Goal: Task Accomplishment & Management: Manage account settings

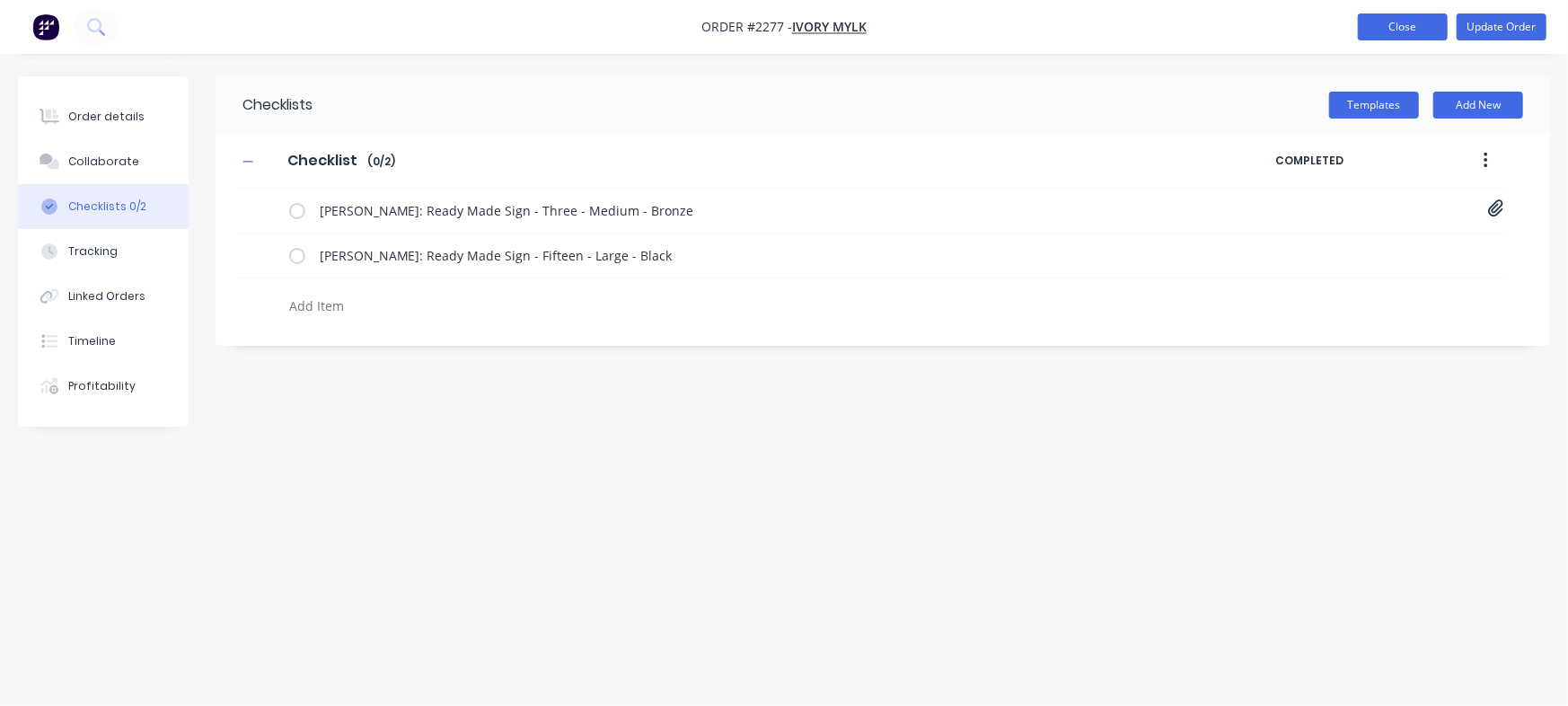
click at [1383, 28] on button "Close" at bounding box center [1403, 26] width 90 height 27
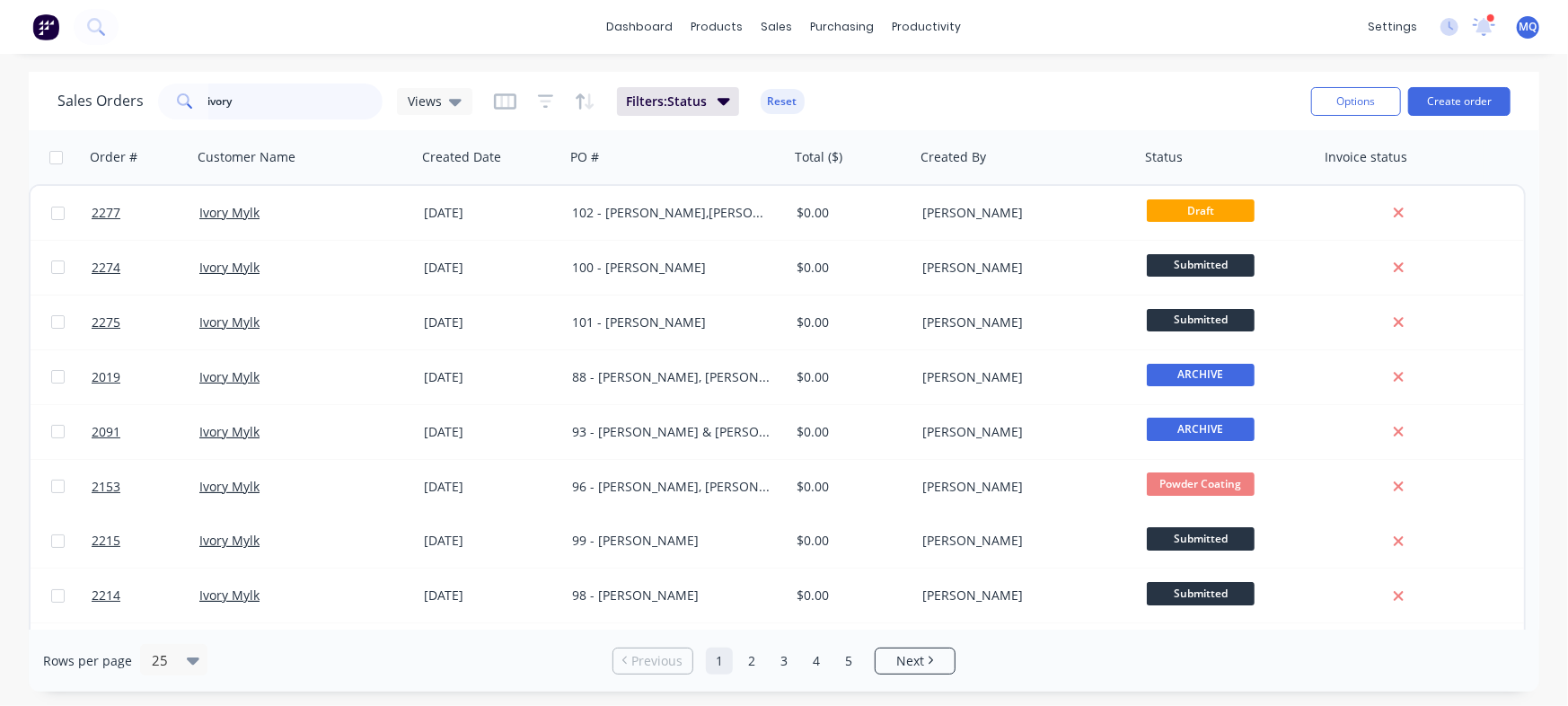
click at [305, 102] on input "ivory" at bounding box center [296, 102] width 175 height 36
type input "precision"
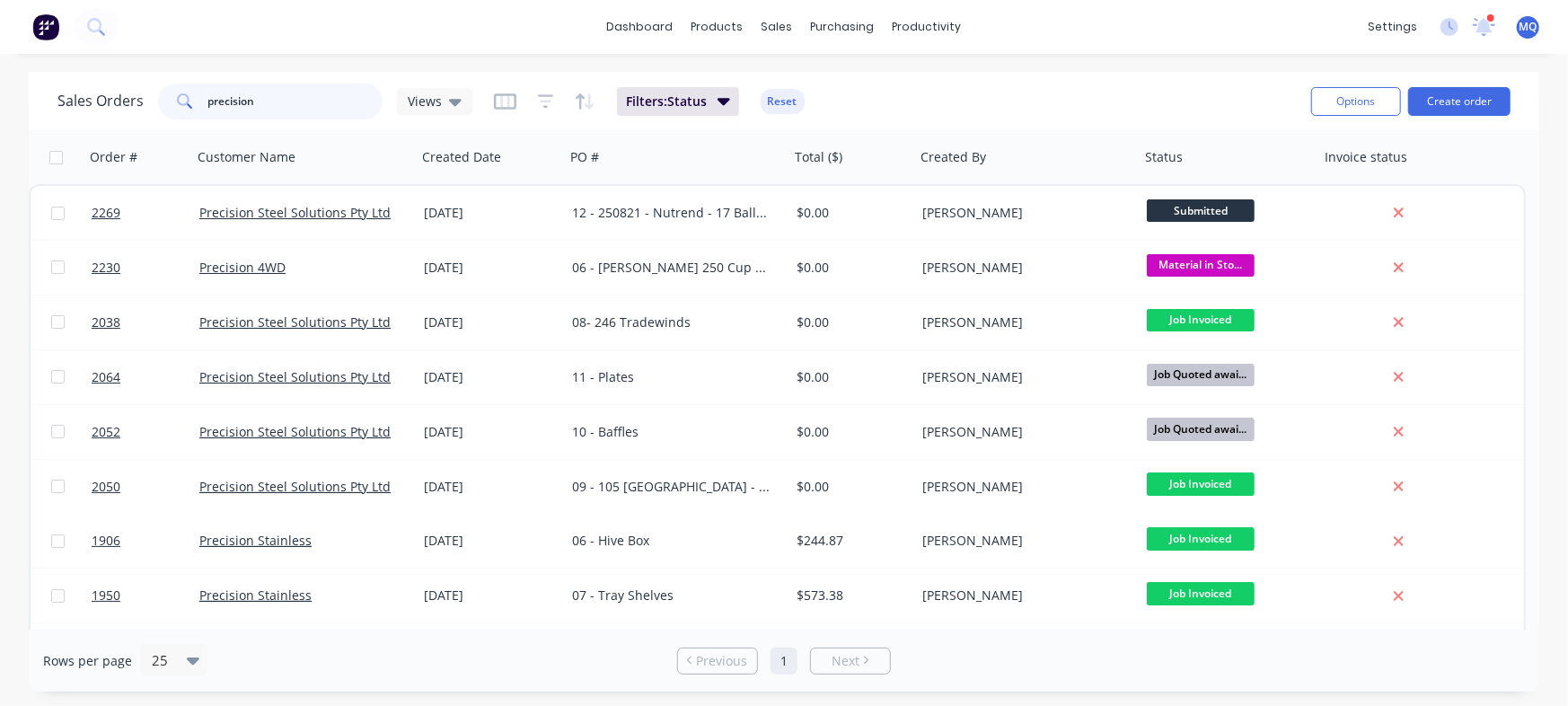
click at [211, 111] on input "precision" at bounding box center [296, 102] width 175 height 36
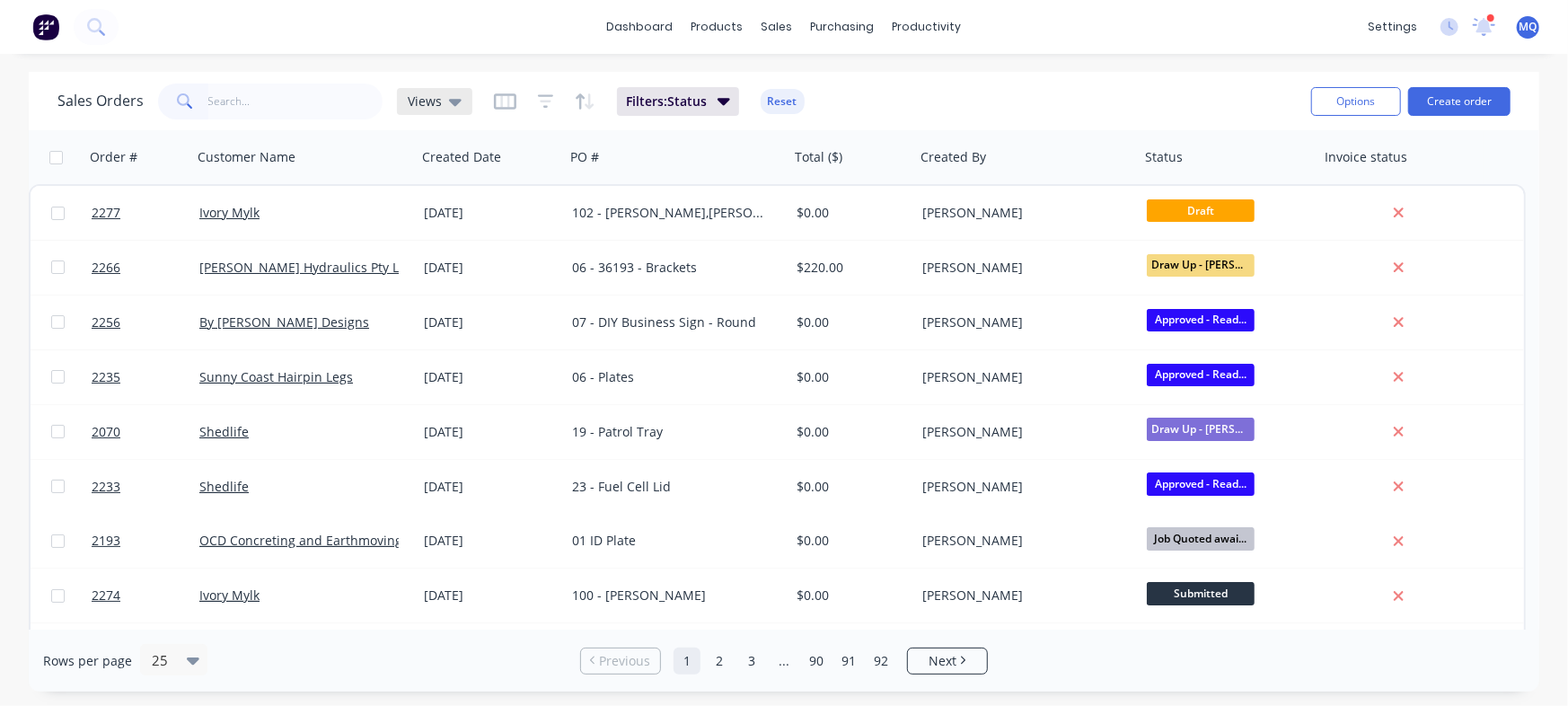
click at [453, 109] on icon at bounding box center [455, 101] width 12 height 20
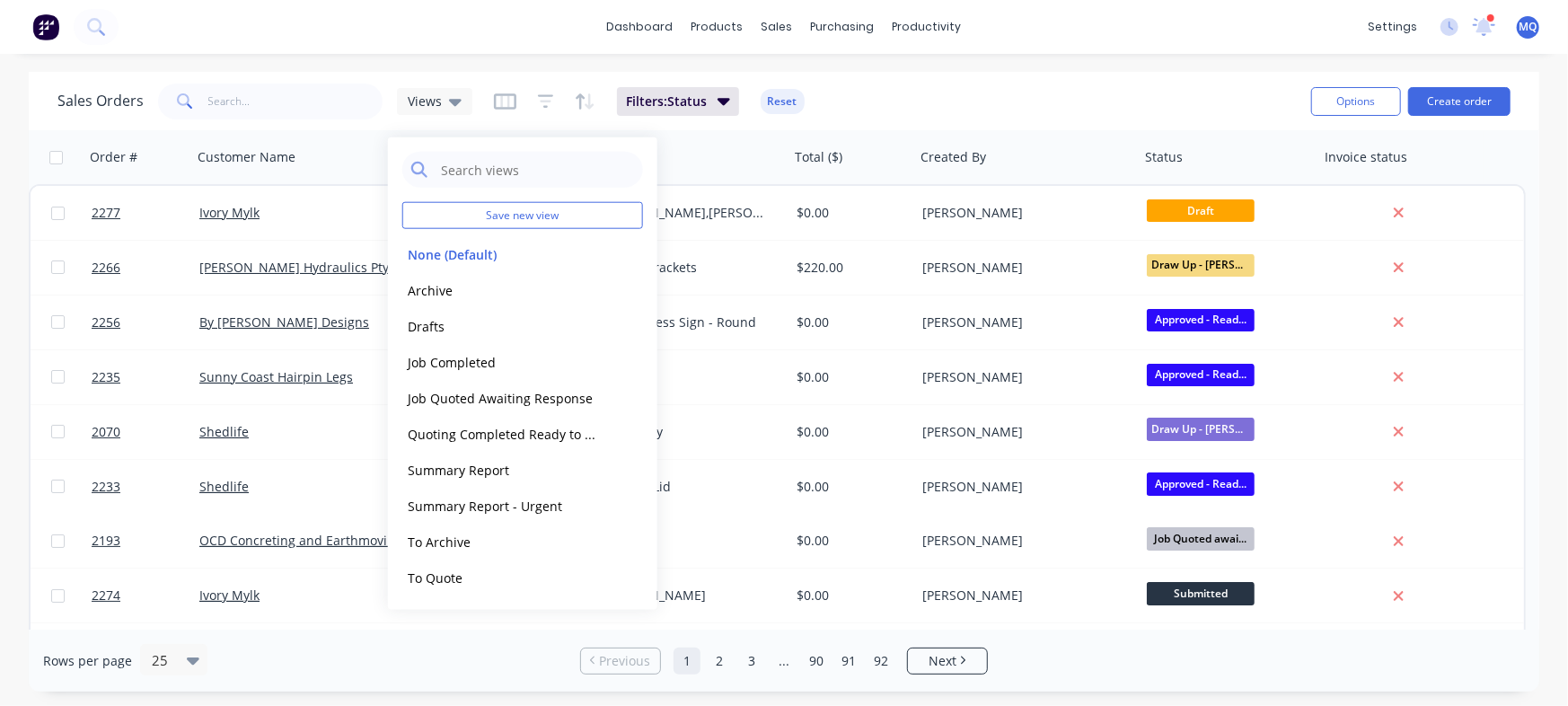
click at [528, 99] on div "Filters: Status Reset" at bounding box center [650, 102] width 311 height 29
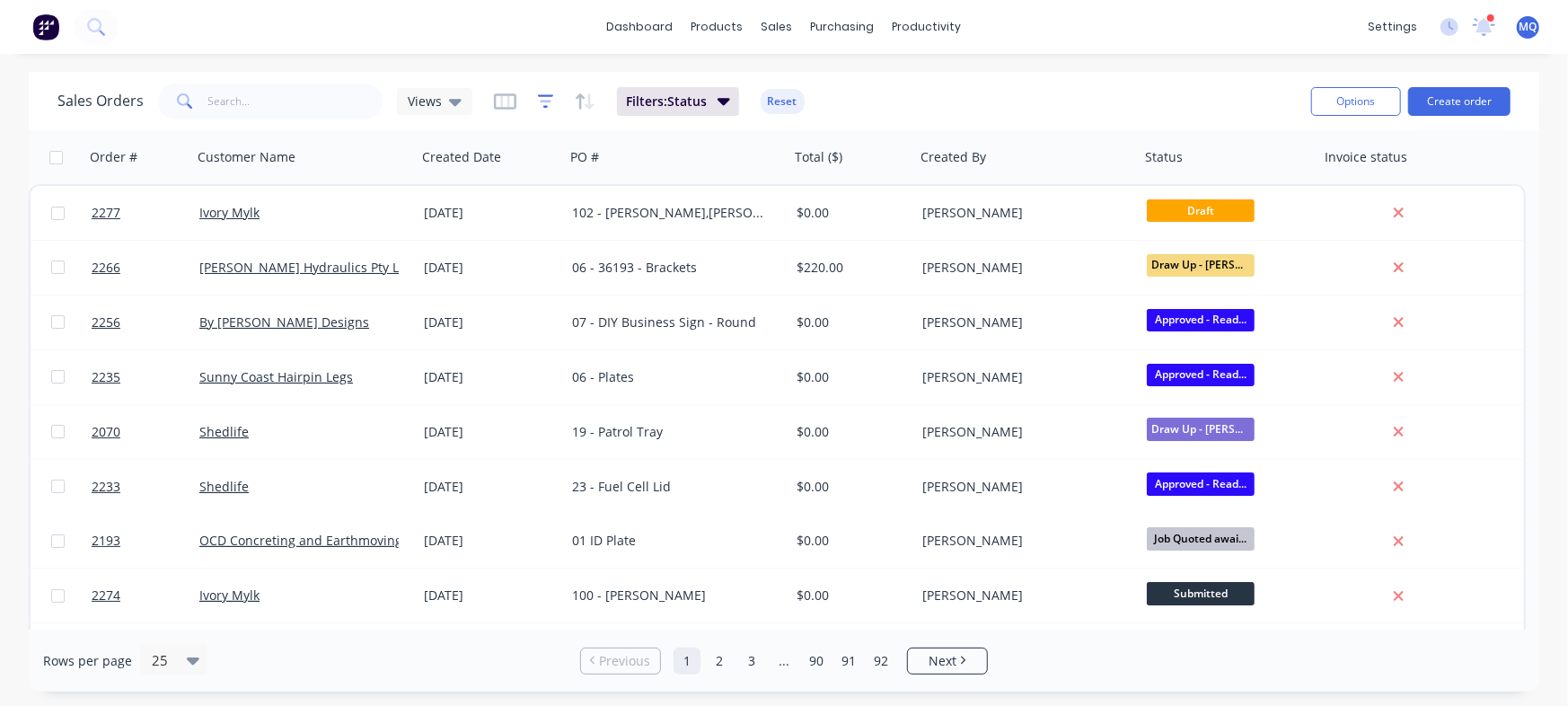
click at [546, 100] on icon "button" at bounding box center [545, 101] width 11 height 3
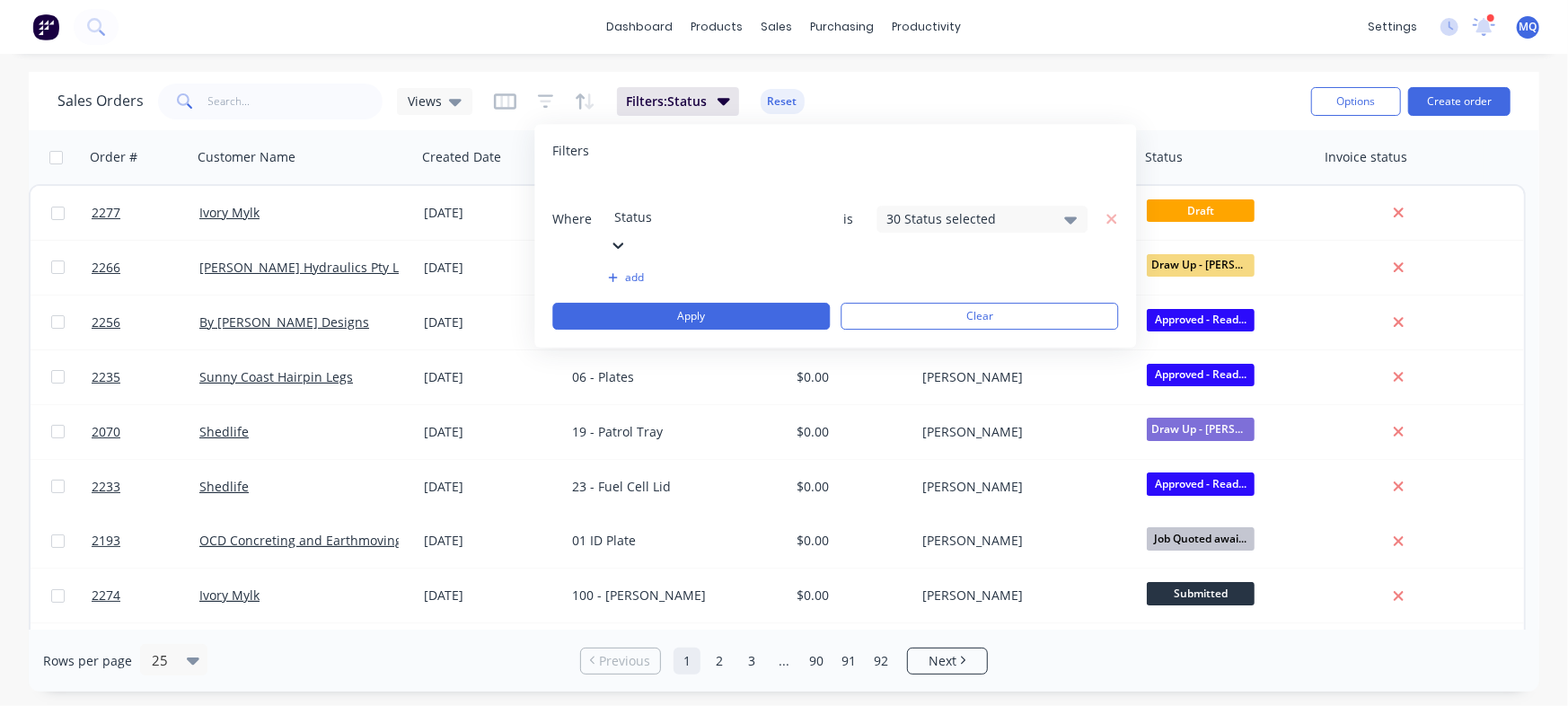
click at [1067, 210] on icon at bounding box center [1071, 219] width 12 height 20
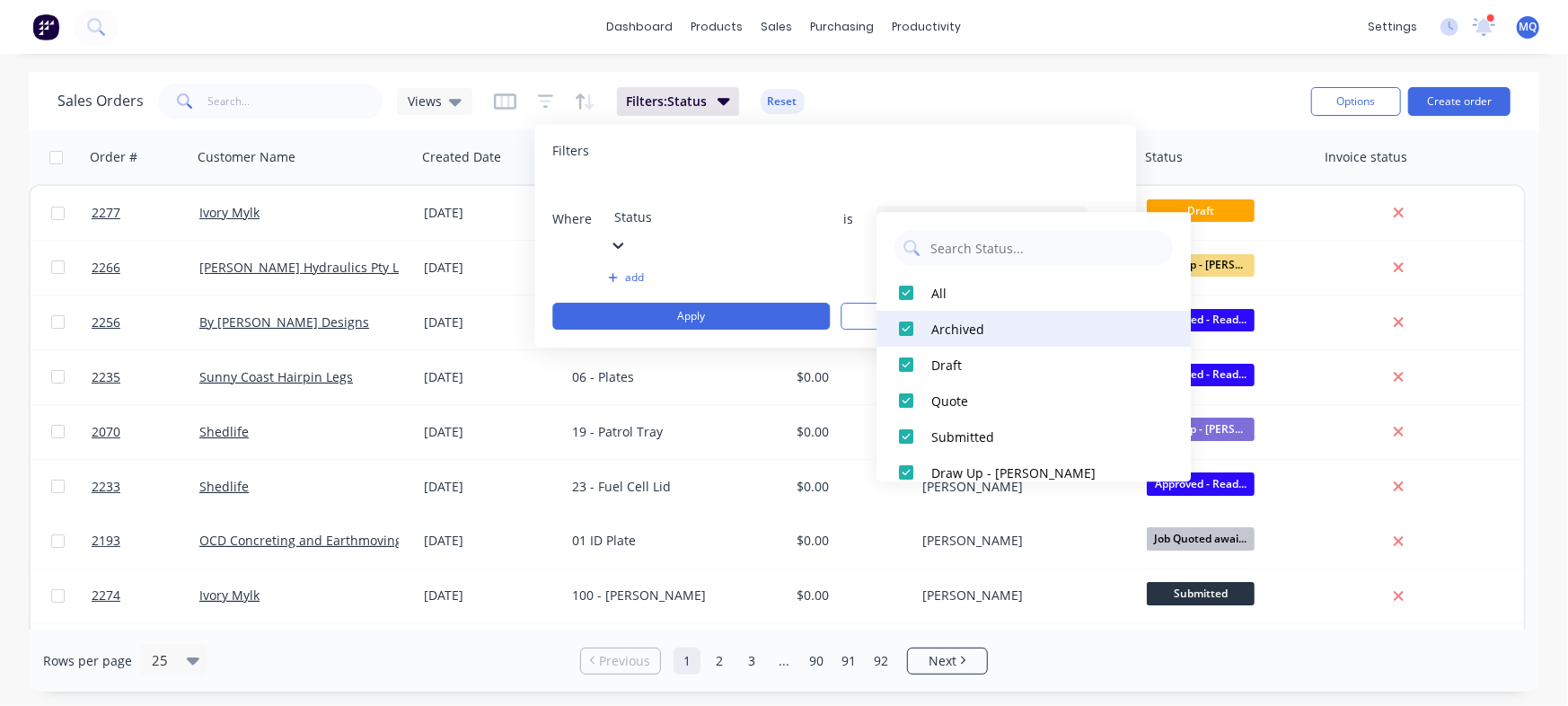
click at [906, 325] on div at bounding box center [906, 329] width 36 height 36
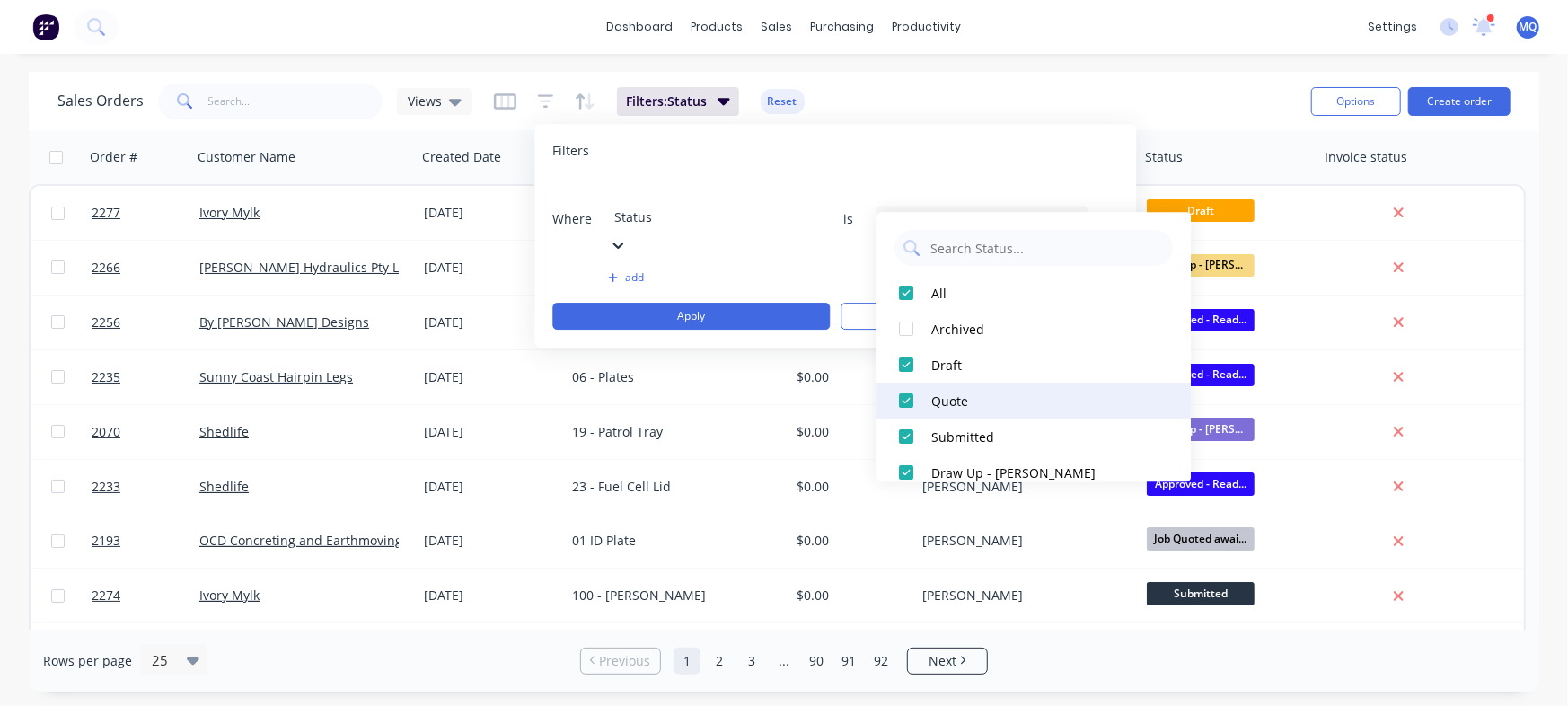
click at [900, 354] on div at bounding box center [906, 365] width 36 height 36
click at [905, 400] on div at bounding box center [906, 400] width 36 height 36
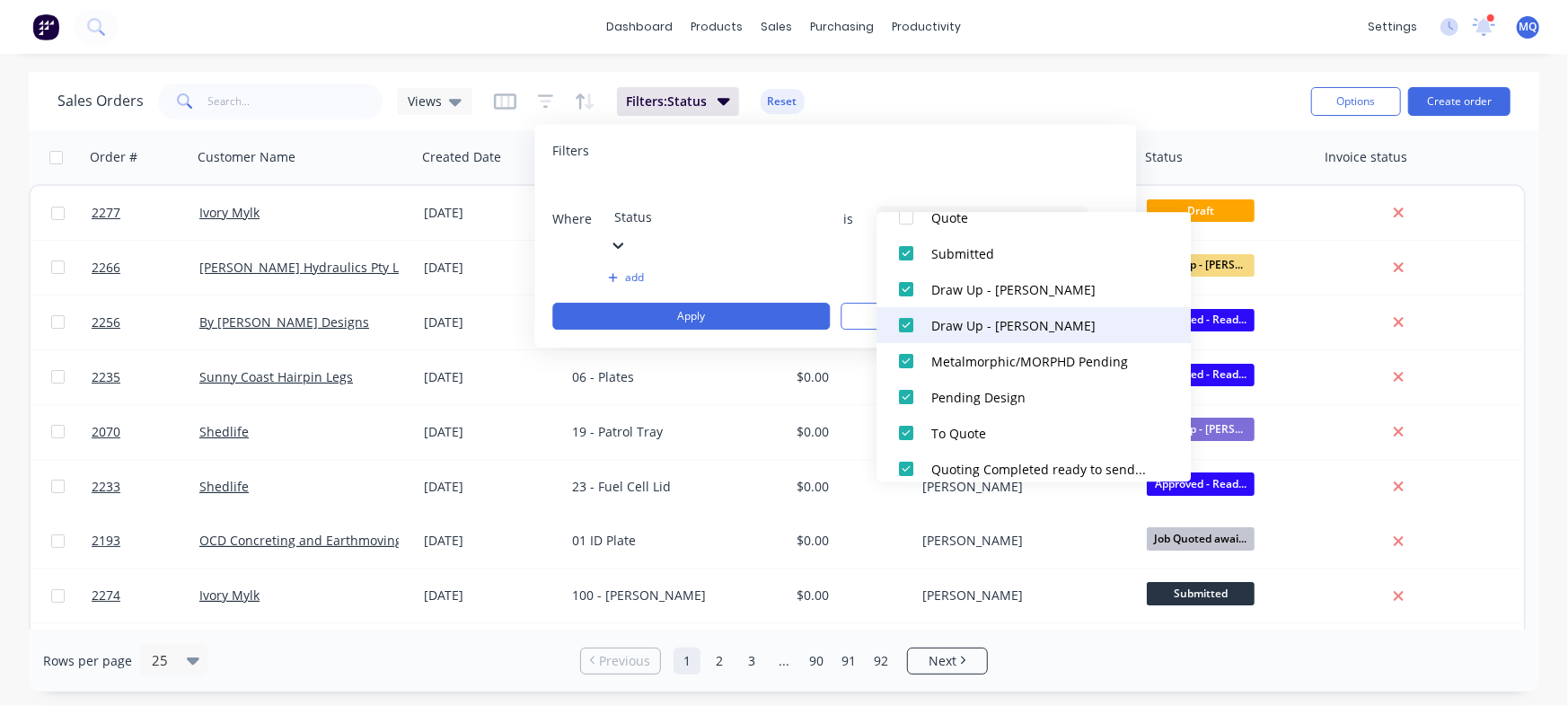
scroll to position [189, 0]
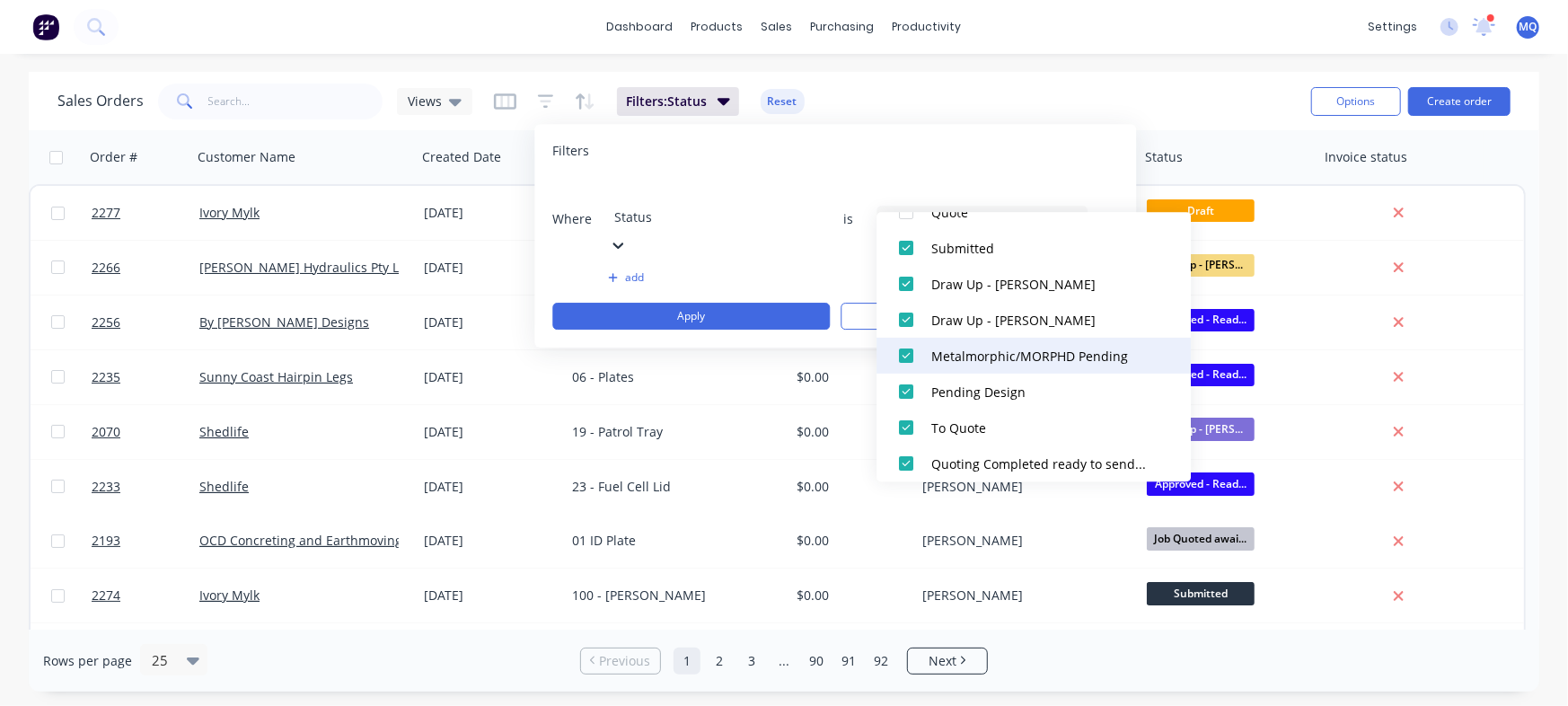
click at [909, 353] on div at bounding box center [906, 355] width 36 height 36
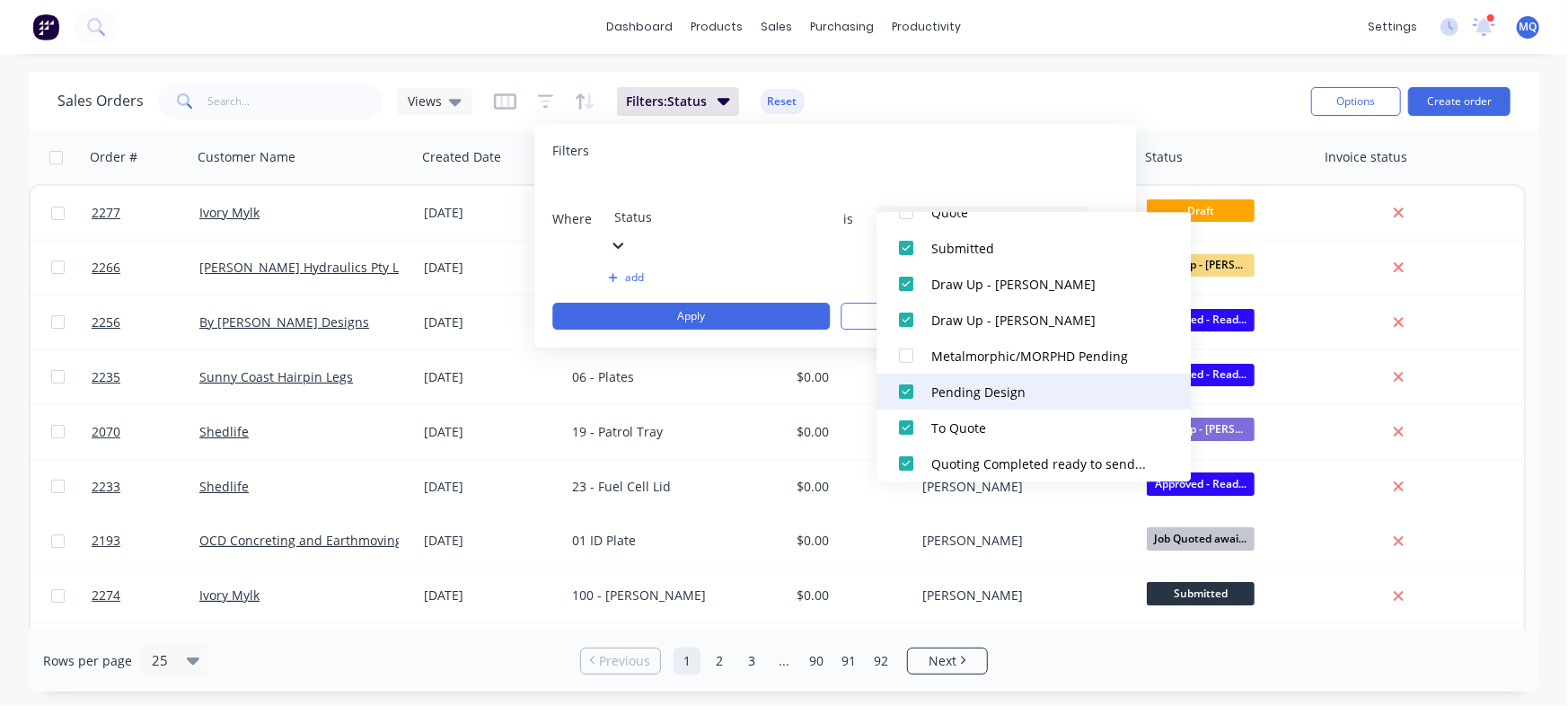
click at [906, 387] on div at bounding box center [906, 392] width 36 height 36
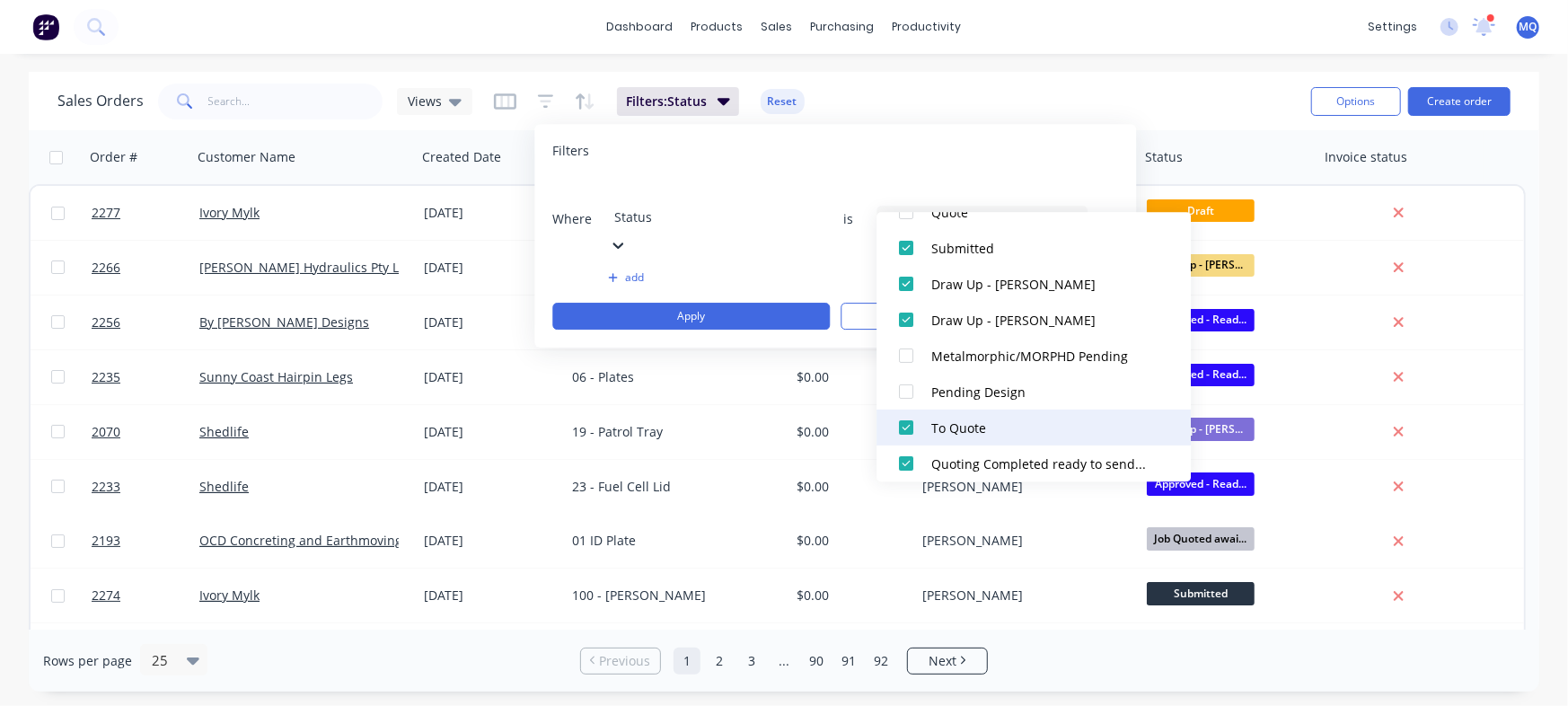
click at [906, 428] on div at bounding box center [906, 428] width 36 height 36
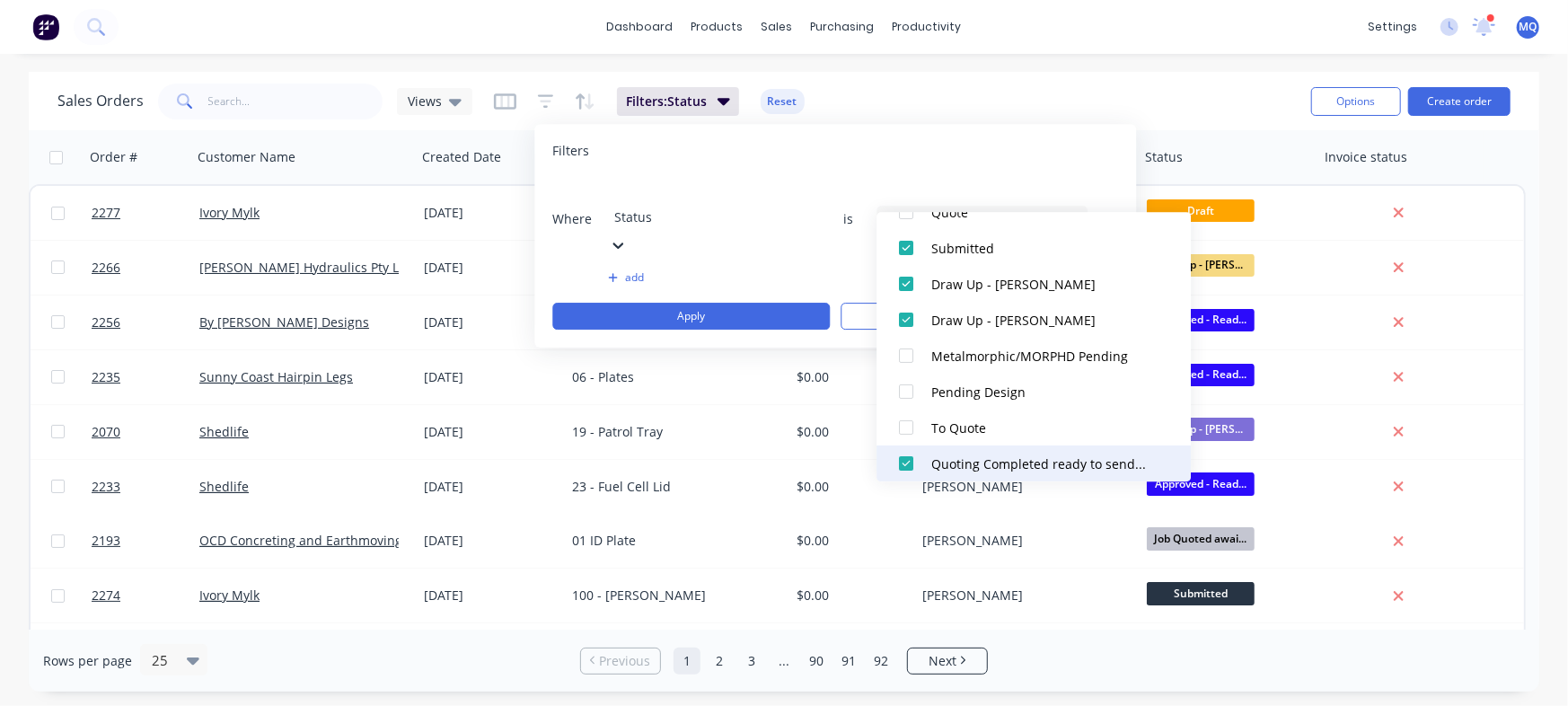
click at [907, 463] on div at bounding box center [906, 463] width 36 height 36
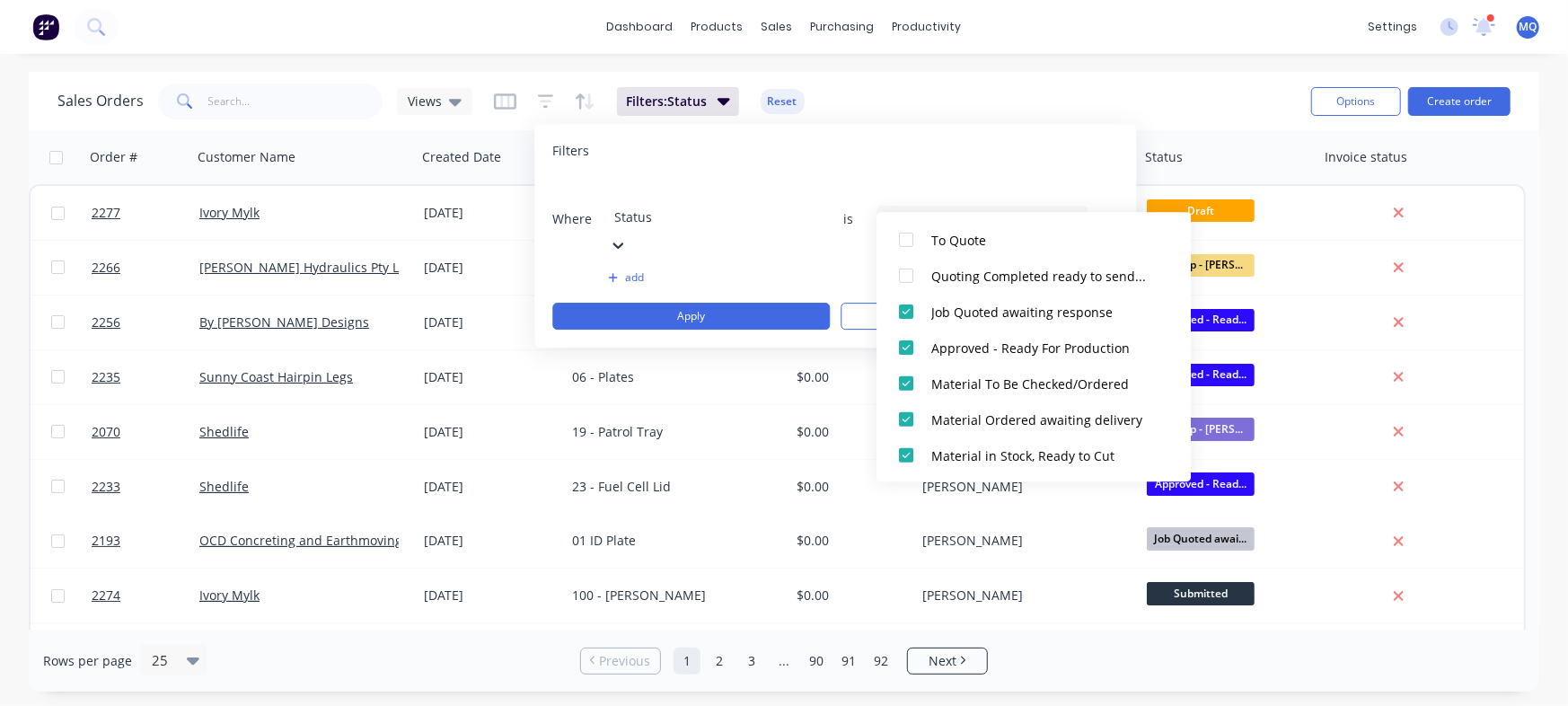
scroll to position [394, 0]
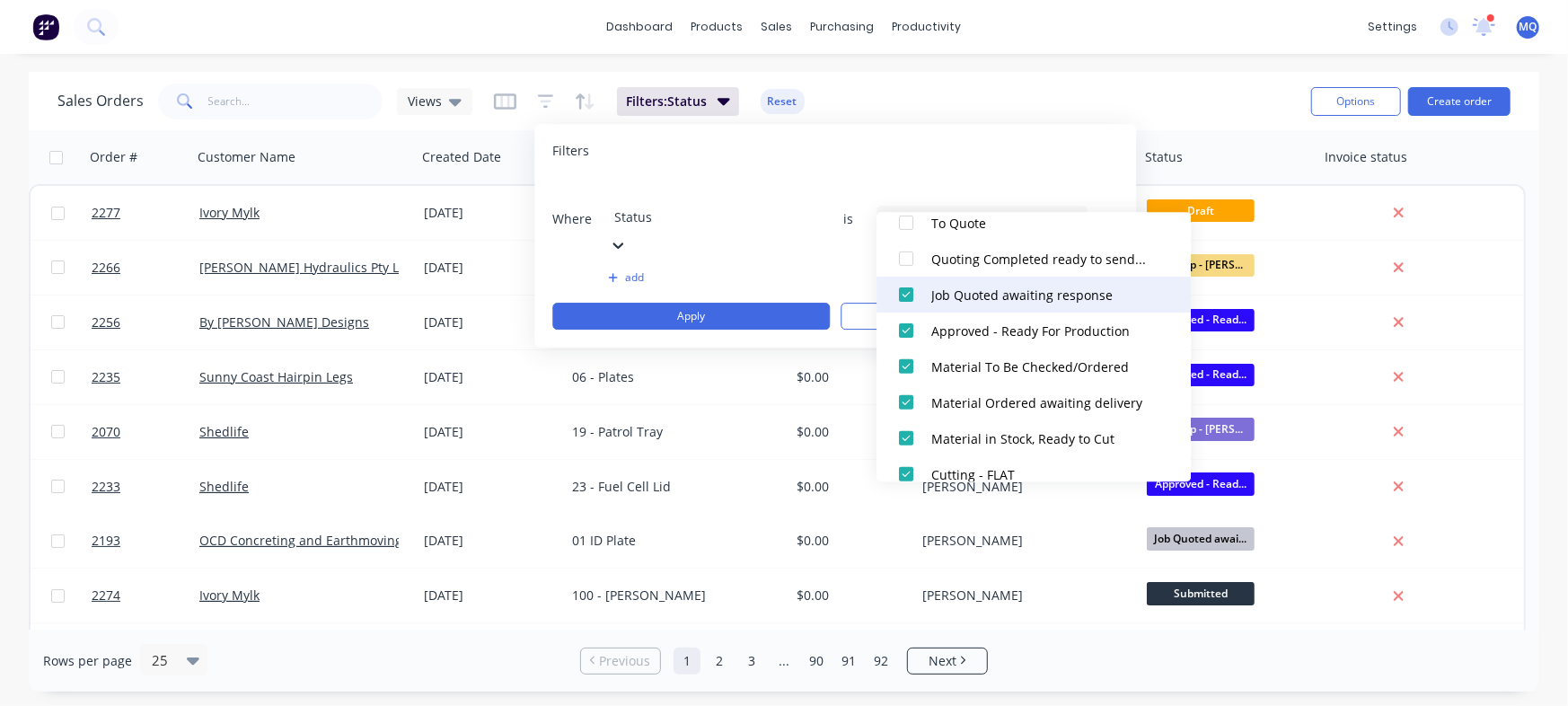
click at [905, 296] on div at bounding box center [906, 294] width 36 height 36
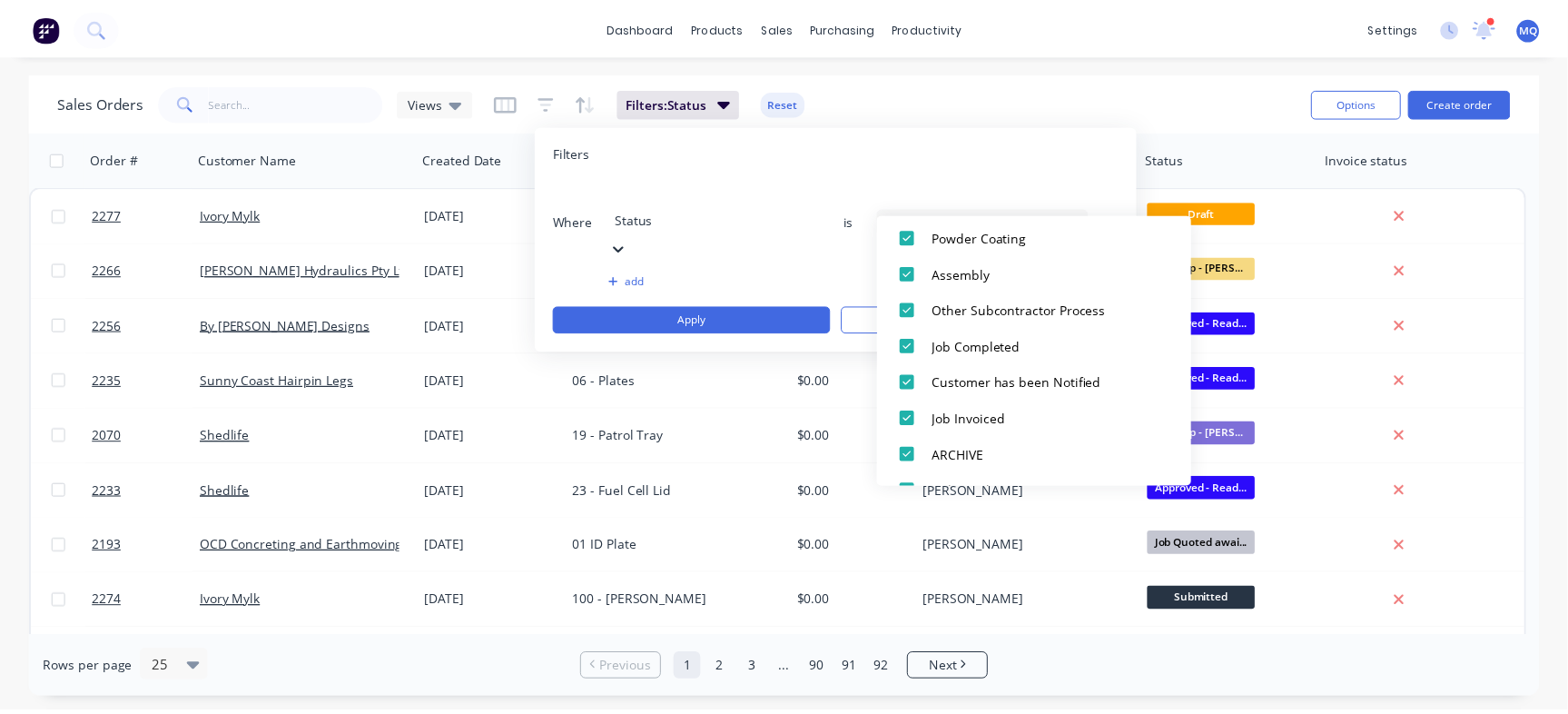
scroll to position [927, 0]
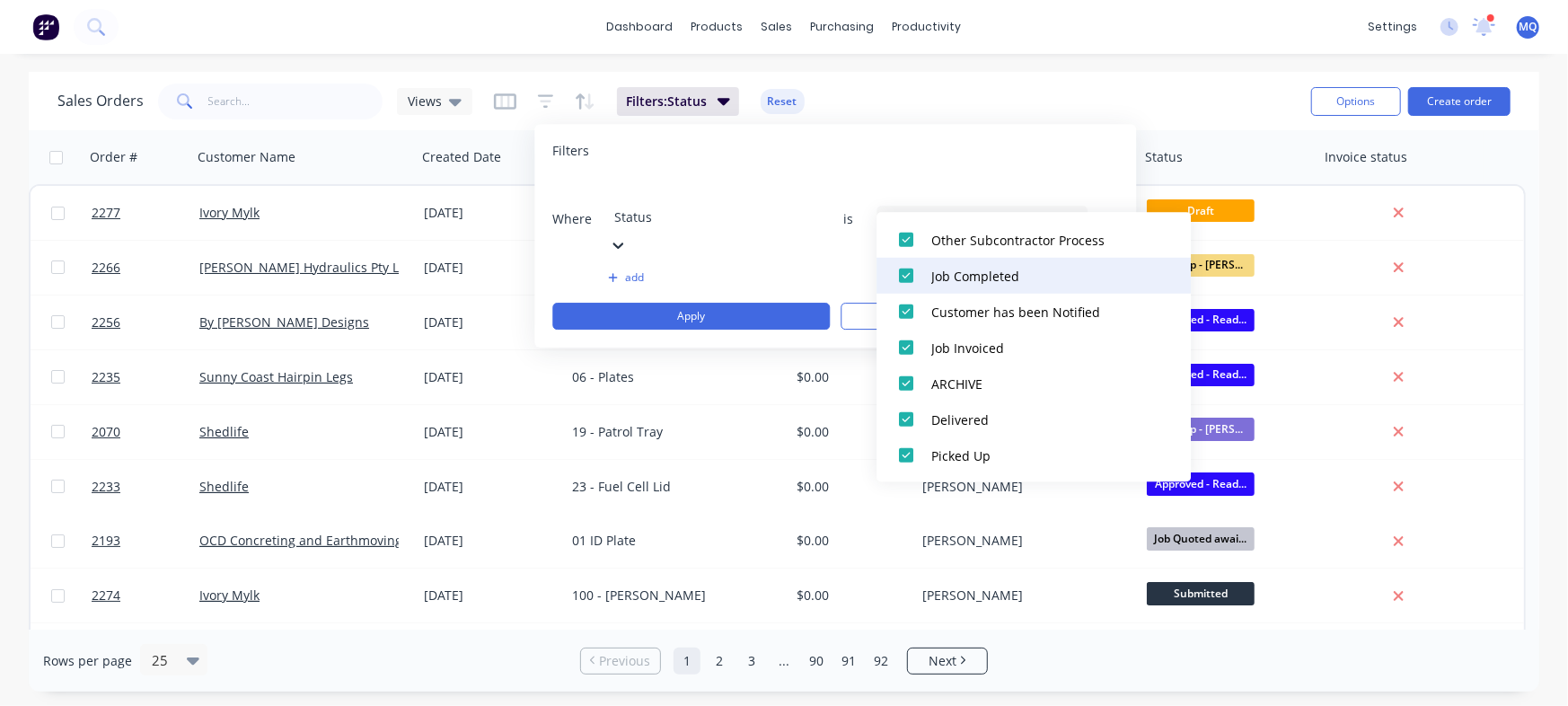
click at [906, 275] on div at bounding box center [906, 275] width 36 height 36
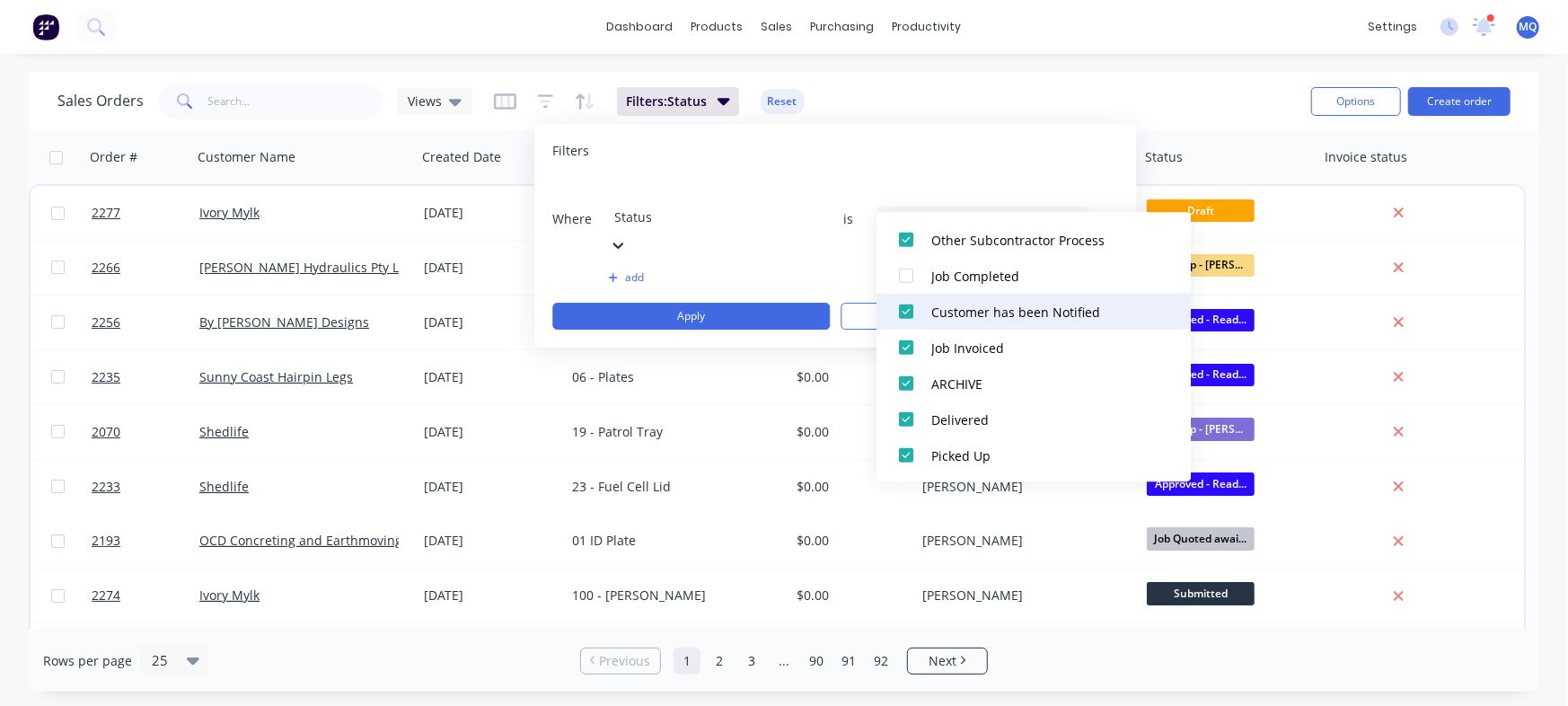
click at [902, 313] on div at bounding box center [906, 311] width 36 height 36
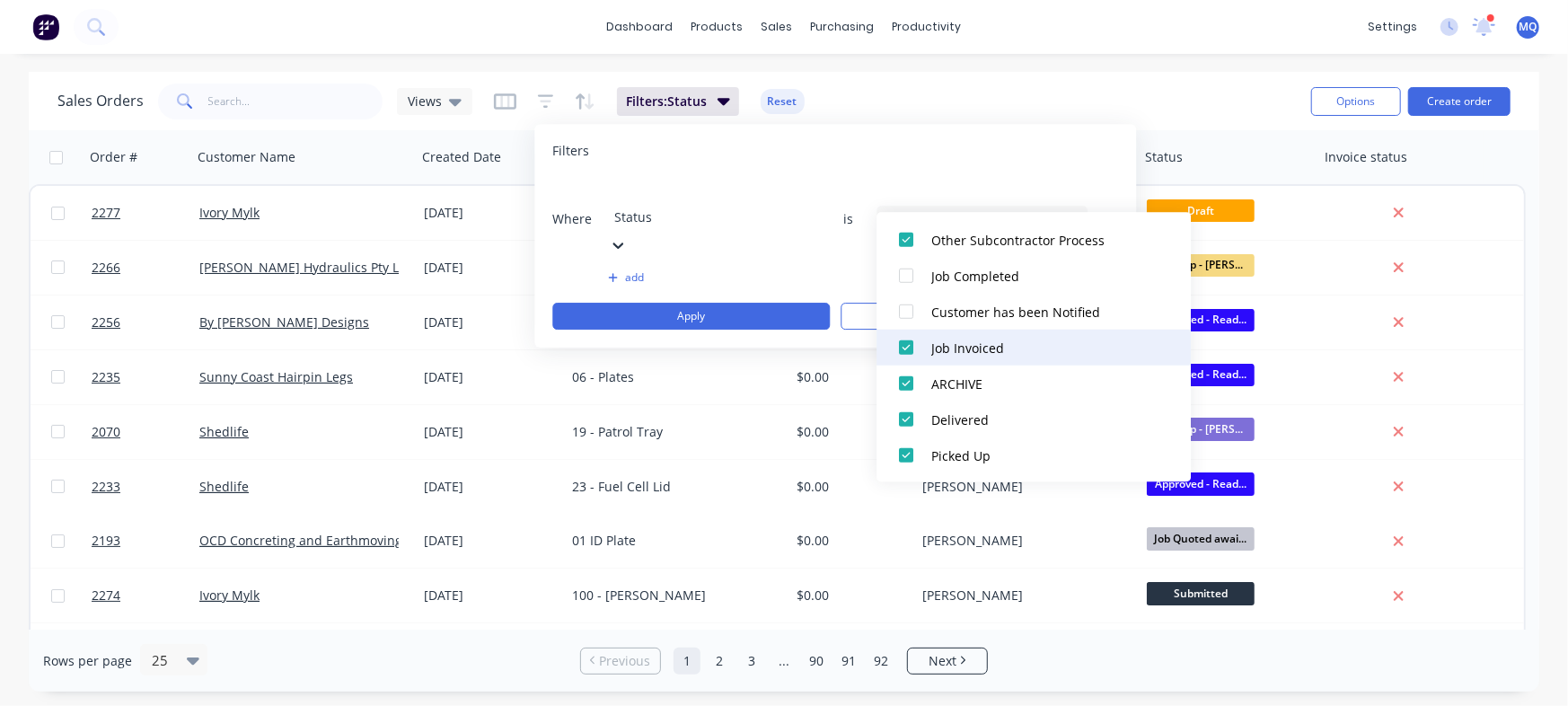
click at [902, 347] on div at bounding box center [906, 347] width 36 height 36
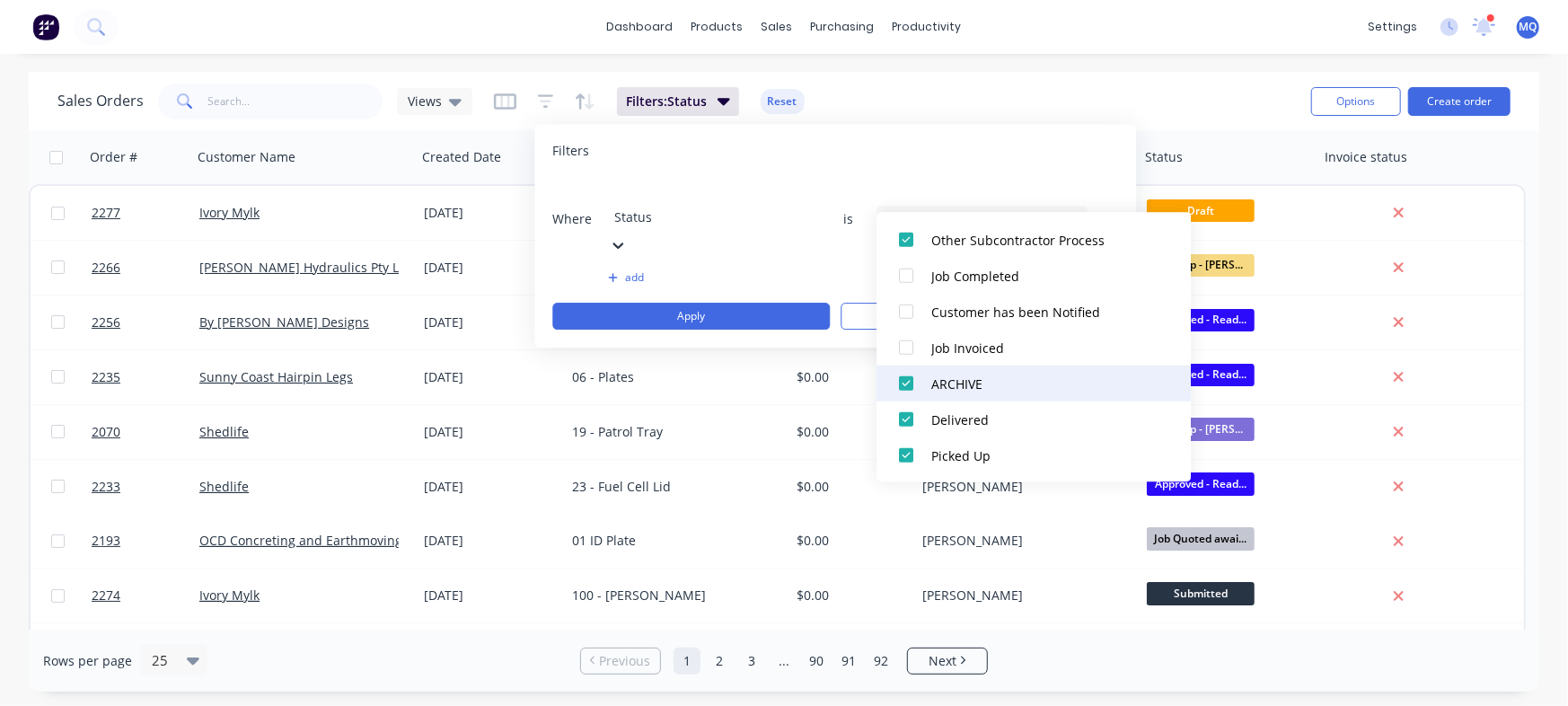
drag, startPoint x: 905, startPoint y: 377, endPoint x: 906, endPoint y: 389, distance: 12.0
click at [906, 379] on div at bounding box center [906, 383] width 36 height 36
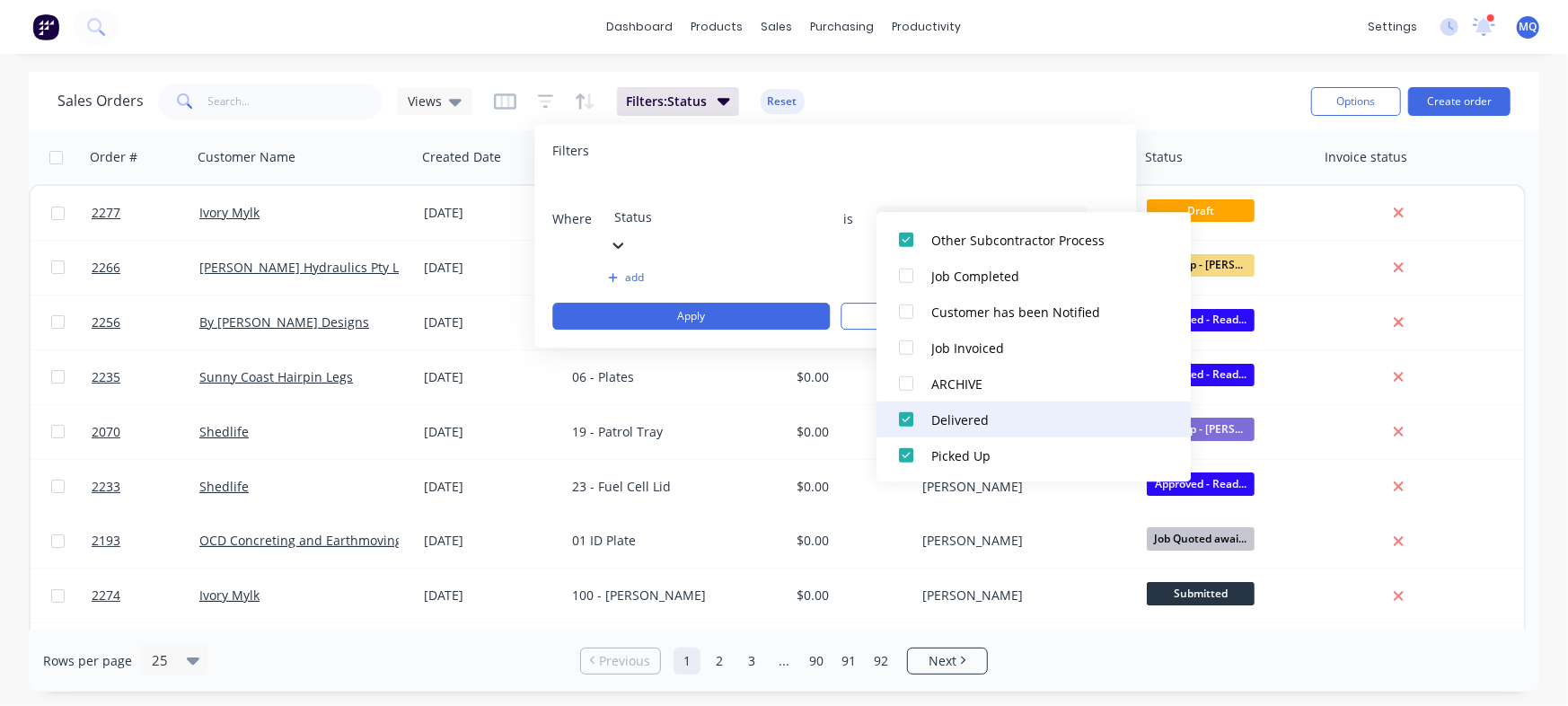
click at [897, 424] on div at bounding box center [906, 418] width 36 height 36
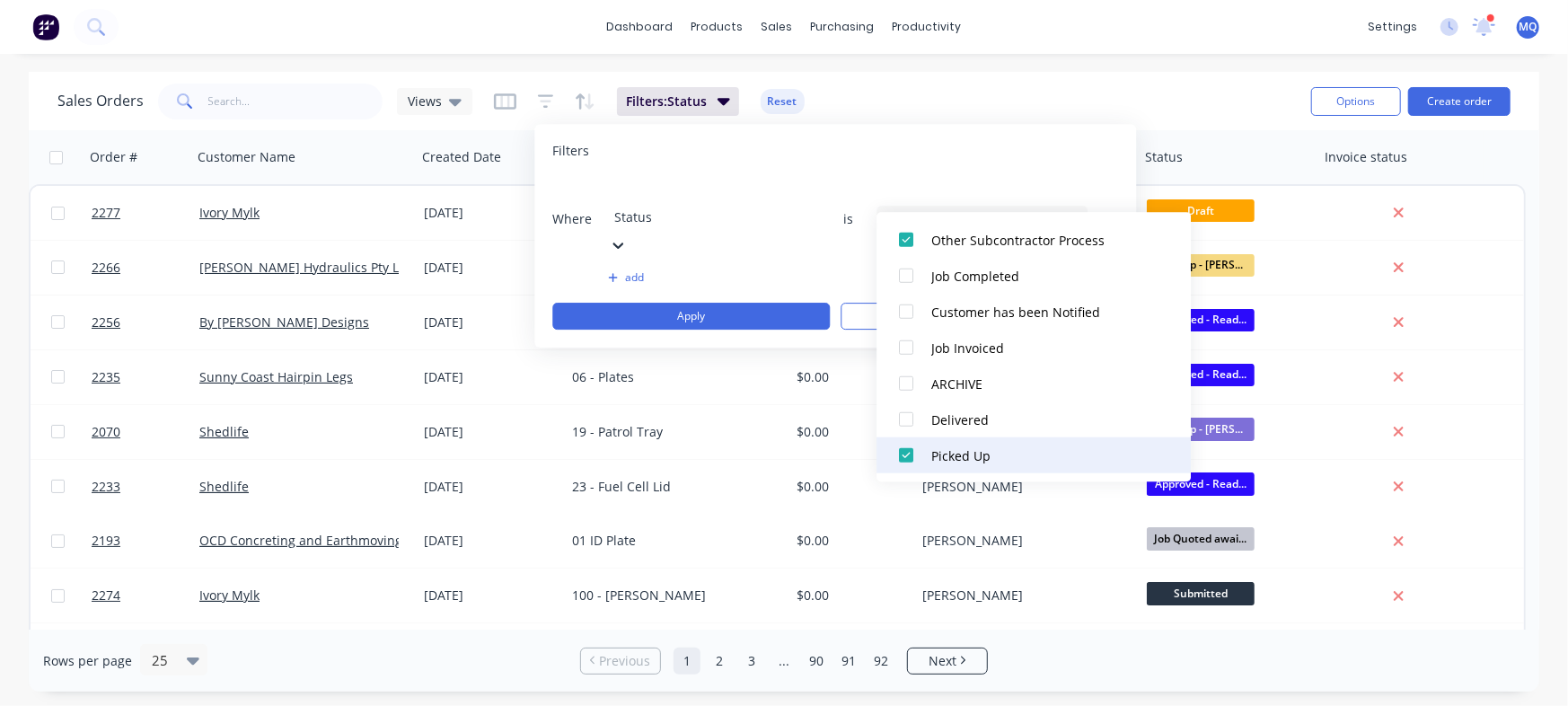
click at [903, 458] on div at bounding box center [906, 454] width 36 height 36
click at [1001, 139] on div "Filters Where Status is 16 Status selected add Apply Clear" at bounding box center [836, 236] width 602 height 224
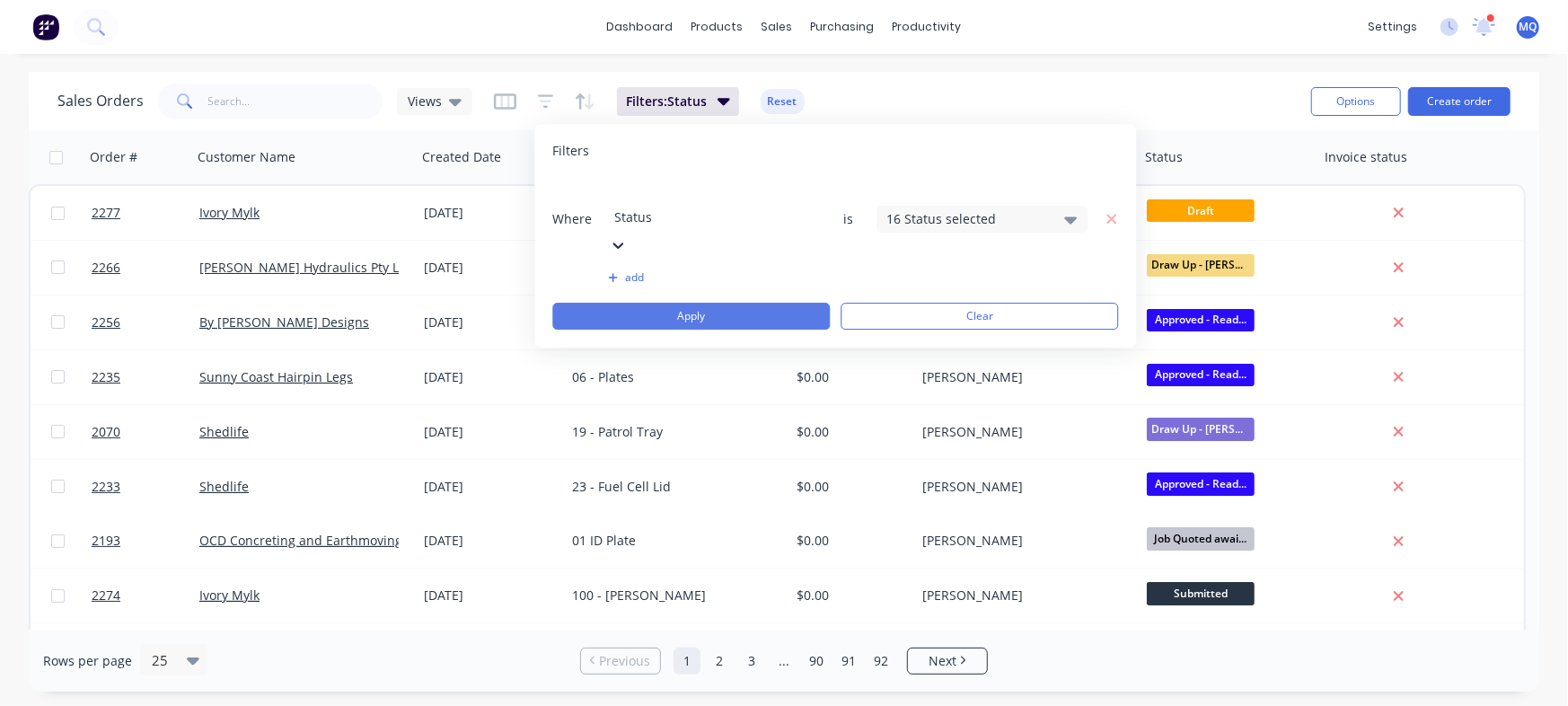
click at [740, 303] on button "Apply" at bounding box center [691, 316] width 277 height 27
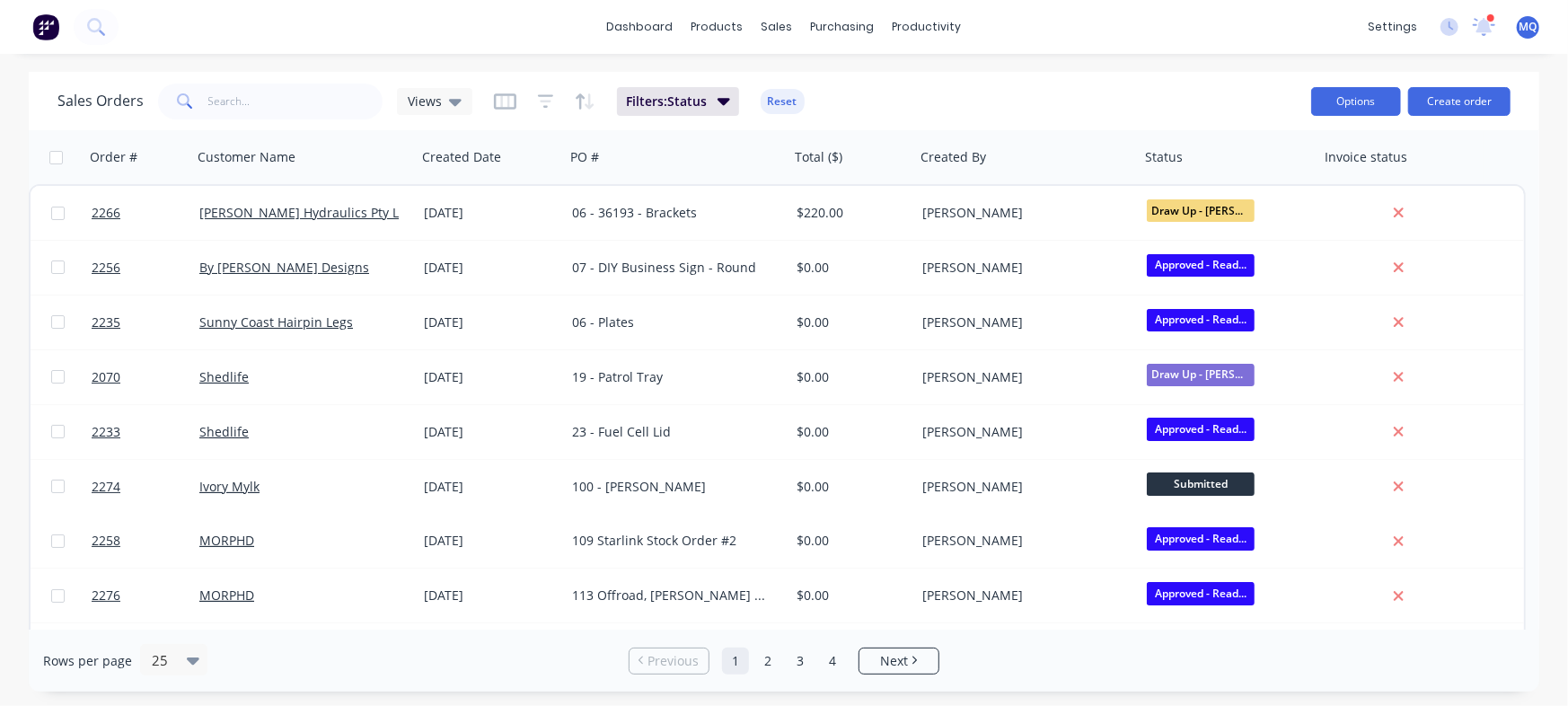
click at [1348, 111] on button "Options" at bounding box center [1356, 102] width 90 height 29
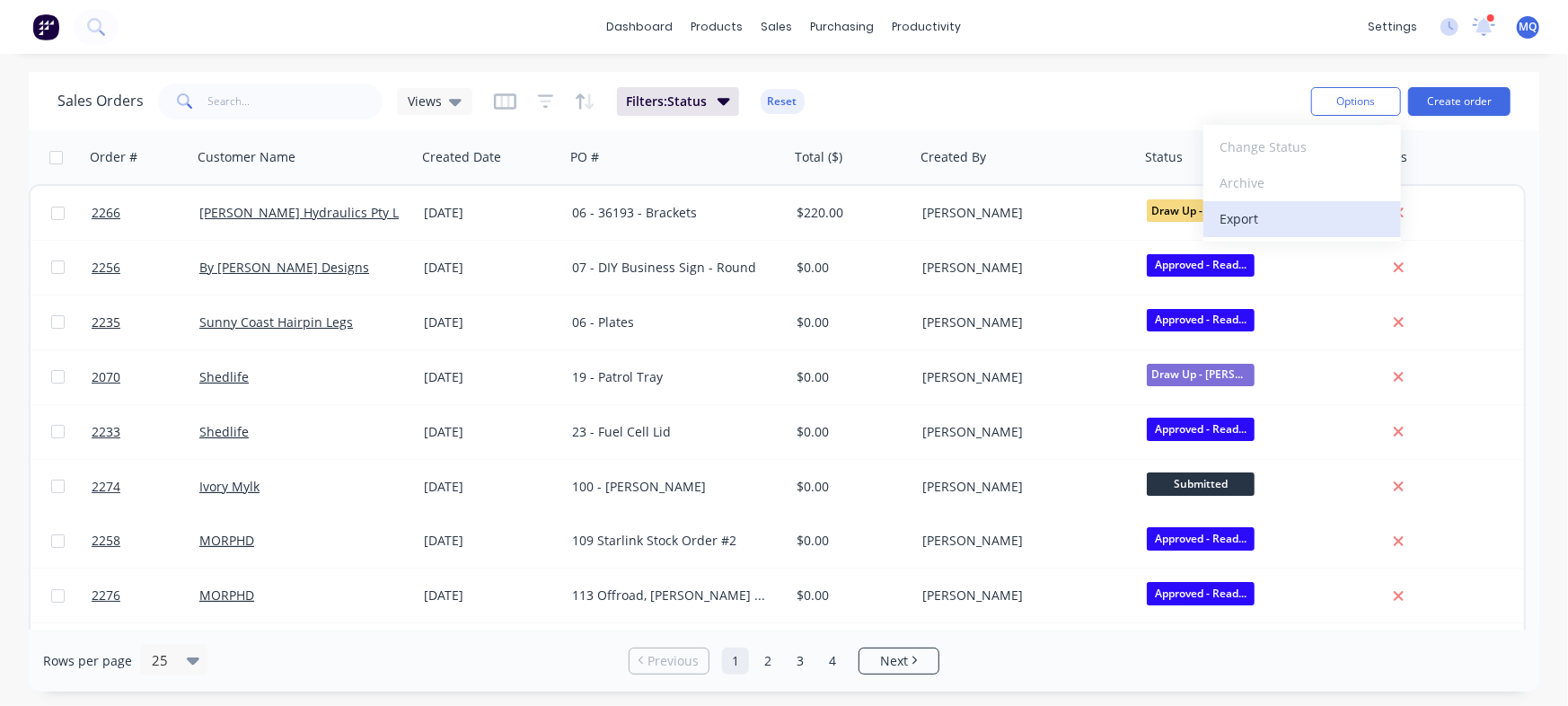
click at [1282, 225] on div "Export" at bounding box center [1303, 219] width 165 height 26
click at [235, 103] on input "text" at bounding box center [296, 102] width 175 height 36
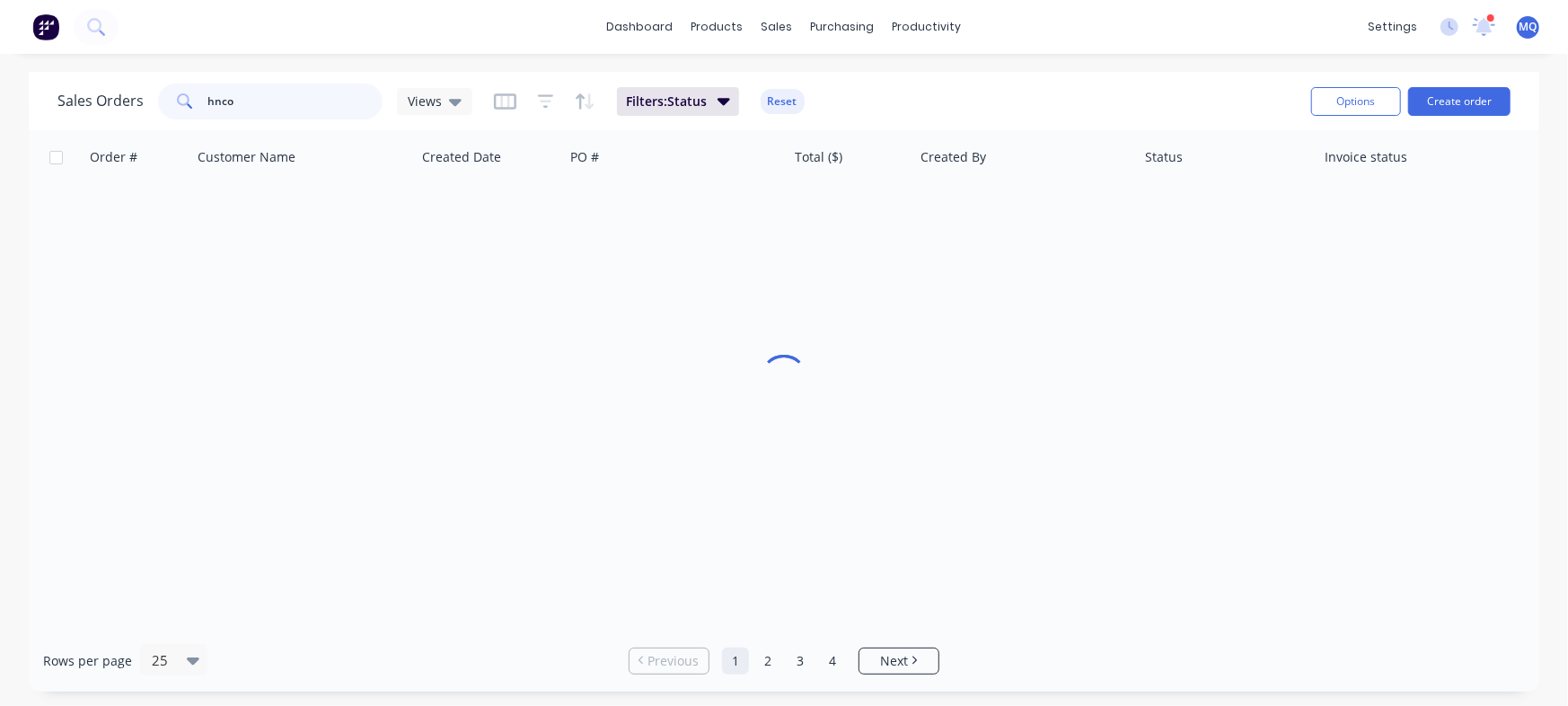
click at [236, 103] on input "hnco" at bounding box center [296, 102] width 175 height 36
type input "henco"
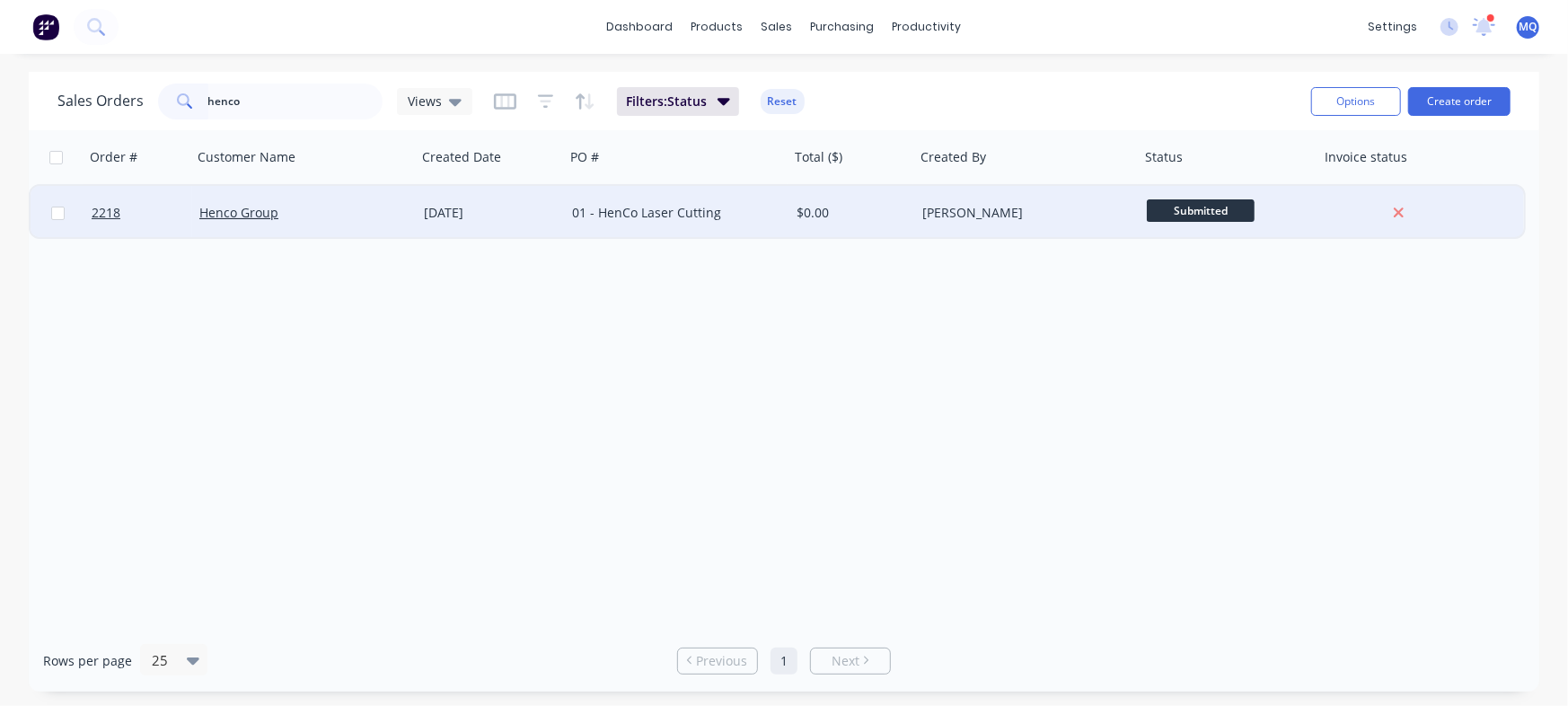
click at [295, 201] on div "Henco Group" at bounding box center [304, 212] width 225 height 54
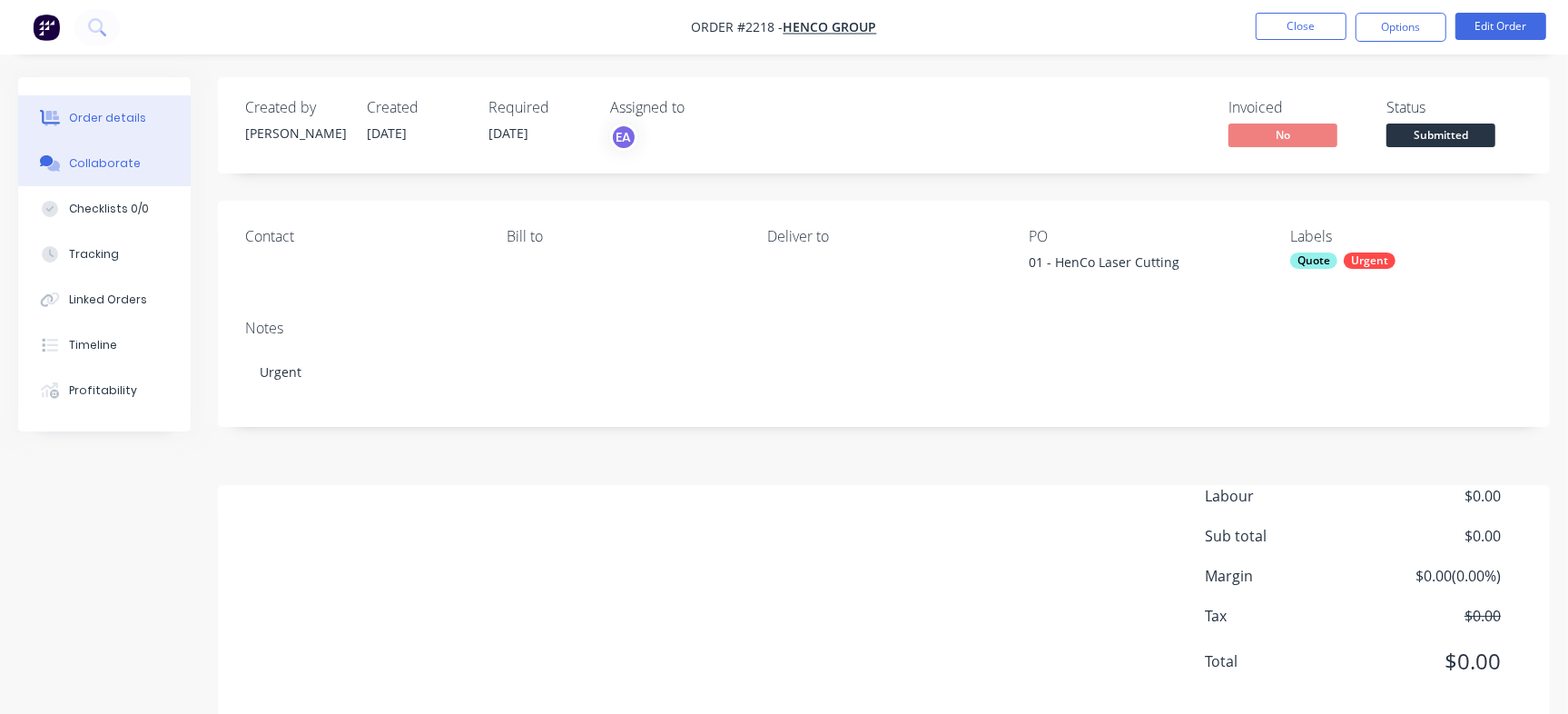
click at [109, 151] on button "Collaborate" at bounding box center [105, 164] width 173 height 46
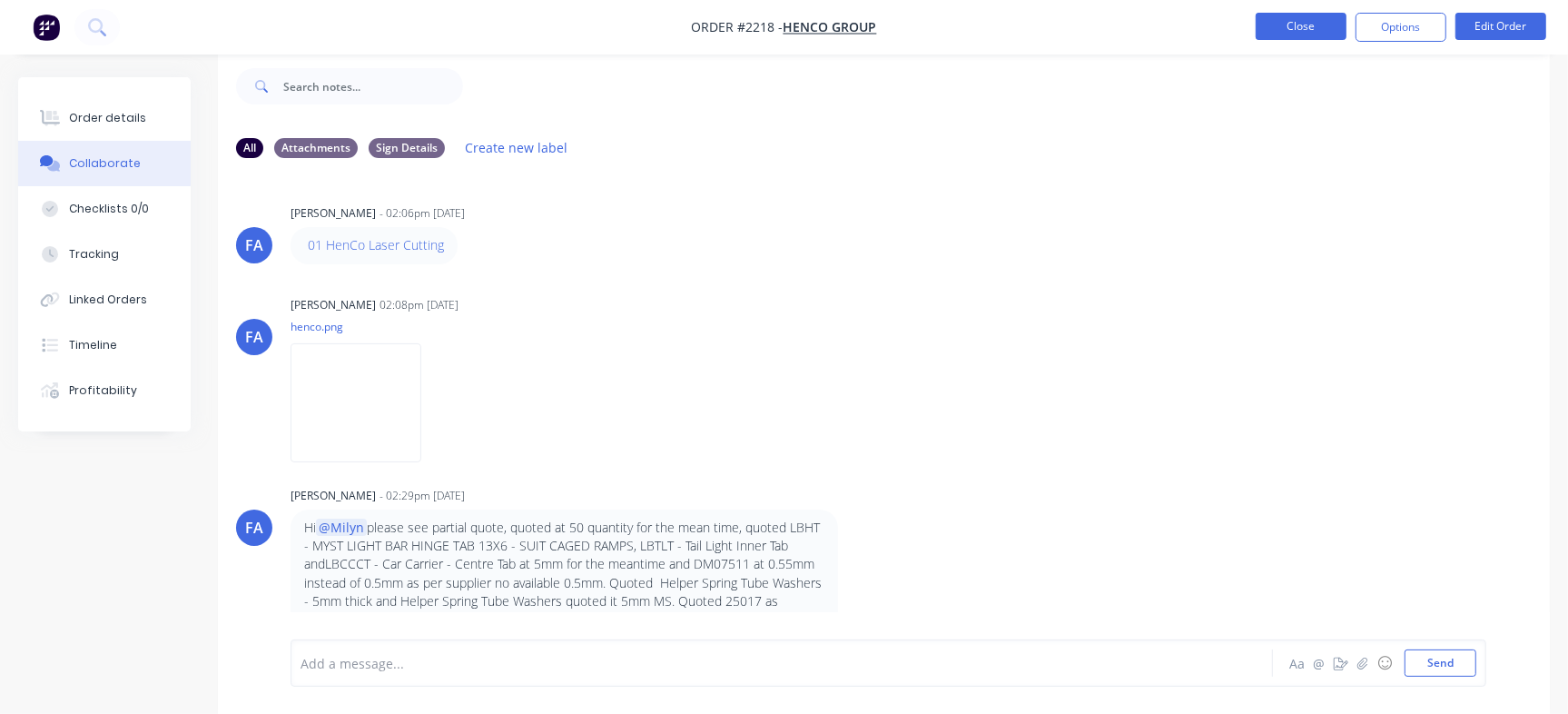
click at [1291, 28] on button "Close" at bounding box center [1302, 26] width 91 height 28
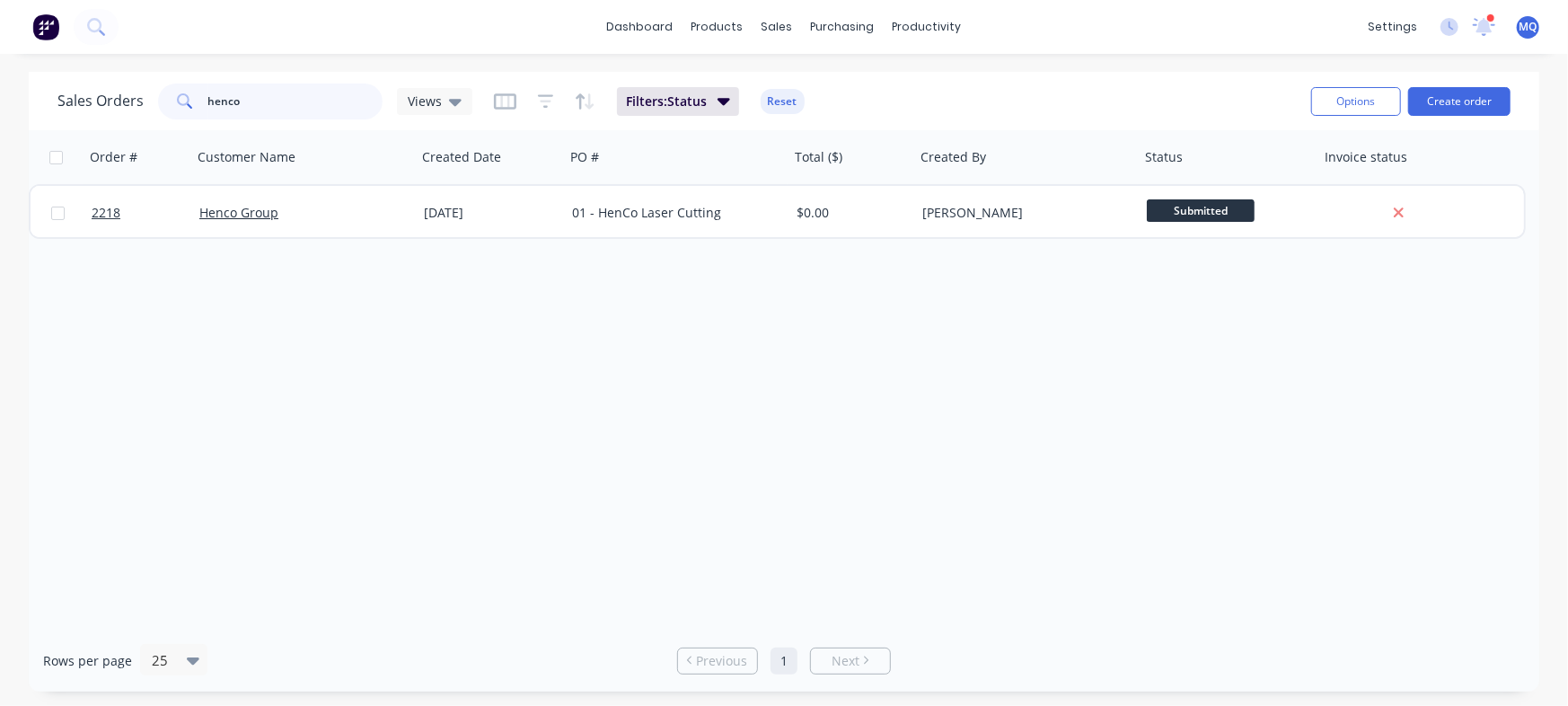
click at [306, 115] on input "henco" at bounding box center [296, 102] width 175 height 36
type input "steve"
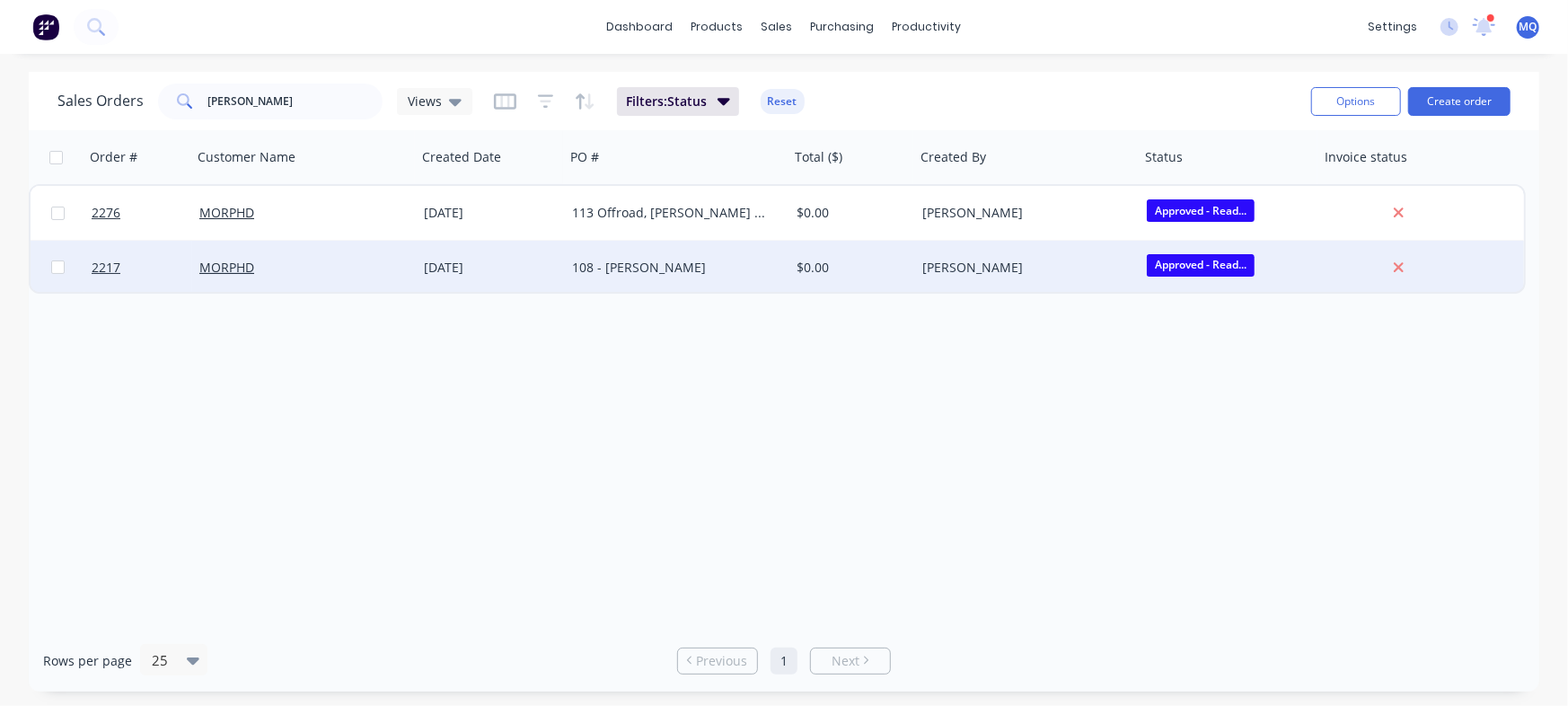
click at [657, 264] on div "108 - [PERSON_NAME]" at bounding box center [672, 267] width 199 height 18
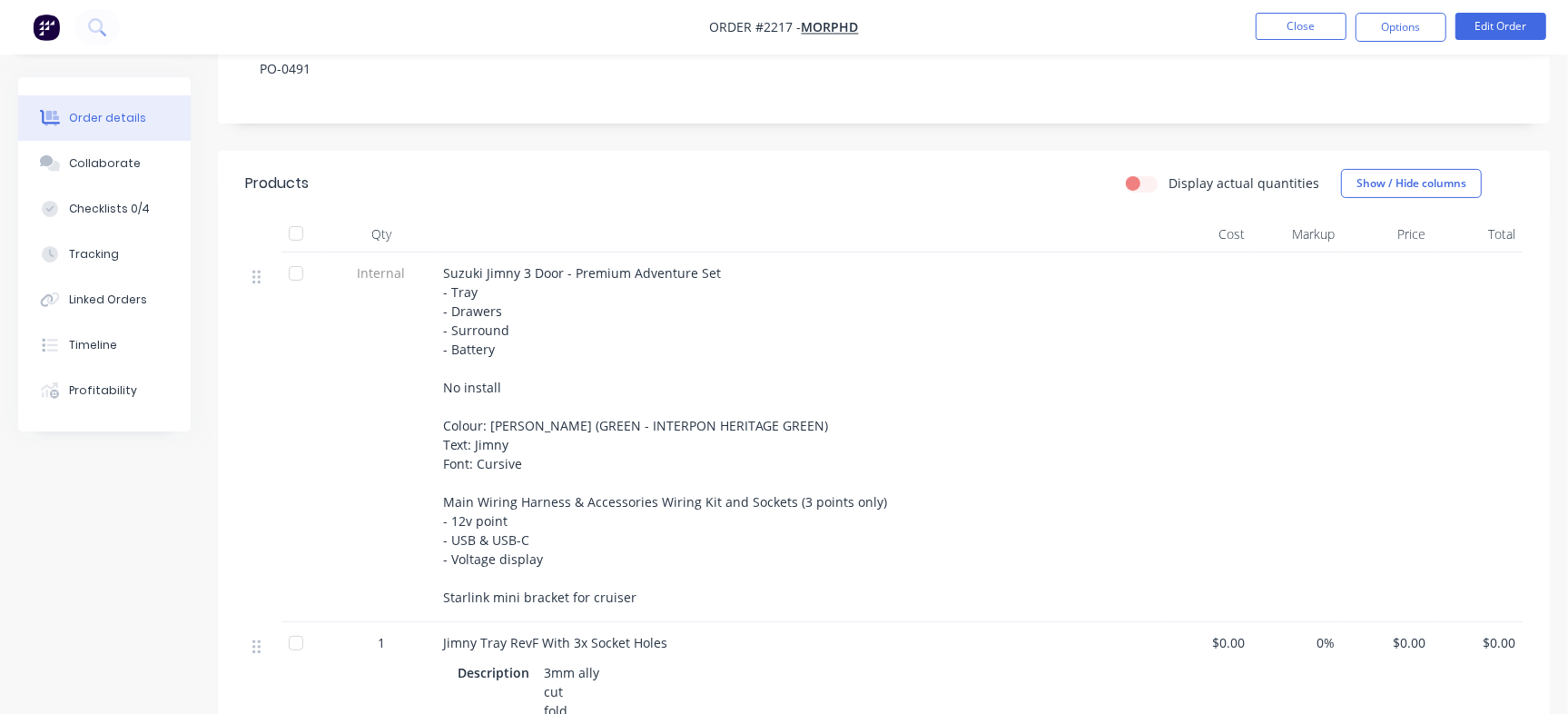
scroll to position [314, 0]
click at [150, 196] on button "Checklists 0/4" at bounding box center [105, 209] width 173 height 46
type textarea "x"
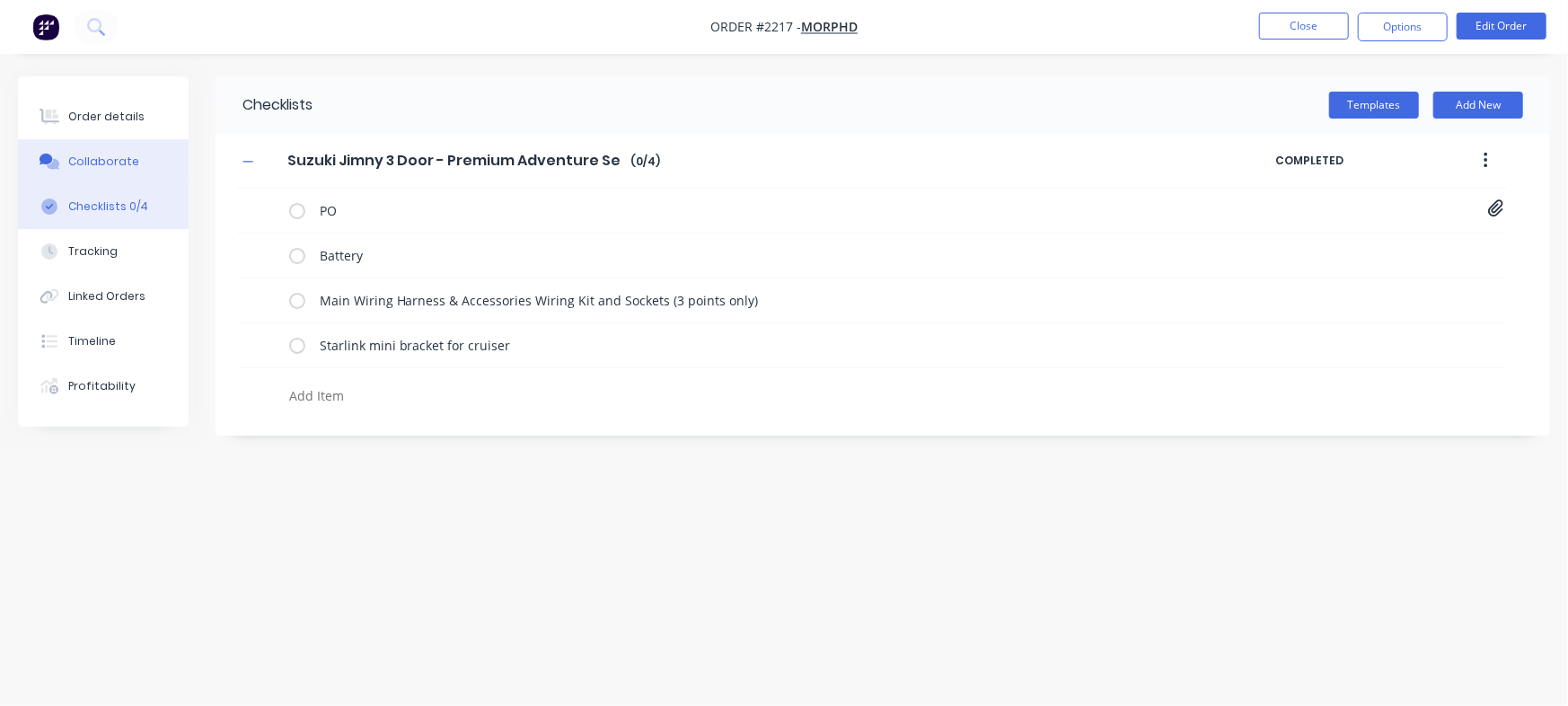
click at [152, 158] on button "Collaborate" at bounding box center [103, 162] width 171 height 45
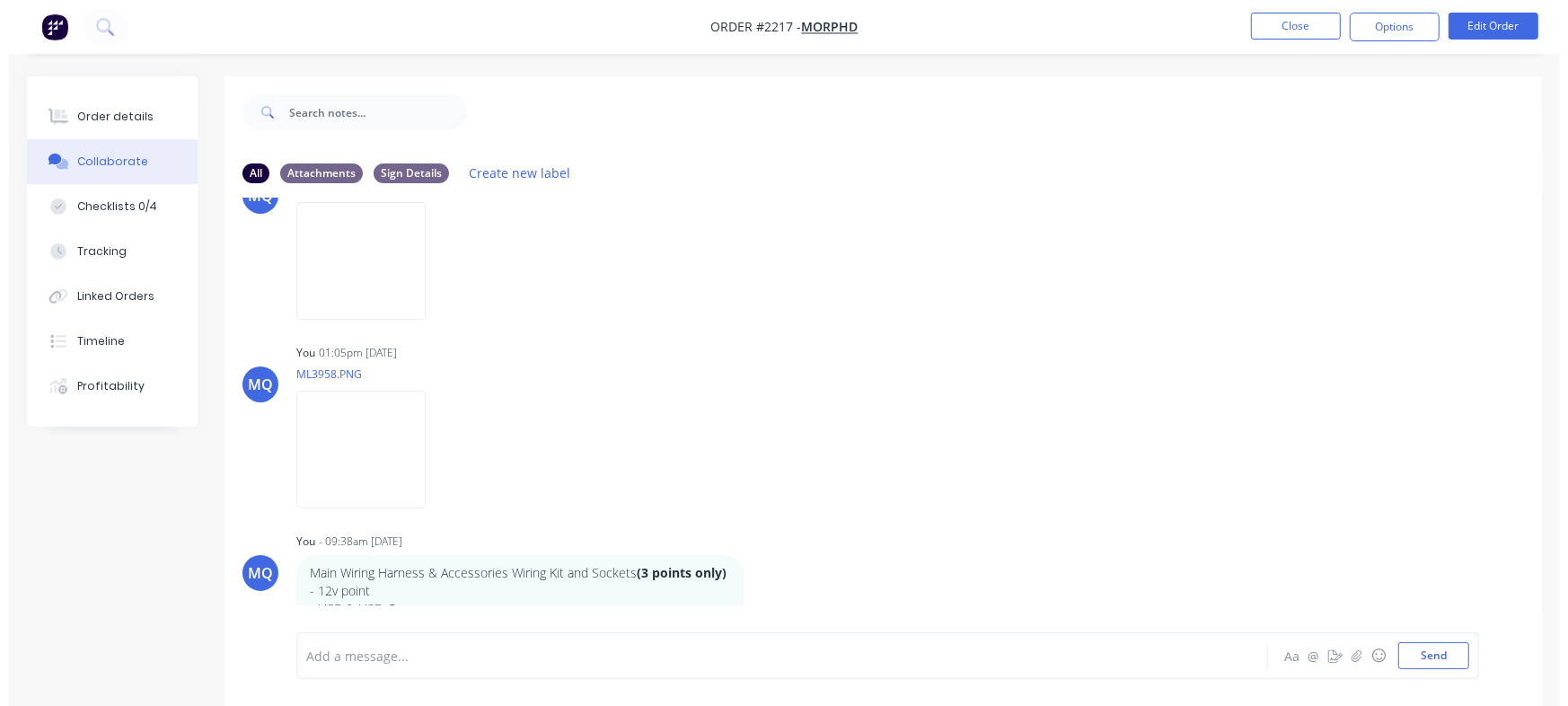
scroll to position [212, 0]
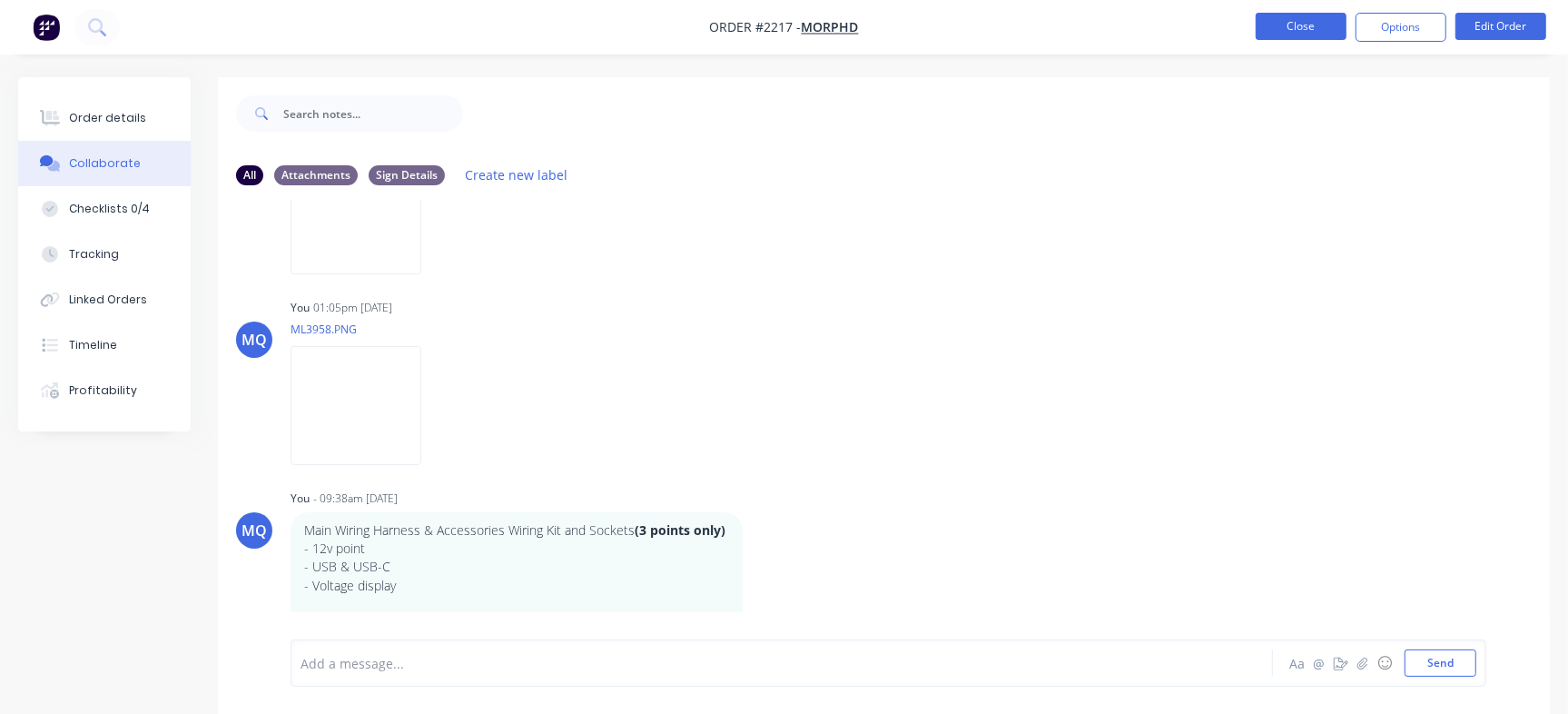
click at [1287, 32] on button "Close" at bounding box center [1302, 26] width 91 height 28
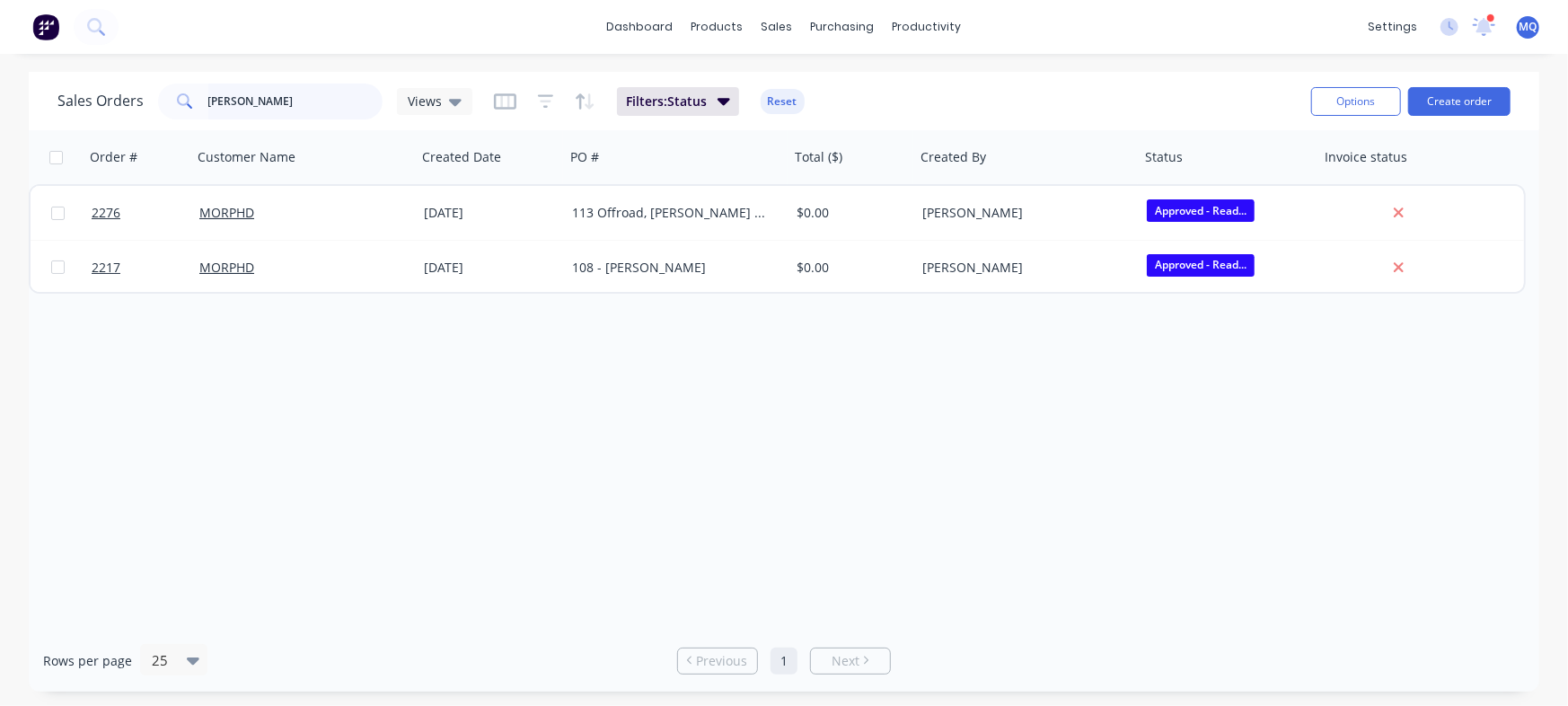
click at [266, 95] on input "steve" at bounding box center [296, 102] width 175 height 36
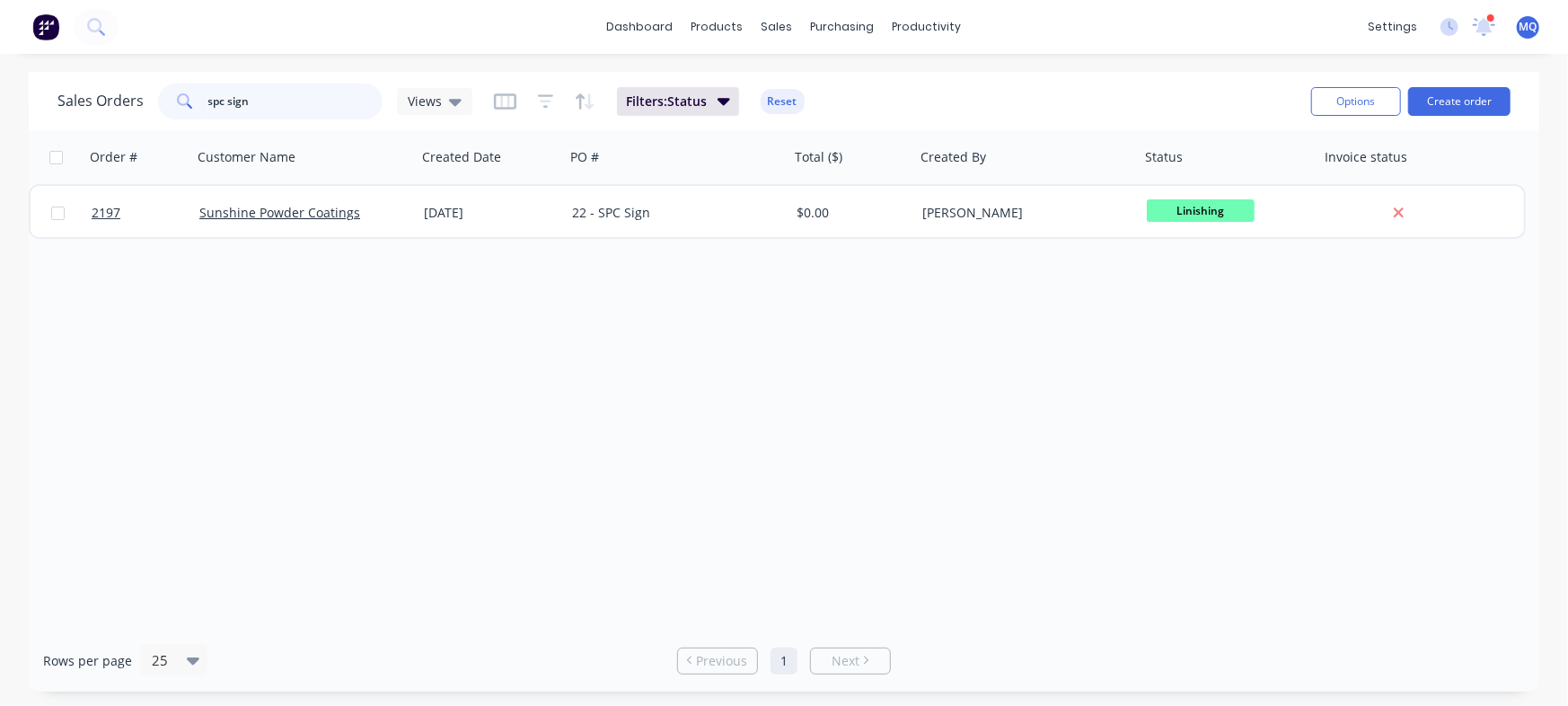
drag, startPoint x: 282, startPoint y: 107, endPoint x: 0, endPoint y: 44, distance: 289.0
click at [0, 44] on div "dashboard products sales purchasing productivity dashboard products Product Cat…" at bounding box center [784, 353] width 1568 height 706
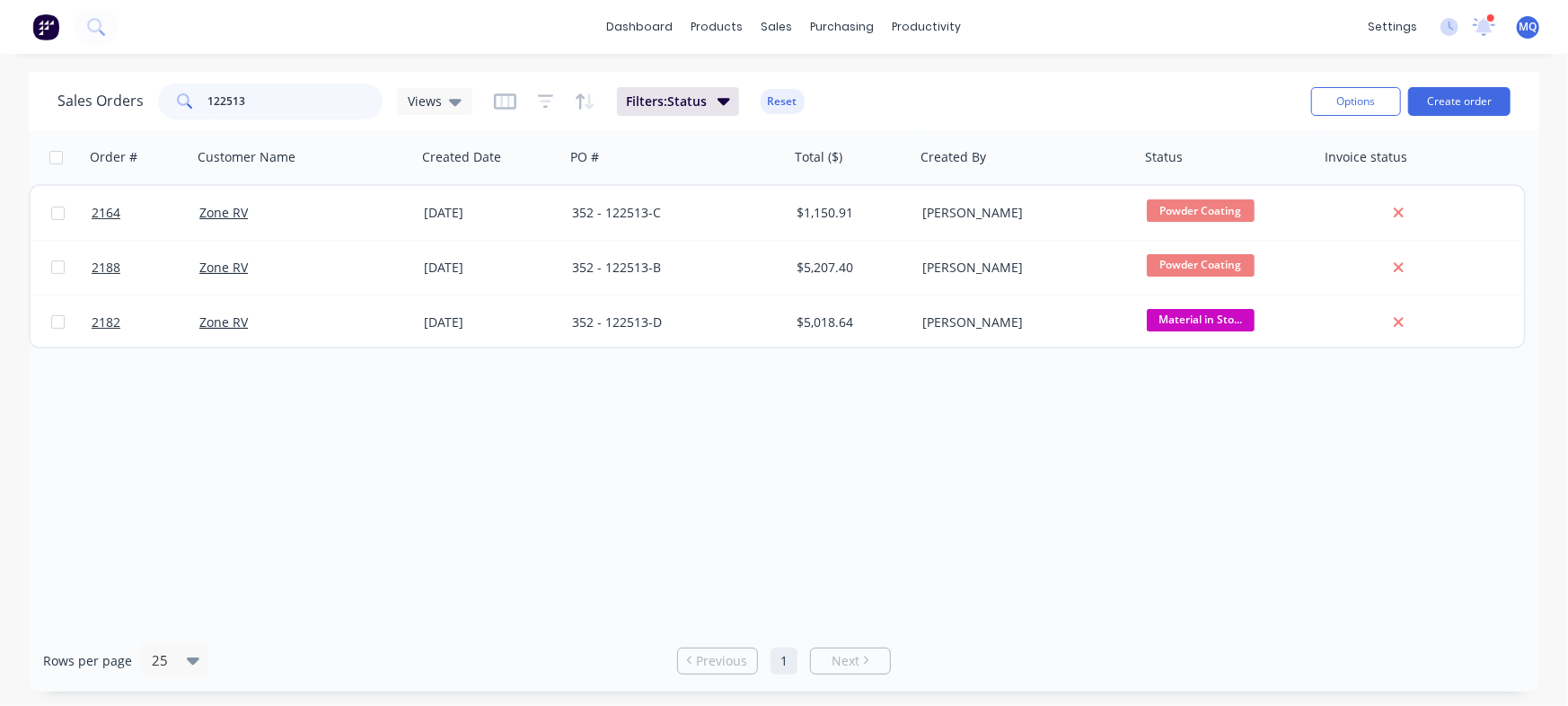
click at [277, 94] on input "122513" at bounding box center [296, 102] width 175 height 36
paste input "[STREET_ADDRESS] Image Flat"
type input "[STREET_ADDRESS] Image Flat"
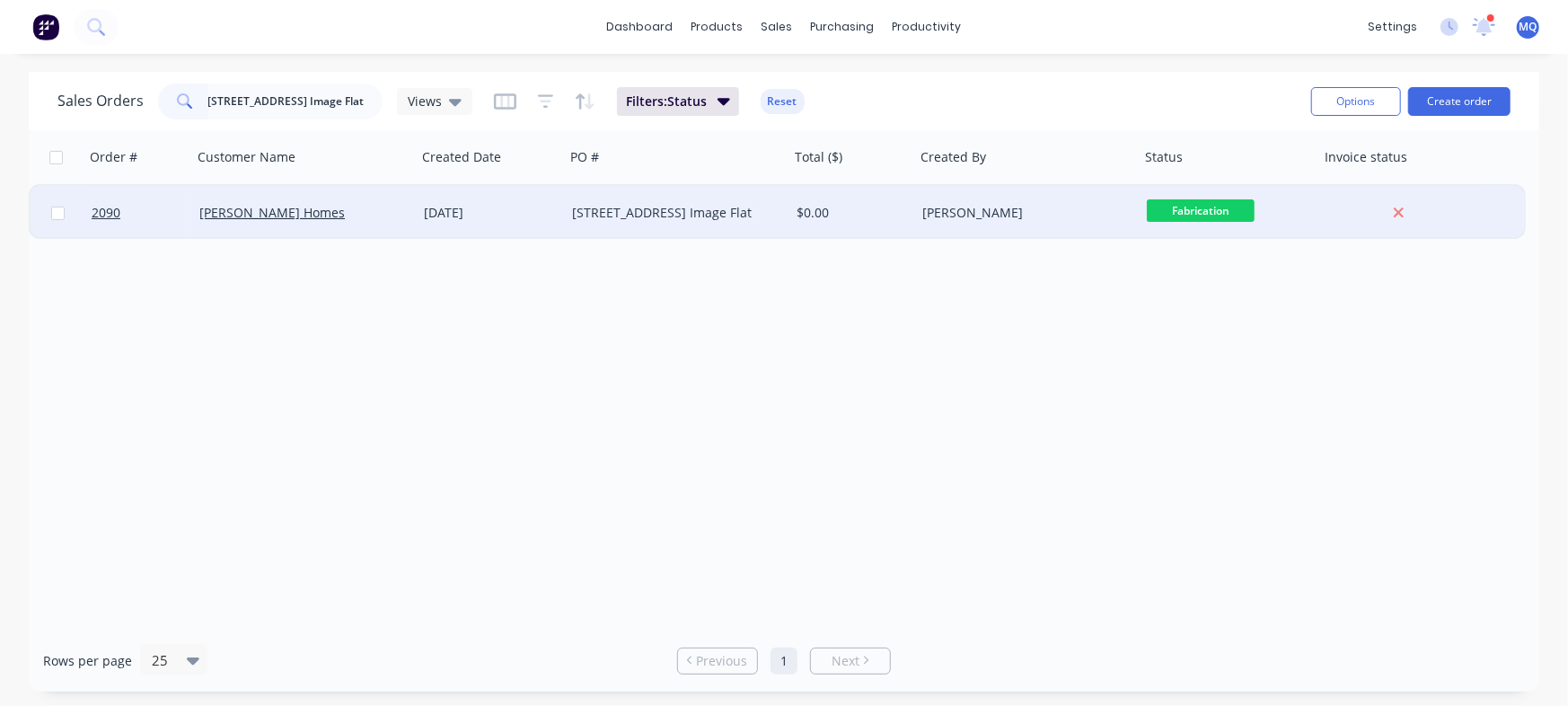
click at [365, 199] on div "[PERSON_NAME] Homes" at bounding box center [304, 212] width 225 height 54
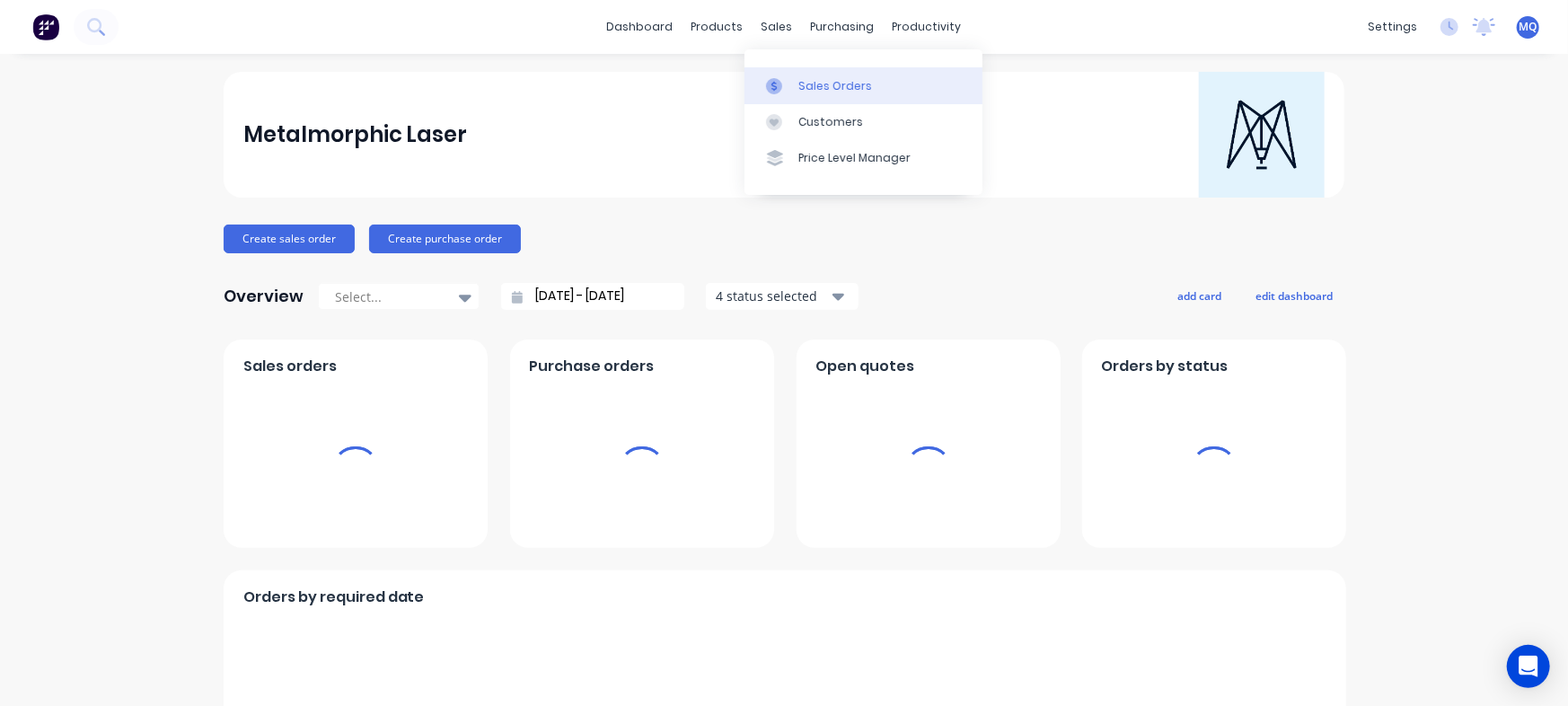
click at [792, 91] on div at bounding box center [779, 86] width 27 height 16
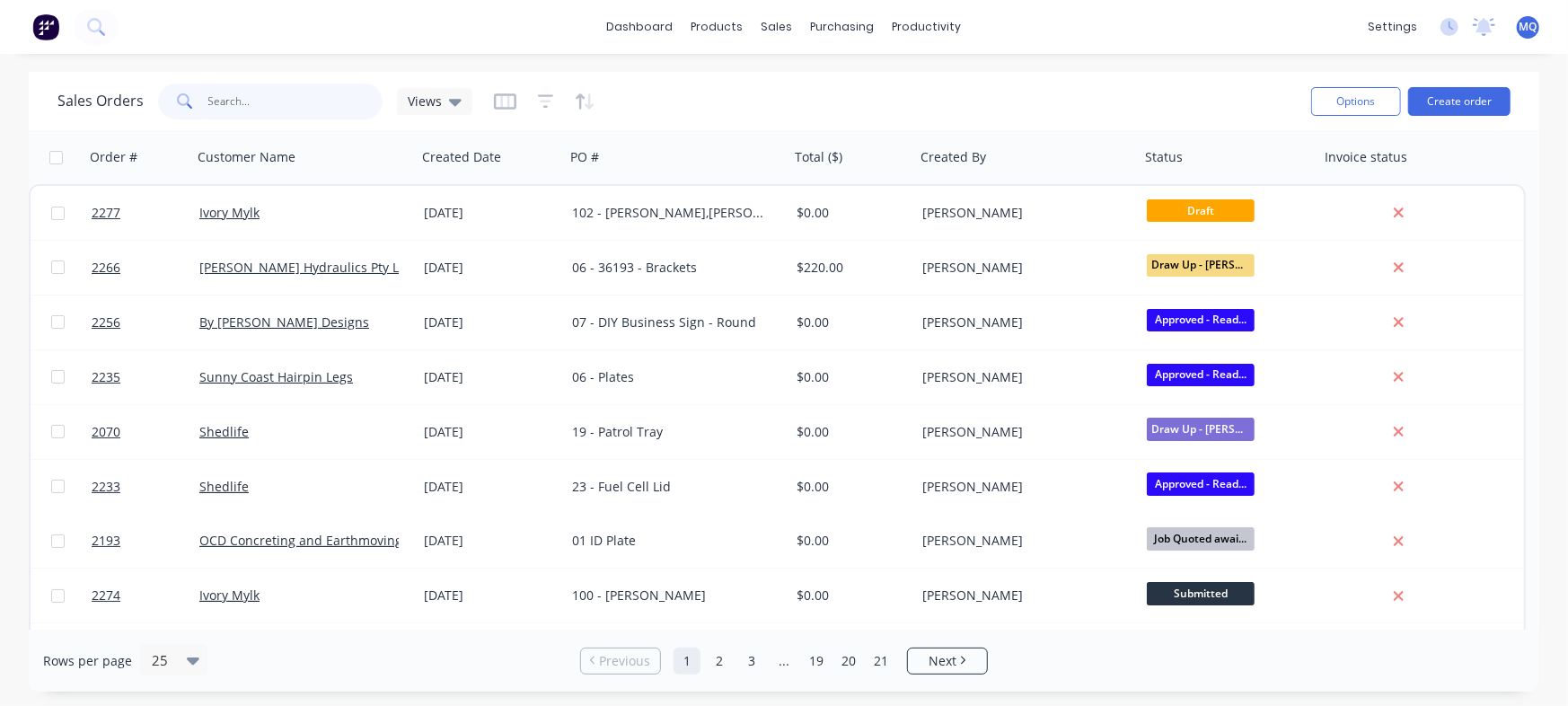
click at [306, 104] on input "text" at bounding box center [296, 102] width 175 height 36
paste input "[STREET_ADDRESS] Image Flat"
type input "[STREET_ADDRESS] Image Flat"
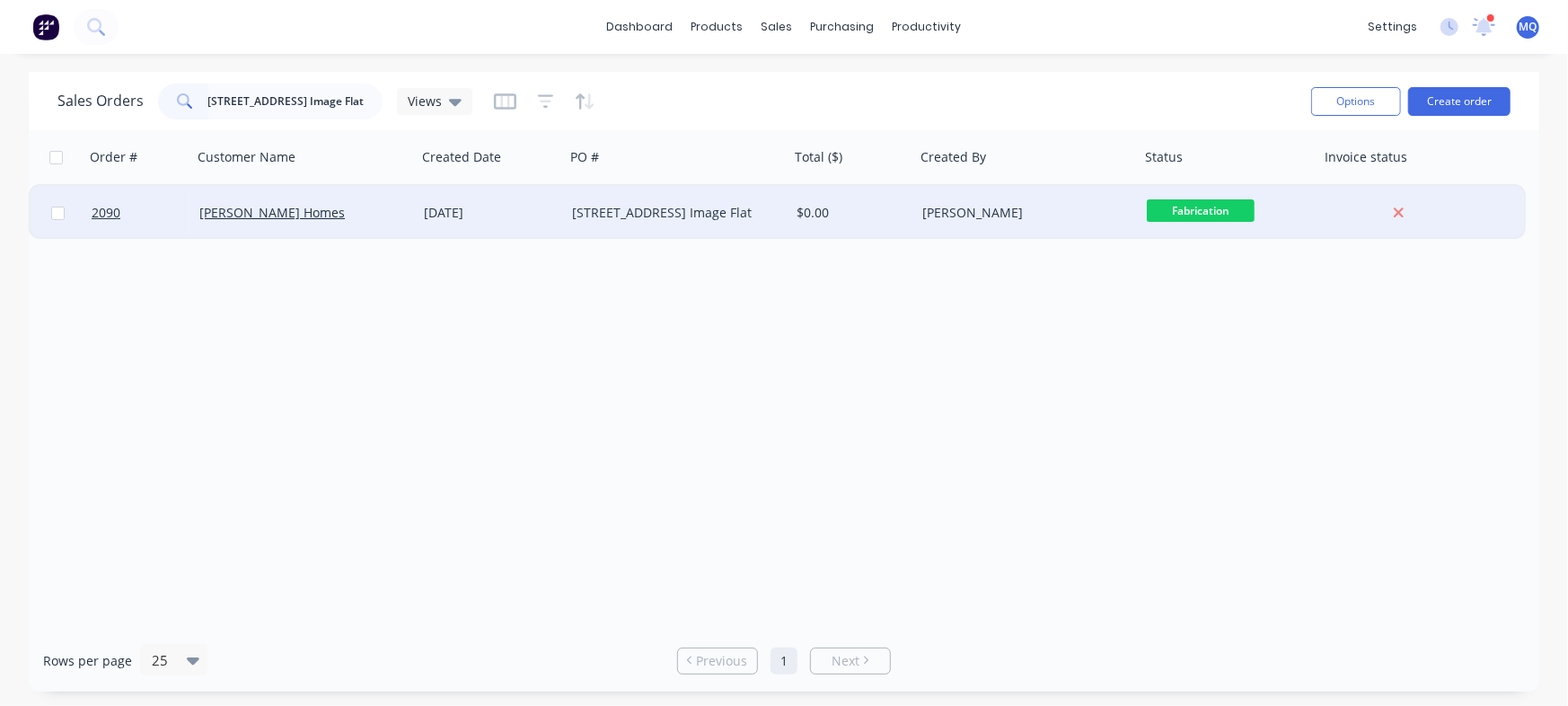
click at [431, 221] on div "[DATE]" at bounding box center [491, 212] width 133 height 18
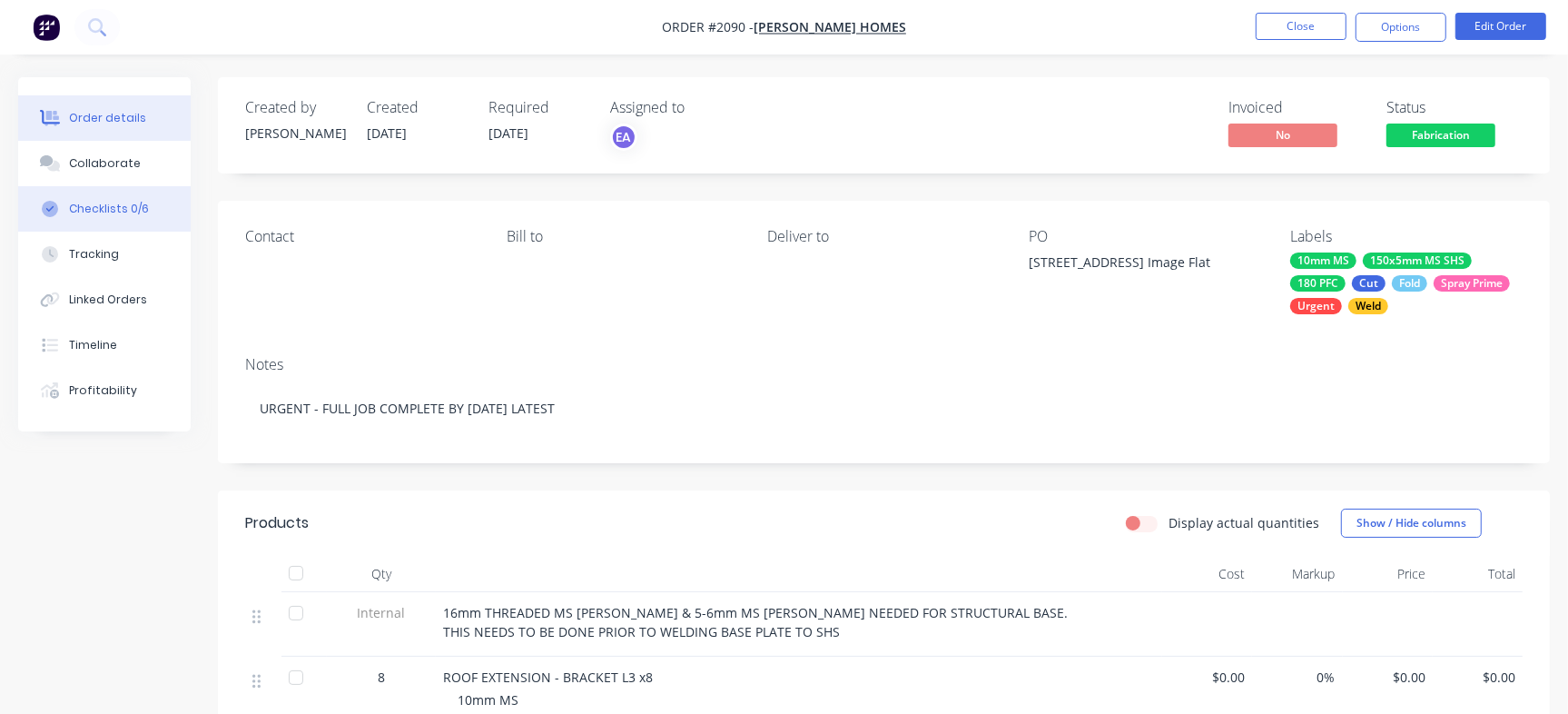
click at [124, 197] on button "Checklists 0/6" at bounding box center [105, 209] width 173 height 46
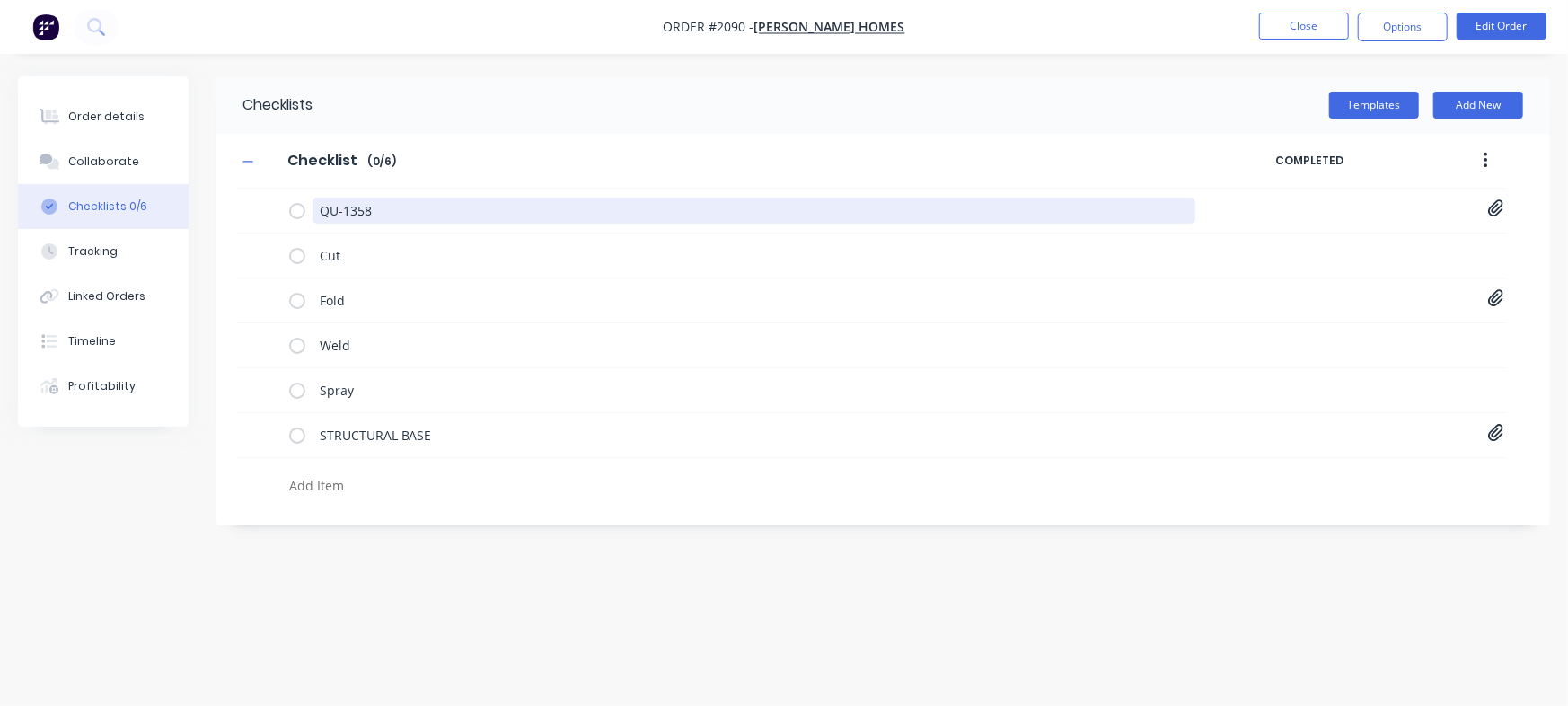
drag, startPoint x: 421, startPoint y: 203, endPoint x: 204, endPoint y: 179, distance: 218.3
click at [206, 179] on div "Order details Collaborate Checklists 0/6 Tracking Linked Orders Timeline Profit…" at bounding box center [784, 319] width 1568 height 485
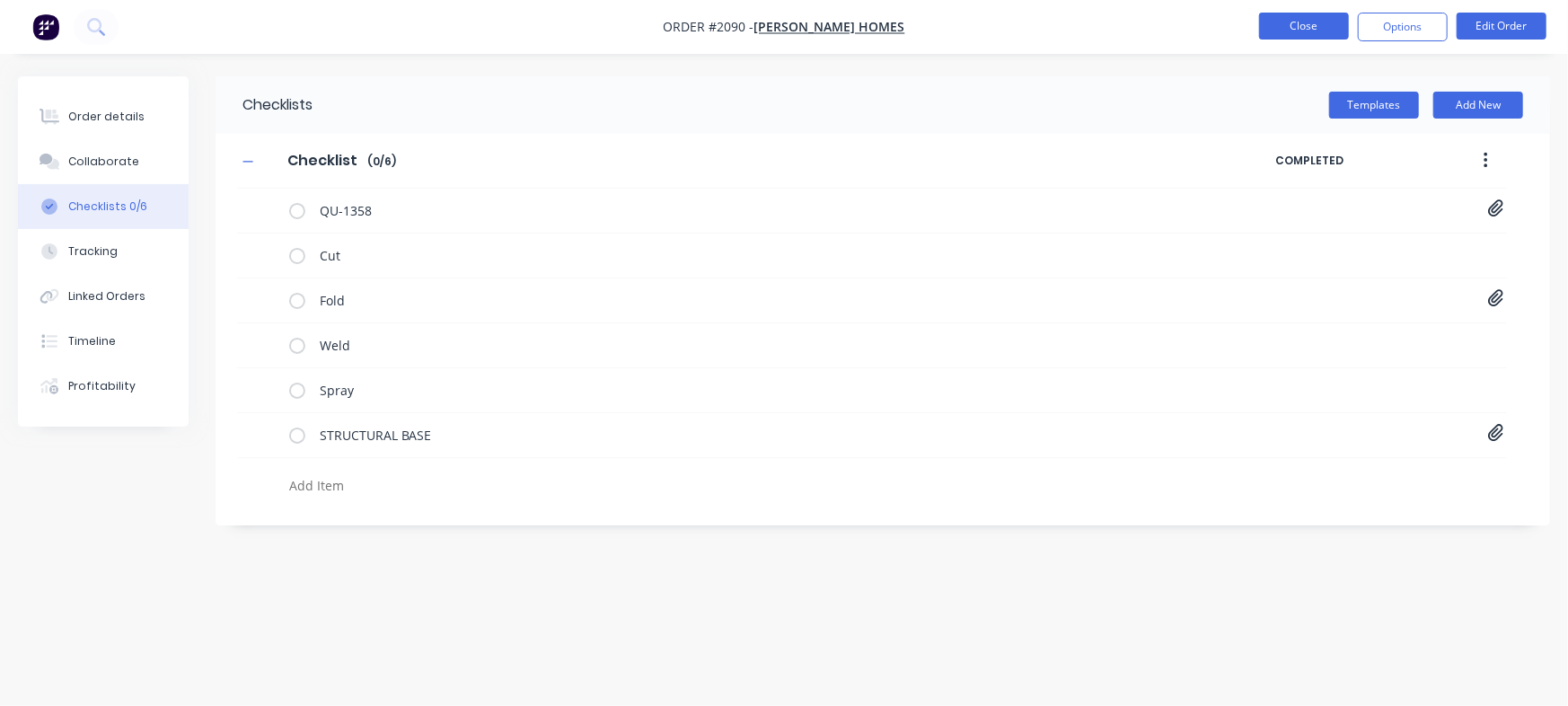
type textarea "x"
click at [1302, 32] on button "Close" at bounding box center [1305, 25] width 90 height 27
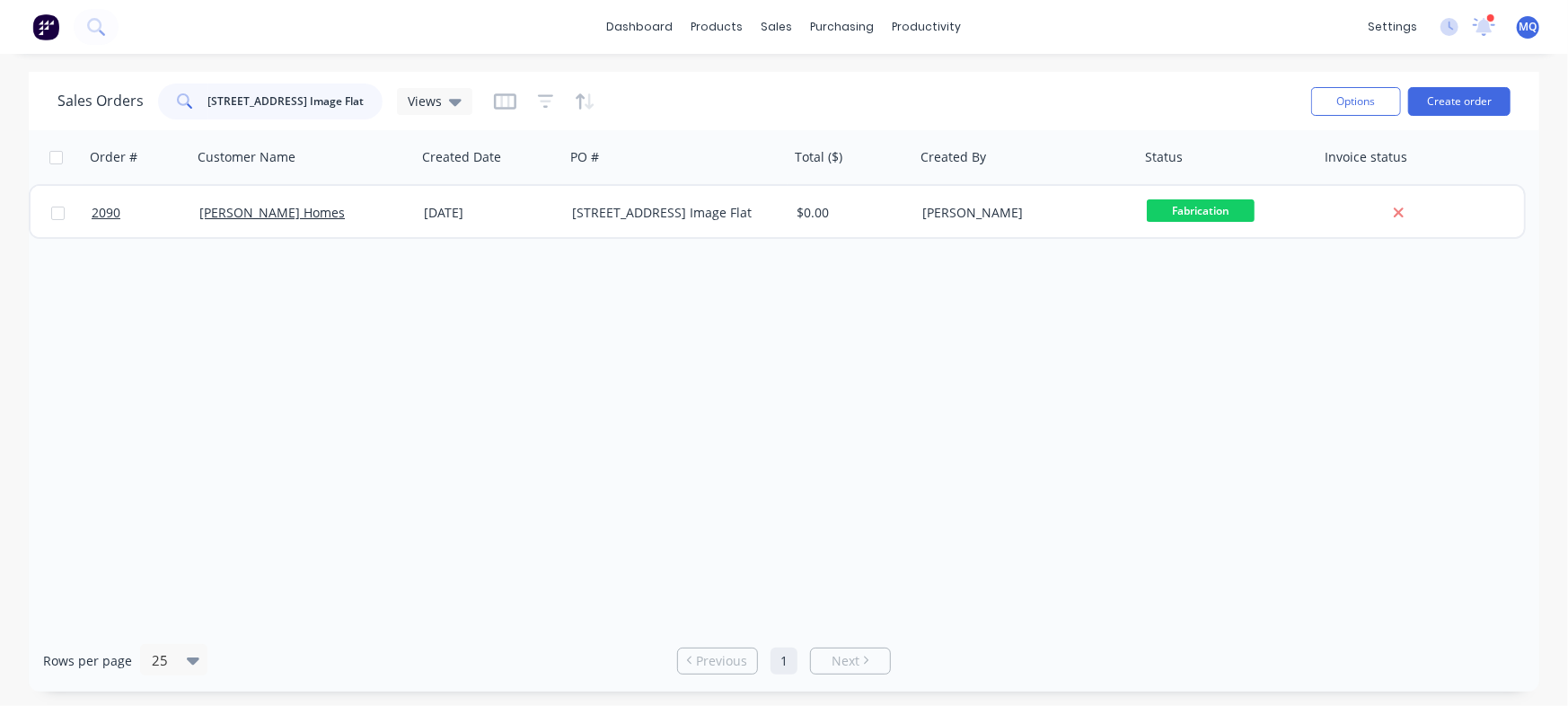
click at [328, 111] on input "[STREET_ADDRESS] Image Flat" at bounding box center [296, 102] width 175 height 36
paste input "12679"
type input "12679"
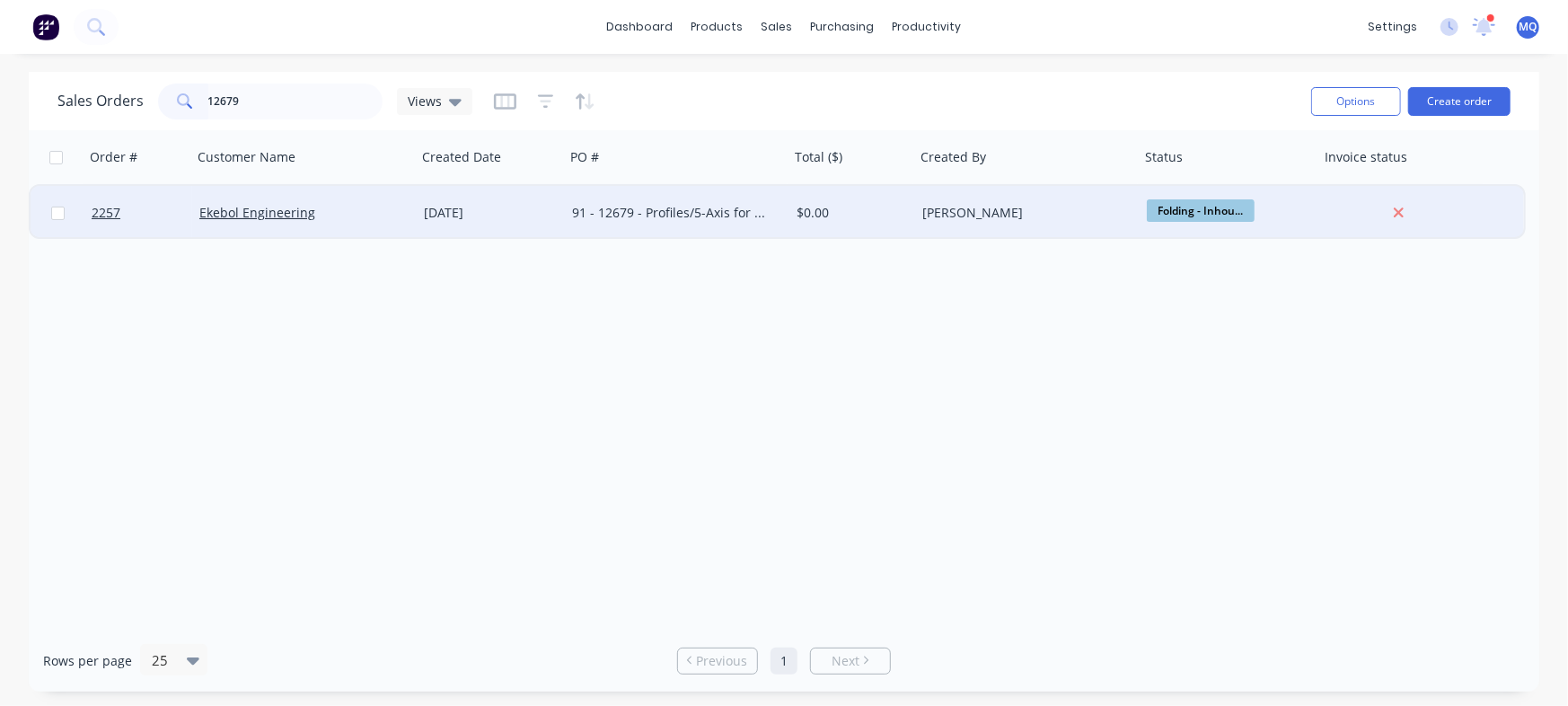
click at [611, 210] on div "91 - 12679 - Profiles/5-Axis for New Widebay Towbar" at bounding box center [672, 212] width 199 height 18
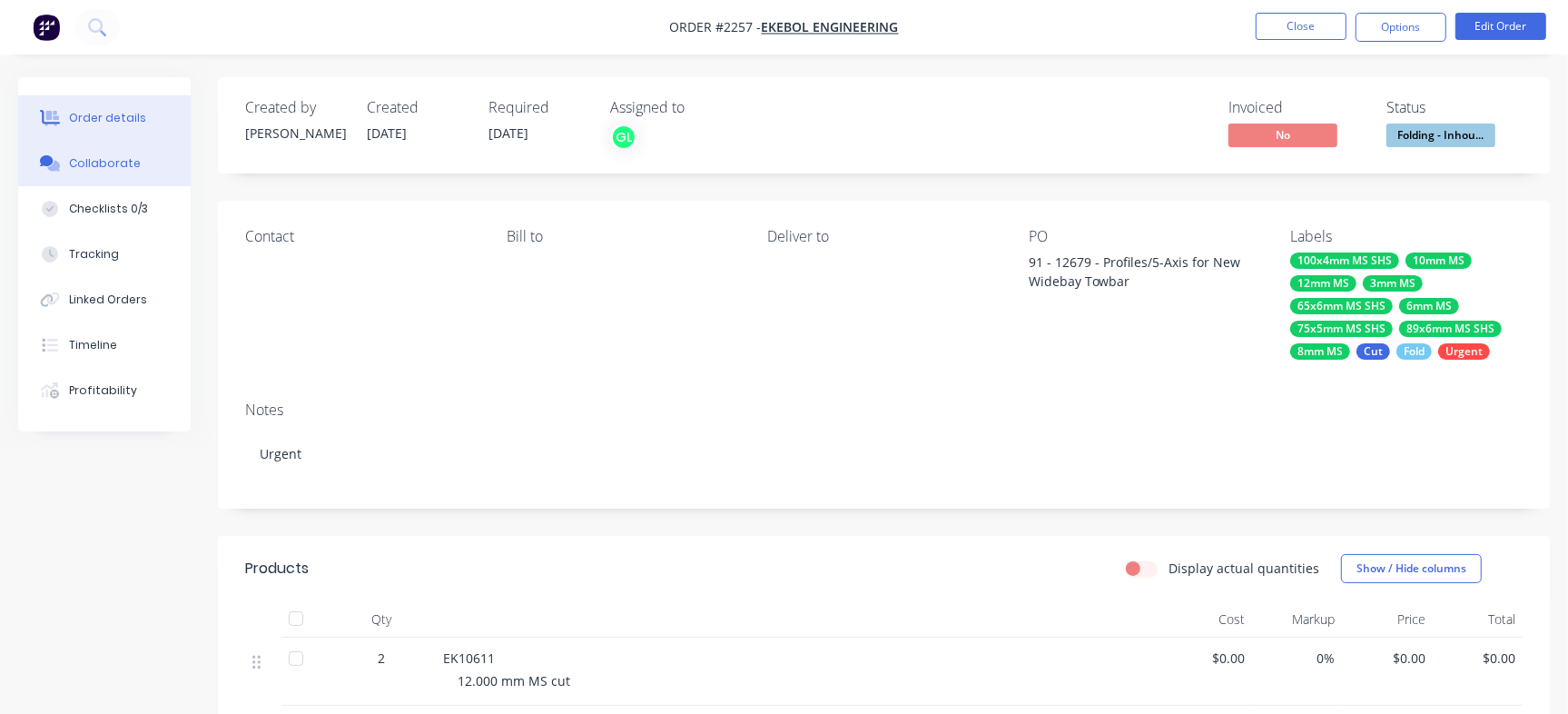
click at [118, 166] on div "Collaborate" at bounding box center [105, 163] width 71 height 16
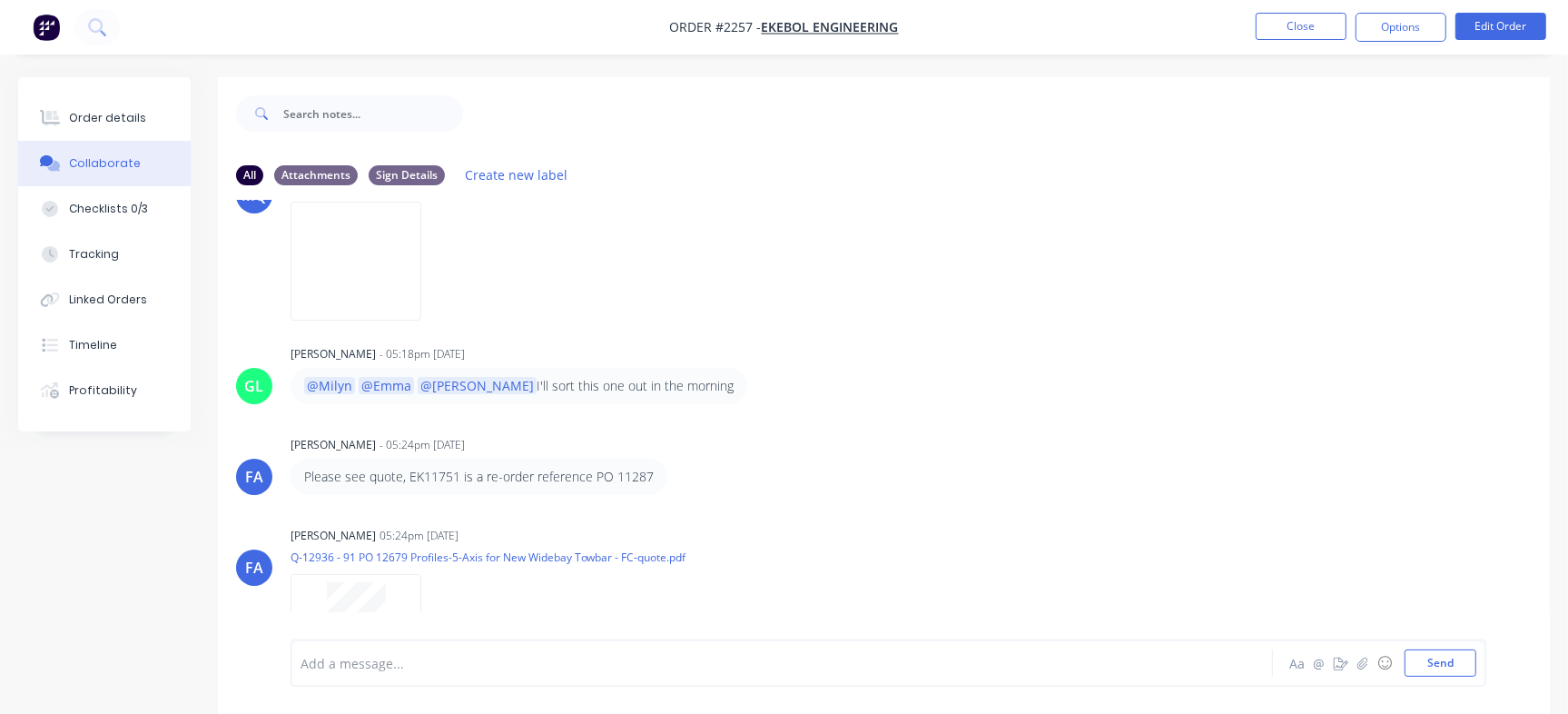
scroll to position [568, 0]
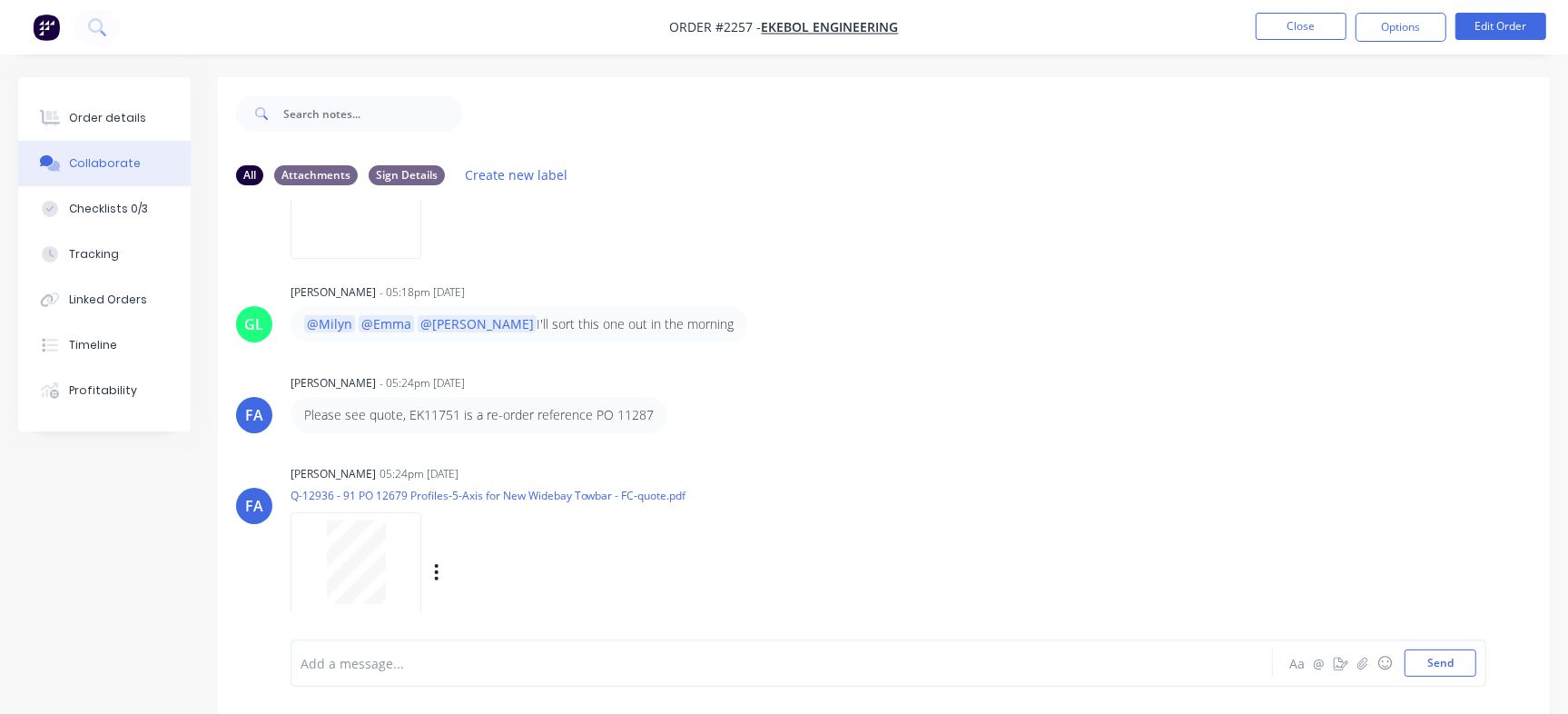
click at [398, 560] on div at bounding box center [355, 563] width 114 height 84
click at [1282, 28] on button "Close" at bounding box center [1302, 26] width 91 height 28
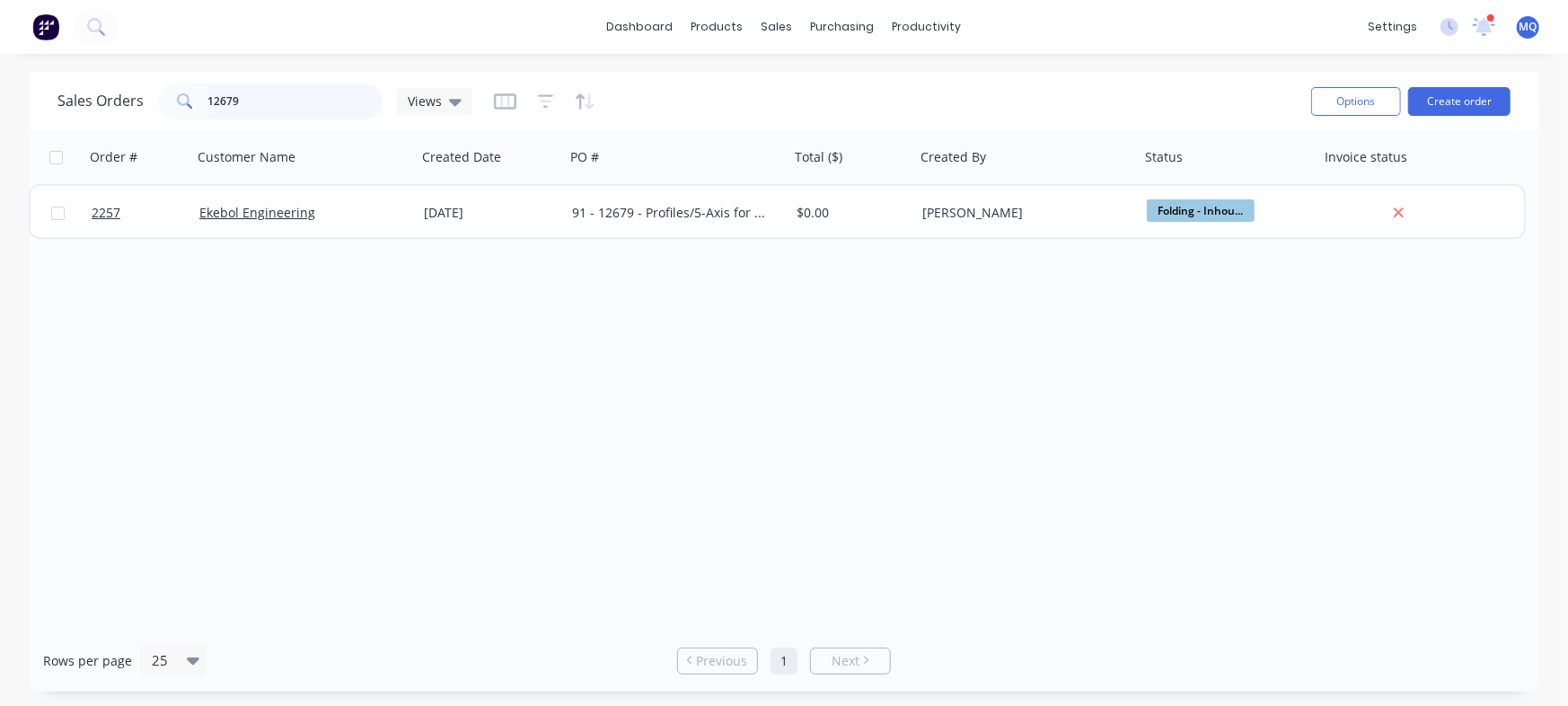
click at [285, 104] on input "12679" at bounding box center [296, 102] width 175 height 36
paste input "81"
type input "12681"
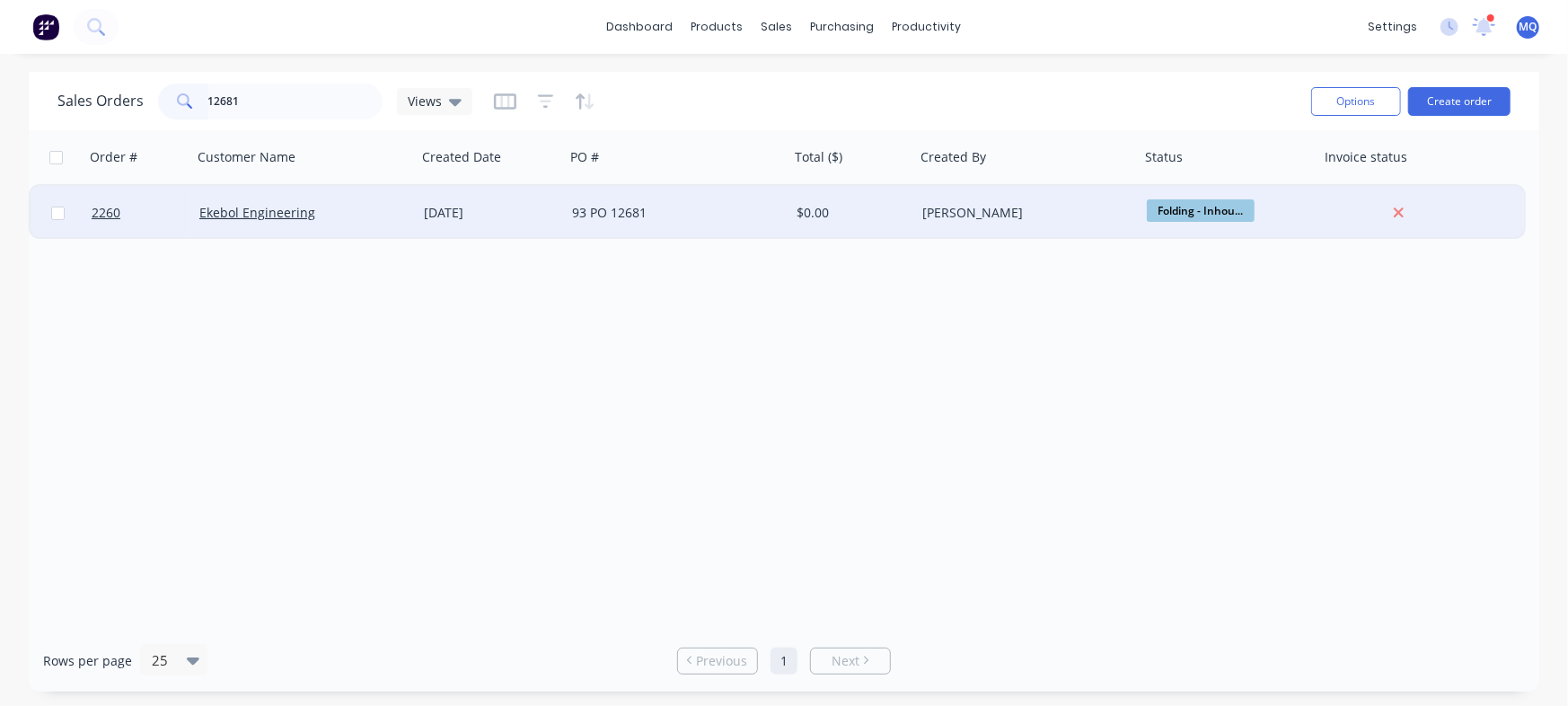
click at [473, 199] on div "[DATE]" at bounding box center [491, 212] width 149 height 54
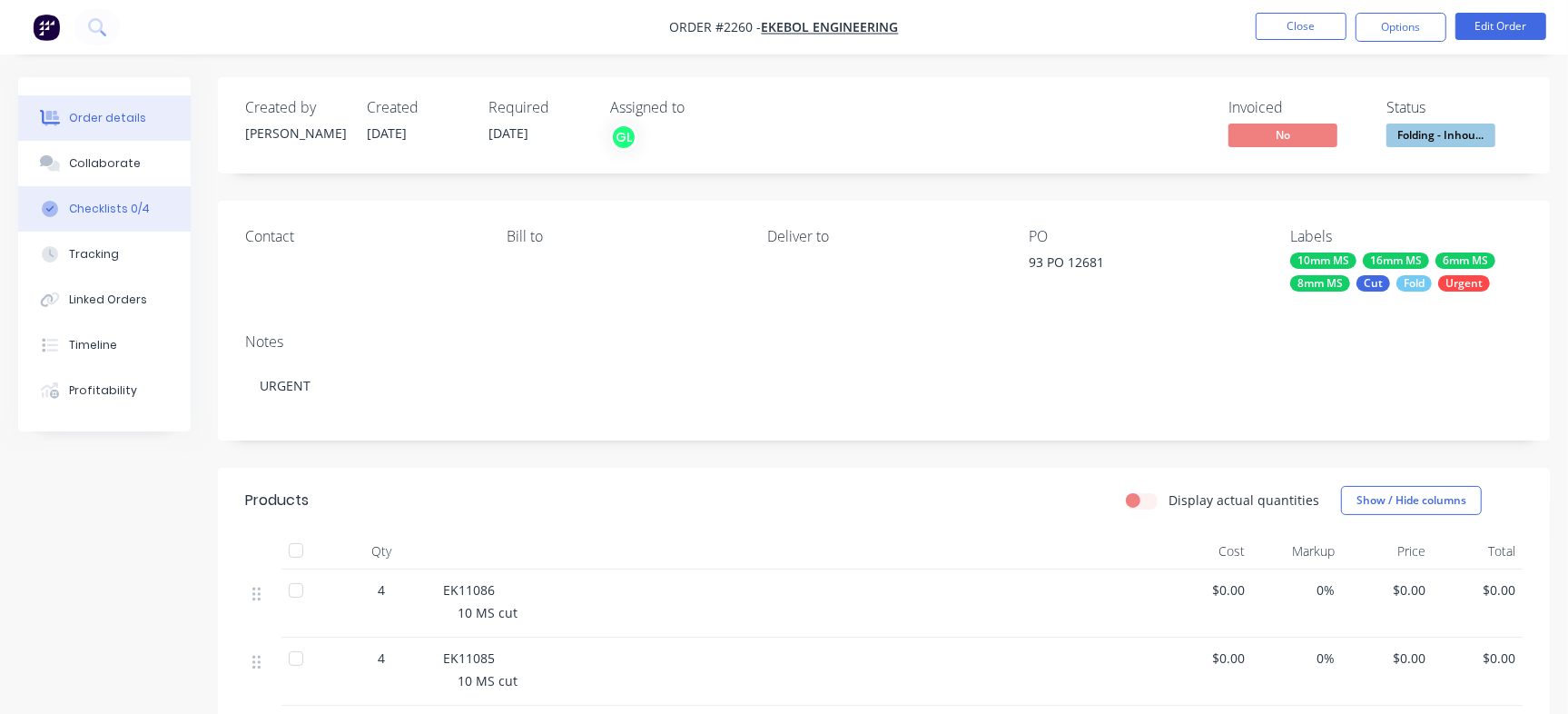
click at [105, 209] on div "Checklists 0/4" at bounding box center [109, 208] width 81 height 16
type textarea "x"
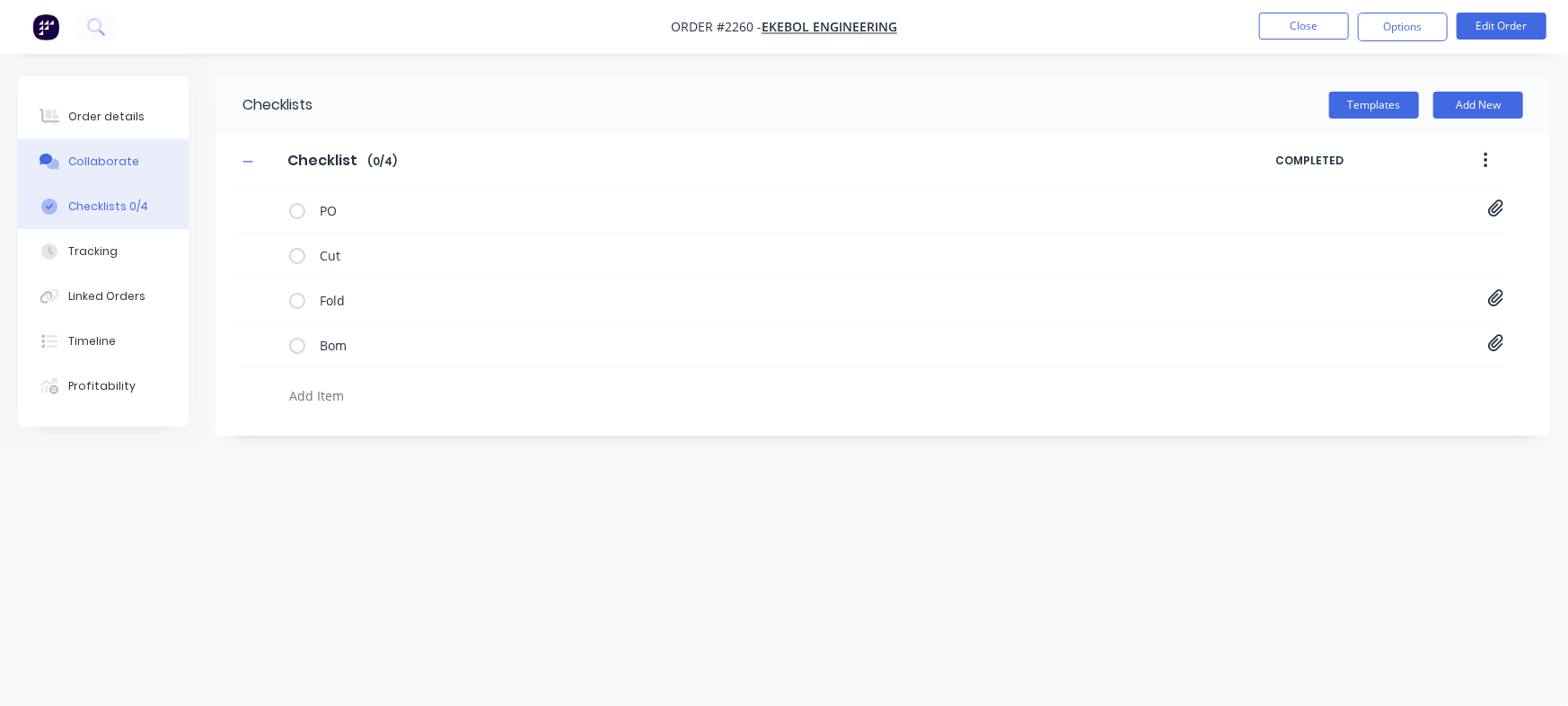
click at [81, 151] on button "Collaborate" at bounding box center [103, 162] width 171 height 45
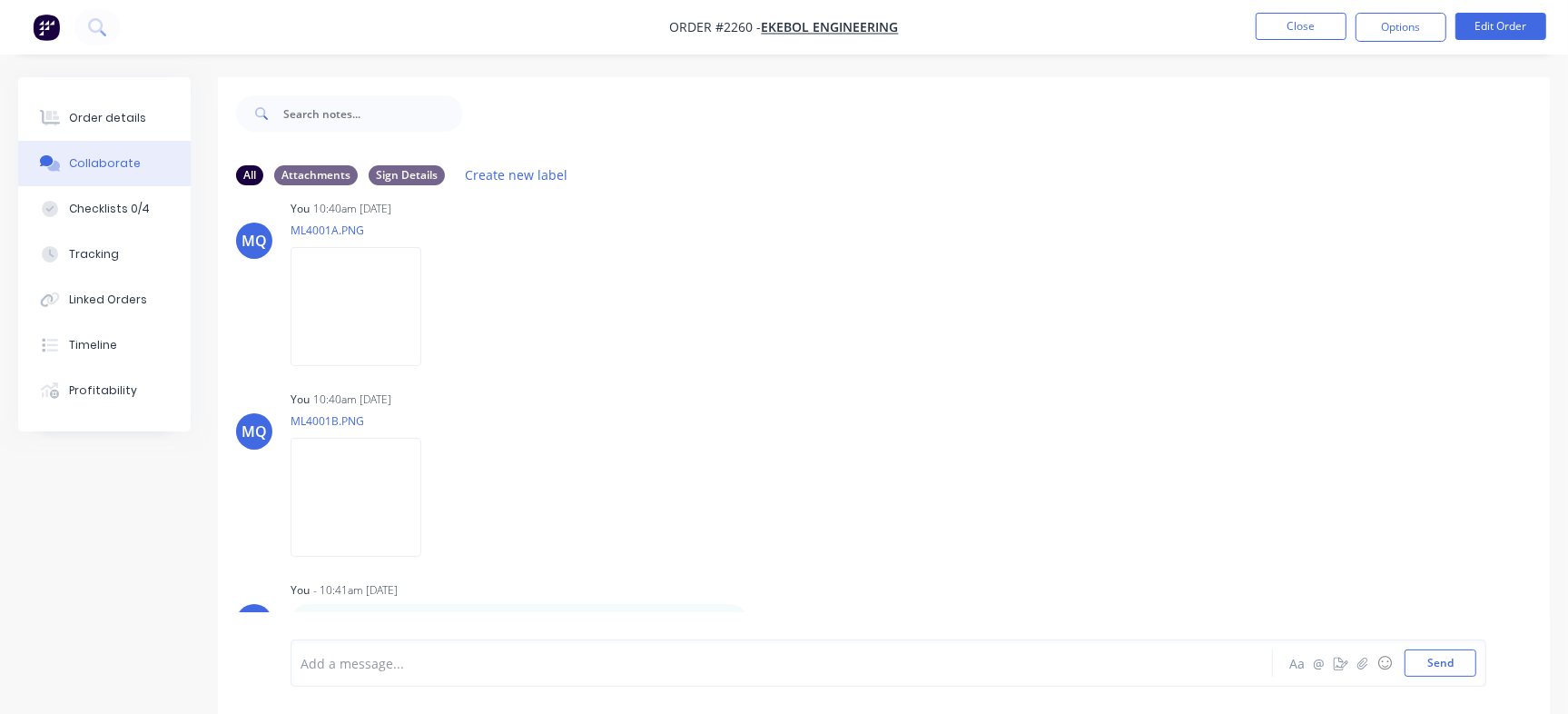
scroll to position [28, 0]
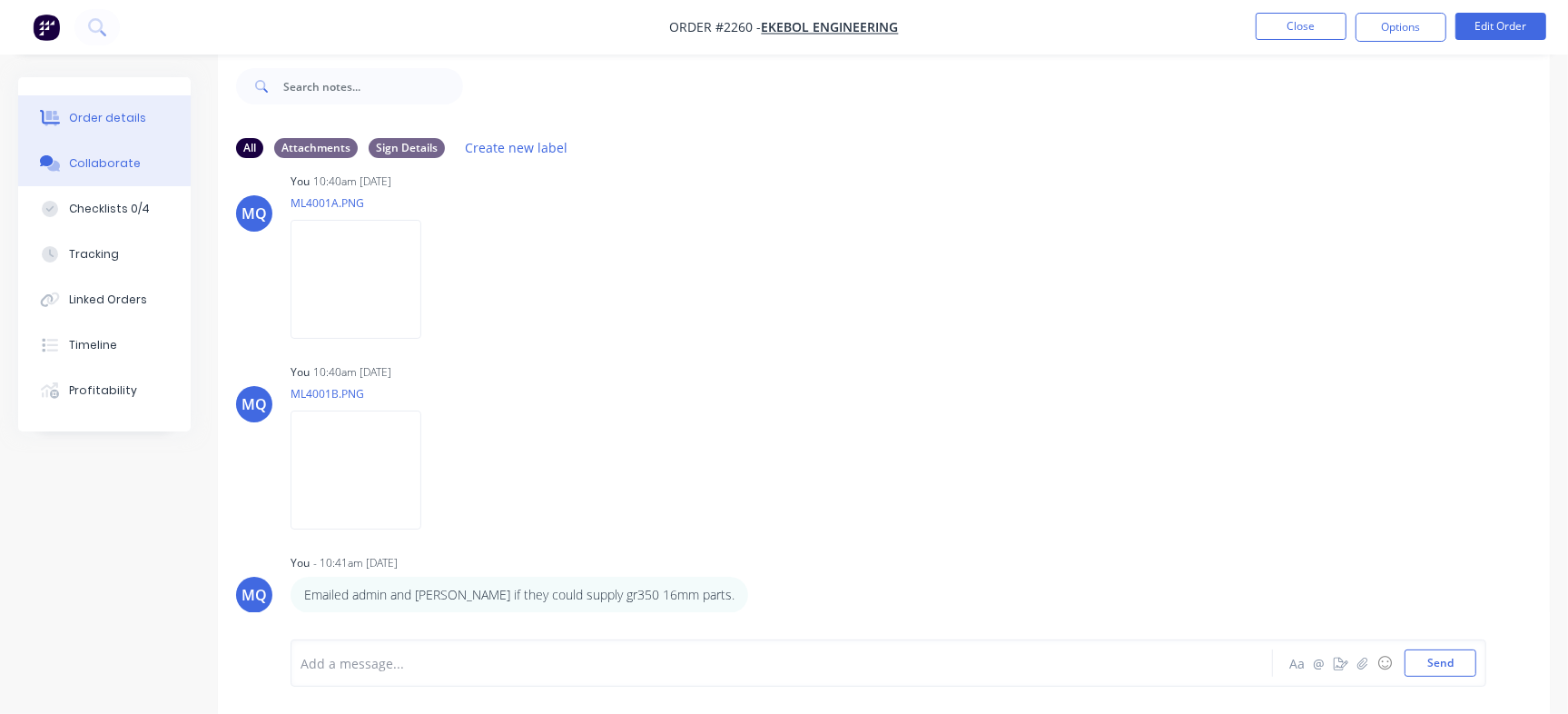
click at [136, 108] on button "Order details" at bounding box center [105, 118] width 173 height 46
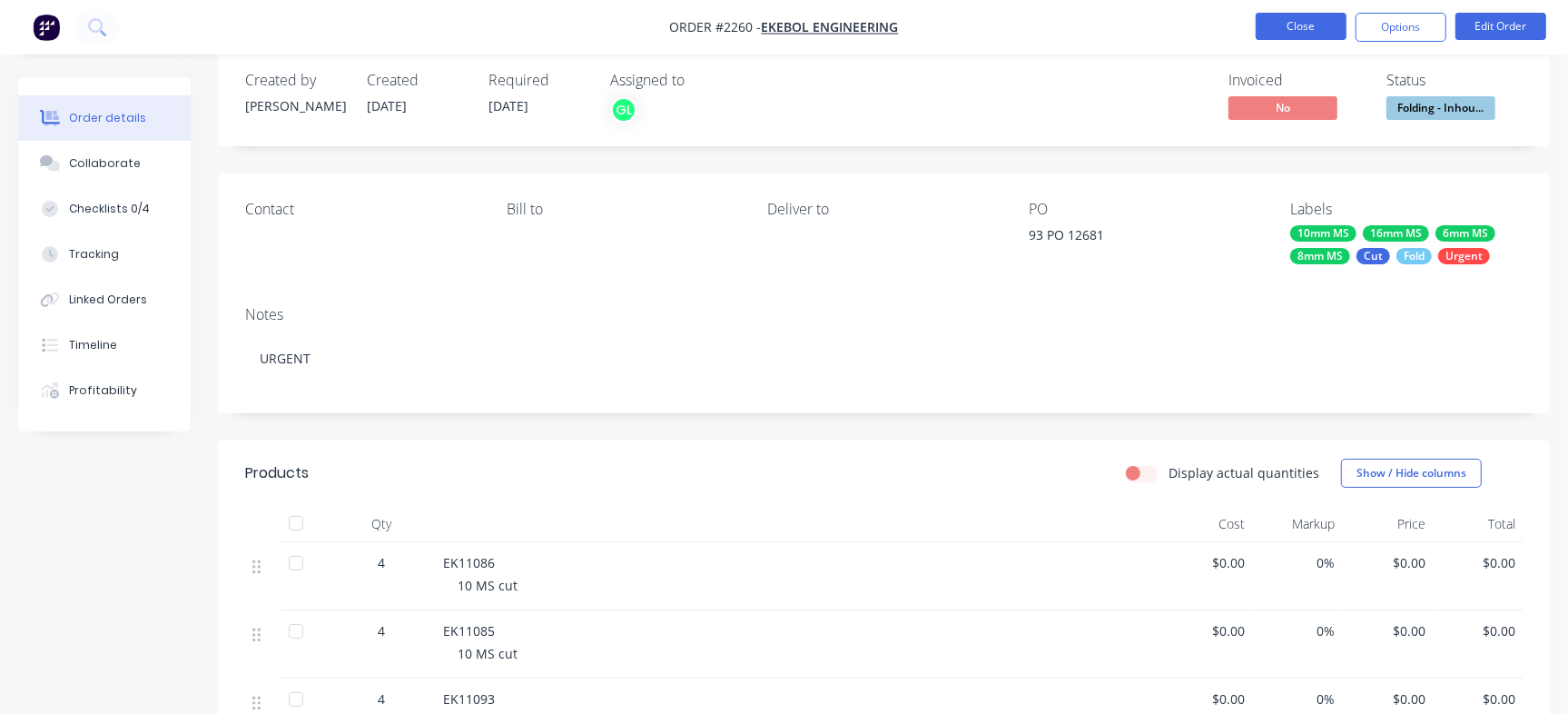
click at [1323, 30] on button "Close" at bounding box center [1302, 26] width 91 height 28
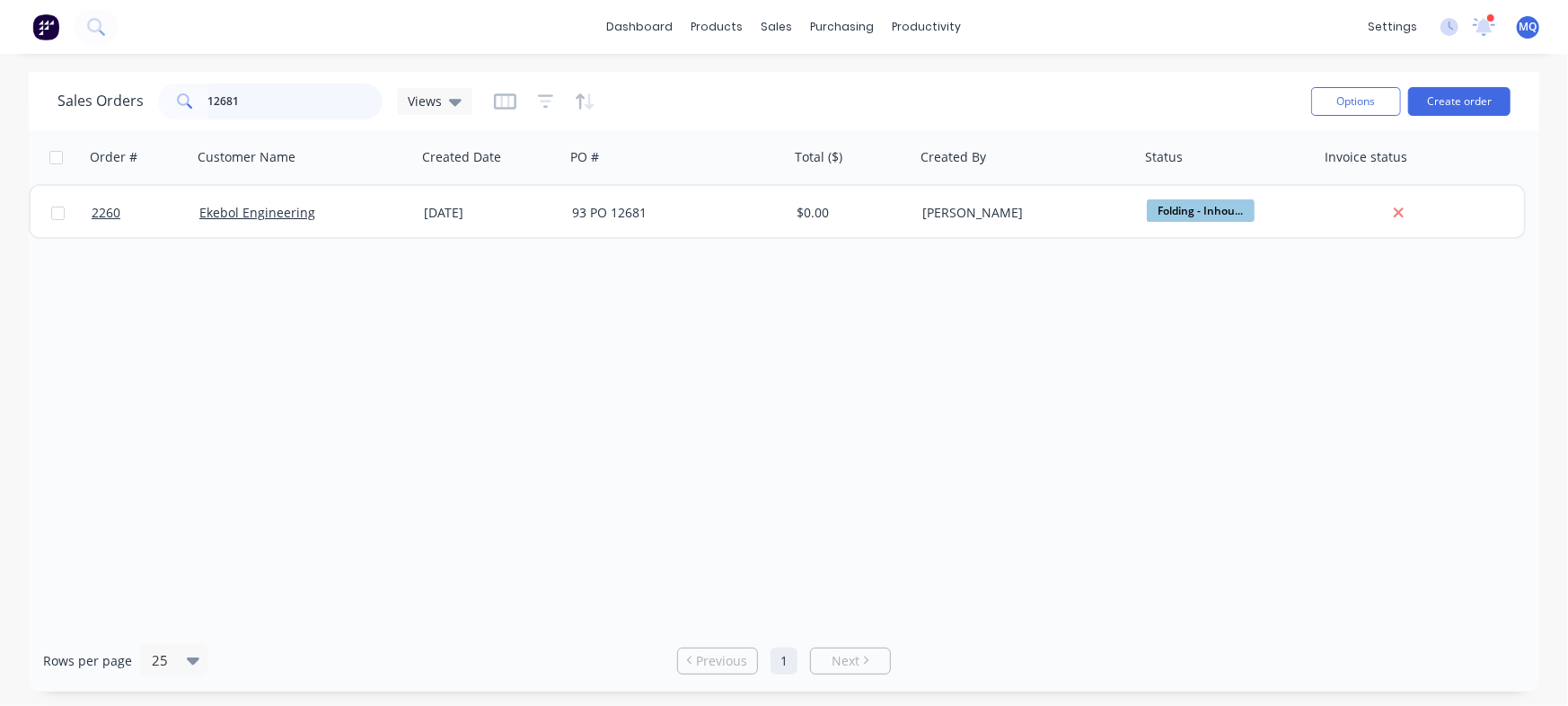
click at [269, 103] on input "12681" at bounding box center [296, 102] width 175 height 36
paste input "76"
type input "12676"
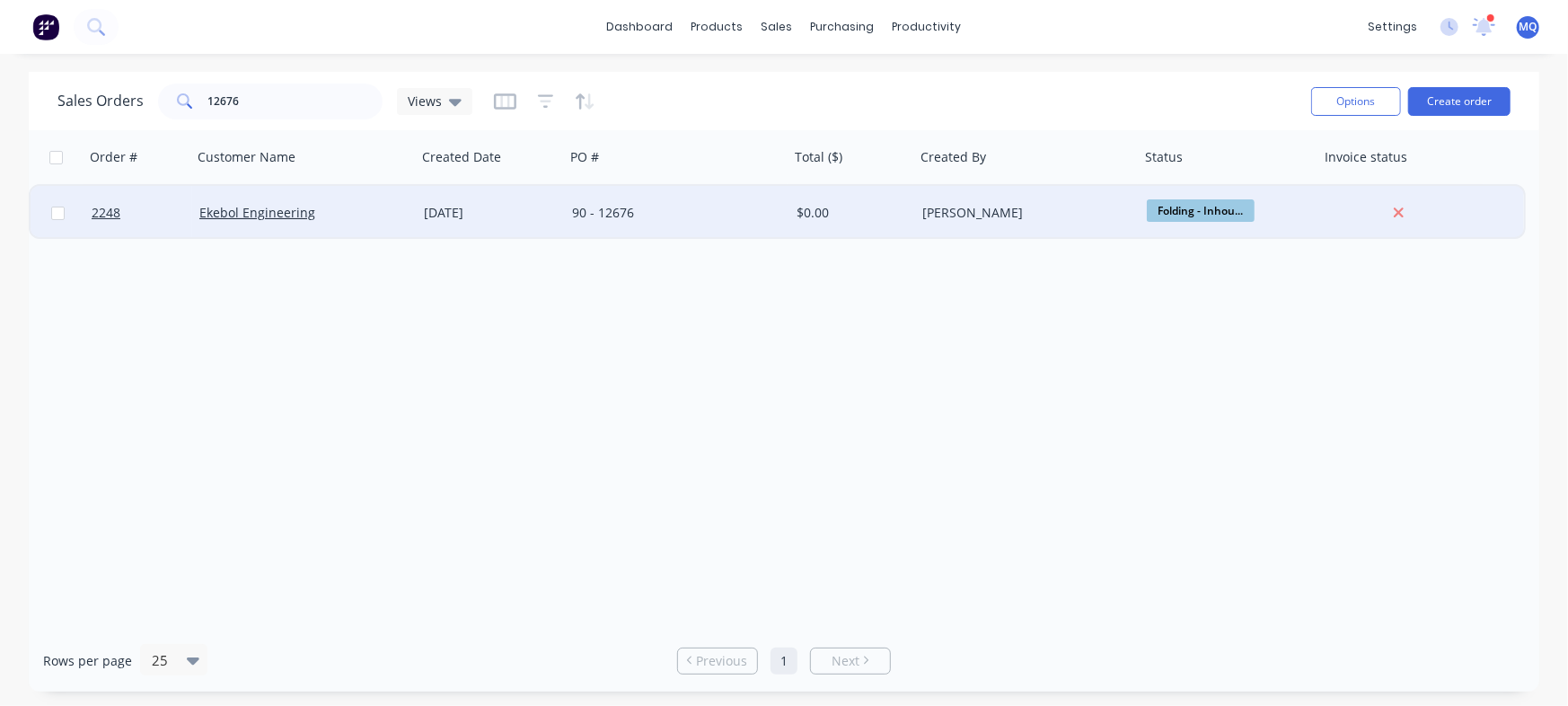
click at [600, 229] on div "90 - 12676" at bounding box center [677, 212] width 225 height 54
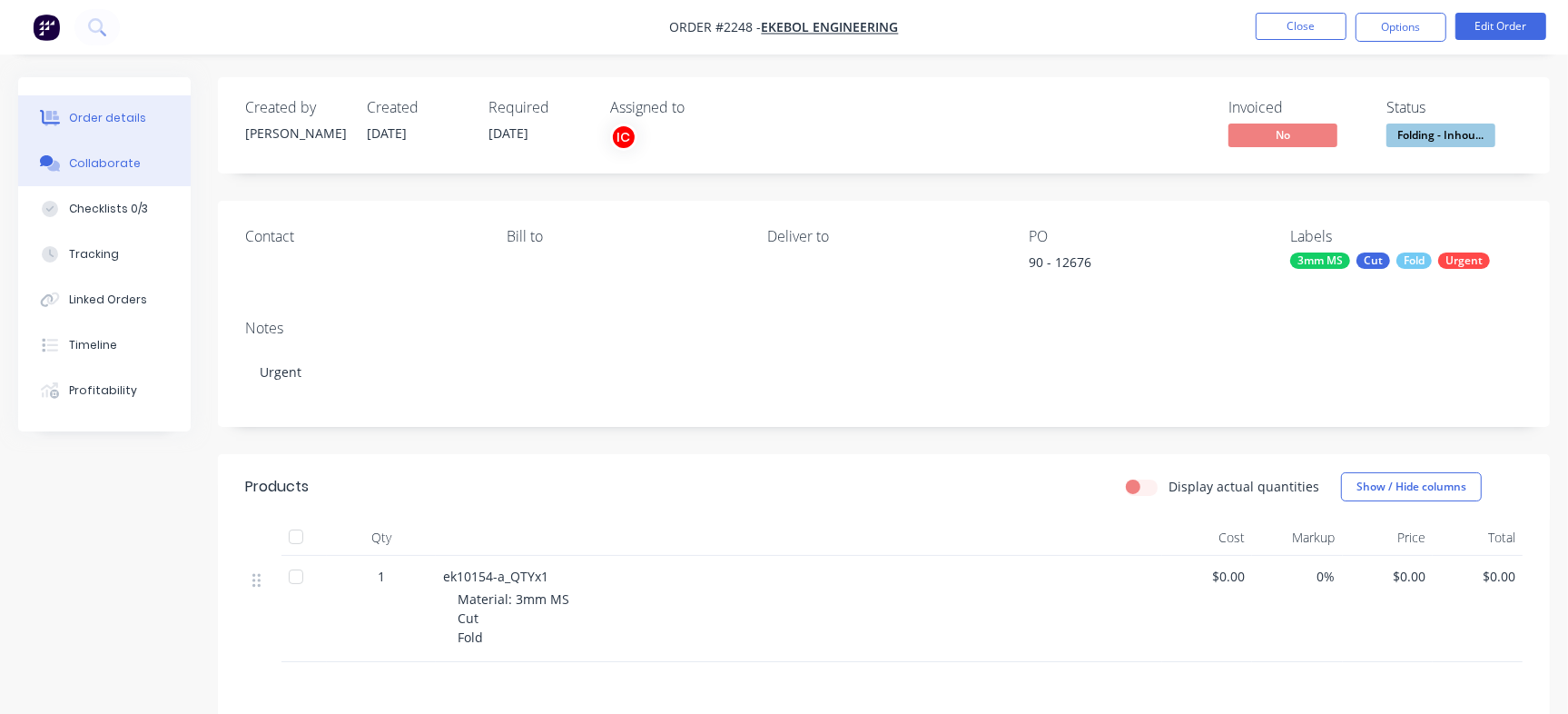
click at [116, 171] on div "Collaborate" at bounding box center [105, 163] width 71 height 16
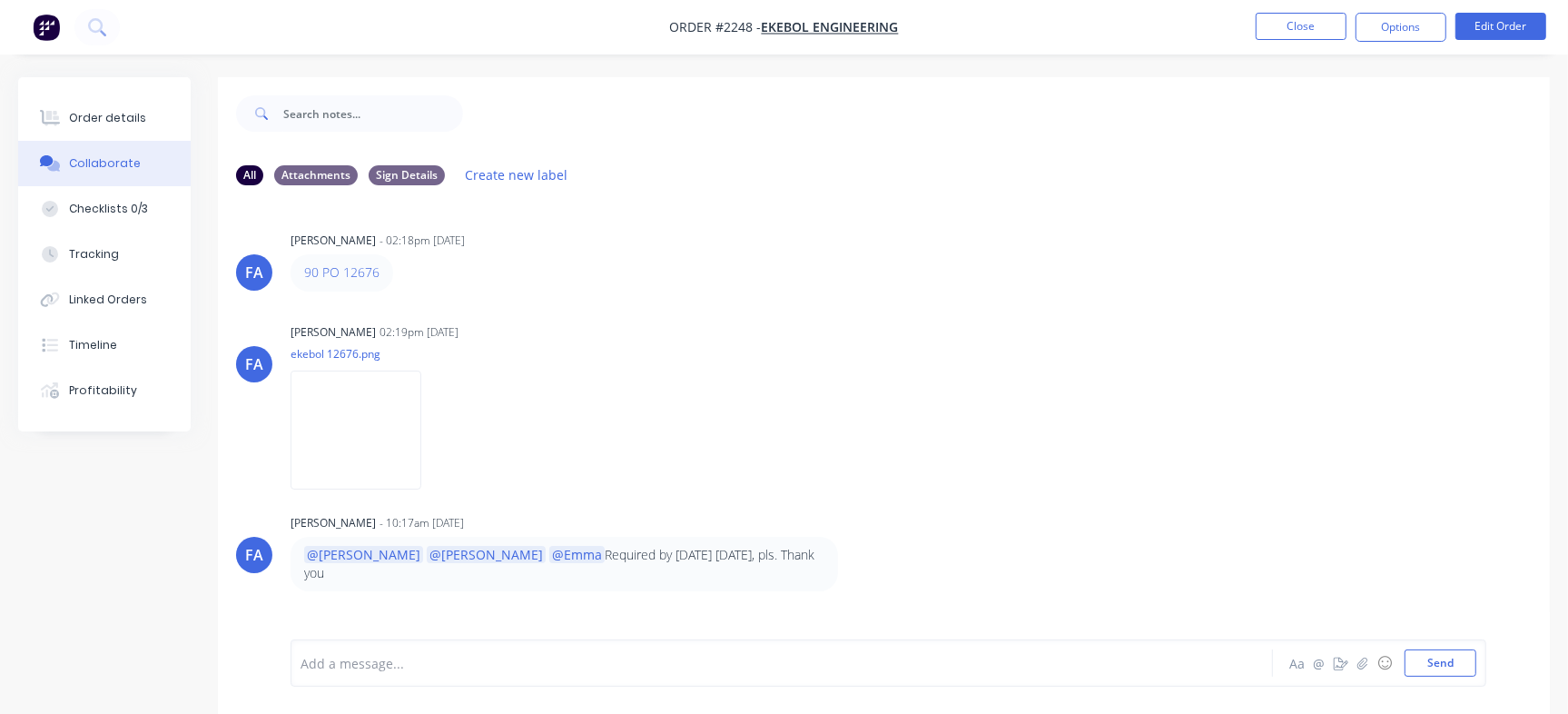
scroll to position [231, 0]
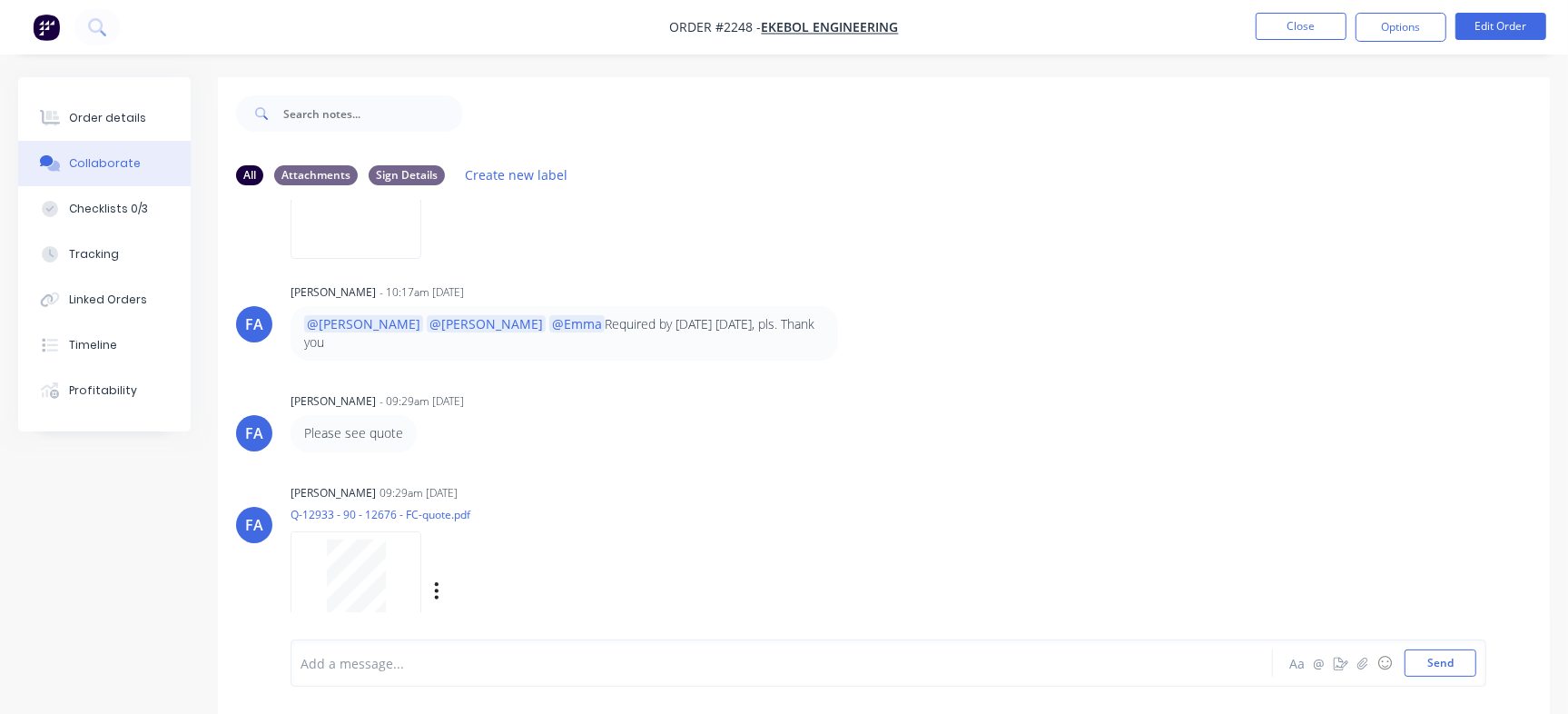
click at [420, 538] on div at bounding box center [356, 590] width 131 height 119
click at [303, 580] on div at bounding box center [355, 582] width 114 height 84
click at [1334, 24] on button "Close" at bounding box center [1302, 26] width 91 height 28
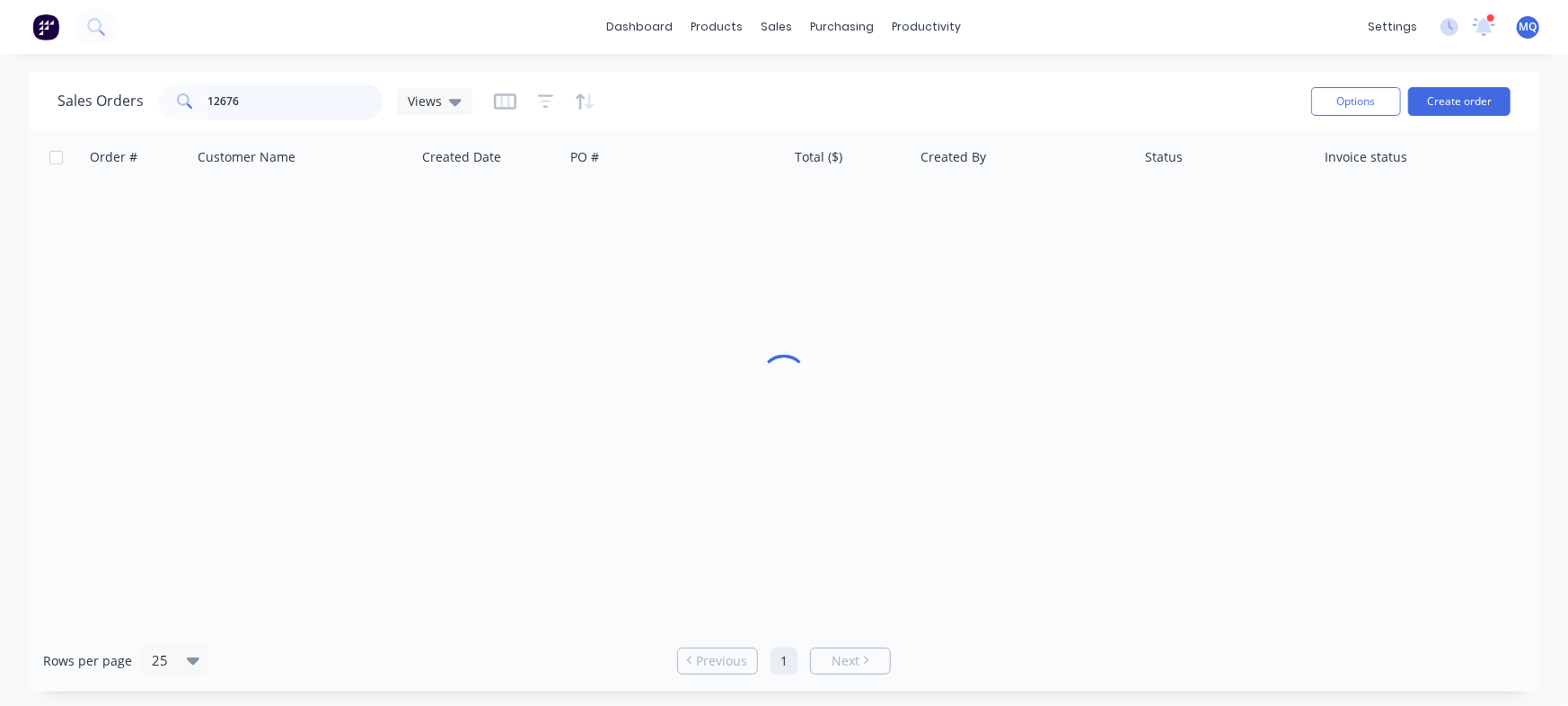
click at [274, 102] on input "12676" at bounding box center [296, 102] width 175 height 36
paste input "31"
type input "12631"
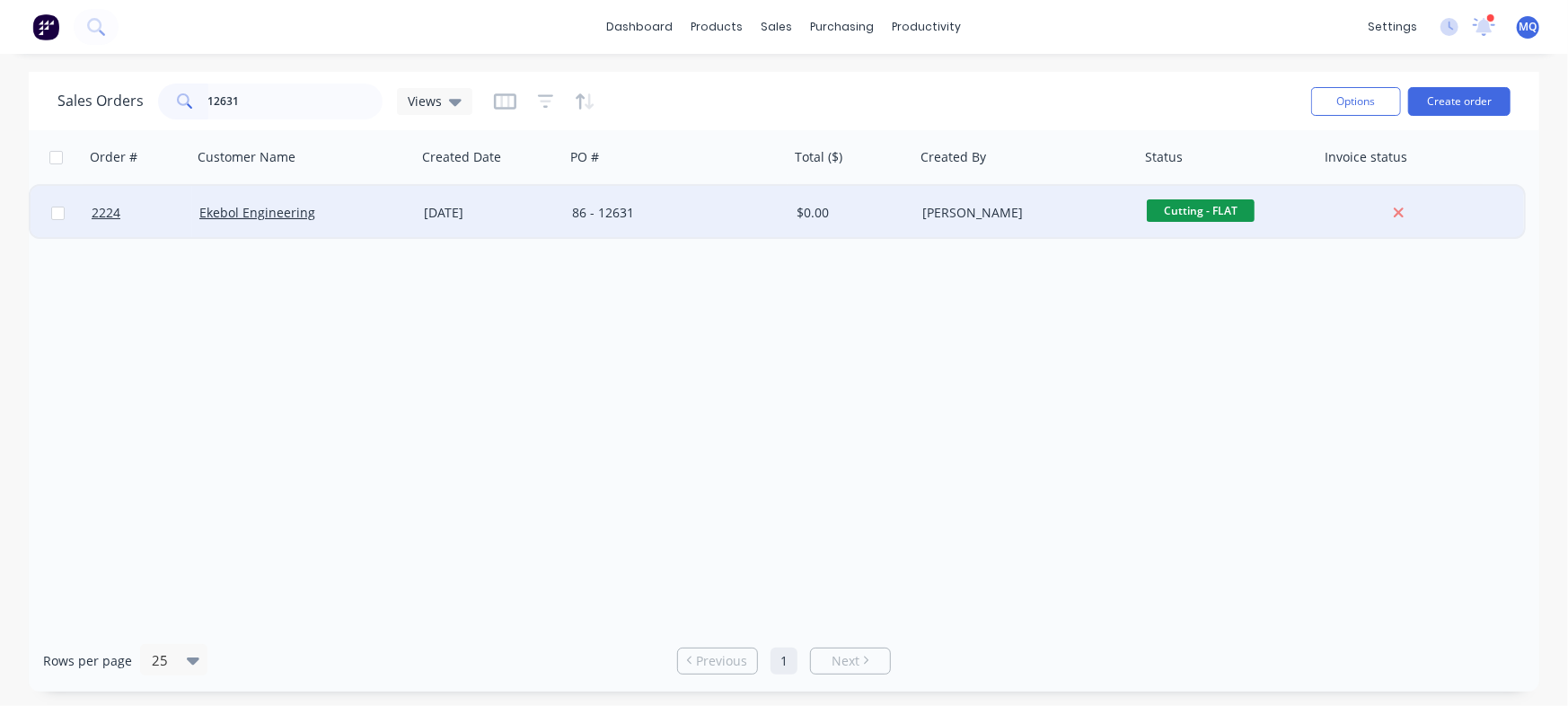
click at [424, 216] on div "[DATE]" at bounding box center [491, 212] width 133 height 18
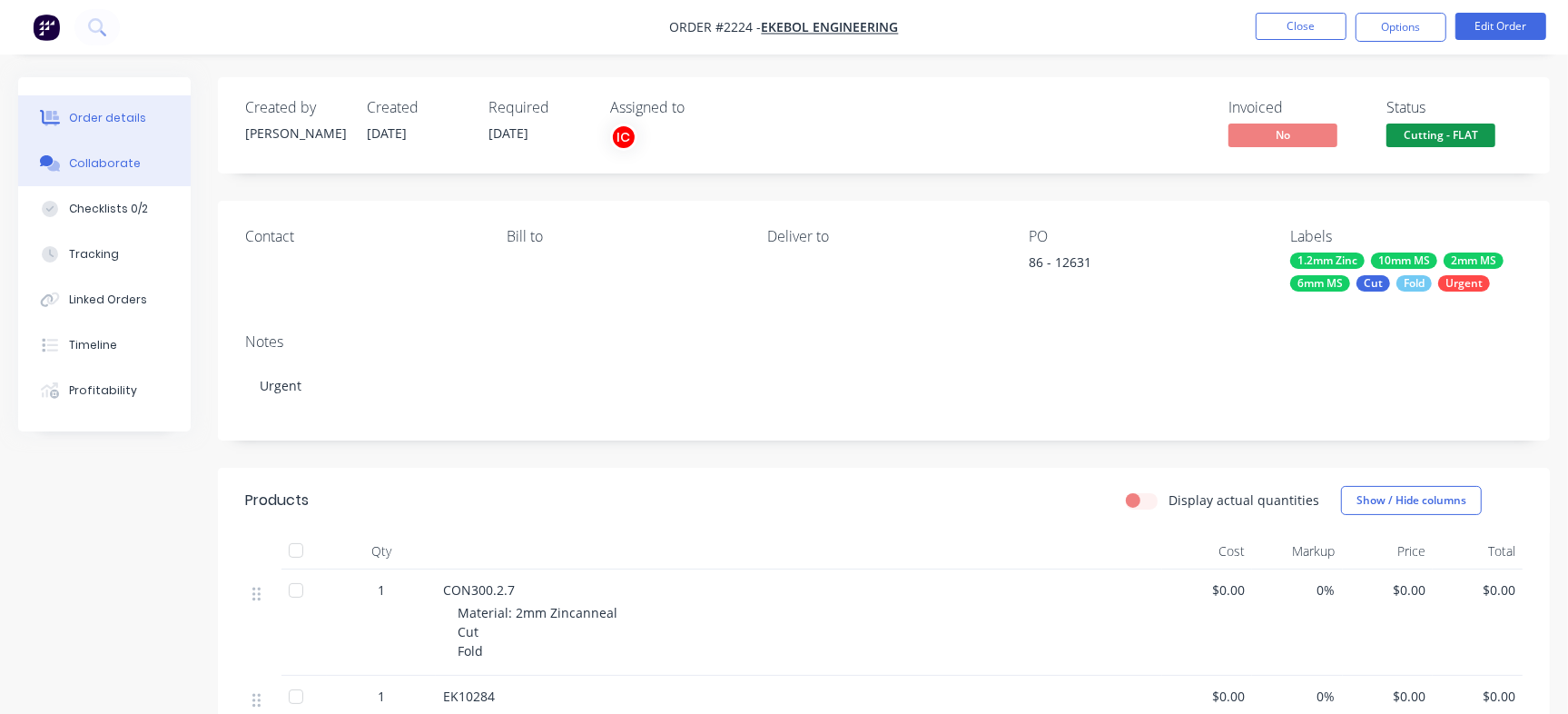
click at [163, 175] on button "Collaborate" at bounding box center [105, 164] width 173 height 46
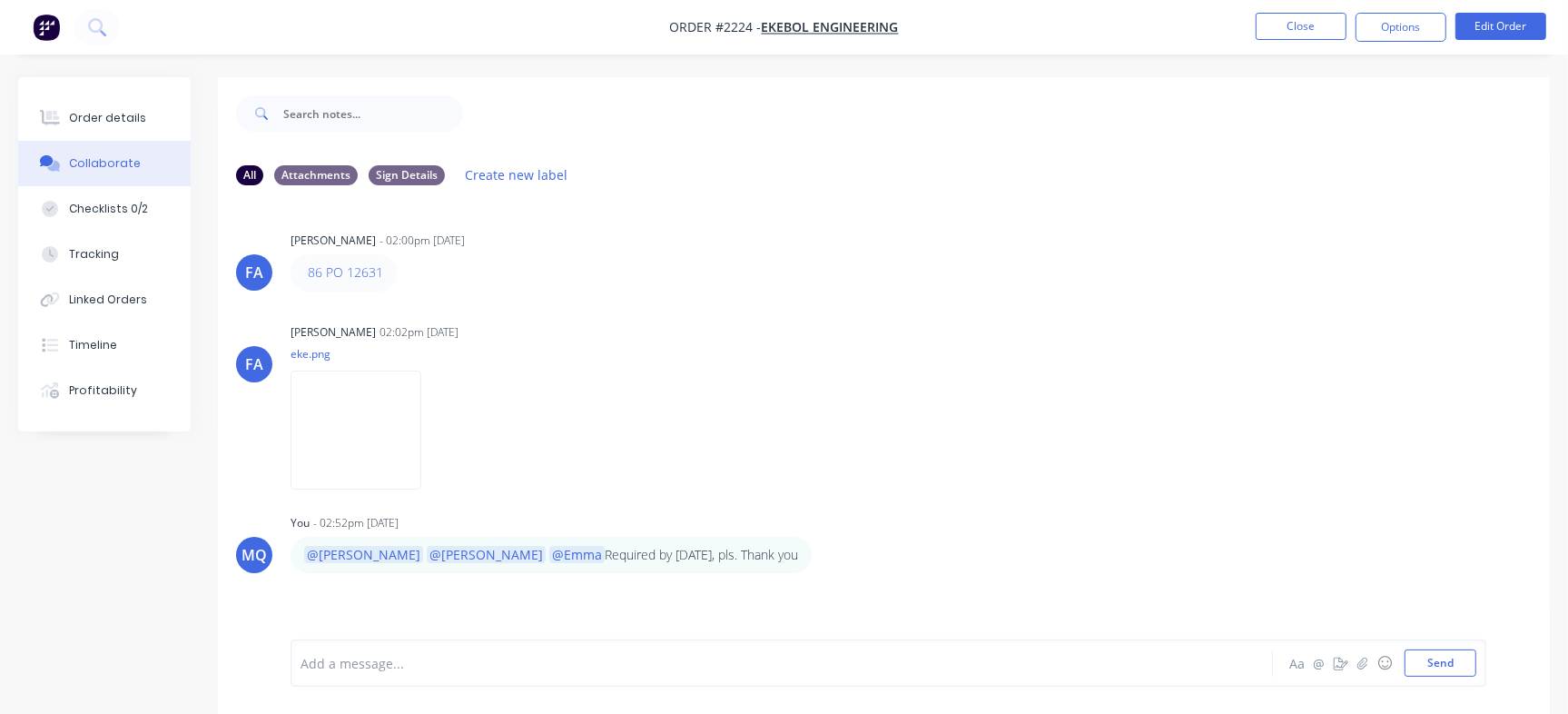
scroll to position [28, 0]
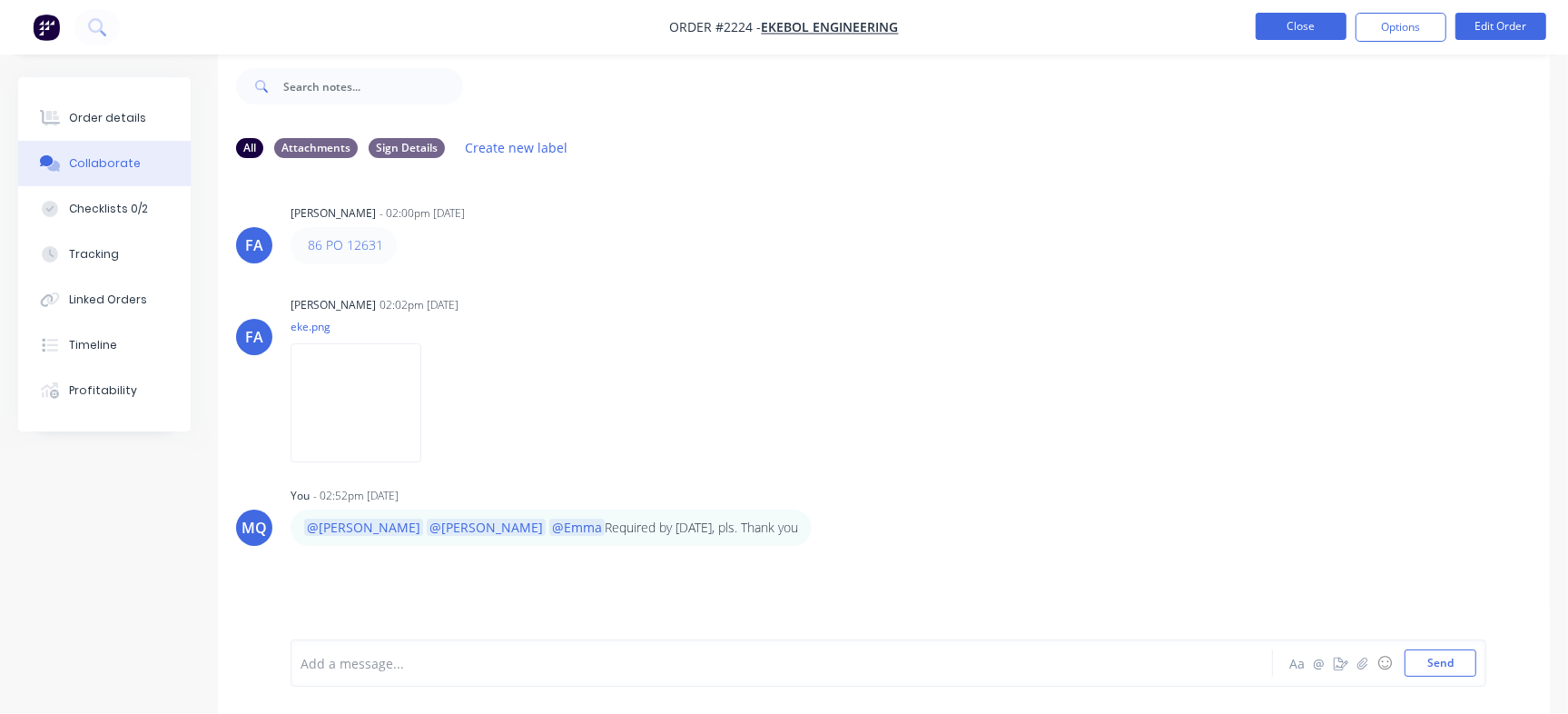
click at [1297, 35] on button "Close" at bounding box center [1302, 26] width 91 height 28
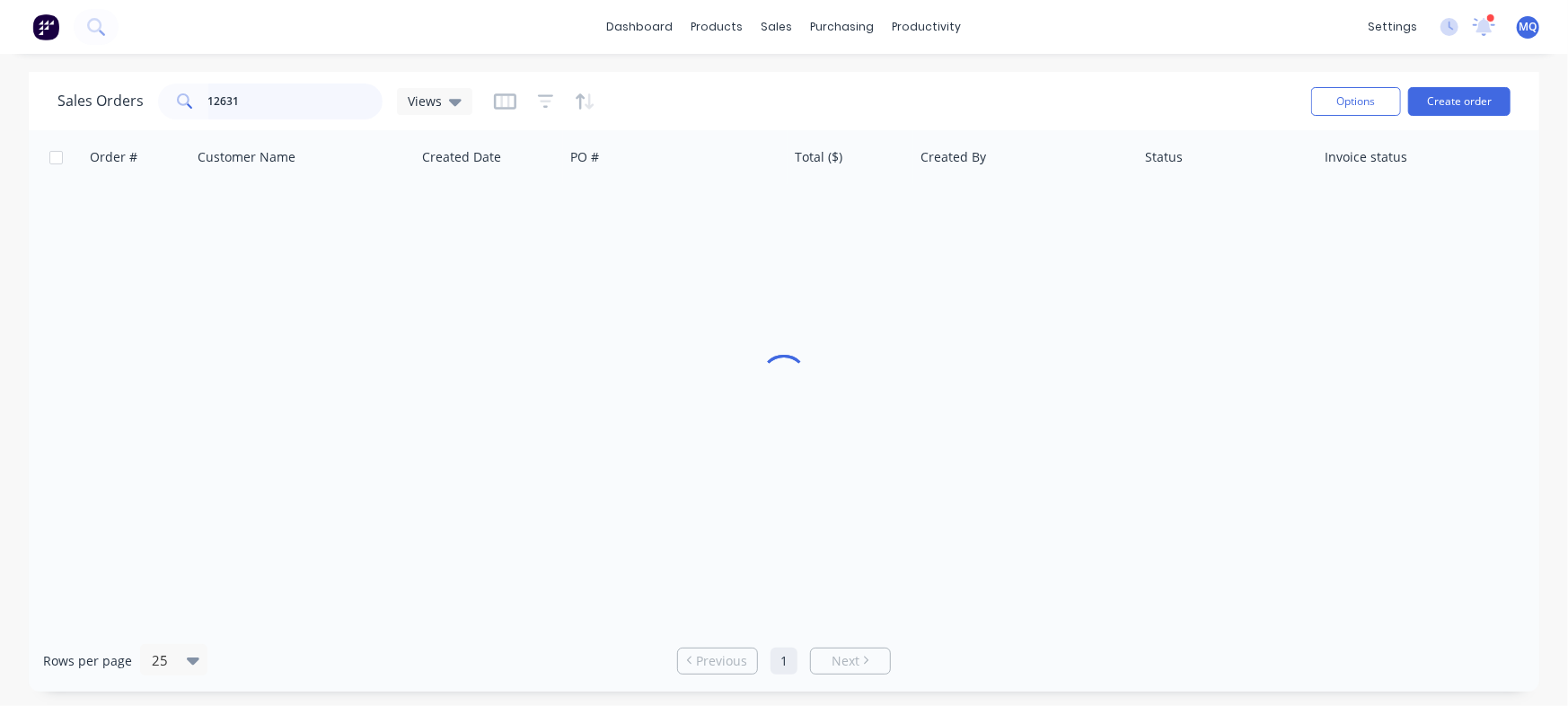
click at [285, 109] on input "12631" at bounding box center [296, 102] width 175 height 36
click at [286, 109] on input "12631" at bounding box center [296, 102] width 175 height 36
paste input "45"
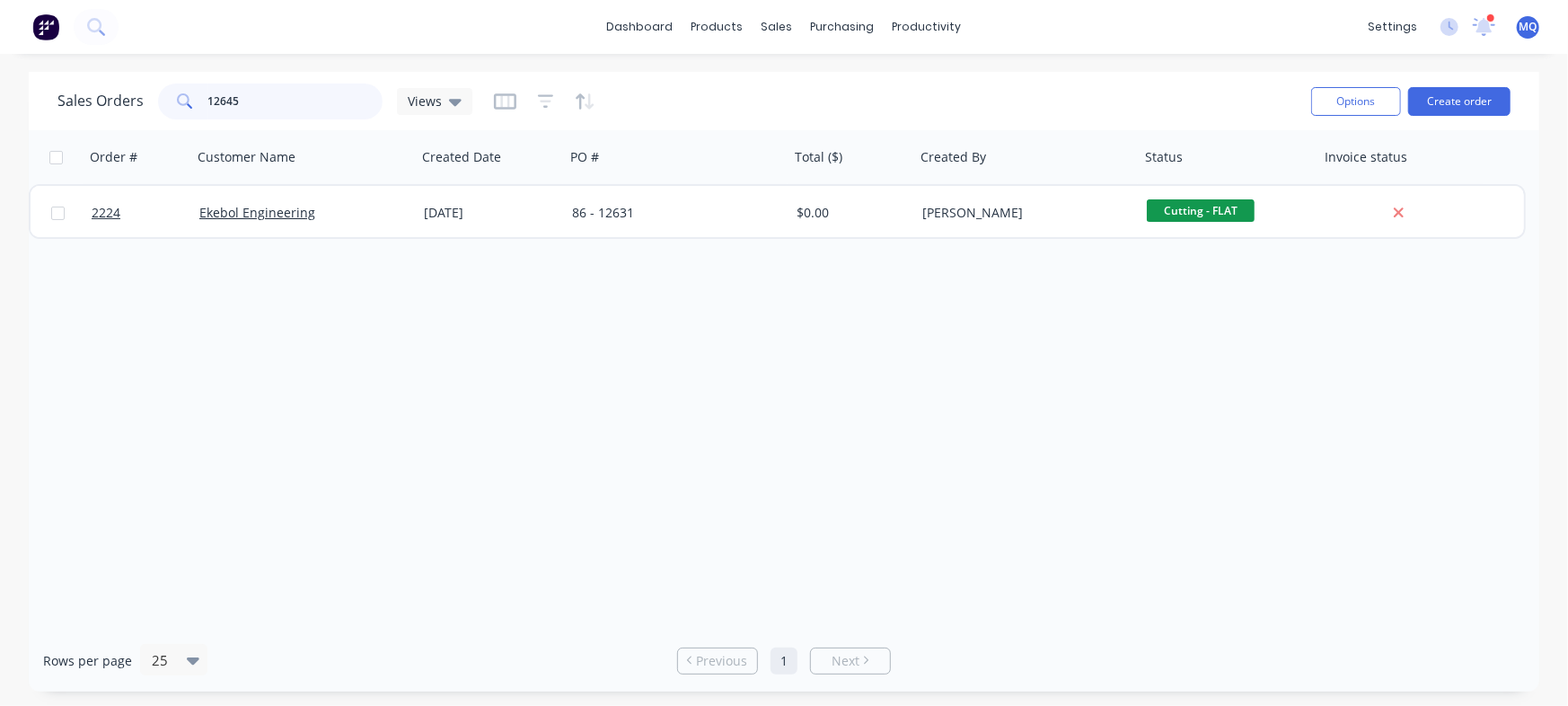
type input "12645"
click at [478, 209] on div "[DATE]" at bounding box center [491, 212] width 133 height 18
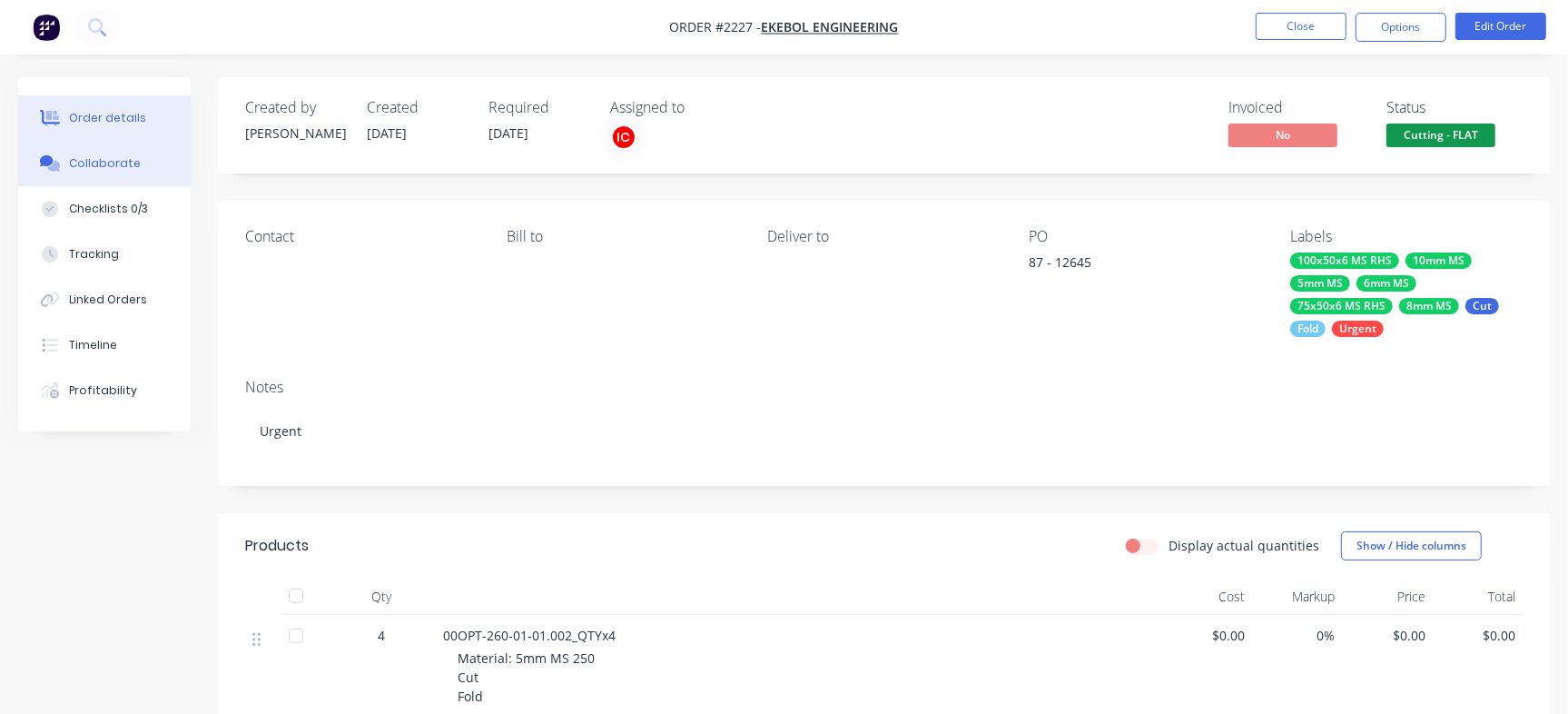
click at [105, 178] on button "Collaborate" at bounding box center [105, 164] width 173 height 46
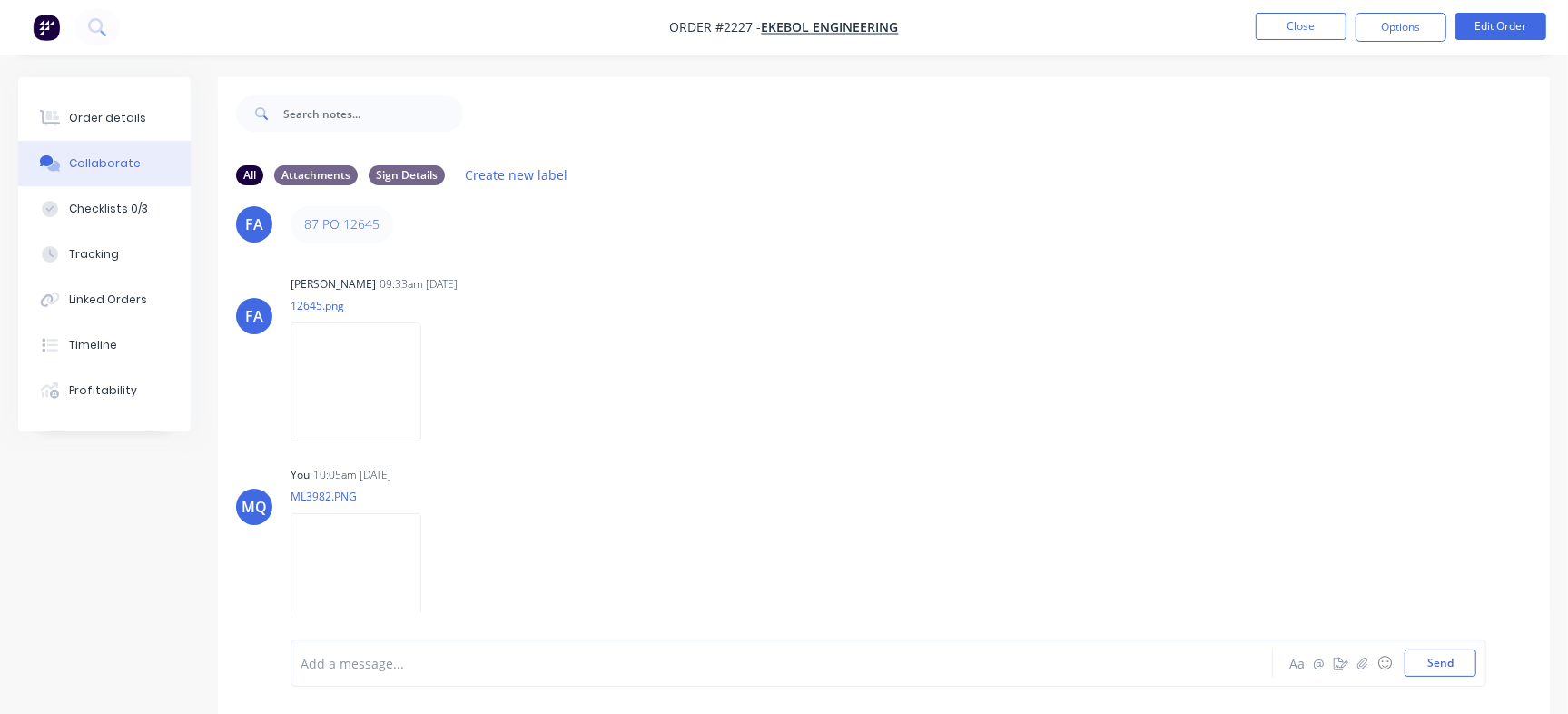
scroll to position [28, 0]
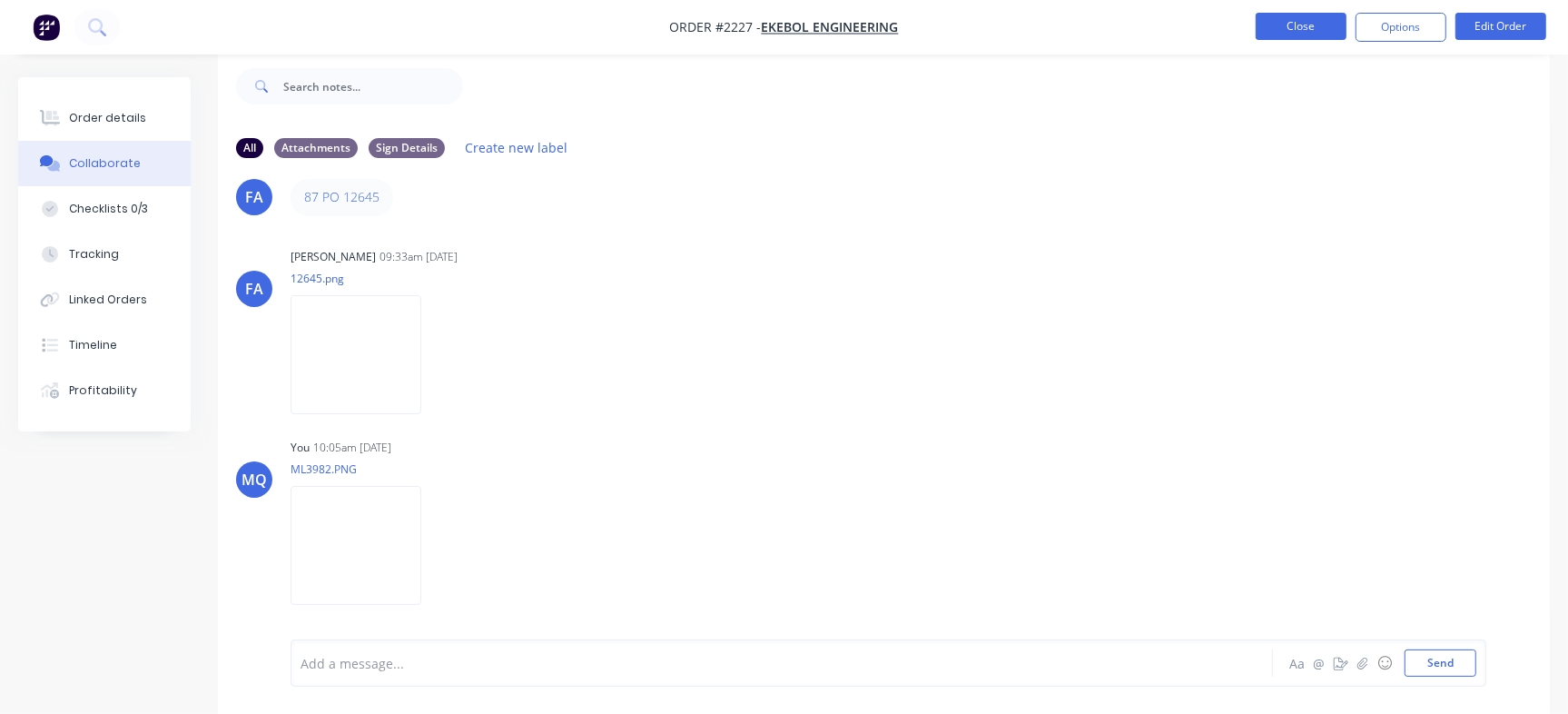
click at [1318, 30] on button "Close" at bounding box center [1302, 26] width 91 height 28
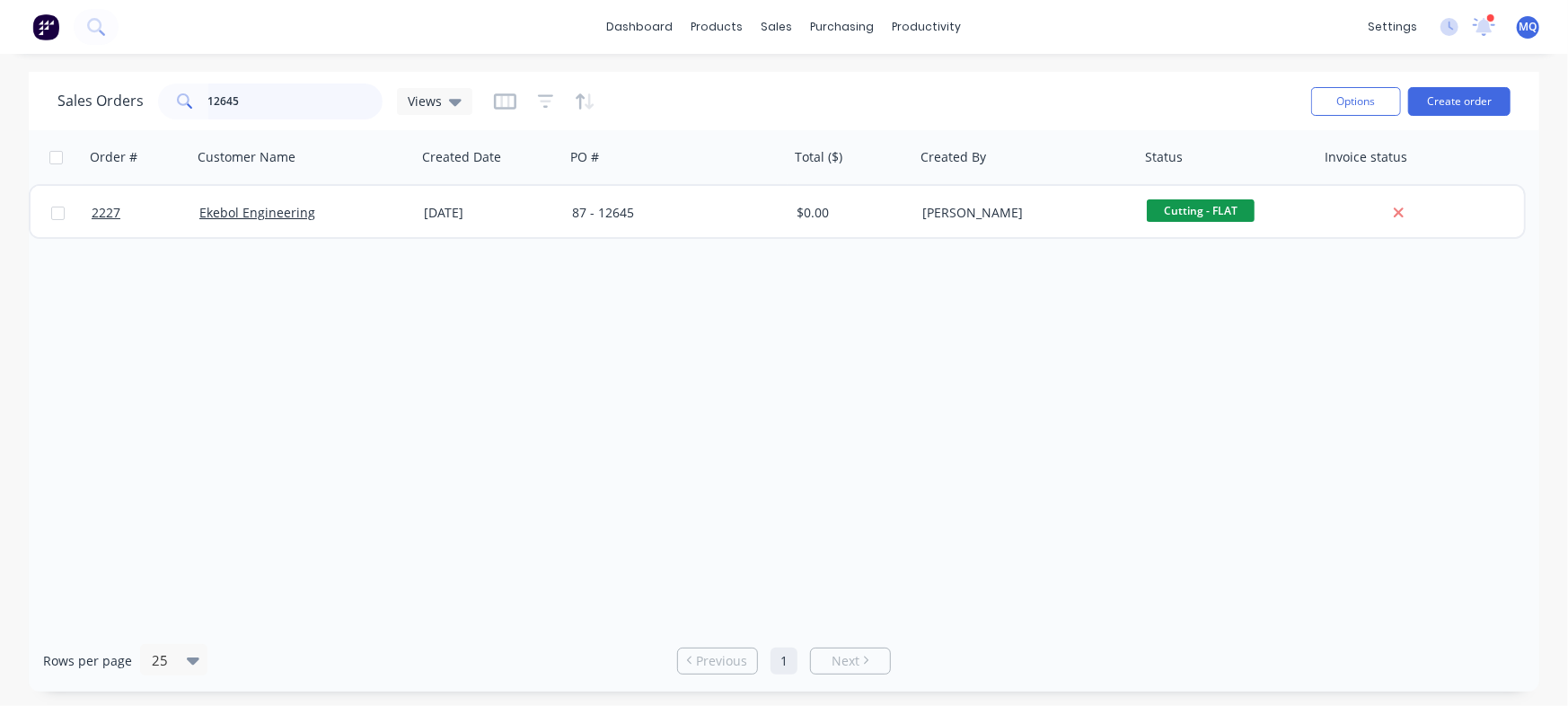
click at [254, 99] on input "12645" at bounding box center [296, 102] width 175 height 36
paste input "0001"
type input "0001"
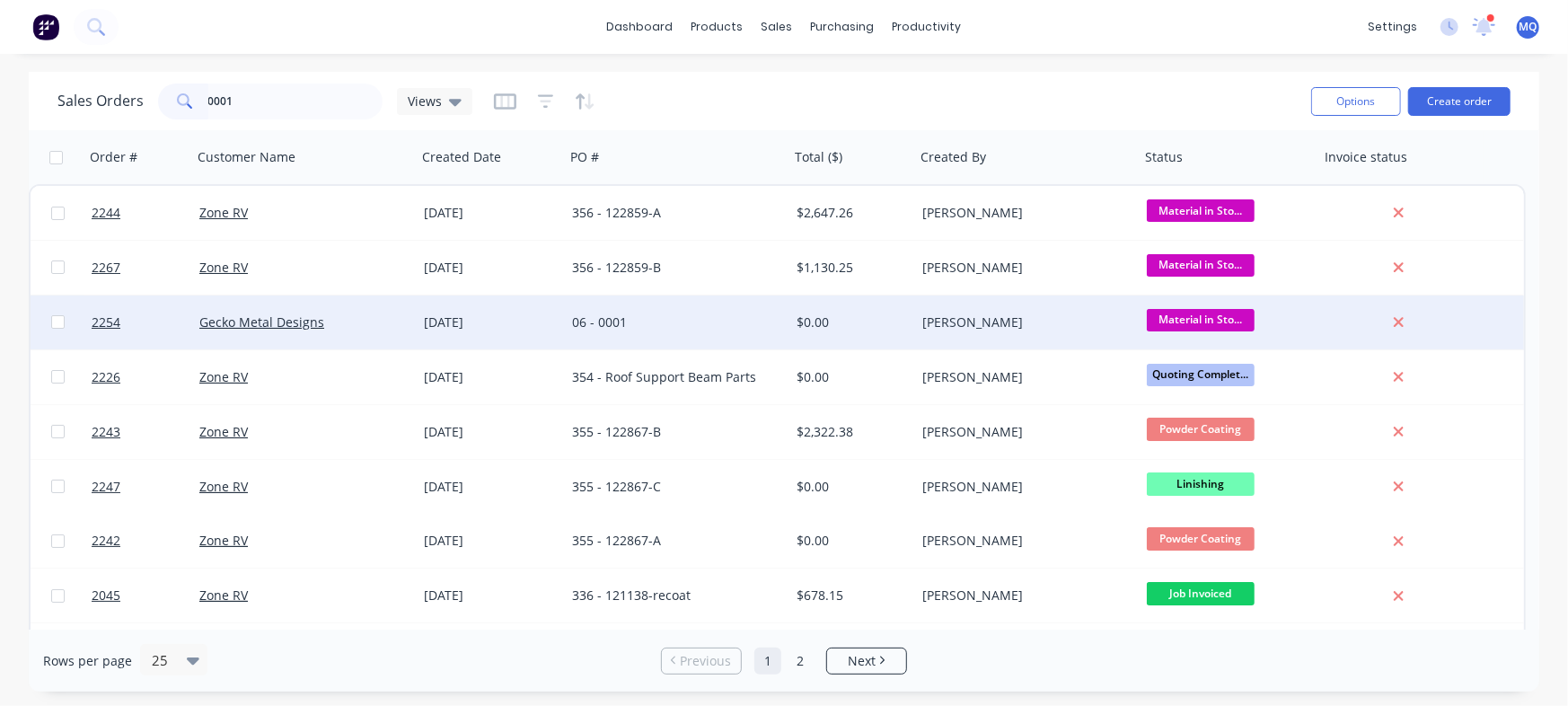
click at [602, 314] on div "06 - 0001" at bounding box center [672, 322] width 199 height 18
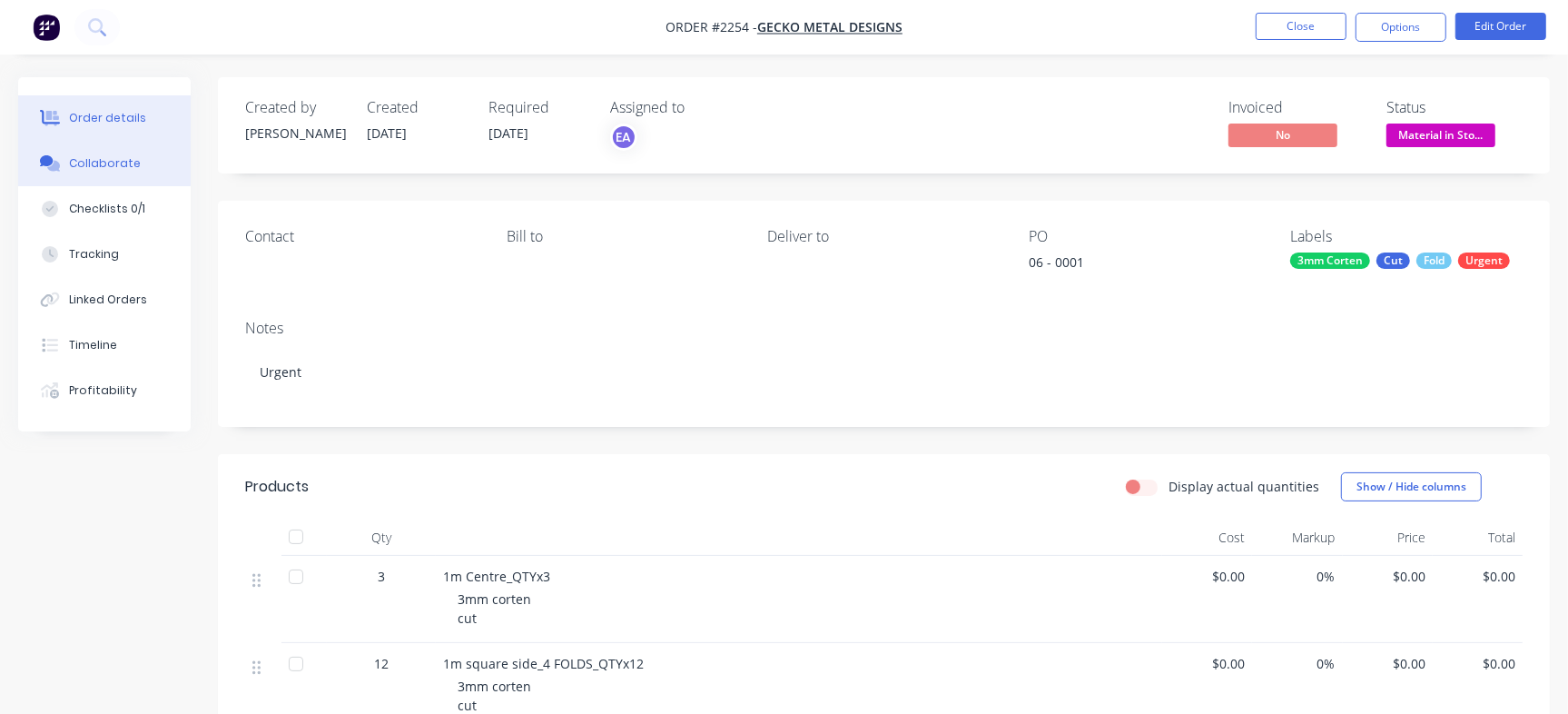
click at [116, 148] on button "Collaborate" at bounding box center [105, 164] width 173 height 46
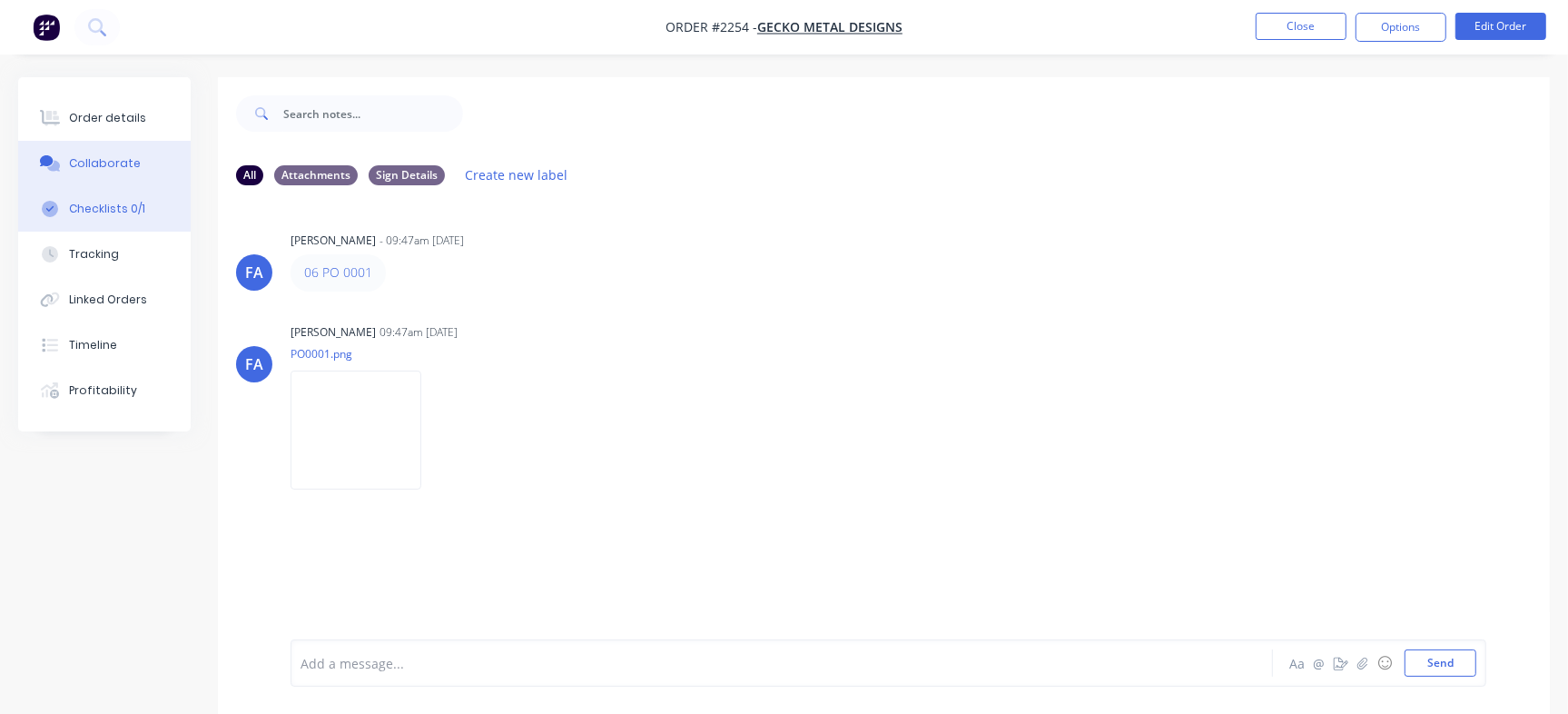
click at [91, 208] on div "Checklists 0/1" at bounding box center [107, 208] width 76 height 16
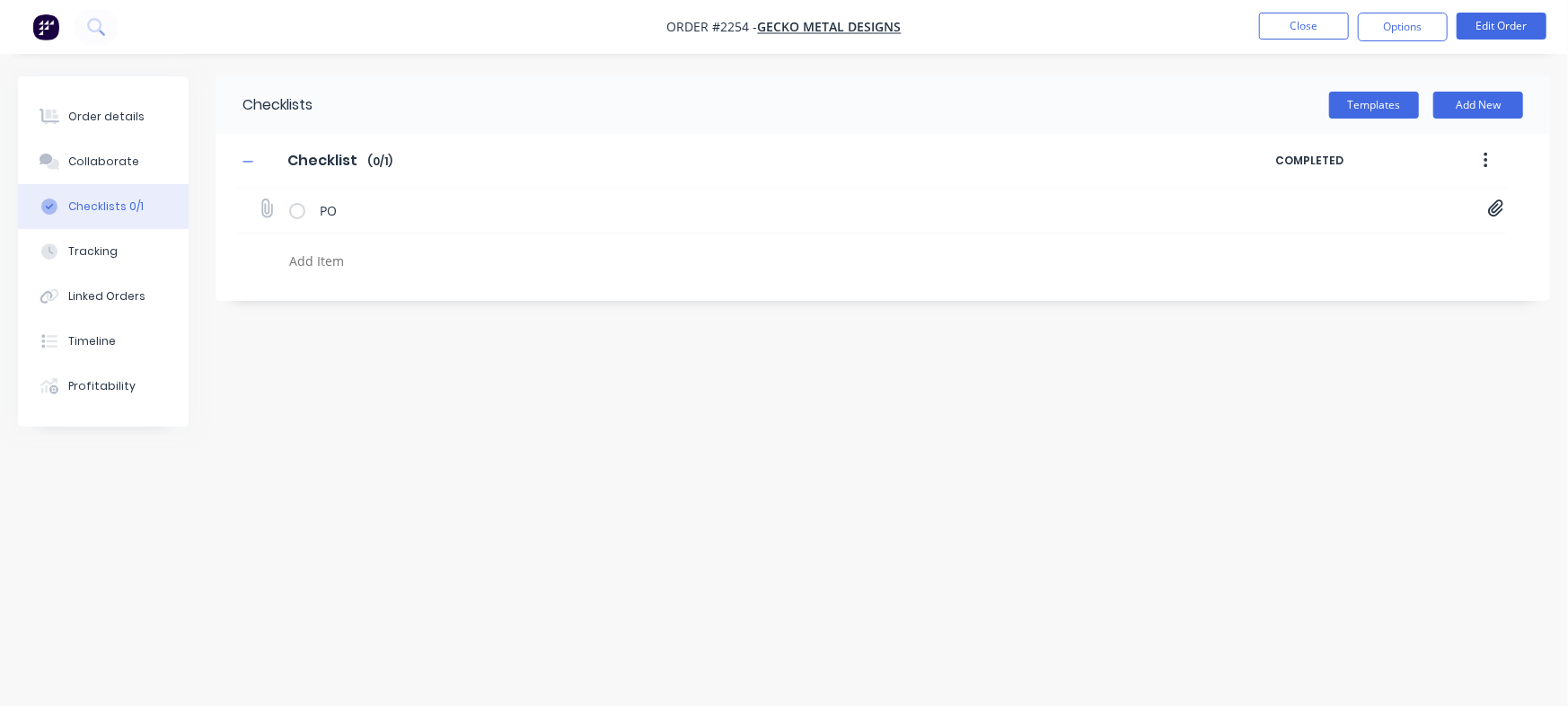
click at [1499, 207] on icon at bounding box center [1496, 208] width 16 height 18
click at [1342, 240] on link "Purchase Order PO0001 (1).pdf" at bounding box center [1351, 248] width 210 height 19
click at [1311, 30] on button "Close" at bounding box center [1305, 25] width 90 height 27
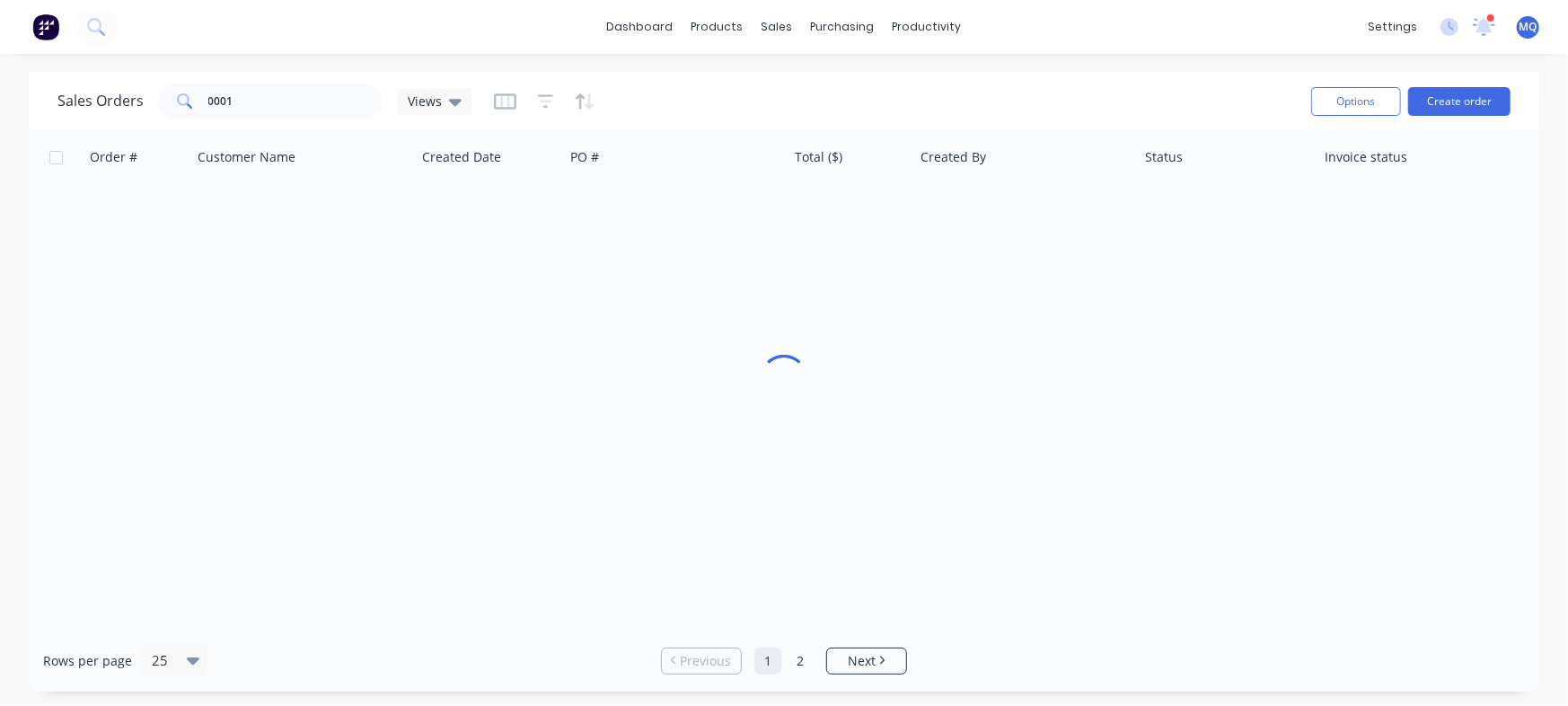
type textarea "x"
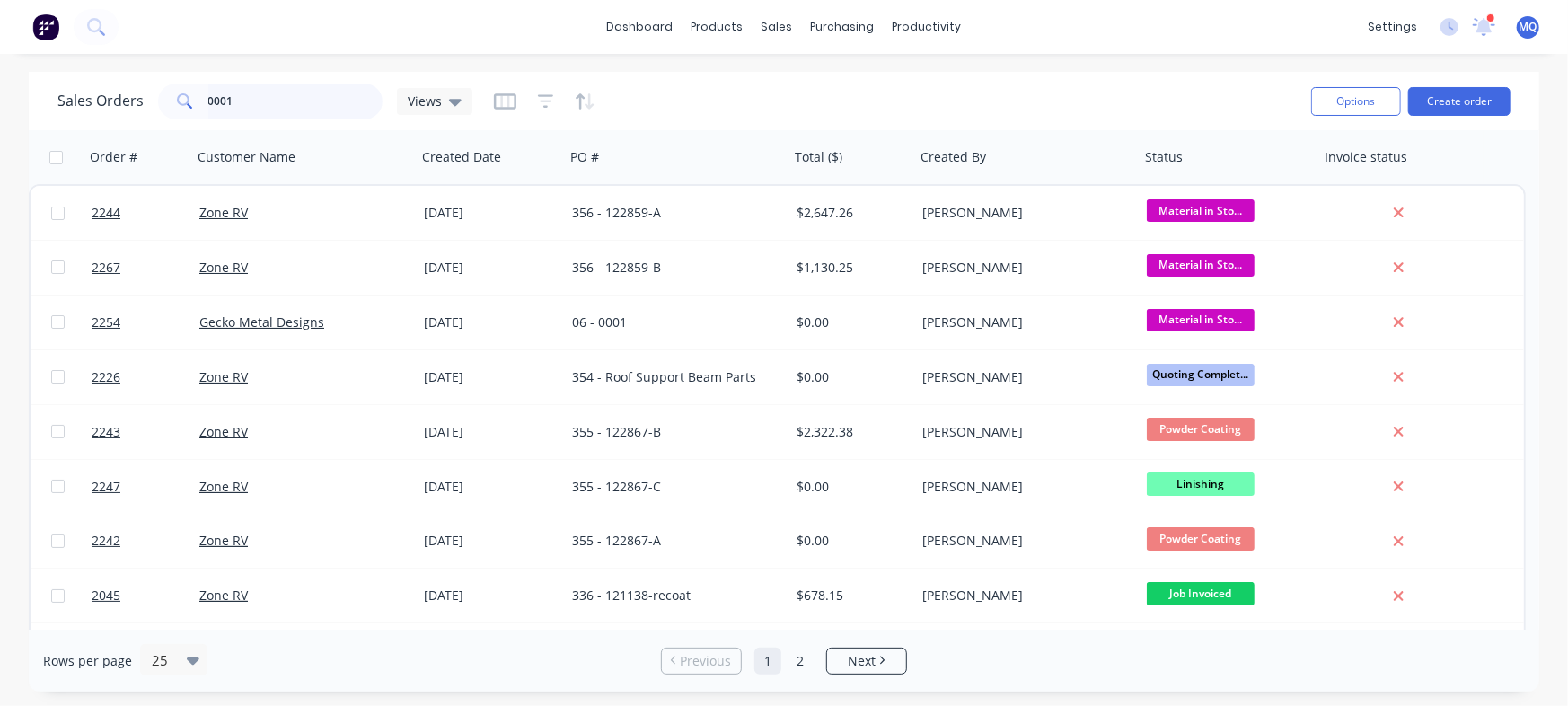
click at [286, 100] on input "0001" at bounding box center [296, 102] width 175 height 36
paste input "6 - [PERSON_NAME] 250 Cup Holder"
type input "06 - [PERSON_NAME] 250 Cup Holder"
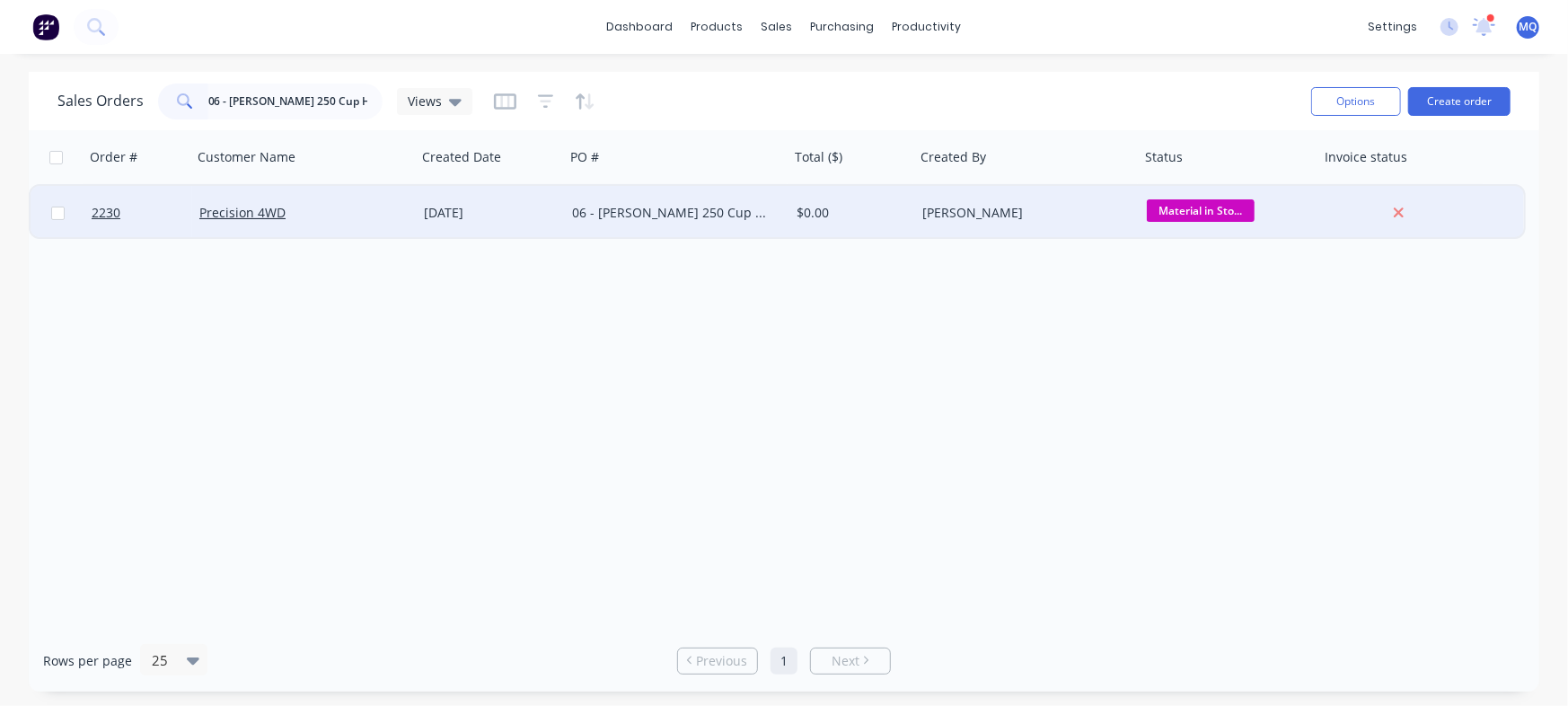
click at [523, 192] on div "[DATE]" at bounding box center [491, 212] width 149 height 54
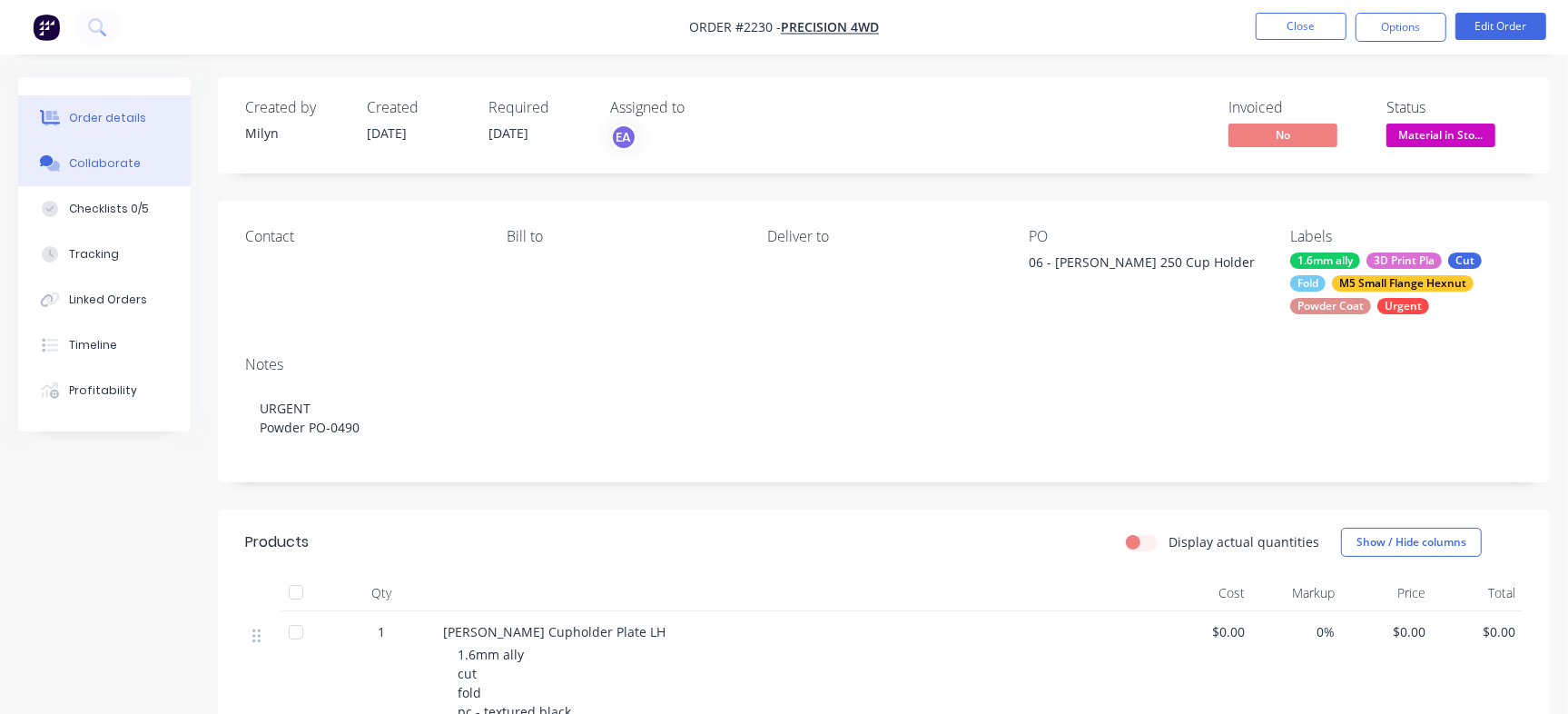
click at [78, 168] on div "Collaborate" at bounding box center [105, 163] width 71 height 16
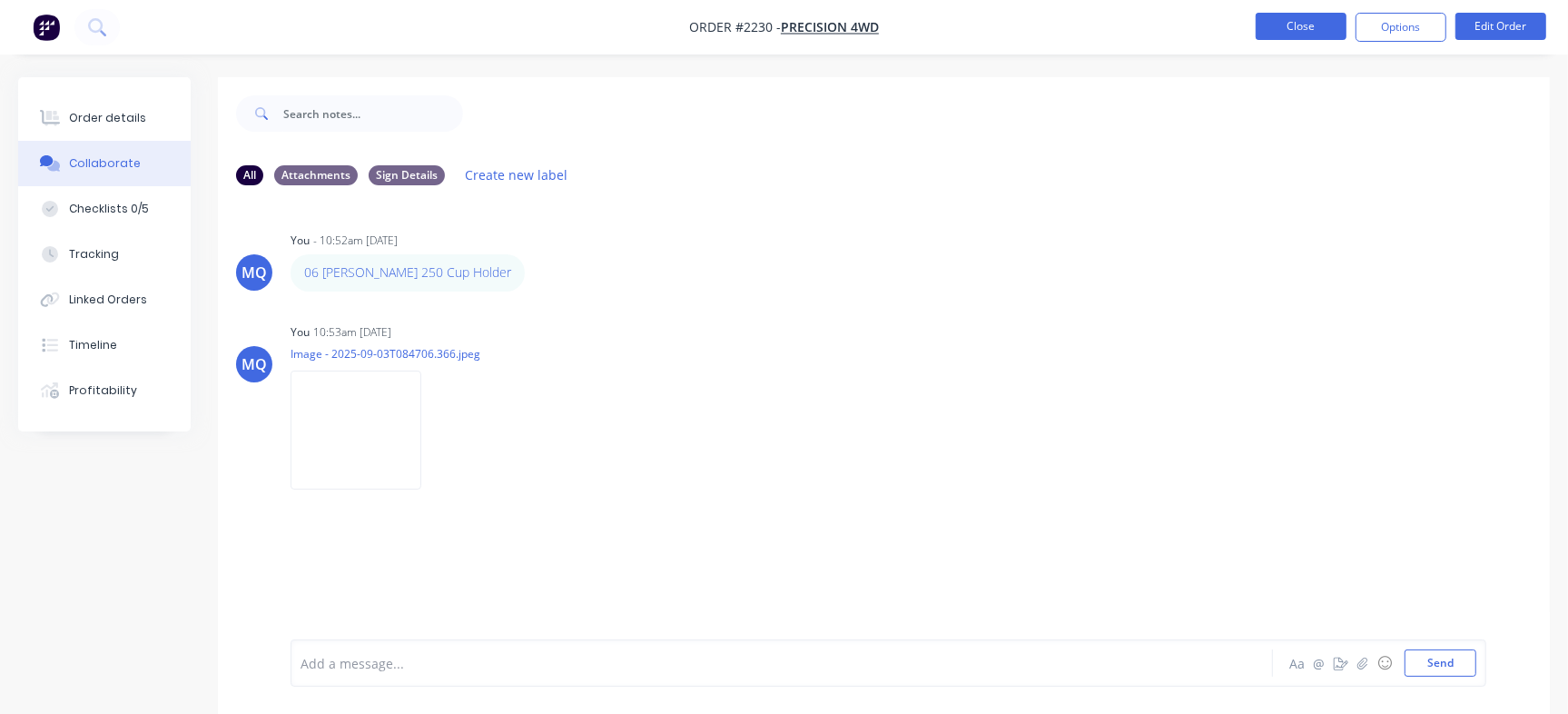
click at [1297, 19] on button "Close" at bounding box center [1302, 26] width 91 height 28
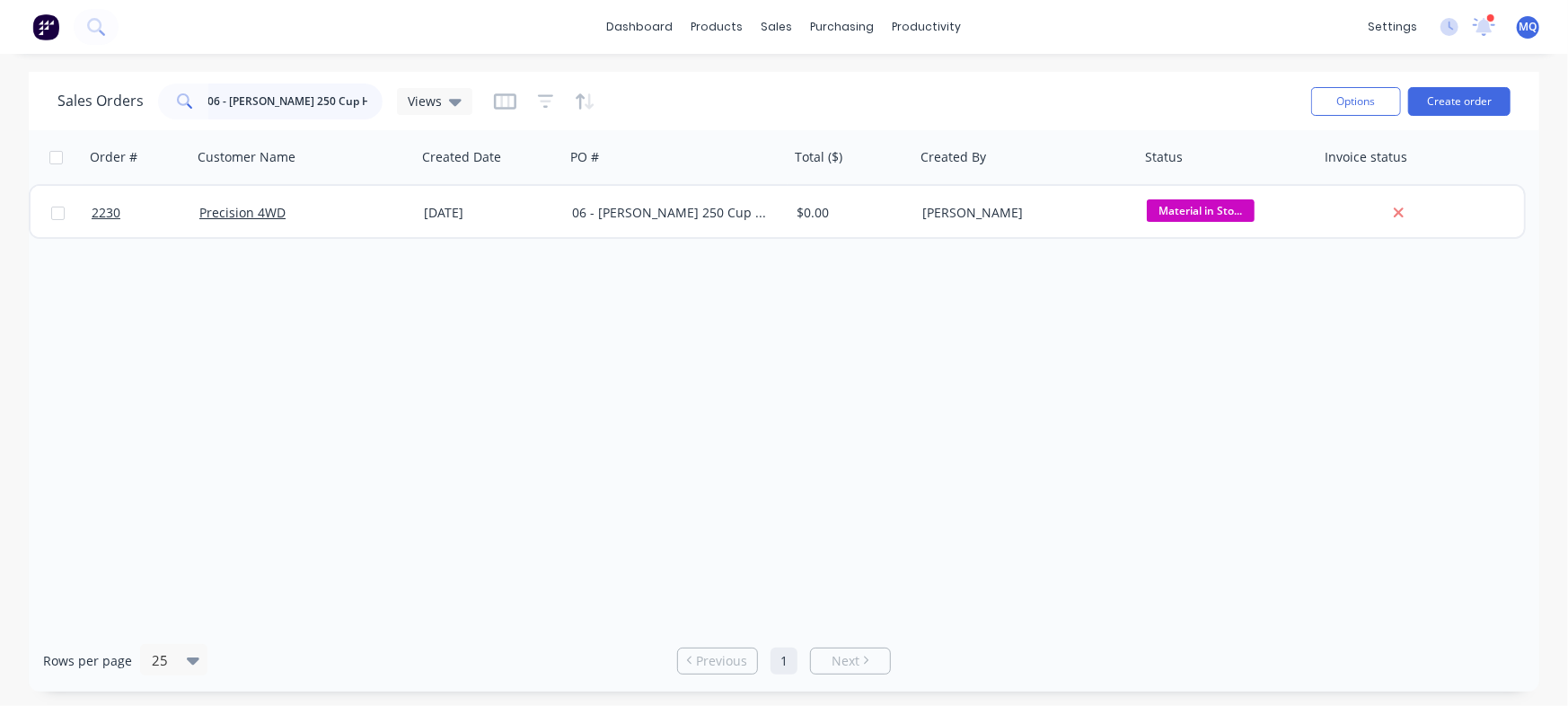
click at [303, 92] on input "06 - [PERSON_NAME] 250 Cup Holder" at bounding box center [296, 102] width 175 height 36
paste input "122867"
type input "122867"
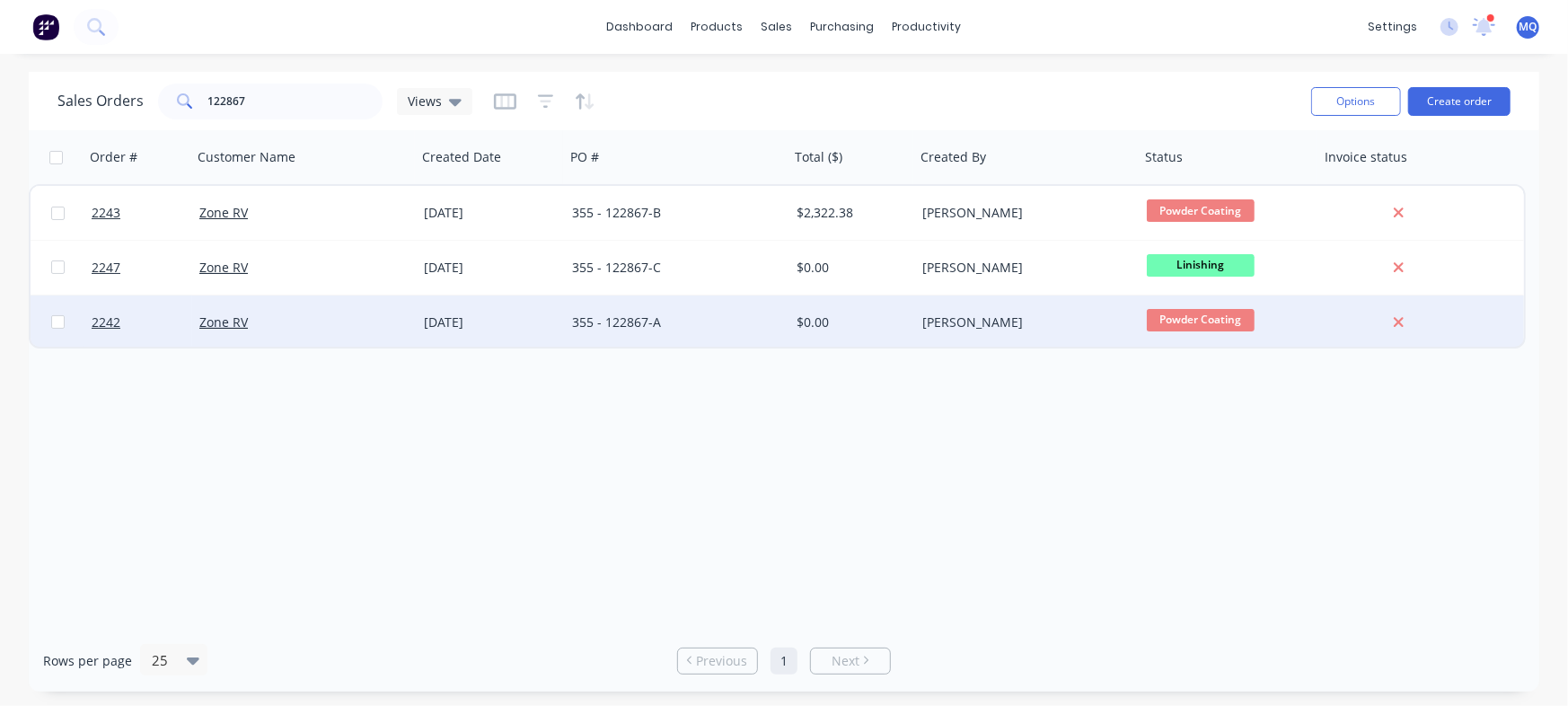
click at [628, 316] on div "355 - 122867-A" at bounding box center [672, 322] width 199 height 18
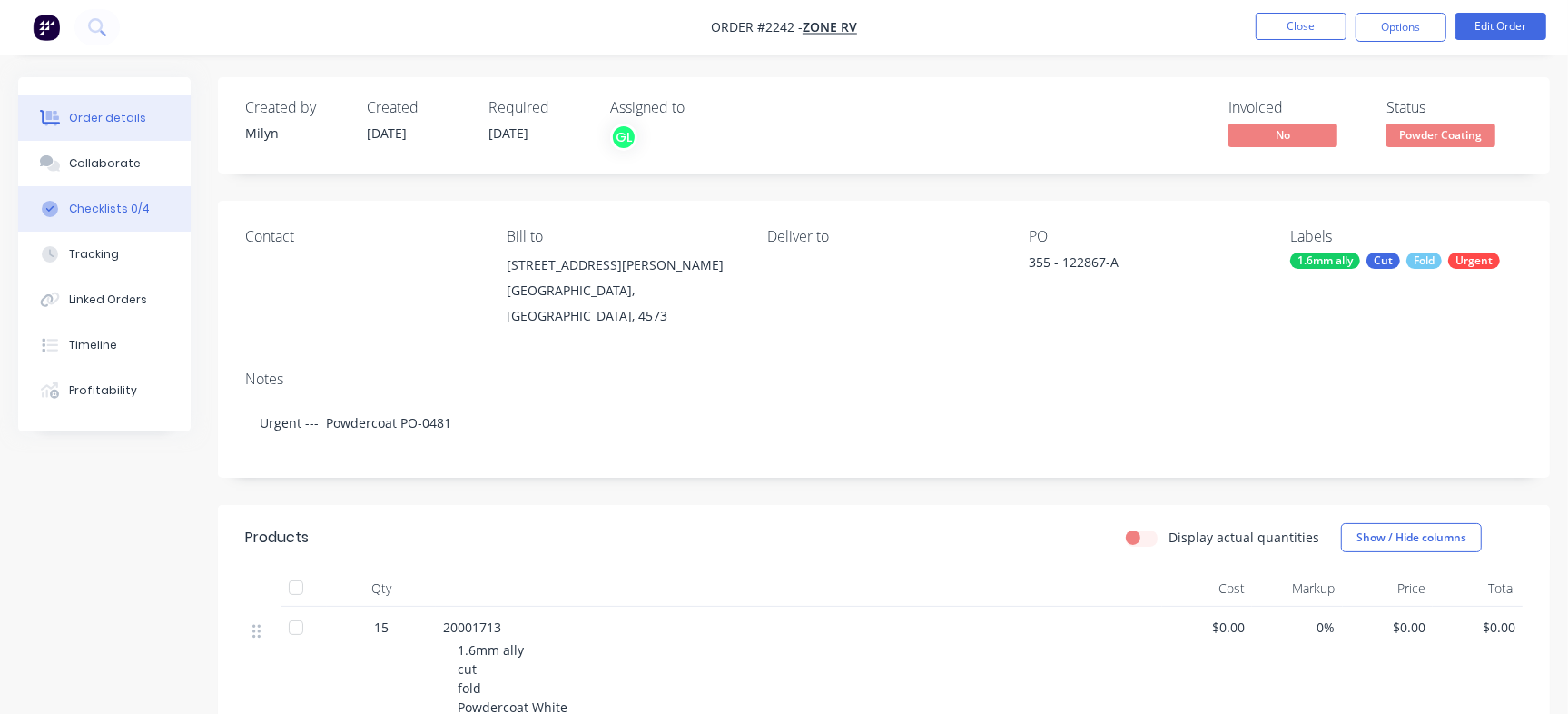
click at [119, 225] on button "Checklists 0/4" at bounding box center [105, 209] width 173 height 46
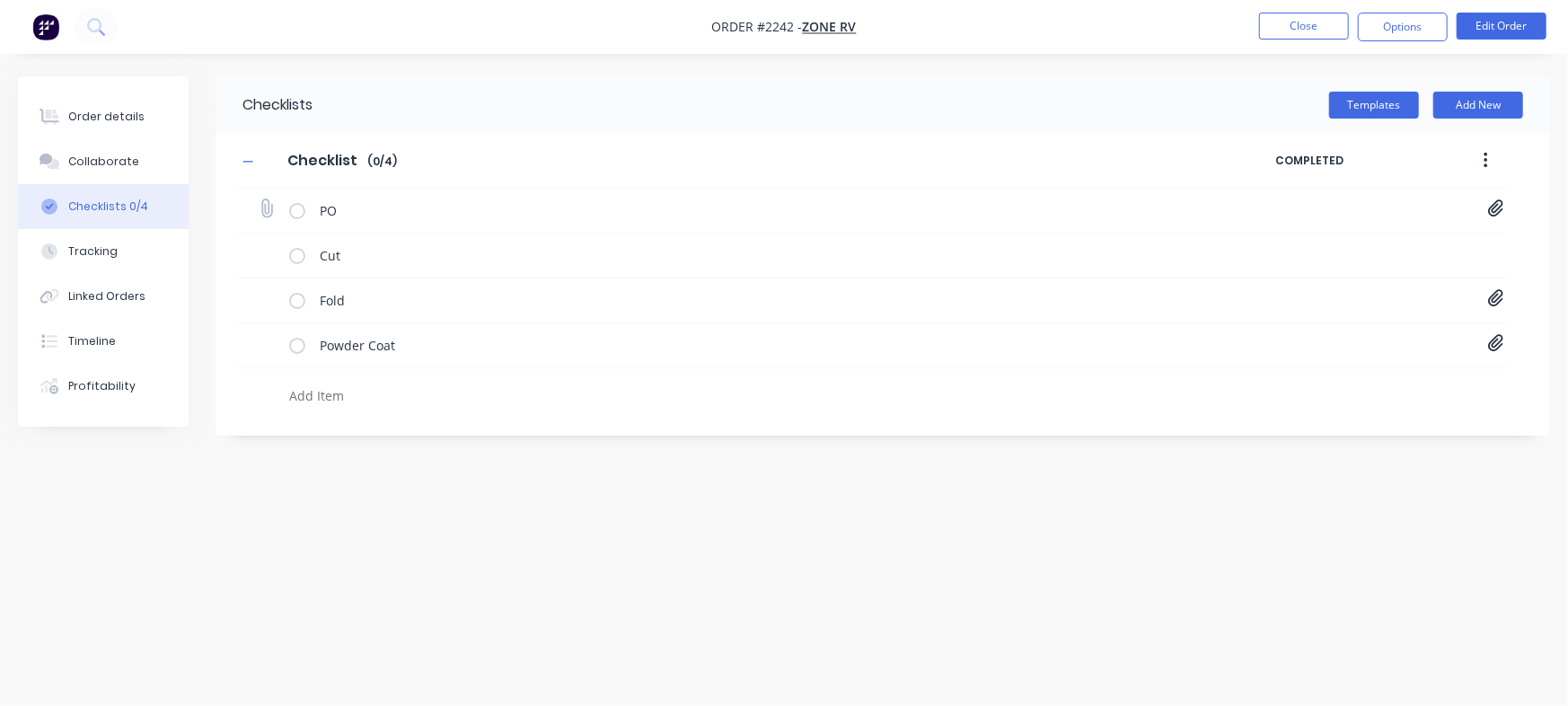
click at [1497, 203] on icon at bounding box center [1496, 208] width 16 height 18
click at [1322, 242] on link "PO-122867.pdf" at bounding box center [1351, 248] width 210 height 19
click at [1304, 26] on button "Close" at bounding box center [1305, 25] width 90 height 27
type textarea "x"
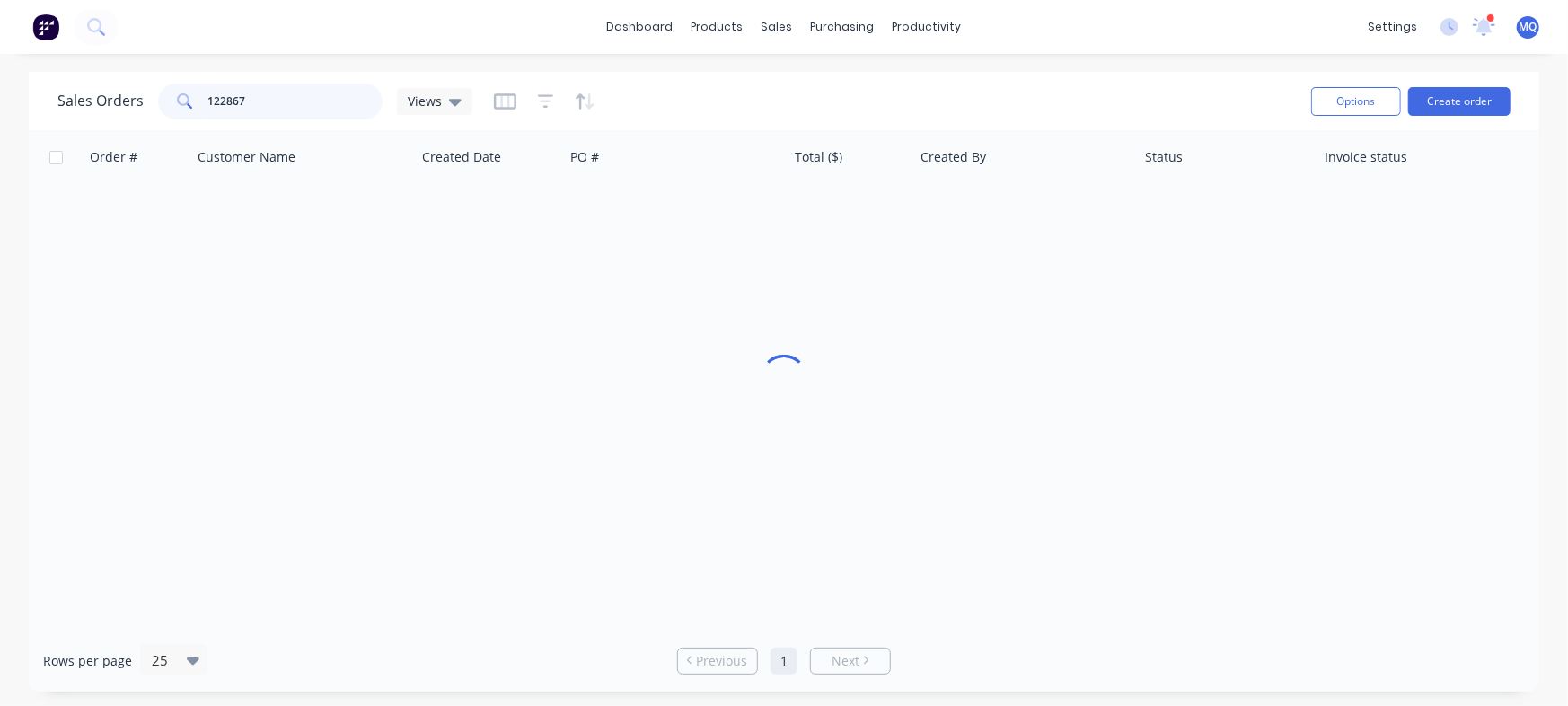
click at [224, 104] on input "122867" at bounding box center [296, 102] width 175 height 36
click at [231, 91] on input "122867" at bounding box center [296, 102] width 175 height 36
paste input "06 - Plates"
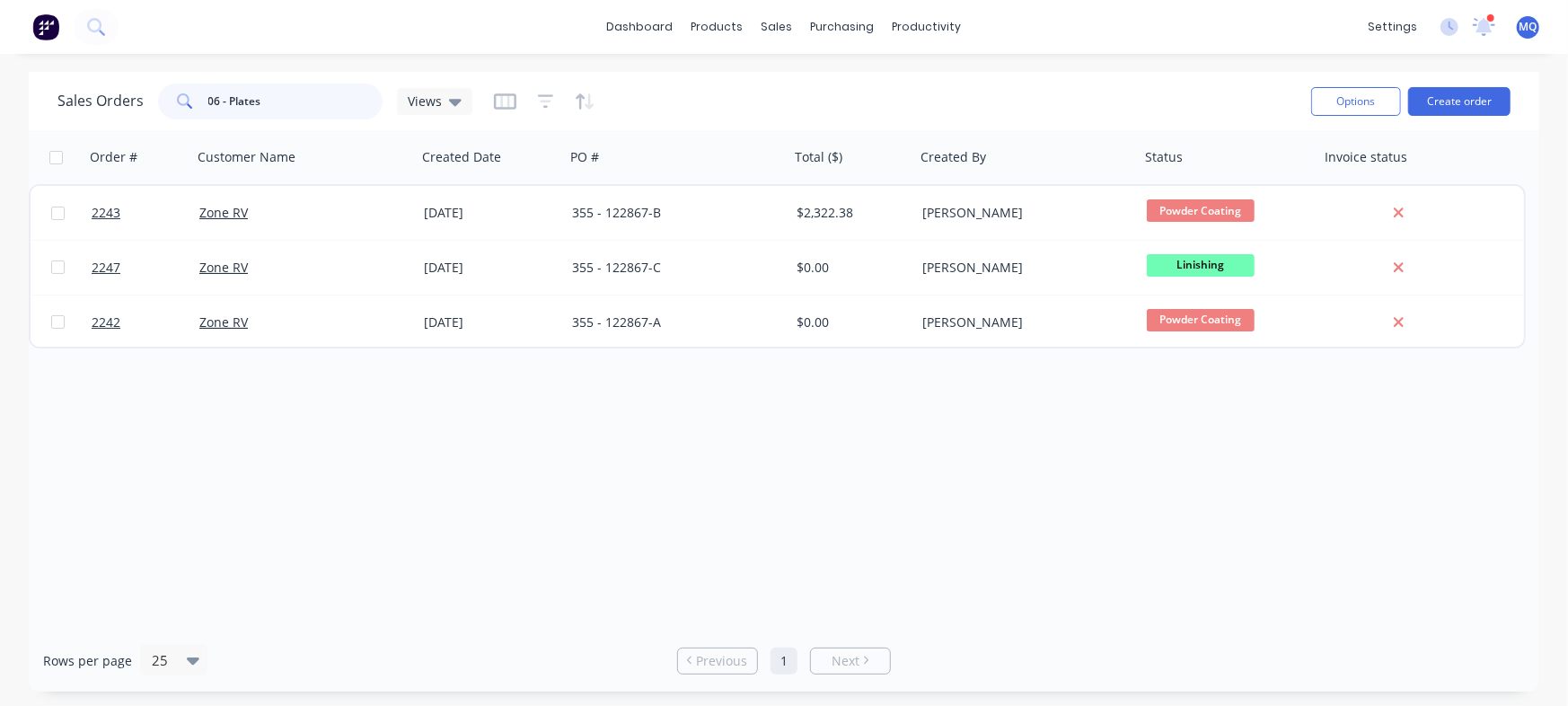
type input "06 - Plates"
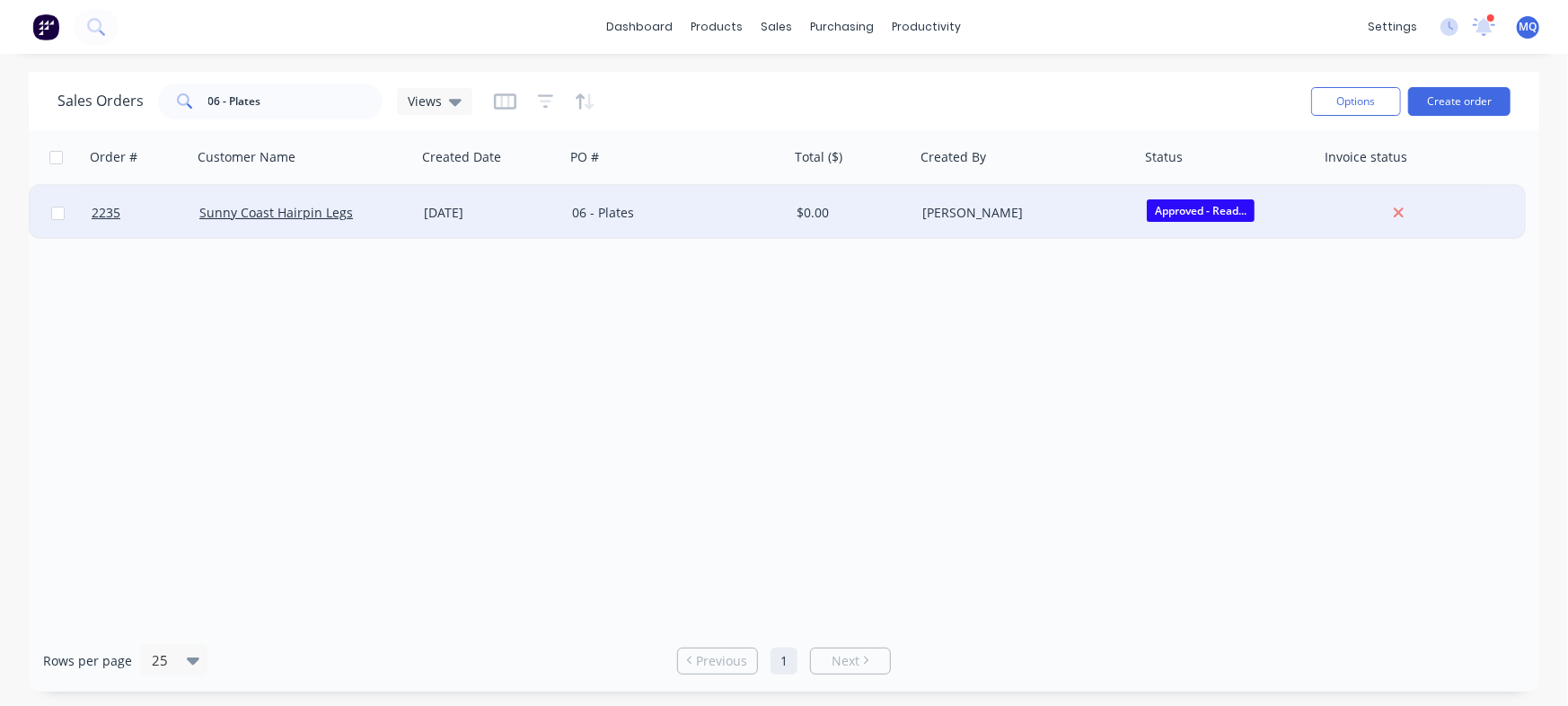
click at [611, 222] on div "06 - Plates" at bounding box center [677, 212] width 225 height 54
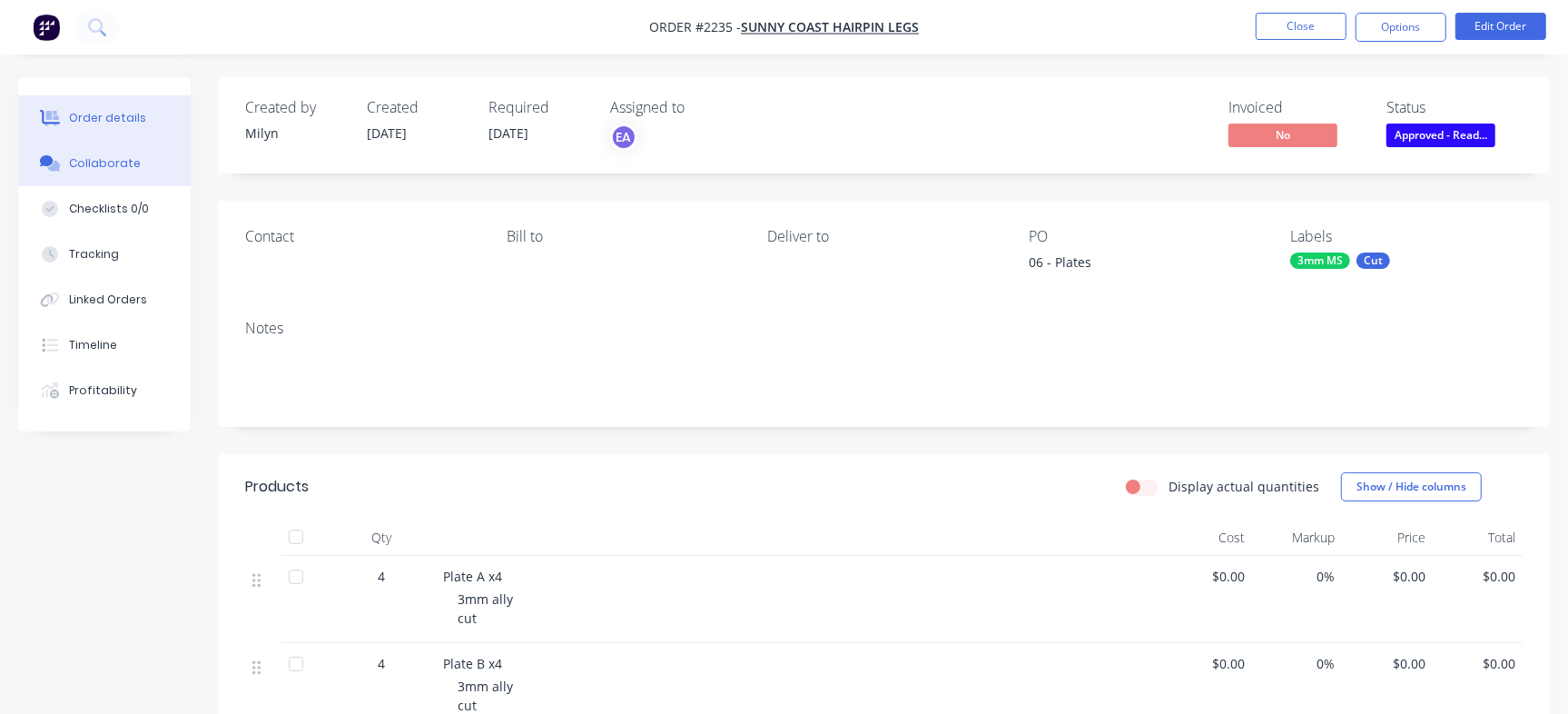
click at [96, 158] on div "Collaborate" at bounding box center [105, 163] width 71 height 16
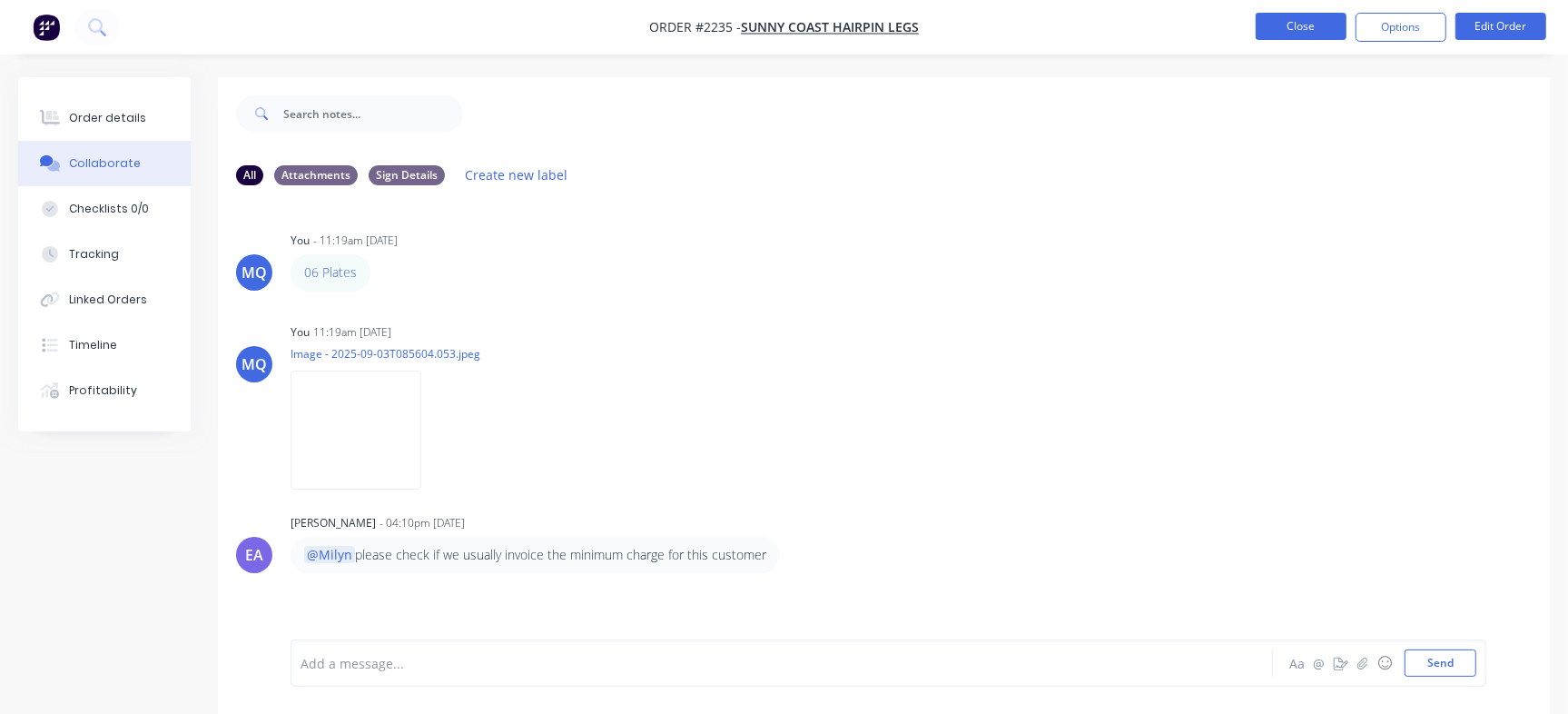
click at [1322, 32] on button "Close" at bounding box center [1302, 26] width 91 height 28
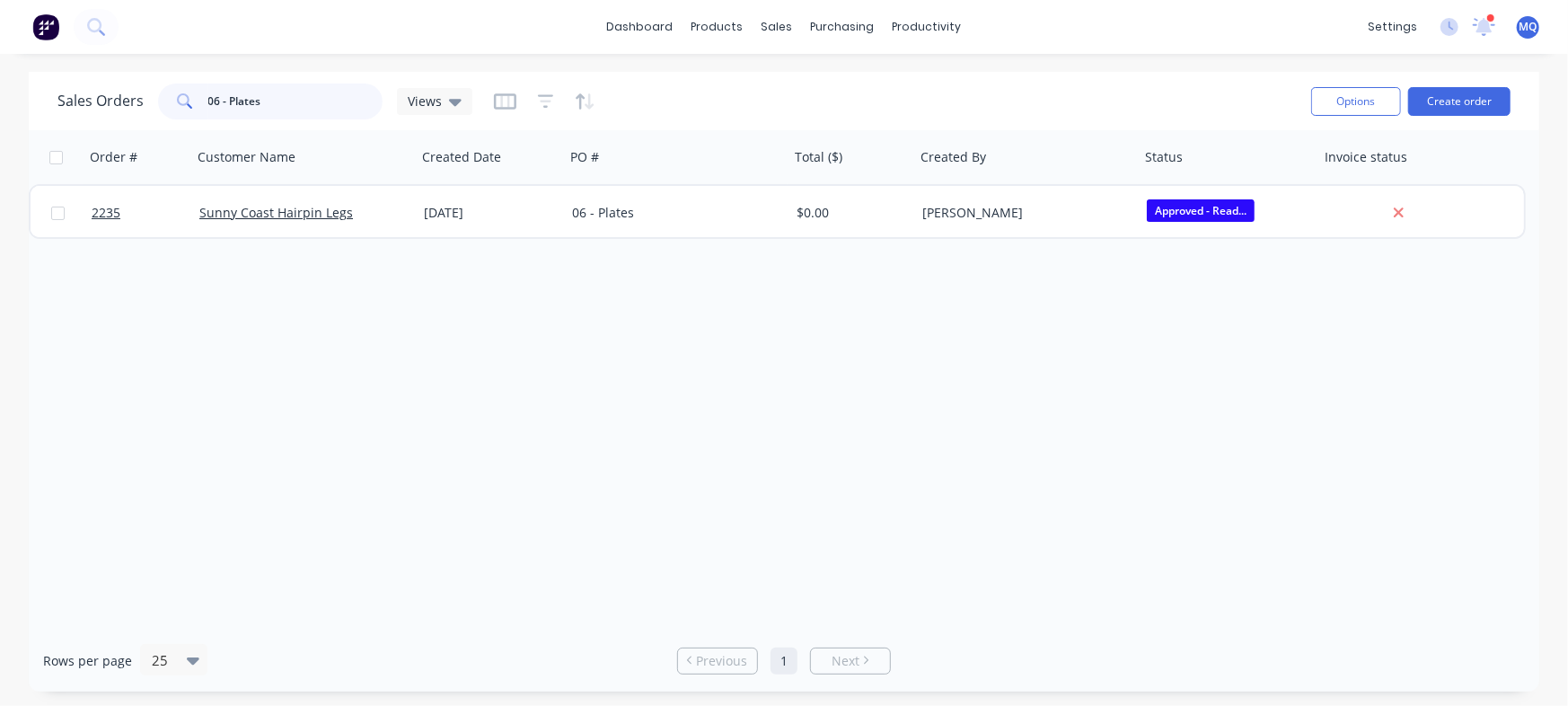
drag, startPoint x: 318, startPoint y: 107, endPoint x: 40, endPoint y: 71, distance: 280.3
click at [40, 71] on div "Sales Orders 06 - Plates Views Options Create order" at bounding box center [784, 101] width 1511 height 58
paste input "2 - K Truck Rear Bed"
type input "02 - K Truck Rear Bed"
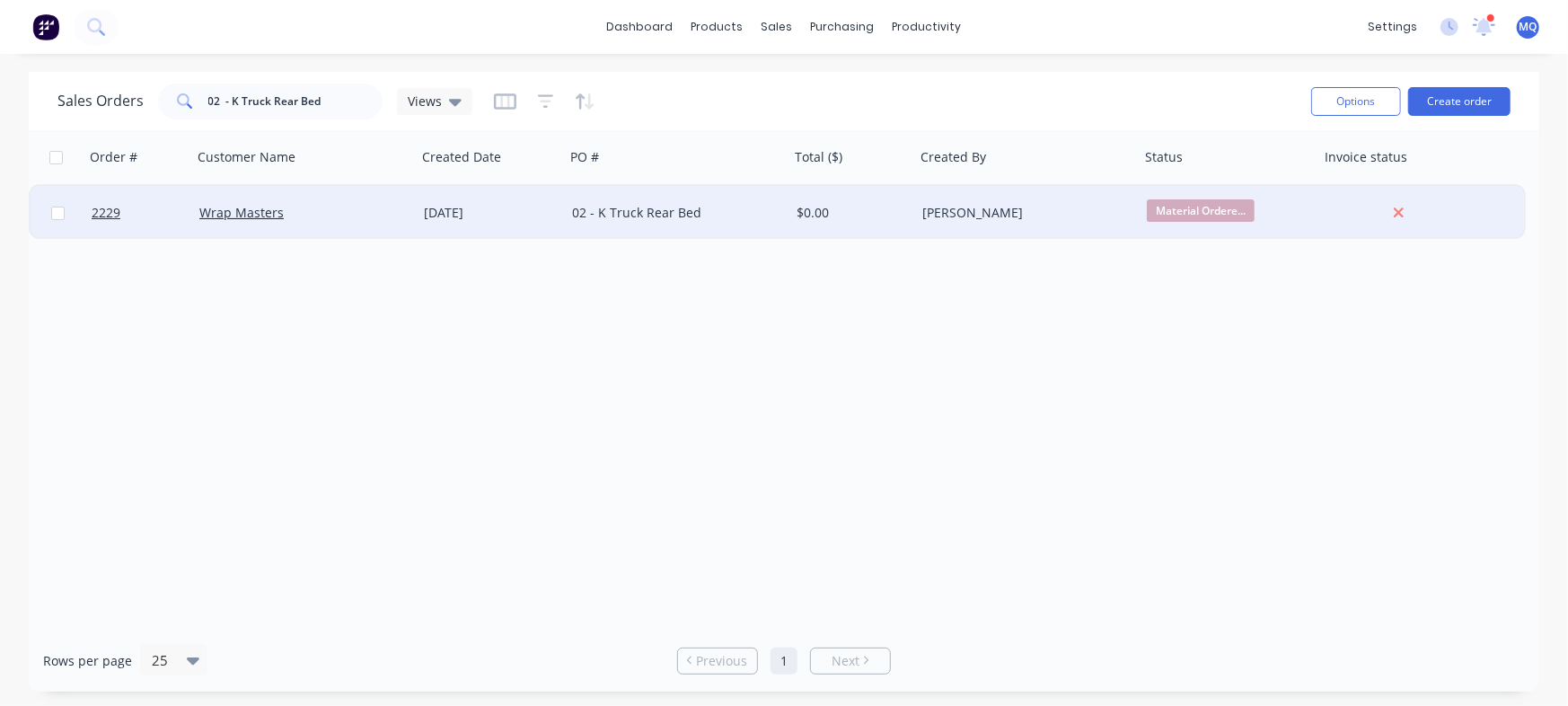
click at [596, 226] on div "02 - K Truck Rear Bed" at bounding box center [677, 212] width 225 height 54
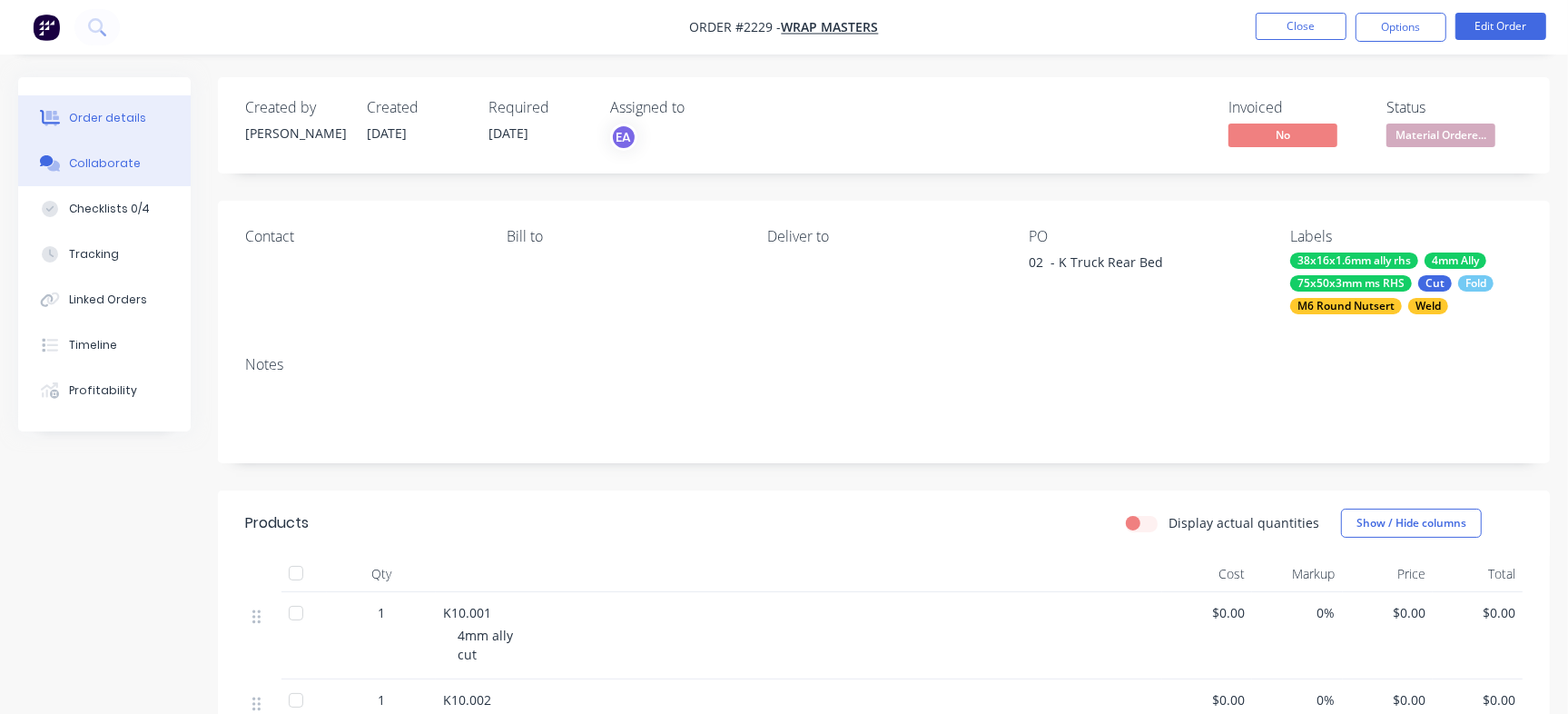
click at [116, 172] on button "Collaborate" at bounding box center [105, 164] width 173 height 46
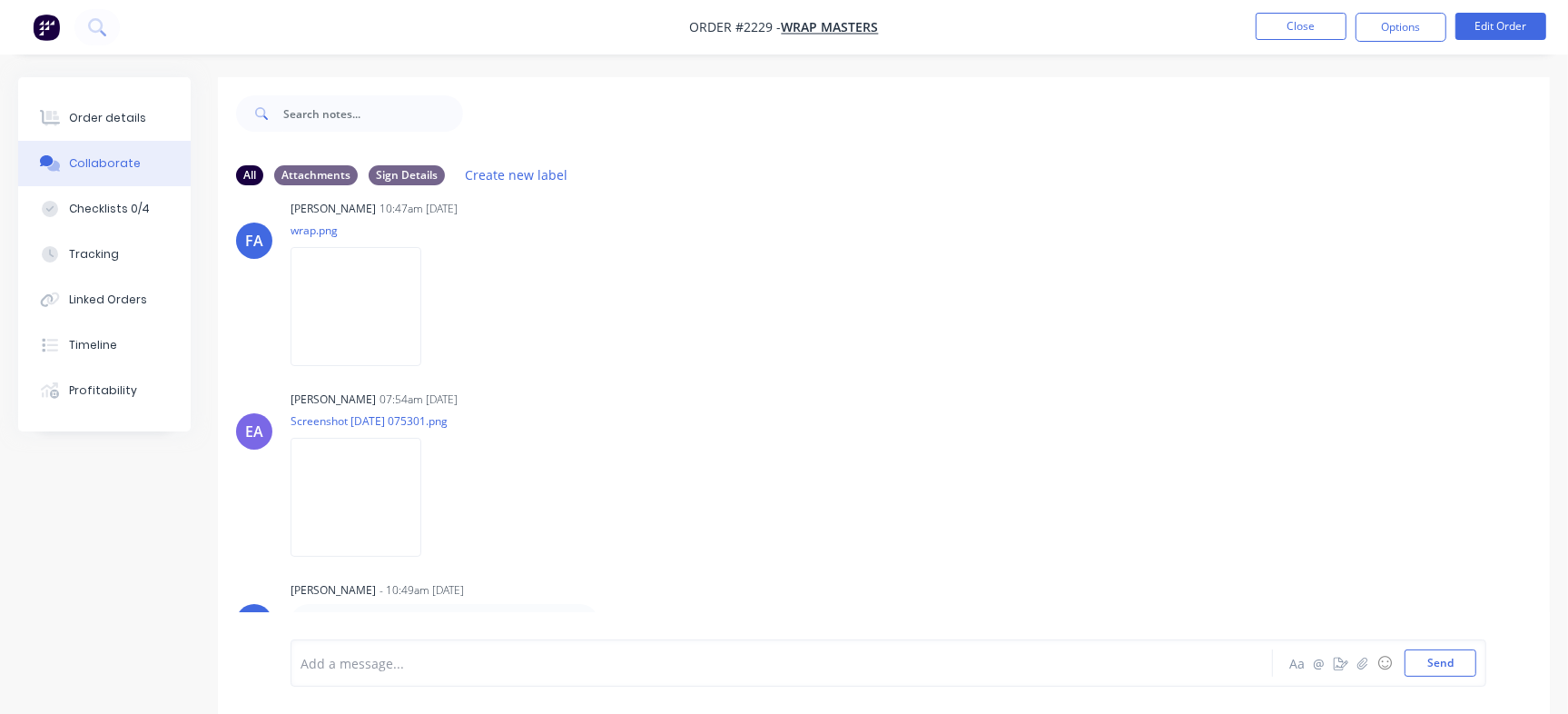
scroll to position [28, 0]
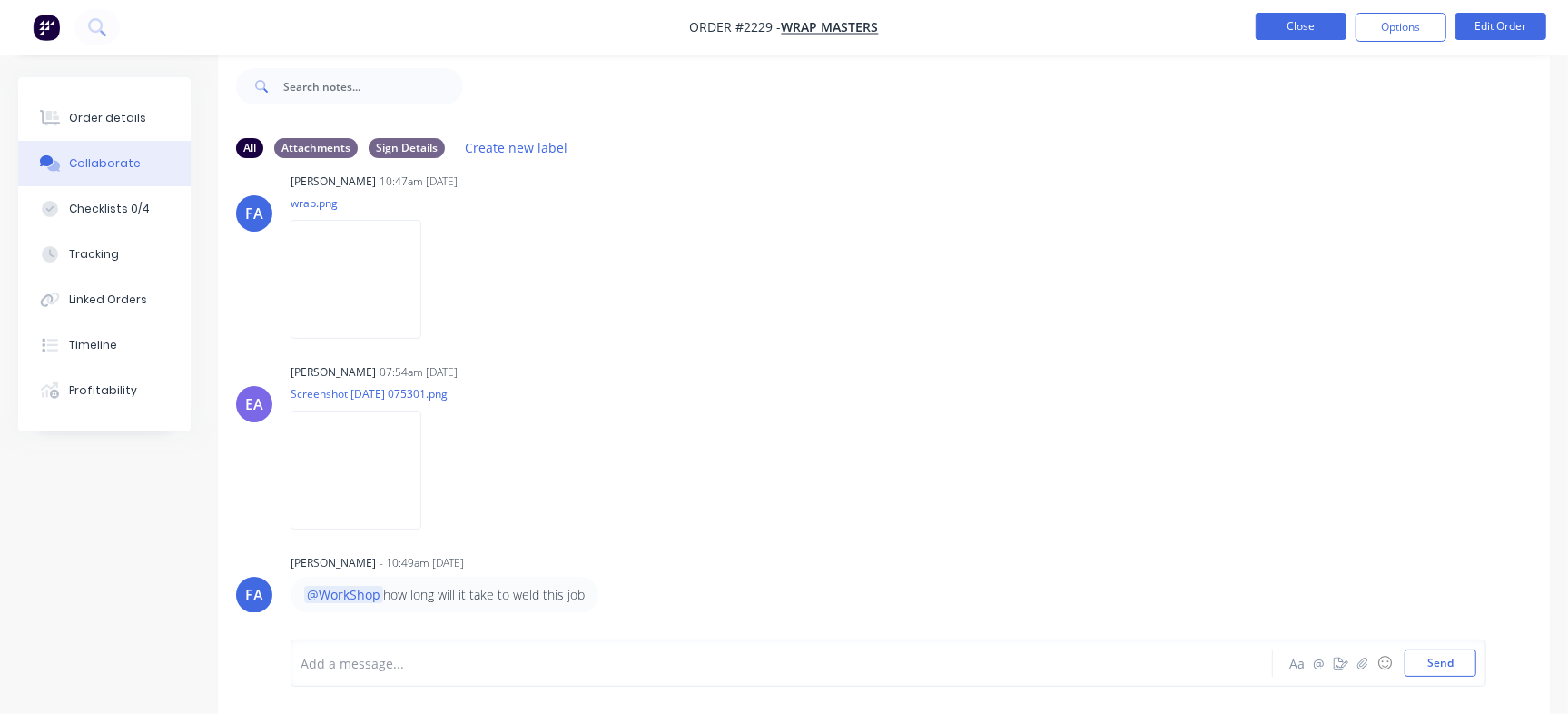
click at [1281, 27] on button "Close" at bounding box center [1302, 26] width 91 height 28
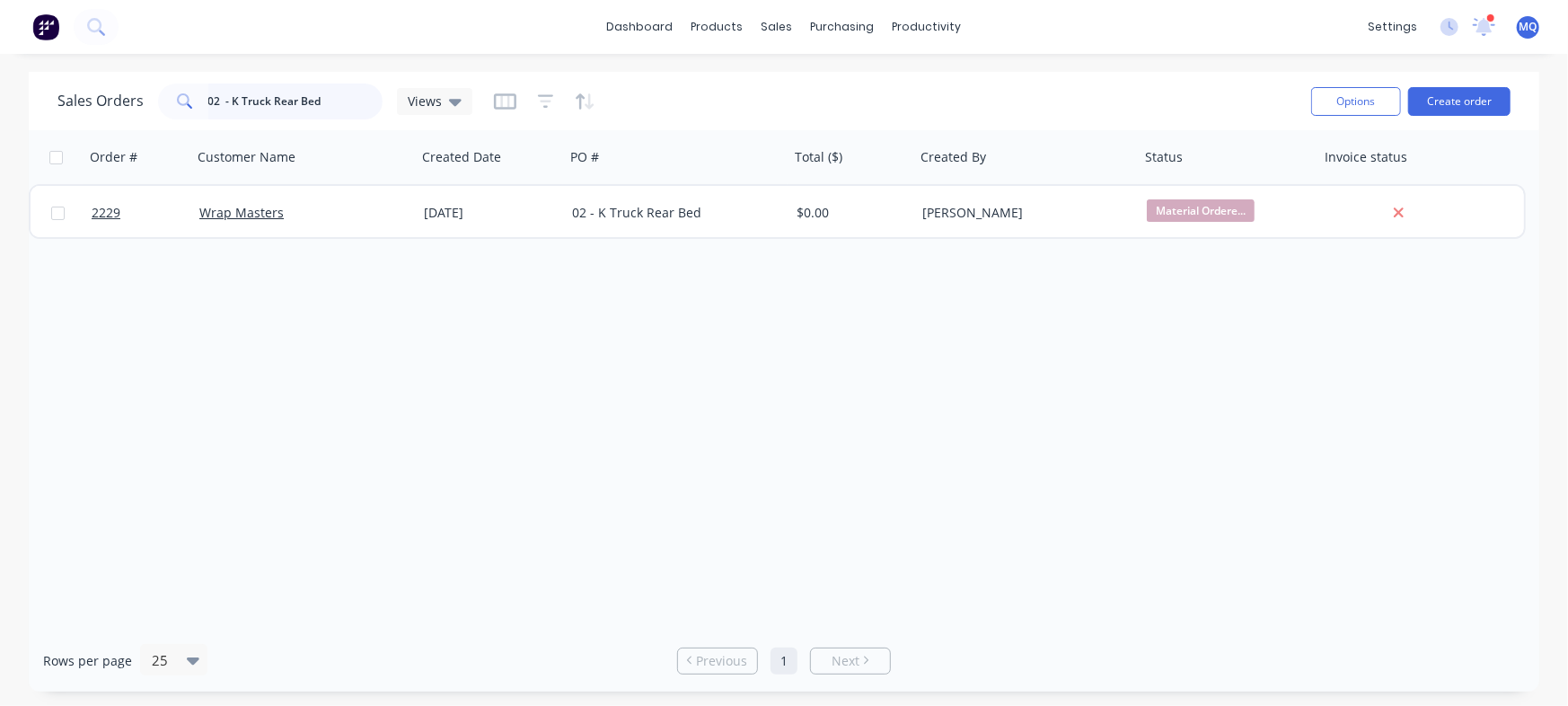
click at [329, 108] on input "02 - K Truck Rear Bed" at bounding box center [296, 102] width 175 height 36
paste input "8 - Custom Tray"
type input "08 - Custom Tray"
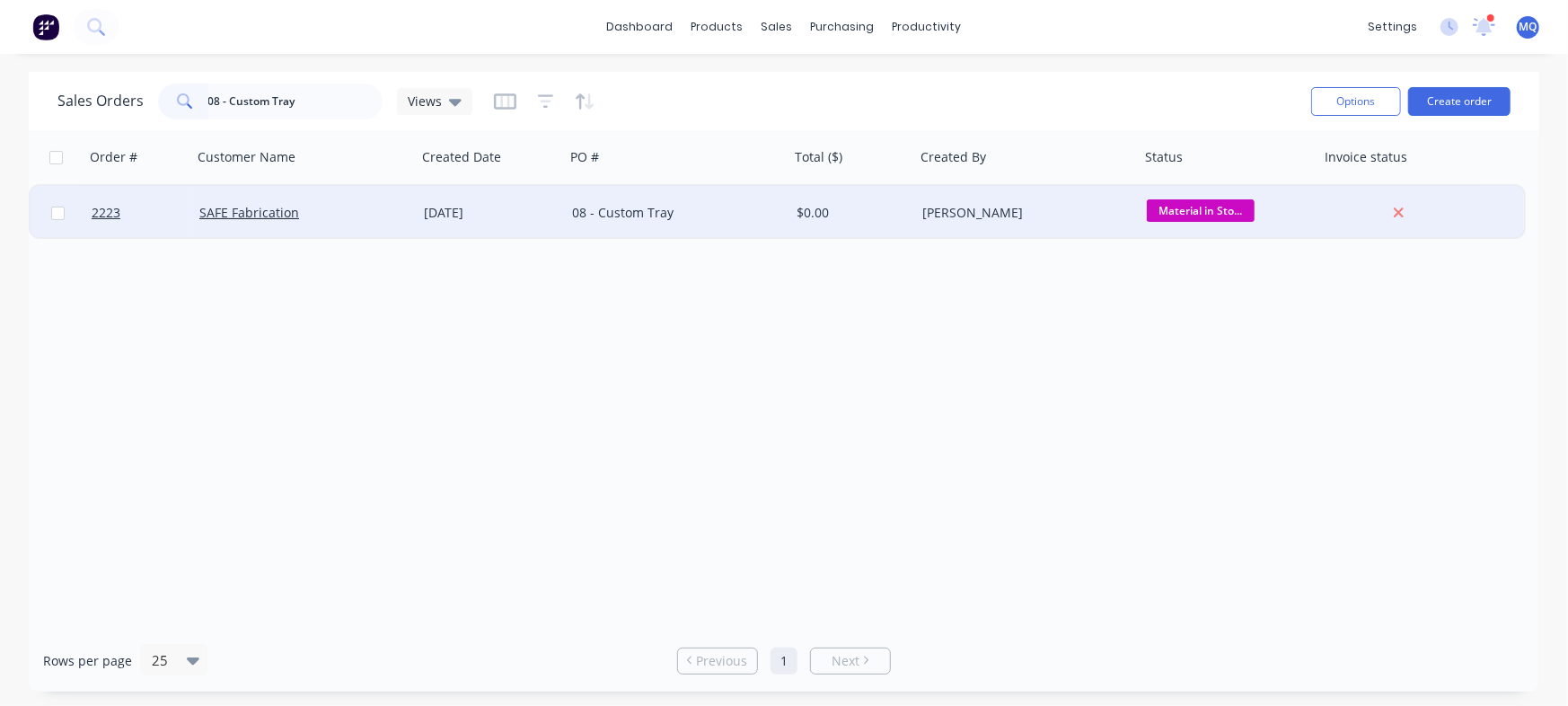
click at [590, 217] on div "08 - Custom Tray" at bounding box center [672, 212] width 199 height 18
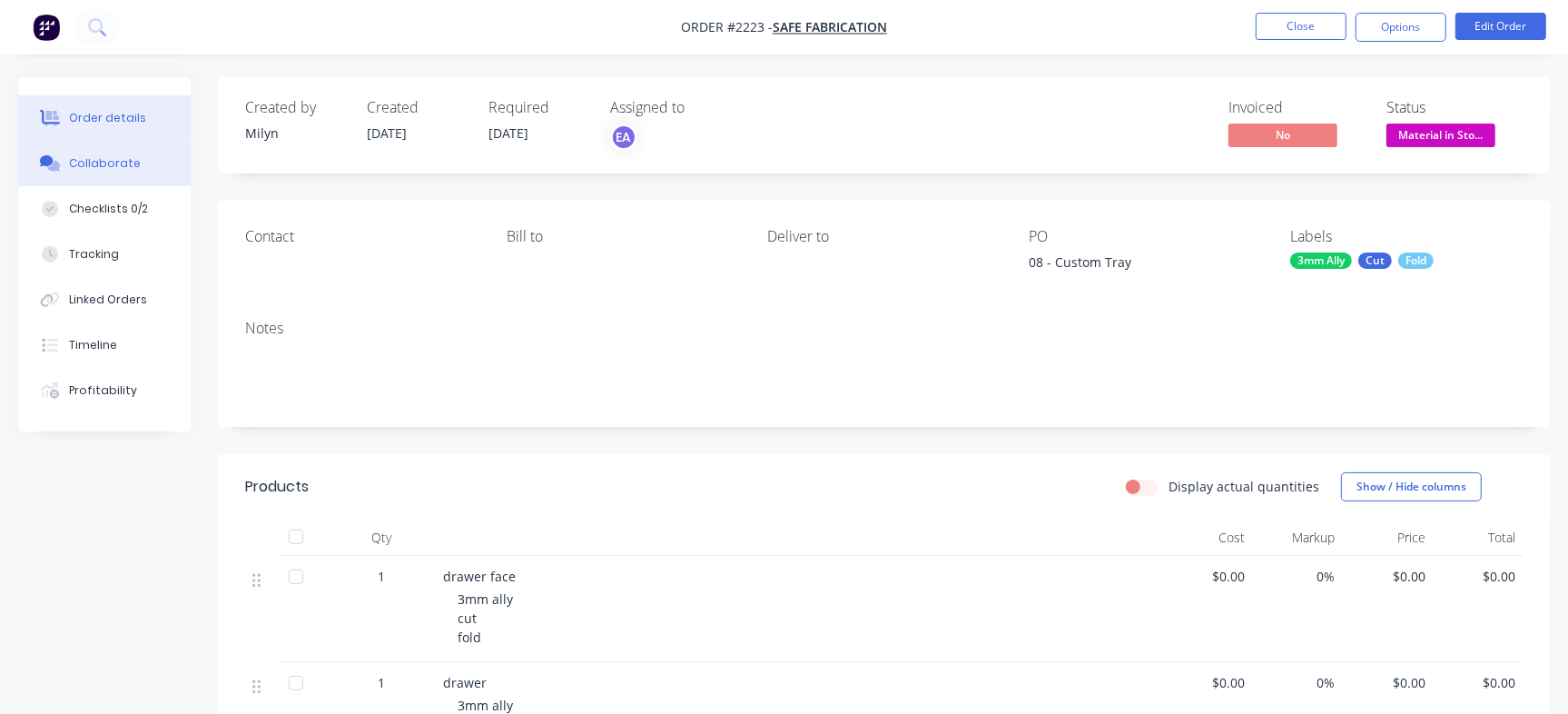
click at [92, 158] on div "Collaborate" at bounding box center [105, 163] width 71 height 16
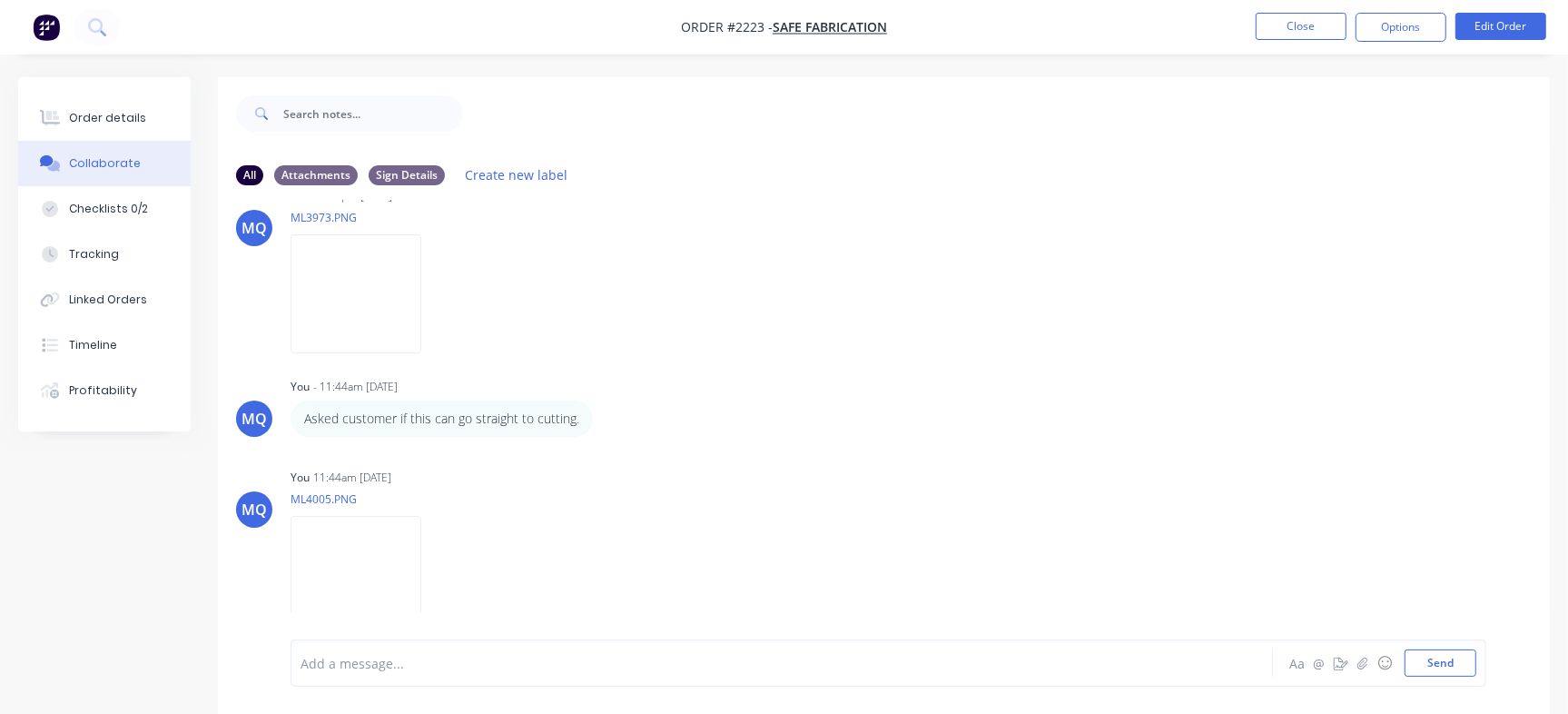
scroll to position [330, 0]
click at [1283, 32] on button "Close" at bounding box center [1302, 26] width 91 height 28
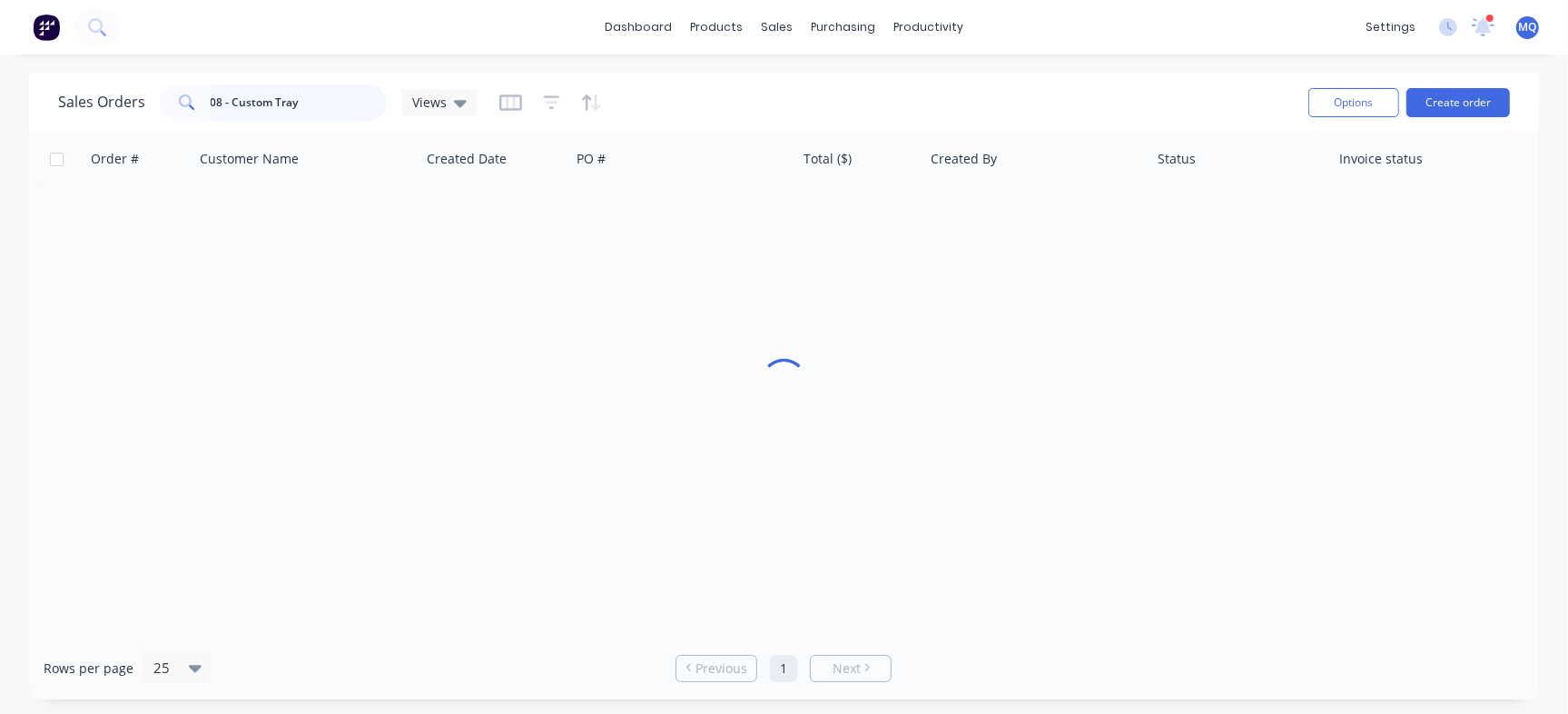
click at [345, 102] on input "08 - Custom Tray" at bounding box center [299, 103] width 177 height 36
click at [337, 104] on input "08 - Custom Tray" at bounding box center [299, 103] width 177 height 36
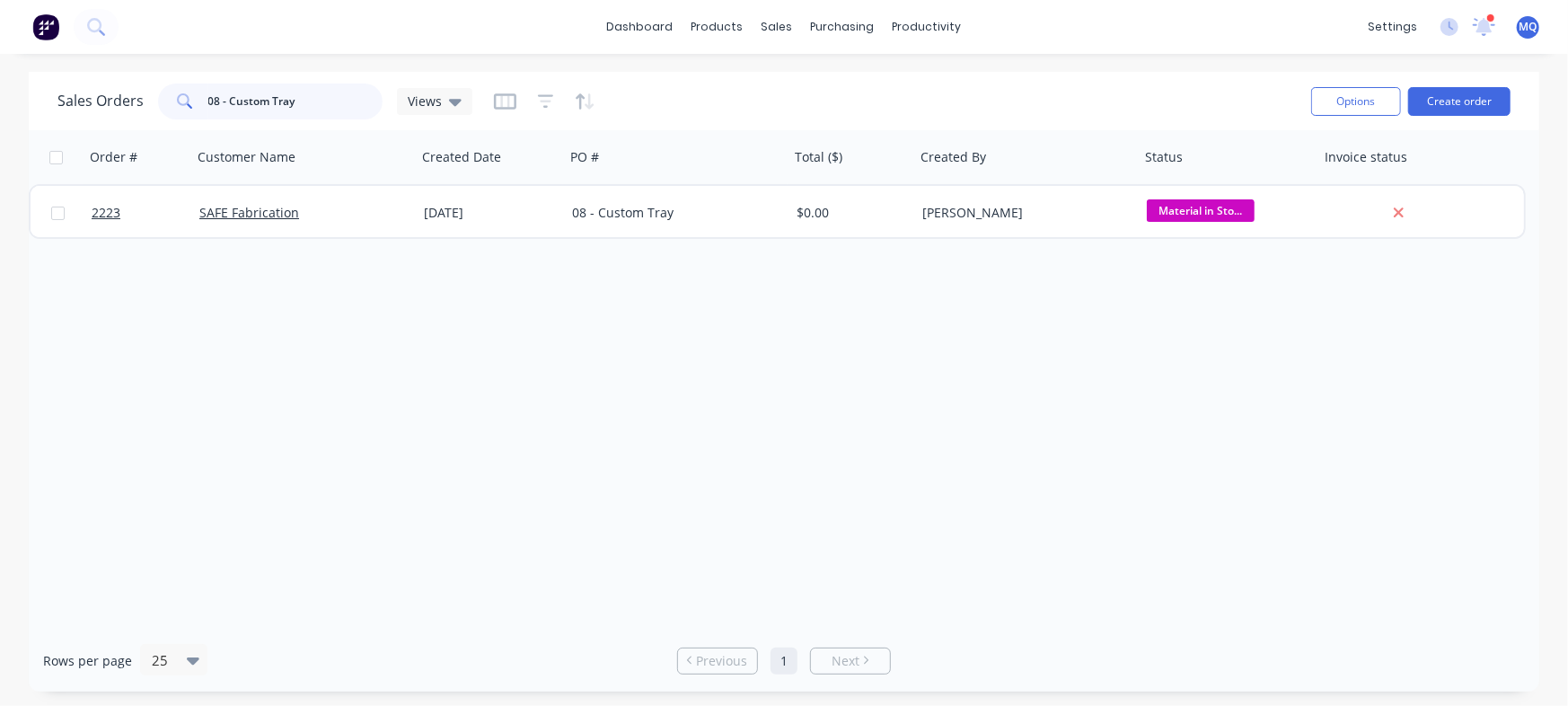
click at [178, 104] on div "08 - Custom Tray" at bounding box center [270, 102] width 225 height 36
paste input "1 - Trailer Plate"
type input "01 - Trailer Plate"
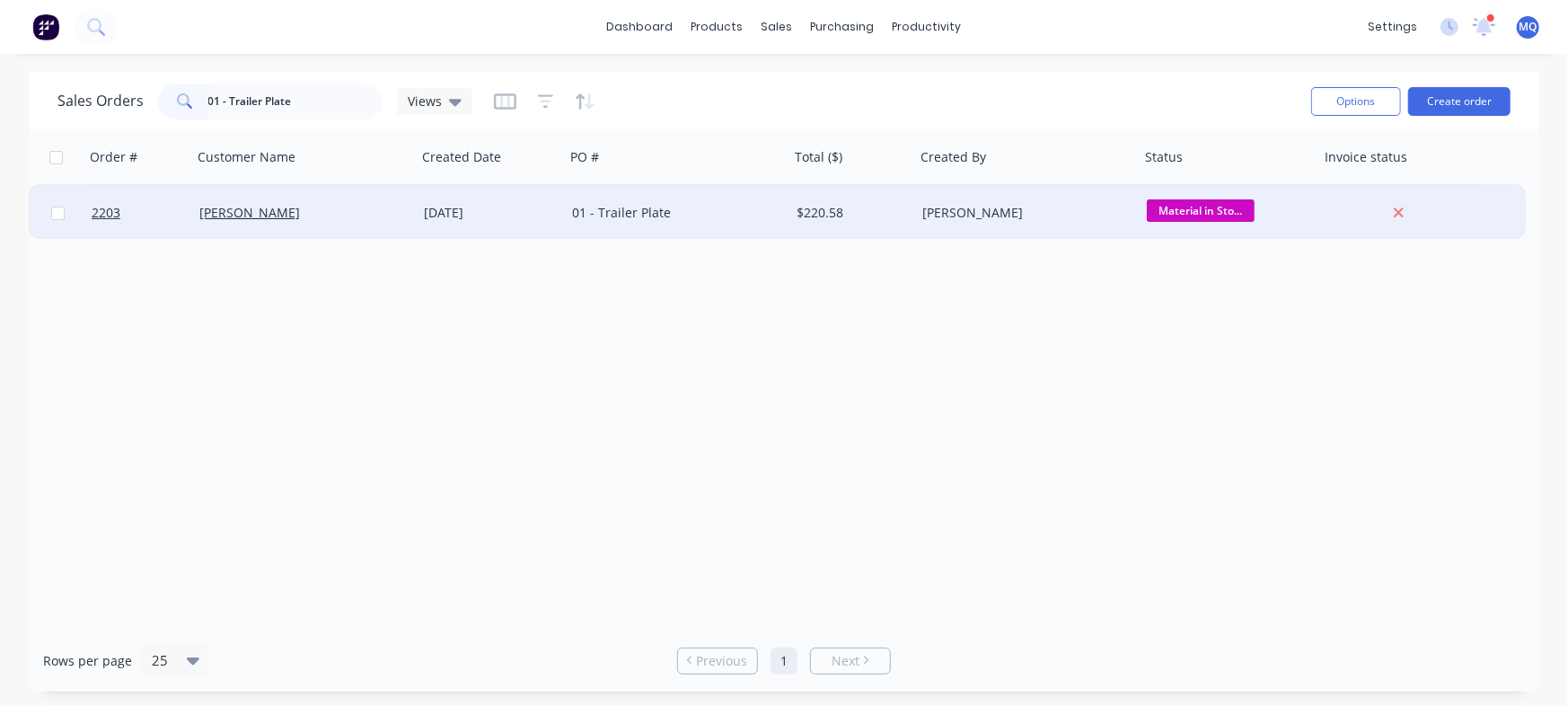
click at [510, 224] on div "[DATE]" at bounding box center [491, 212] width 149 height 54
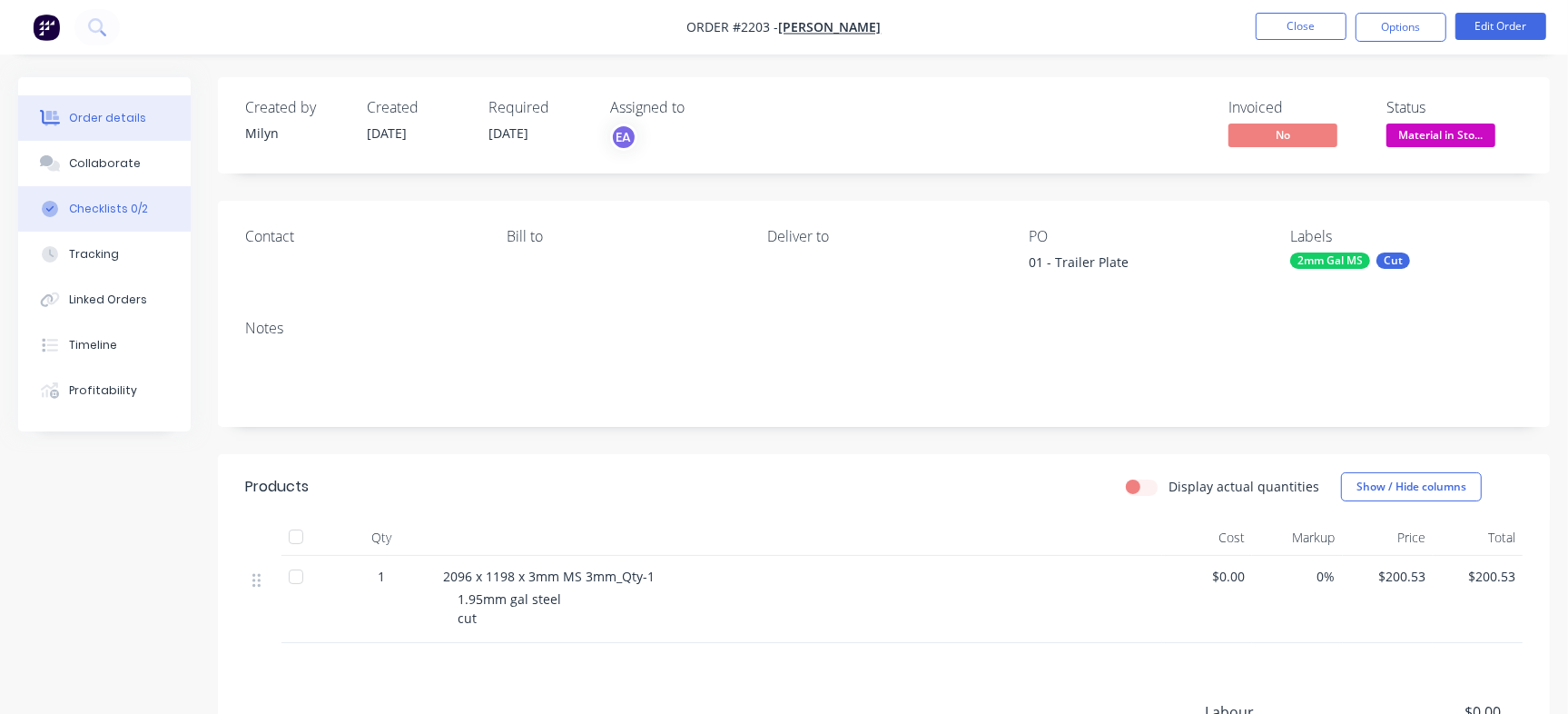
click at [134, 204] on div "Checklists 0/2" at bounding box center [108, 208] width 79 height 16
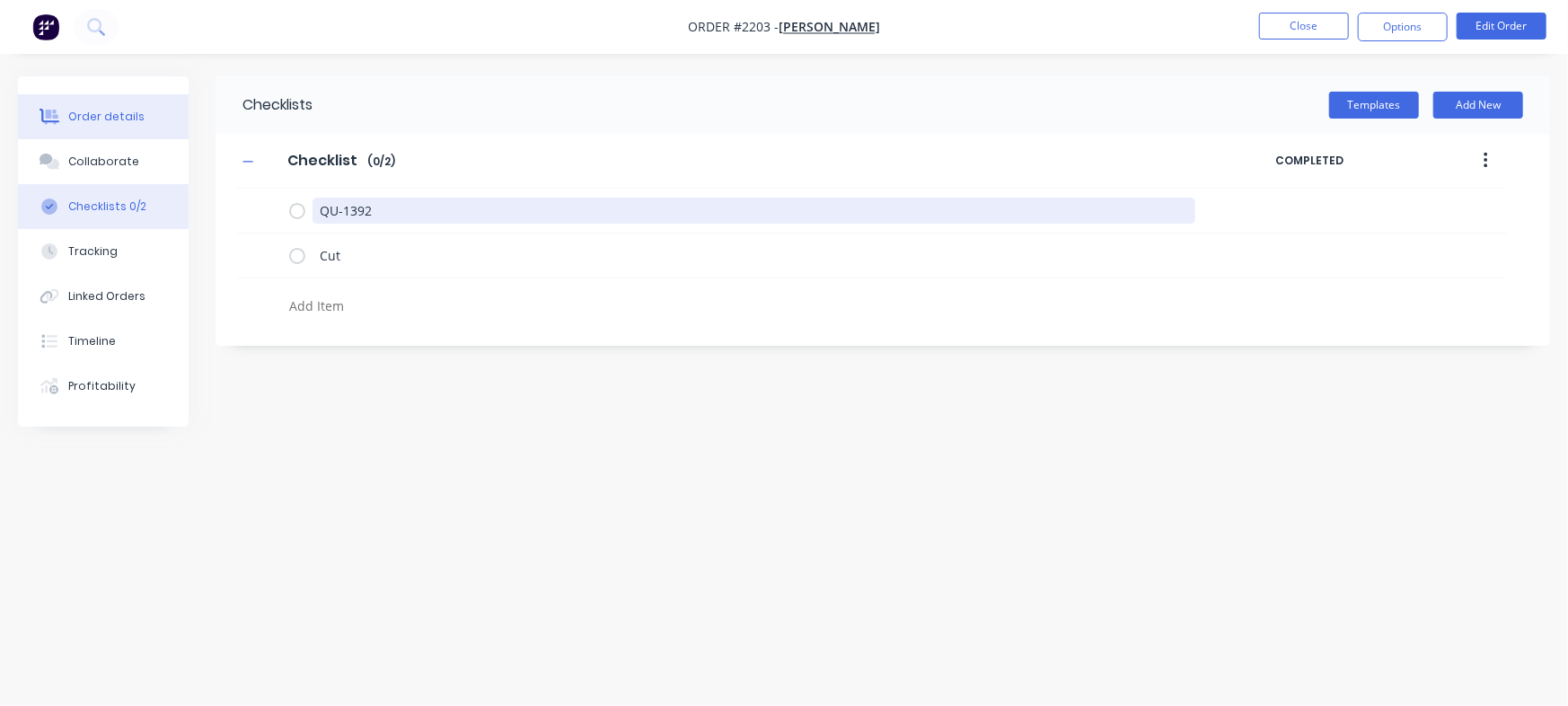
drag, startPoint x: 394, startPoint y: 213, endPoint x: 47, endPoint y: 133, distance: 356.1
click at [24, 107] on div "Order details Collaborate Checklists 0/2 Tracking Linked Orders Timeline Profit…" at bounding box center [784, 319] width 1568 height 485
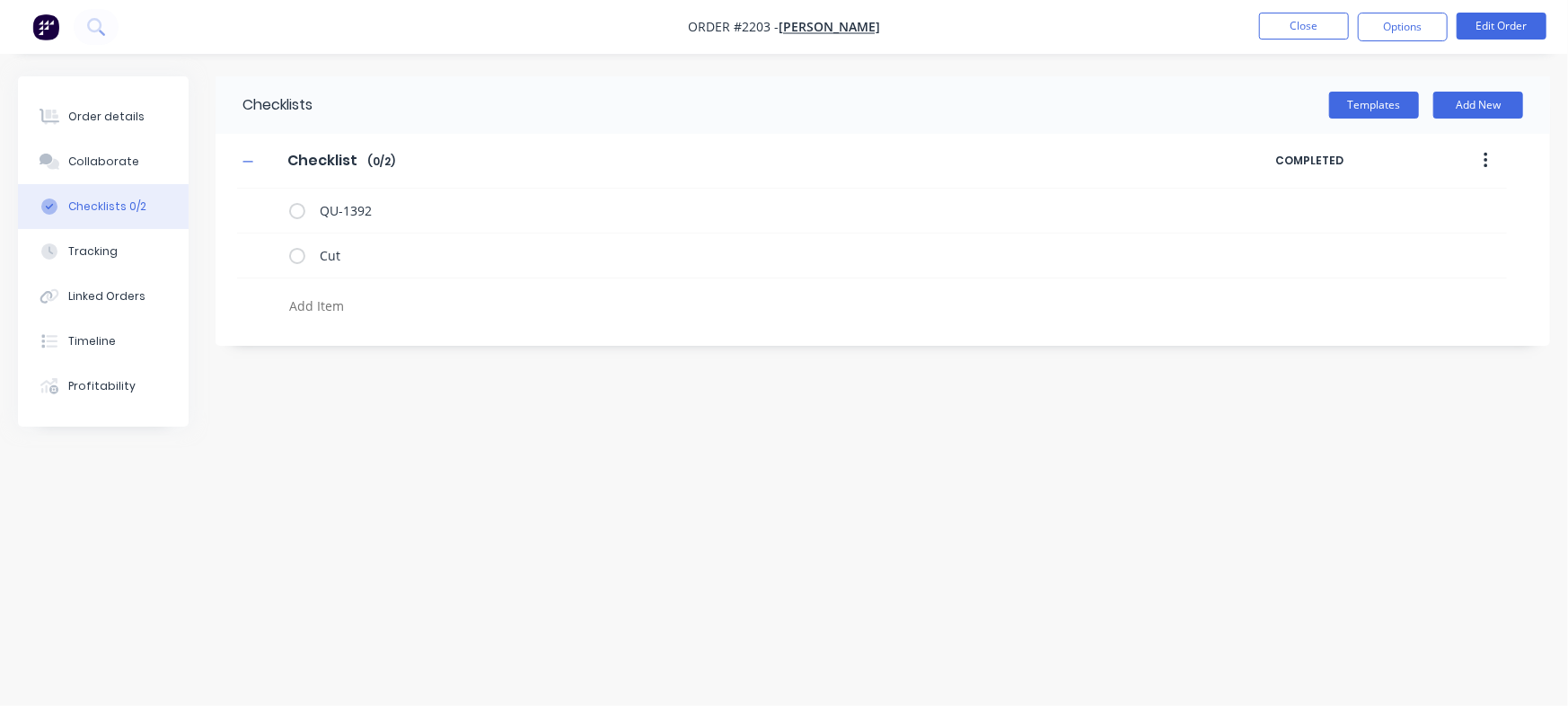
click at [129, 165] on div "Collaborate" at bounding box center [103, 161] width 71 height 16
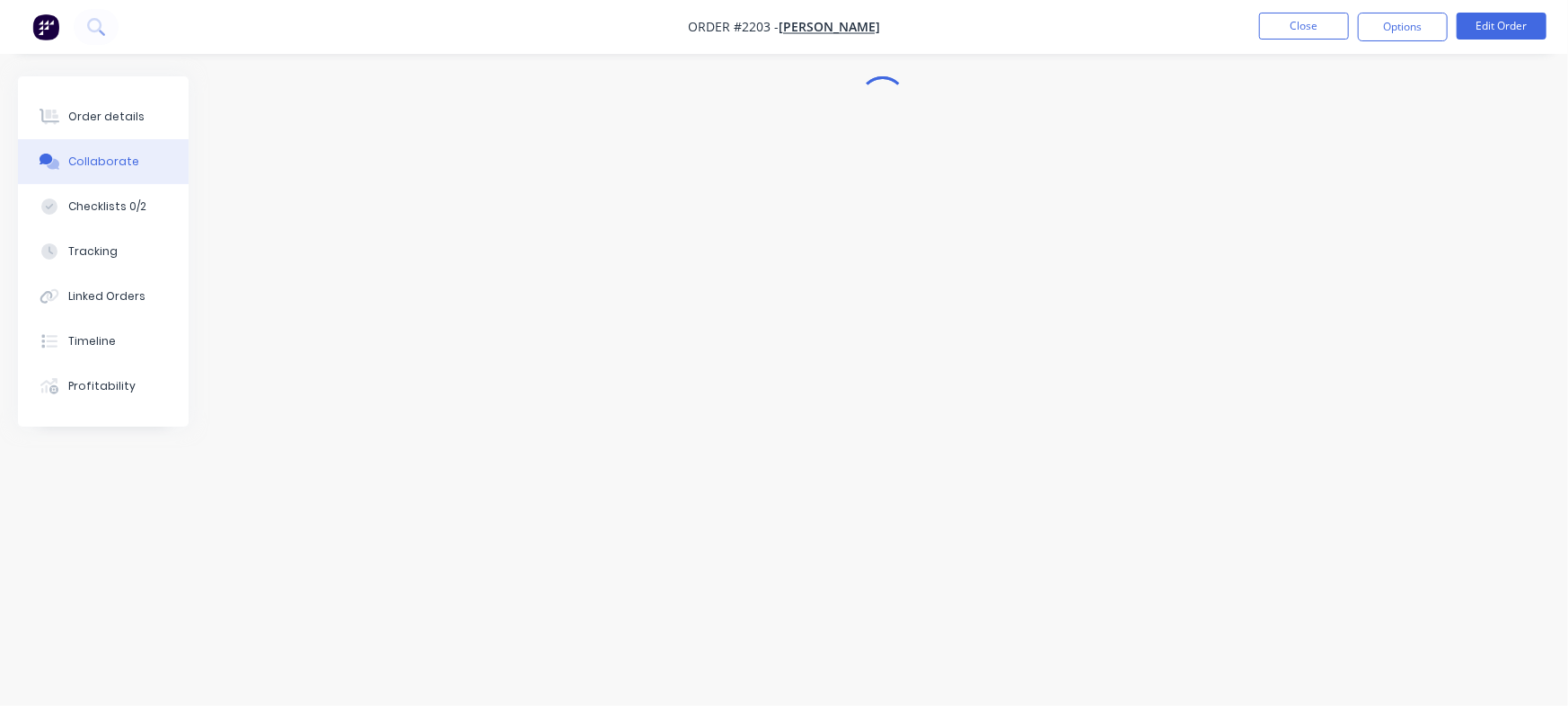
type textarea "x"
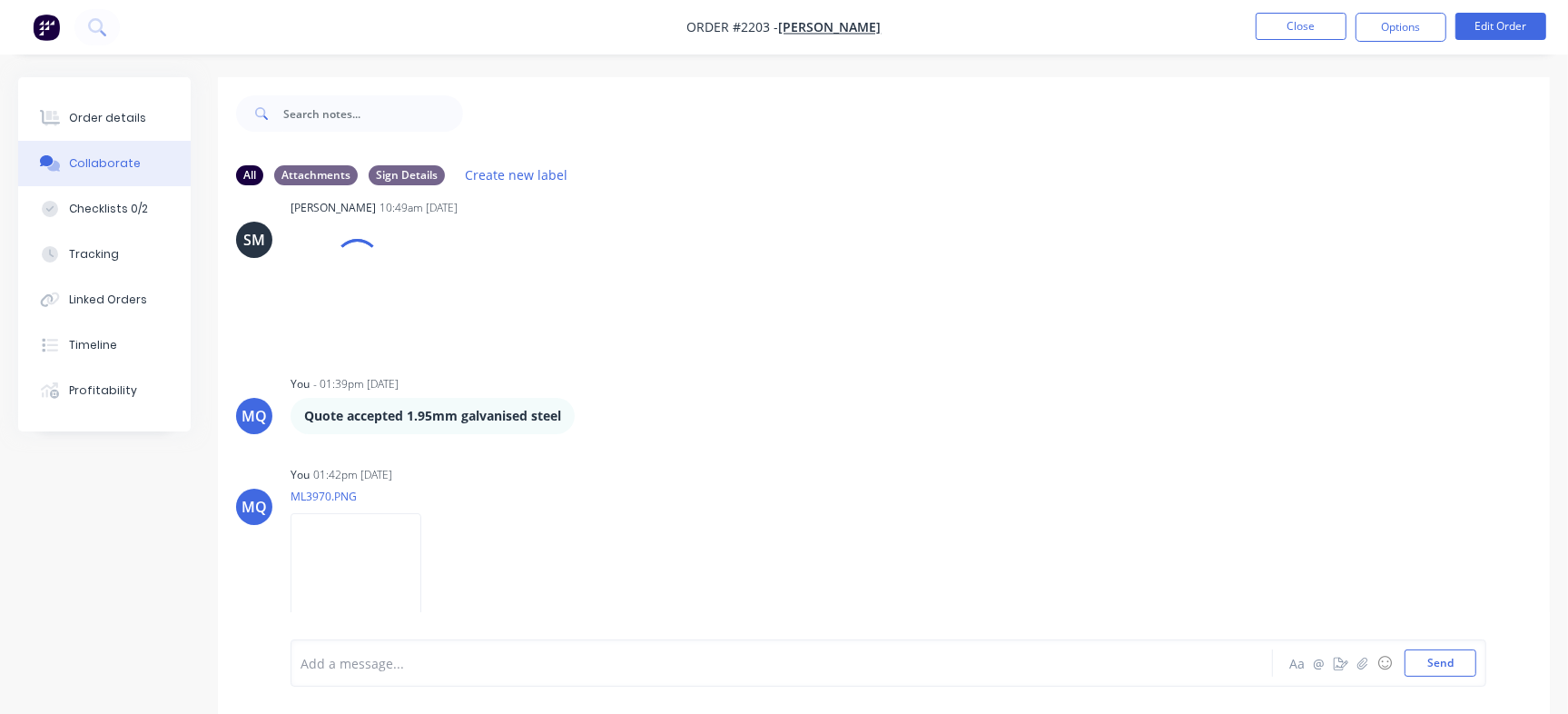
scroll to position [1308, 0]
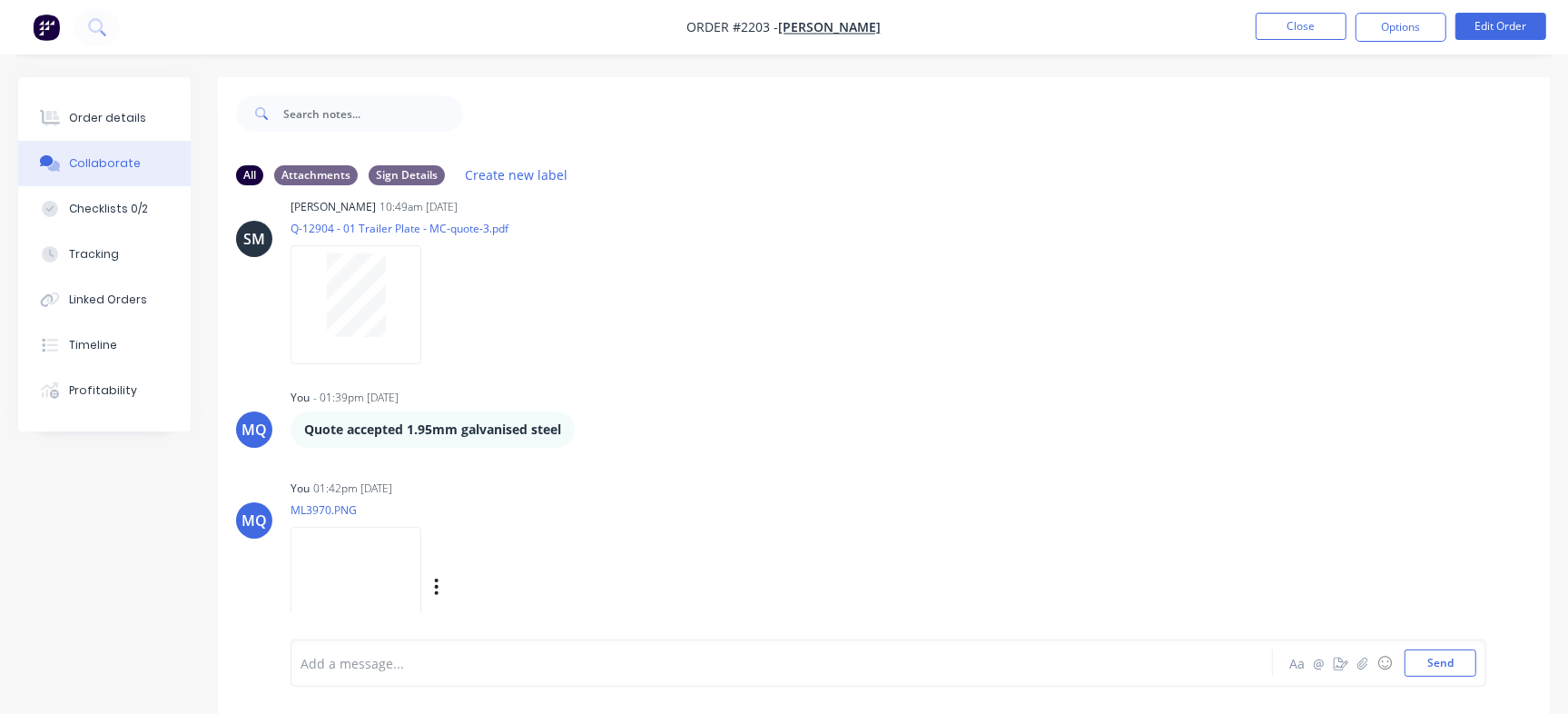
click at [398, 608] on img at bounding box center [356, 586] width 131 height 119
click at [1306, 30] on button "Close" at bounding box center [1302, 26] width 91 height 28
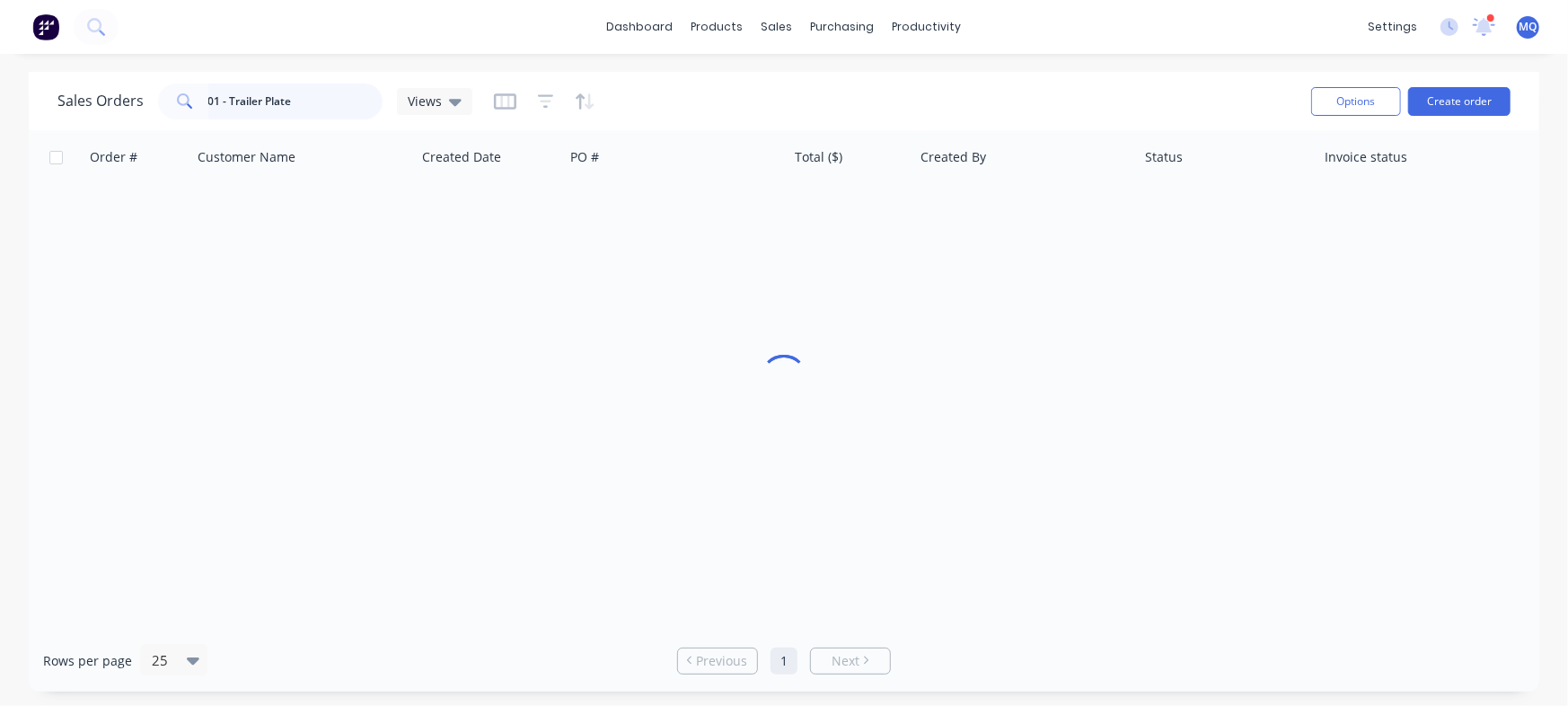
click at [334, 102] on input "01 - Trailer Plate" at bounding box center [296, 102] width 175 height 36
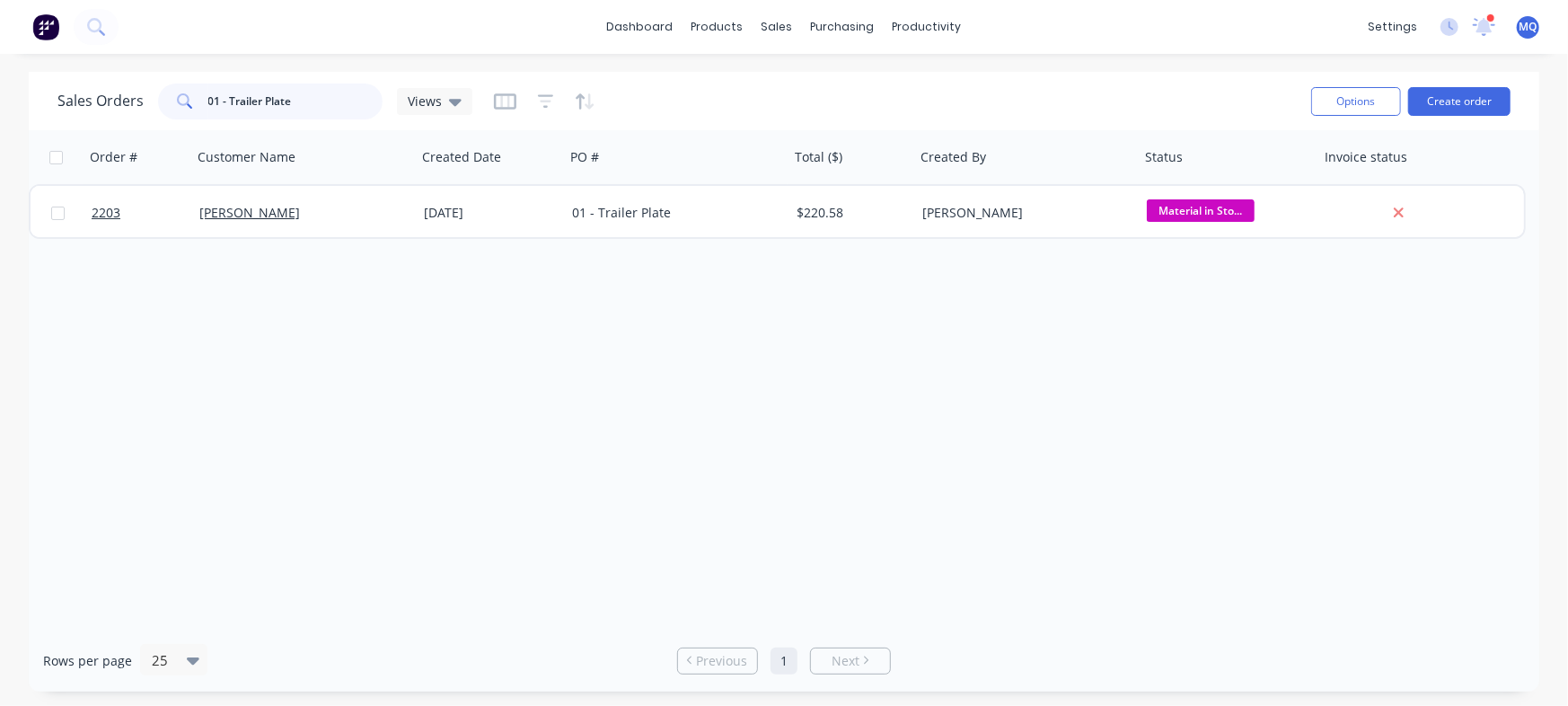
drag, startPoint x: 346, startPoint y: 98, endPoint x: 99, endPoint y: 63, distance: 249.5
click at [99, 63] on div "dashboard products sales purchasing productivity dashboard products Product Cat…" at bounding box center [784, 353] width 1568 height 706
paste input "355 - 122867-C"
type input "355 - 122867-C"
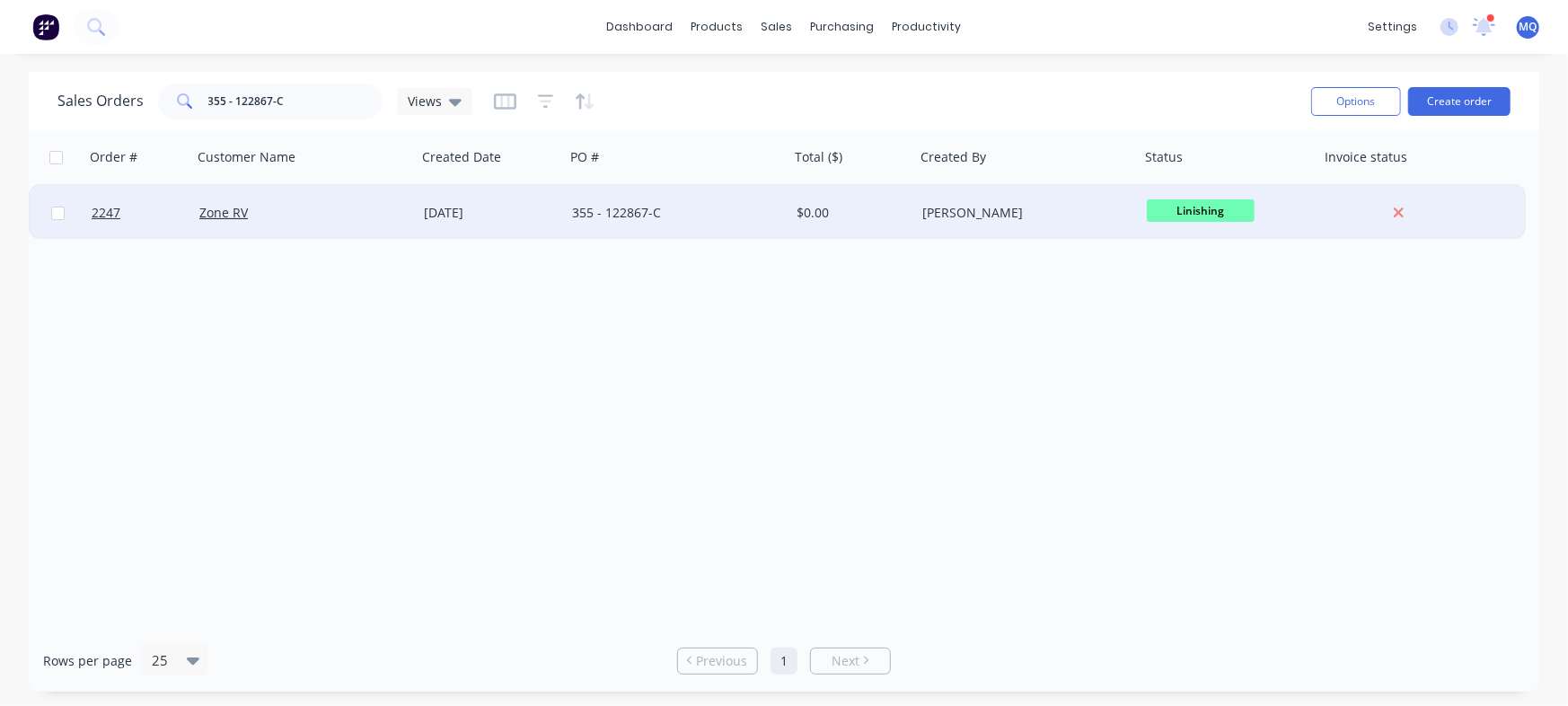
click at [799, 216] on div "$0.00" at bounding box center [850, 212] width 106 height 18
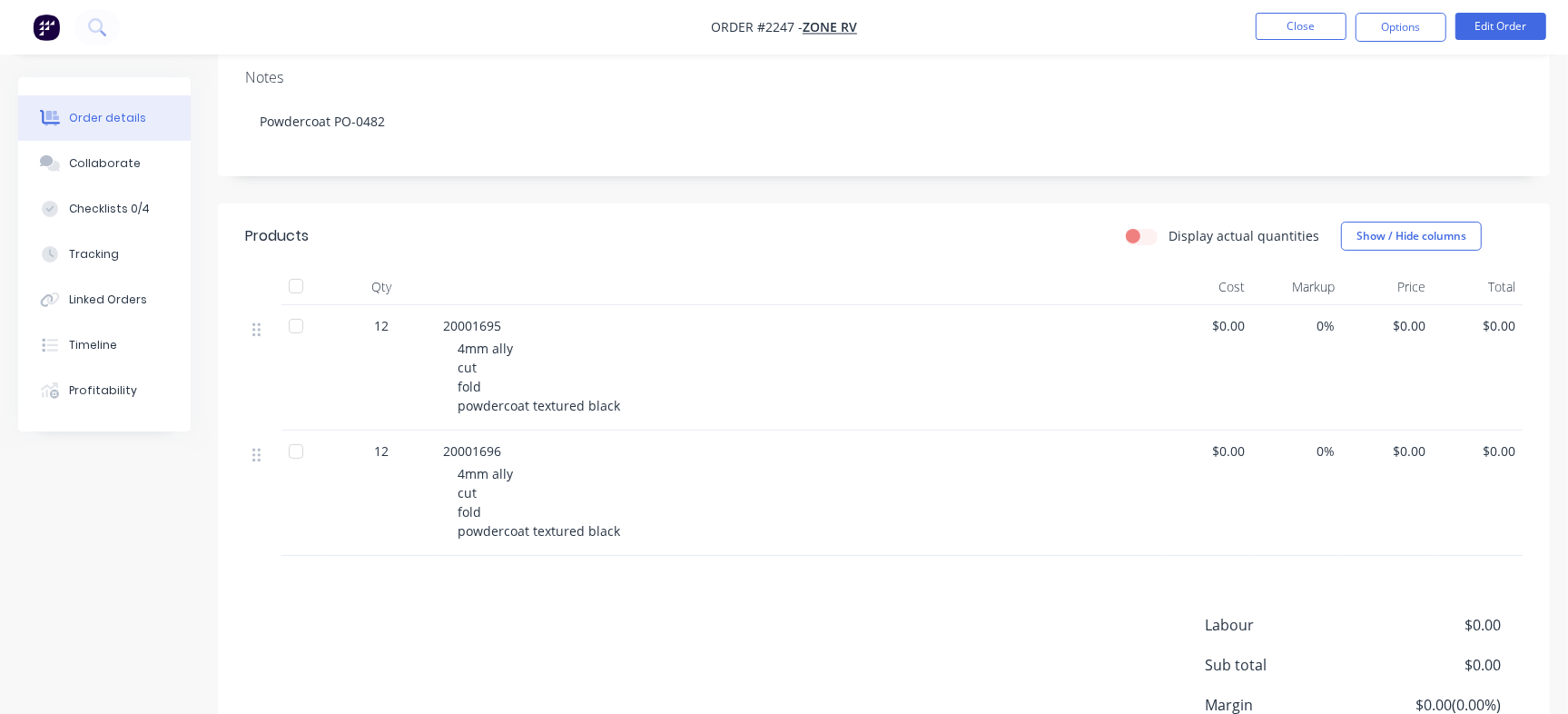
scroll to position [302, 0]
click at [143, 216] on button "Checklists 0/4" at bounding box center [105, 209] width 173 height 46
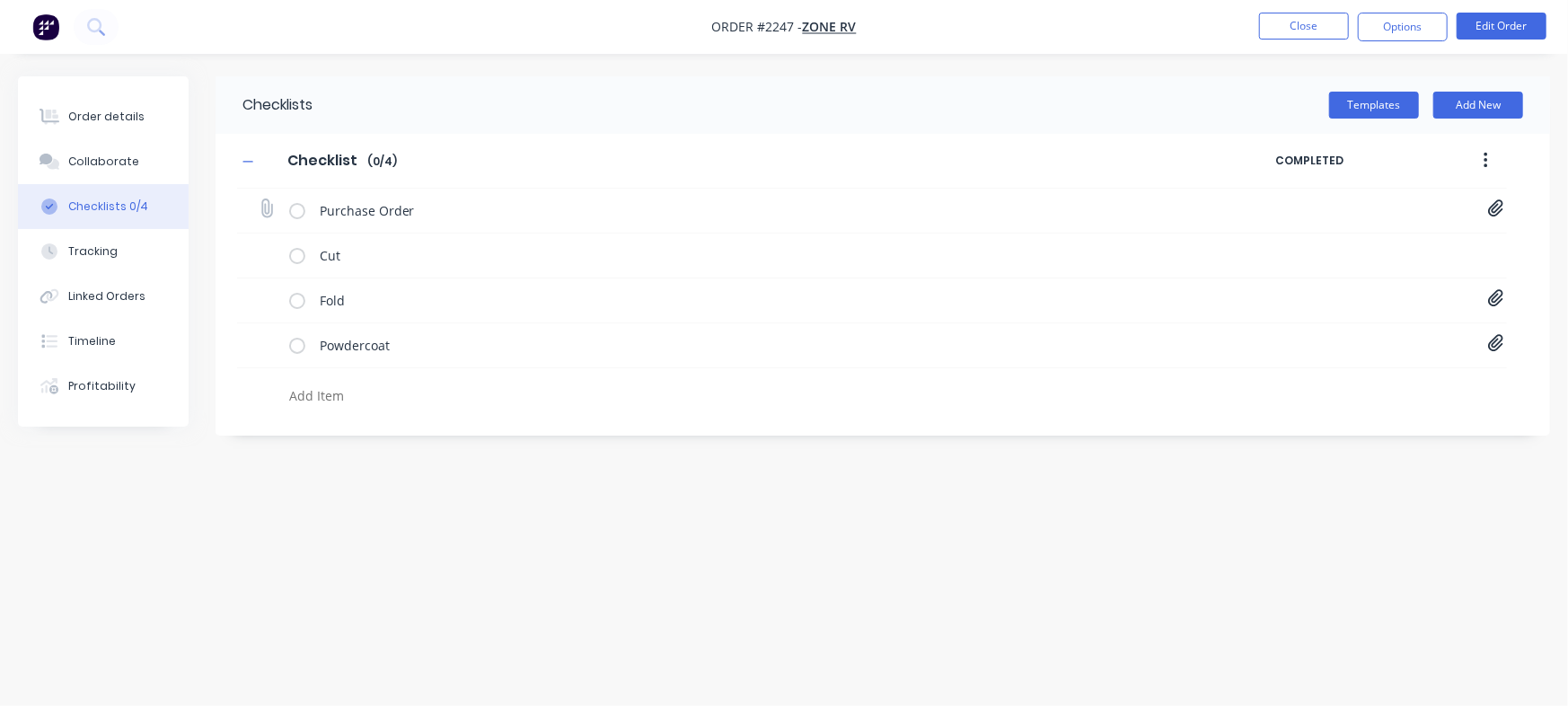
click at [1498, 209] on icon at bounding box center [1496, 209] width 15 height 17
click at [1299, 249] on link "PO-122867.pdf" at bounding box center [1351, 248] width 210 height 19
click at [1309, 22] on button "Close" at bounding box center [1305, 25] width 90 height 27
type textarea "x"
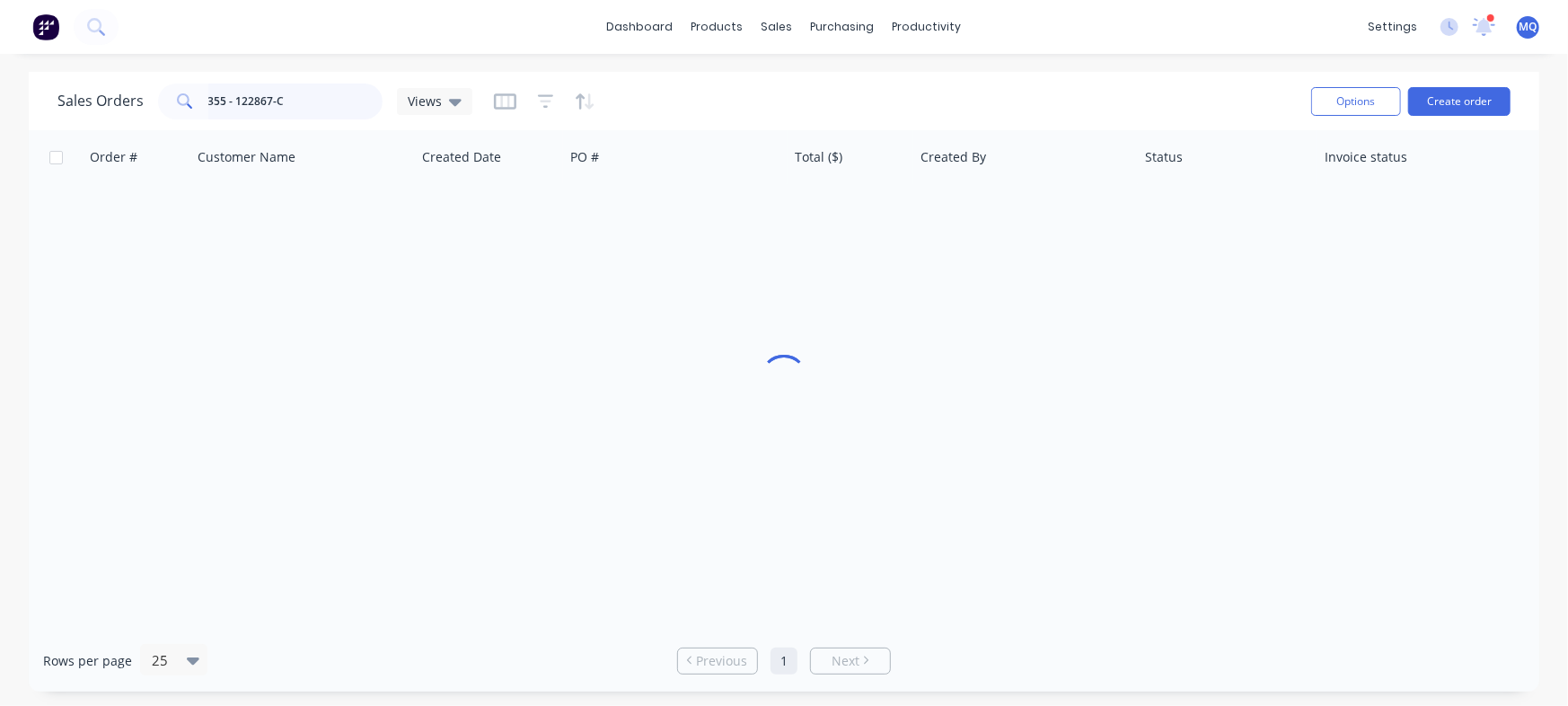
click at [318, 104] on input "355 - 122867-C" at bounding box center [296, 102] width 175 height 36
paste input "01 Gate Pole"
type input "01 Gate Pole"
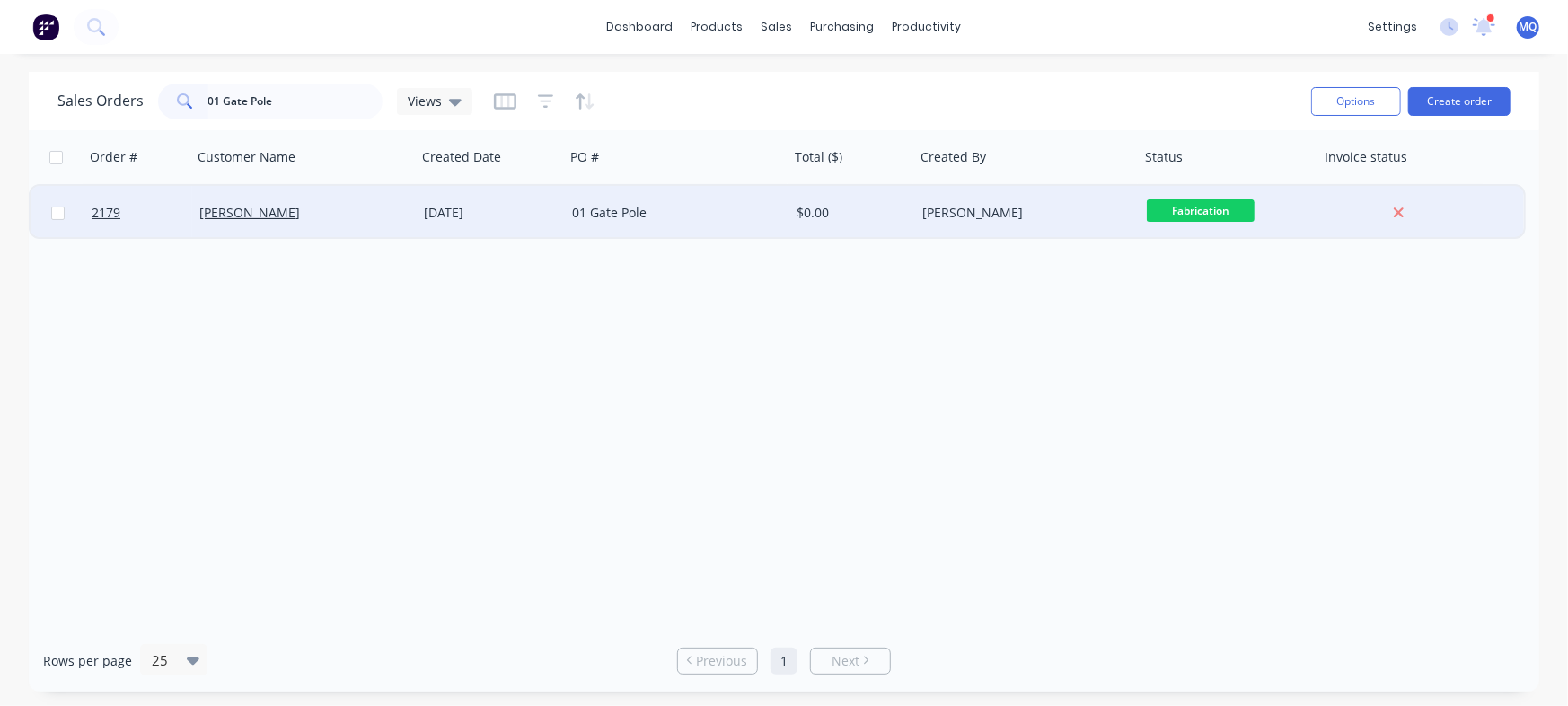
click at [710, 212] on div "01 Gate Pole" at bounding box center [672, 212] width 199 height 18
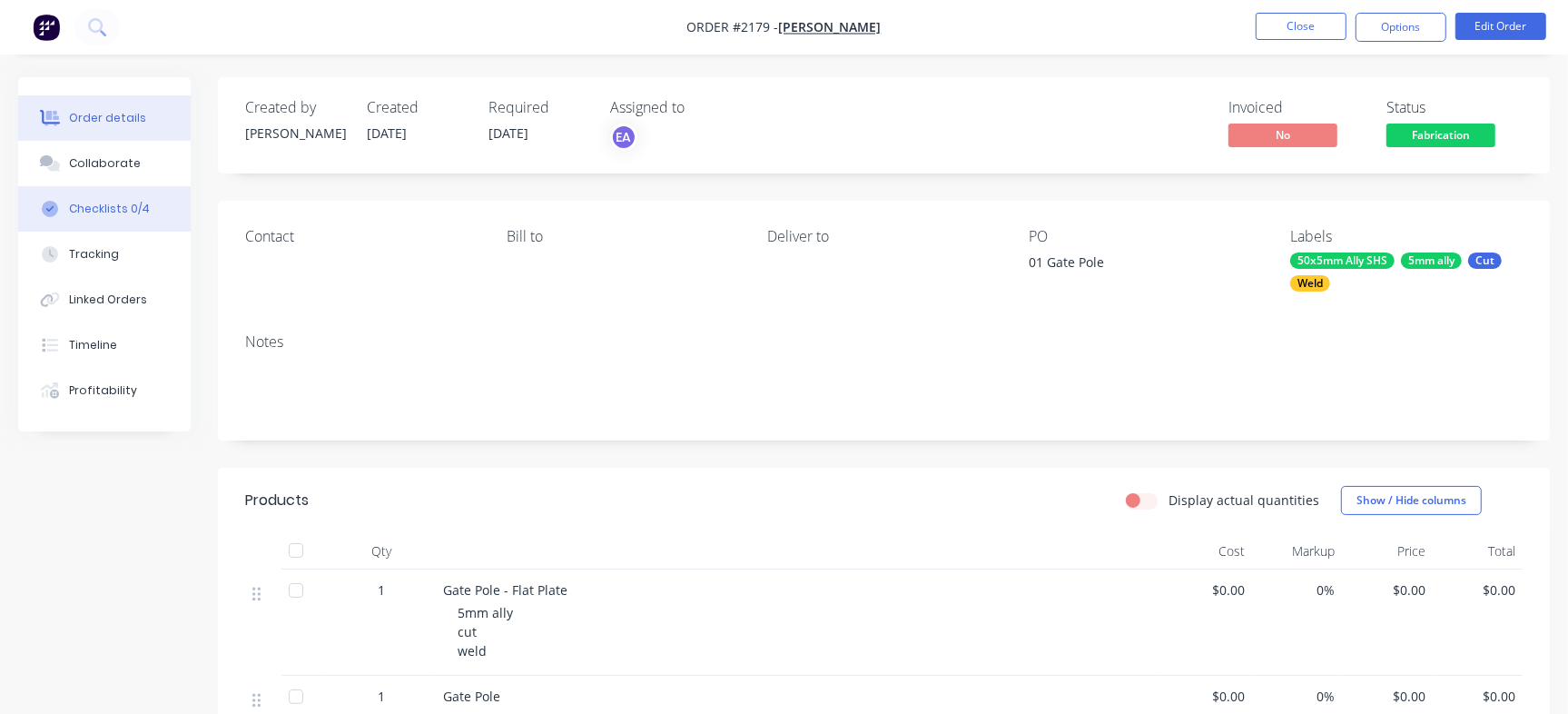
click at [97, 205] on div "Checklists 0/4" at bounding box center [109, 208] width 81 height 16
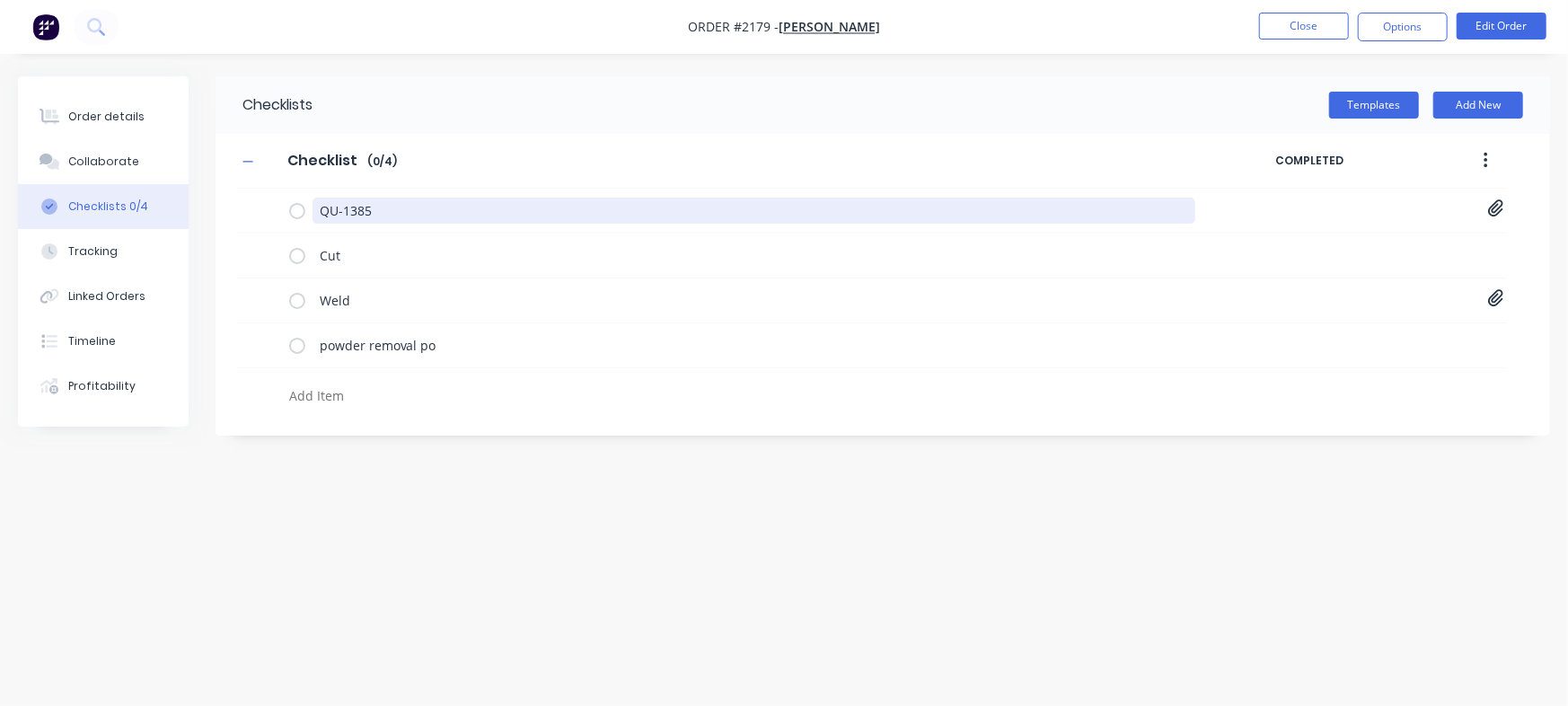
drag, startPoint x: 416, startPoint y: 215, endPoint x: 206, endPoint y: 194, distance: 211.0
click at [206, 194] on div "Order details Collaborate Checklists 0/4 Tracking Linked Orders Timeline Profit…" at bounding box center [784, 319] width 1568 height 485
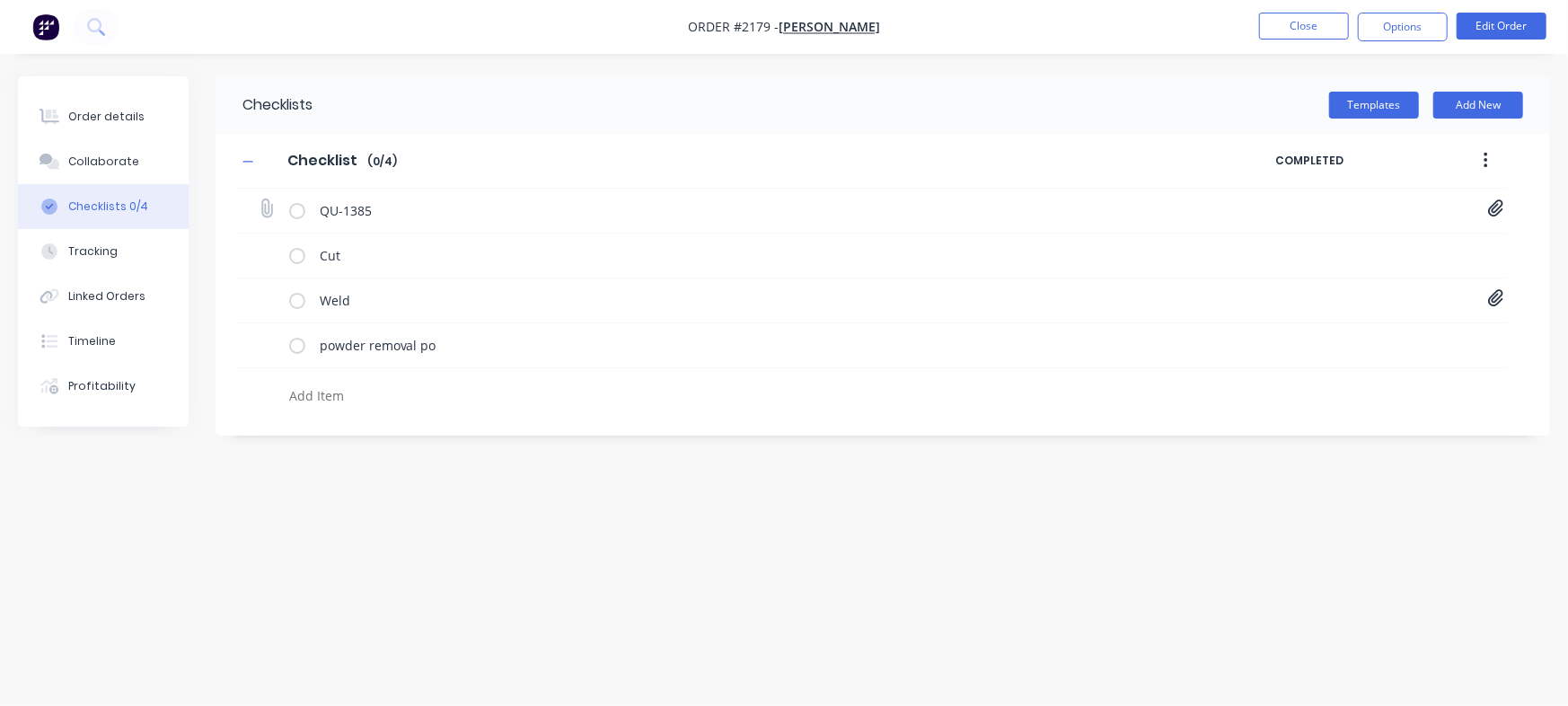
click at [1498, 201] on icon at bounding box center [1496, 209] width 15 height 17
click at [1316, 249] on link "Quote QU1385.pdf" at bounding box center [1351, 248] width 210 height 19
click at [1312, 25] on button "Close" at bounding box center [1305, 25] width 90 height 27
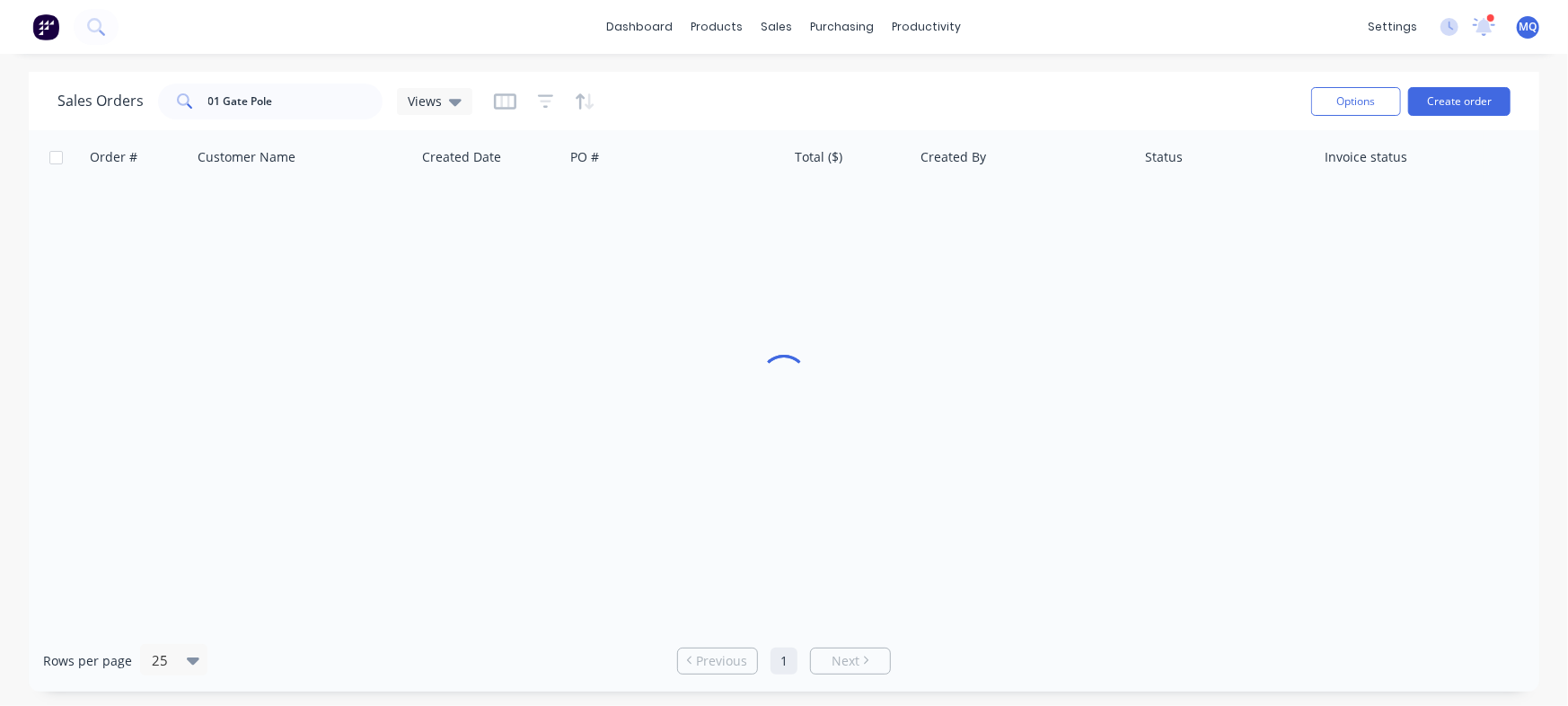
type textarea "x"
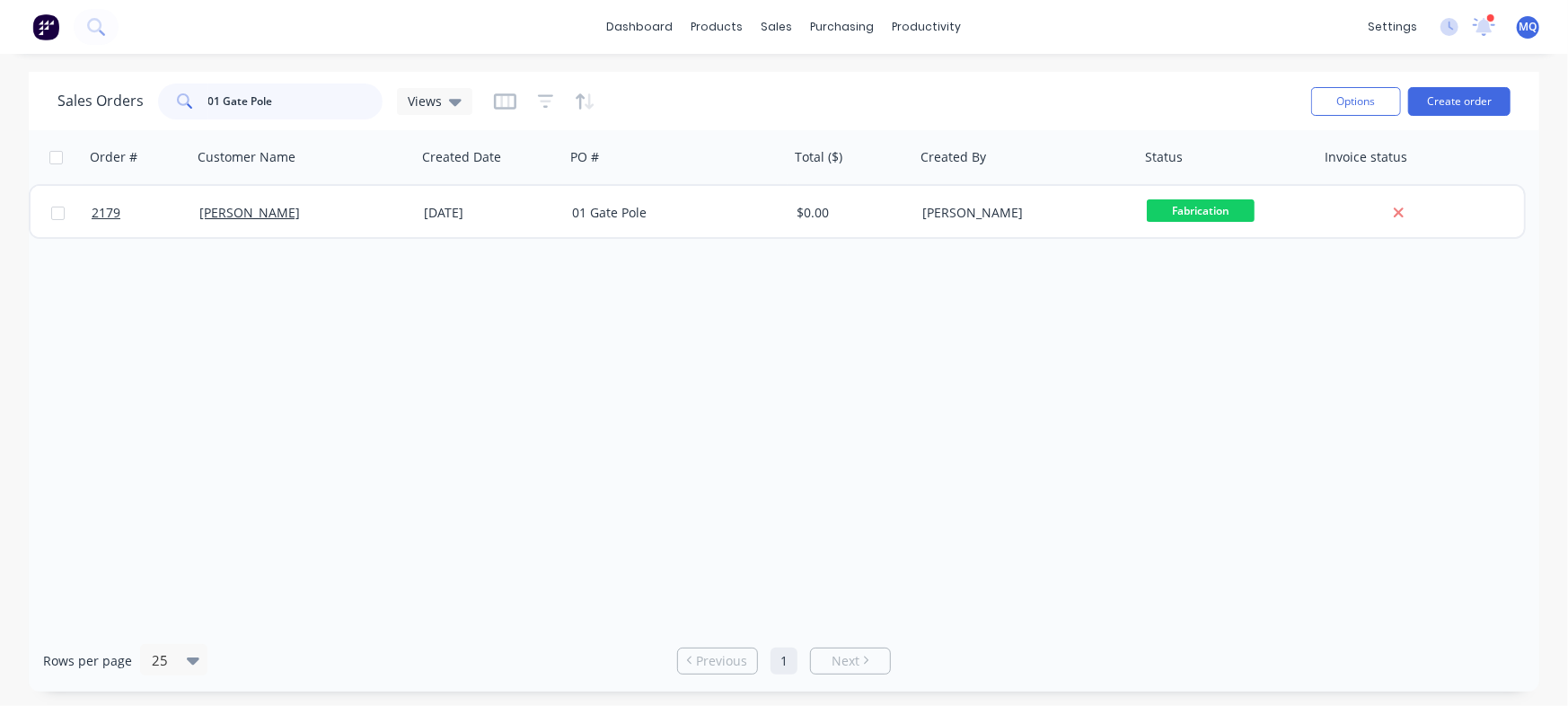
drag, startPoint x: 298, startPoint y: 102, endPoint x: 114, endPoint y: 84, distance: 184.9
click at [119, 82] on div "Sales Orders 01 Gate Pole Views" at bounding box center [677, 101] width 1240 height 44
click at [417, 96] on span "Views" at bounding box center [425, 101] width 34 height 19
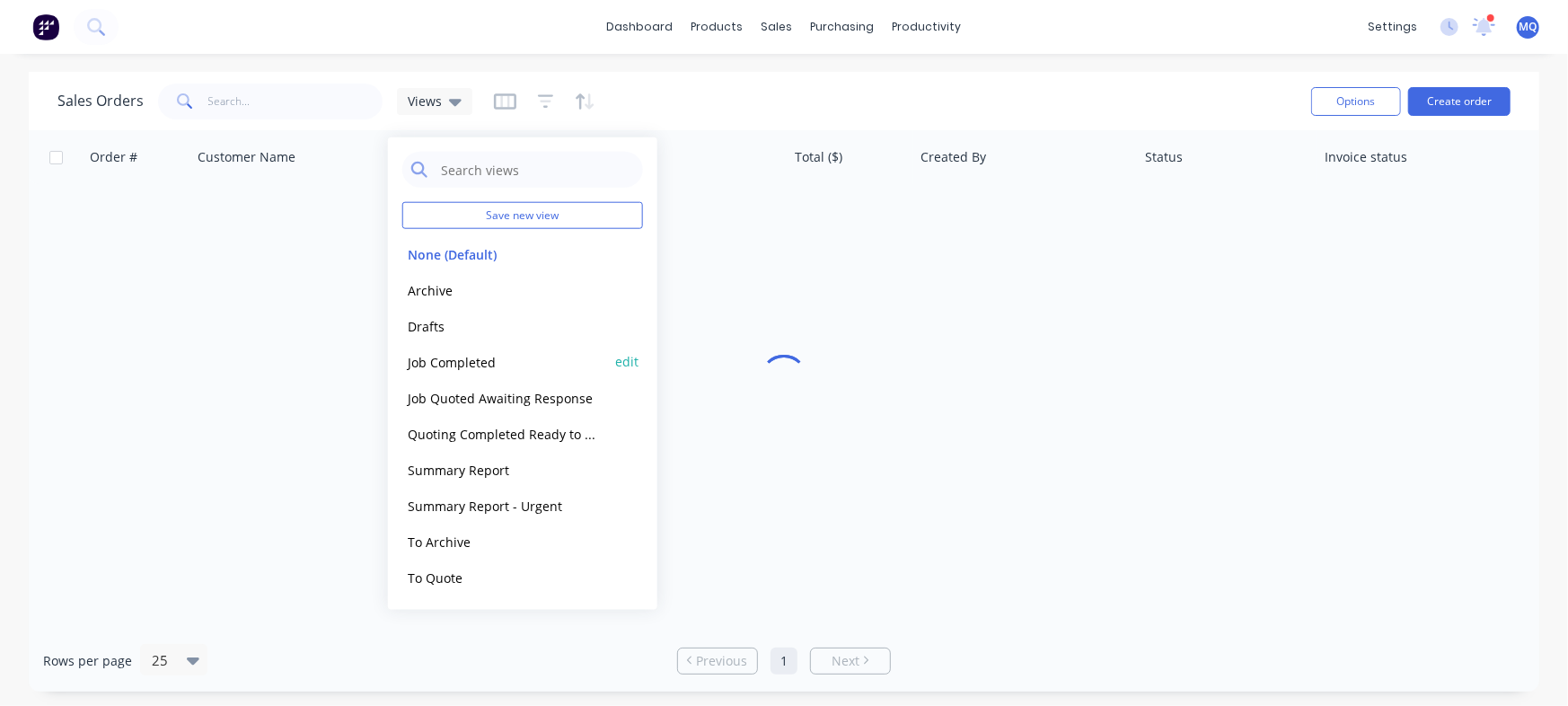
click at [433, 356] on button "Job Completed" at bounding box center [505, 362] width 205 height 21
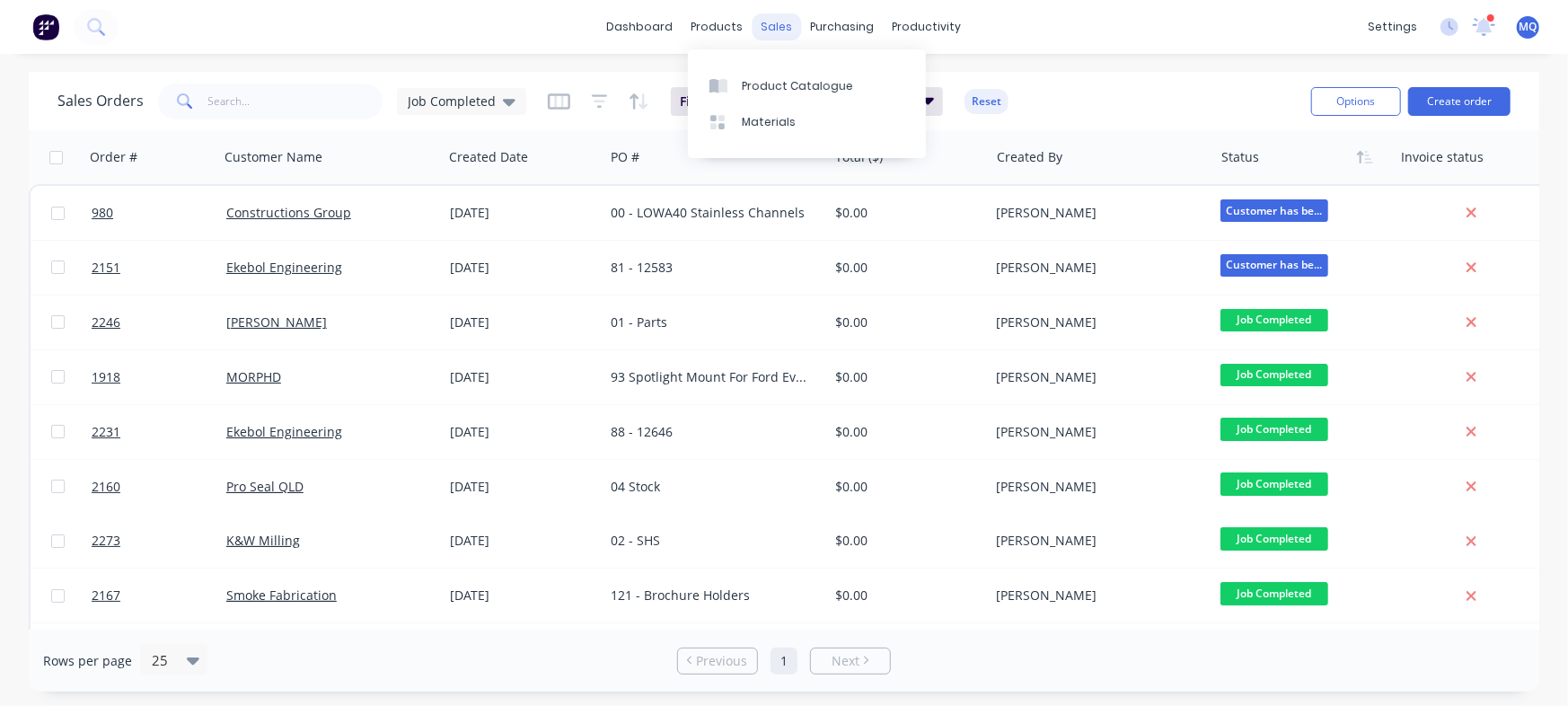
click at [764, 18] on div "sales" at bounding box center [777, 26] width 50 height 27
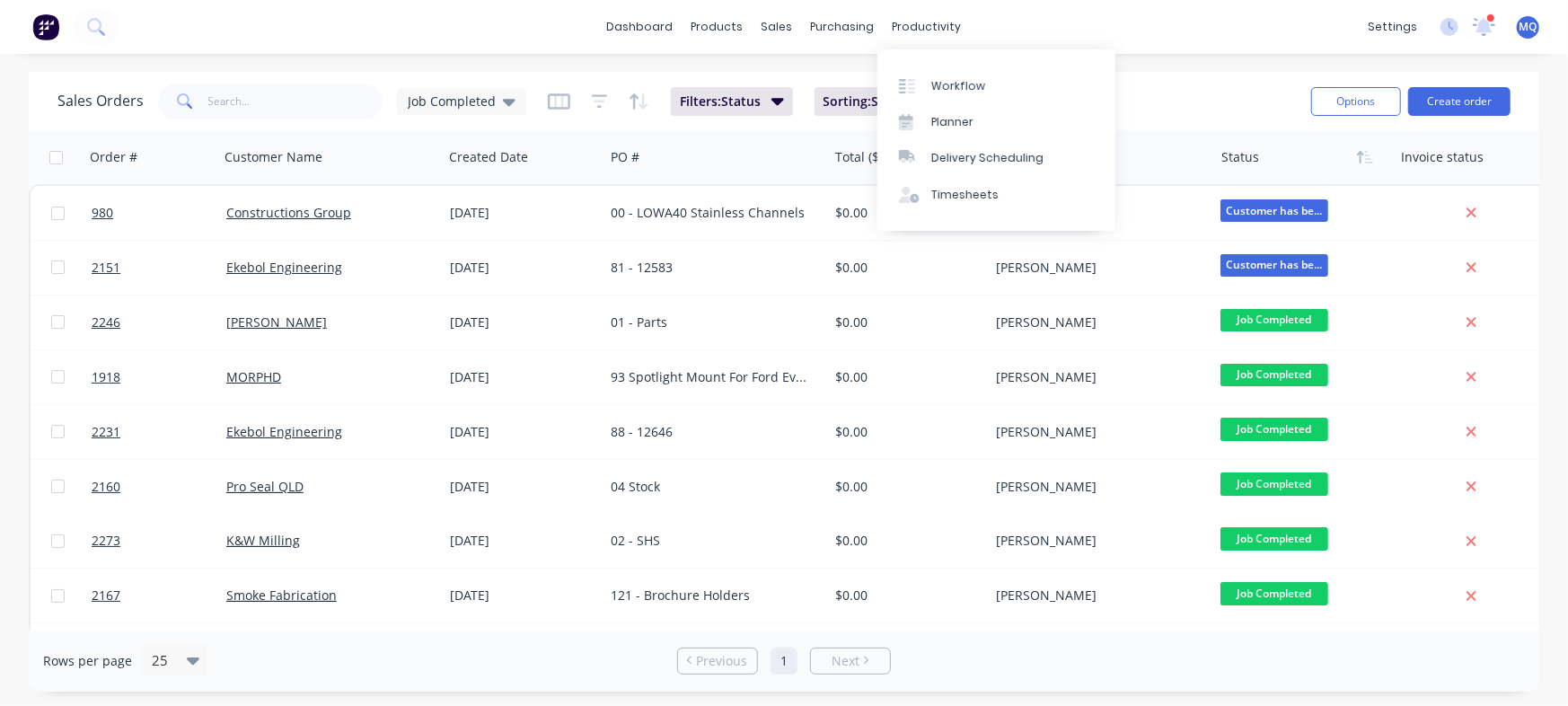
click at [811, 84] on div "Sales Orders Job Completed Filters: Status Sorting: Status Reset" at bounding box center [677, 101] width 1240 height 44
click at [772, 17] on div "sales" at bounding box center [777, 26] width 50 height 27
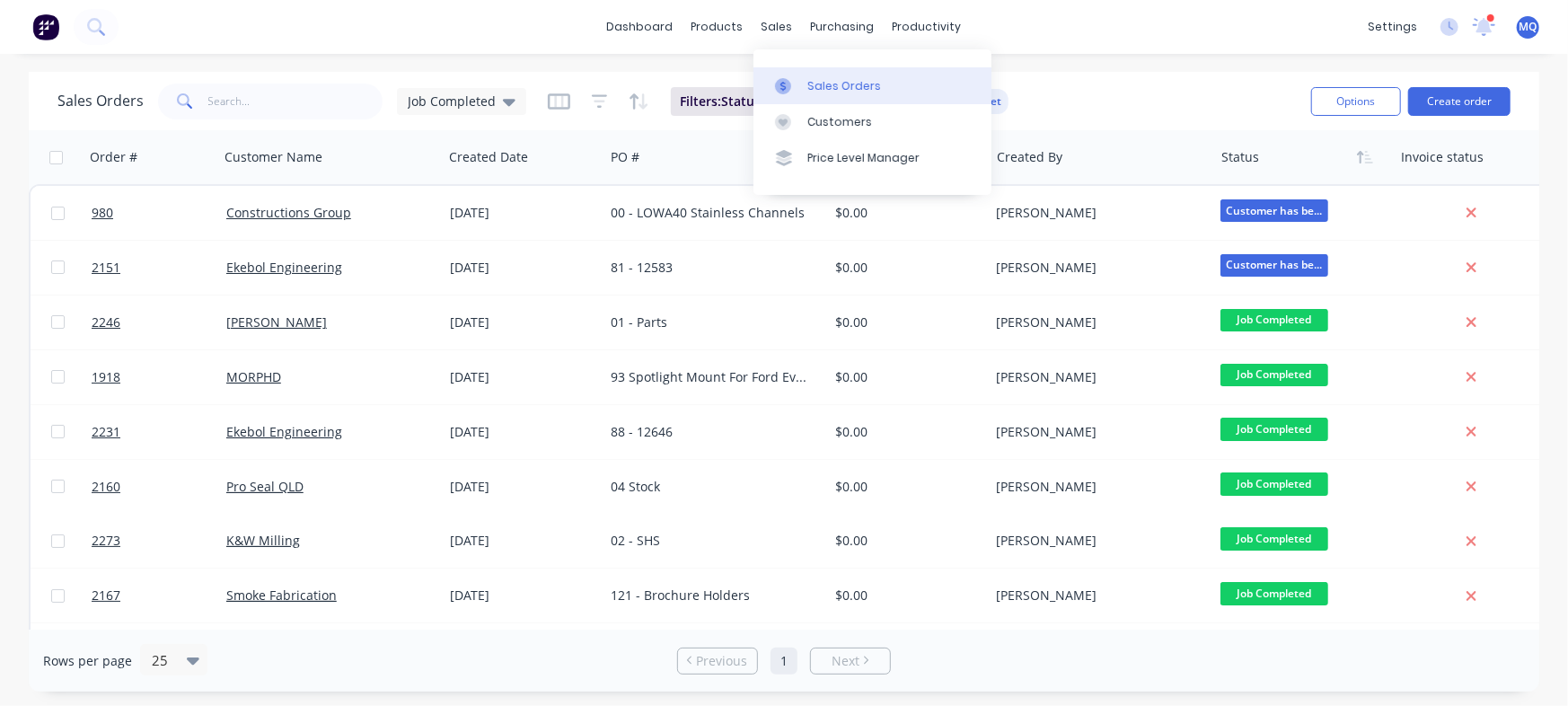
click at [780, 86] on icon at bounding box center [783, 86] width 16 height 16
